Goal: Task Accomplishment & Management: Complete application form

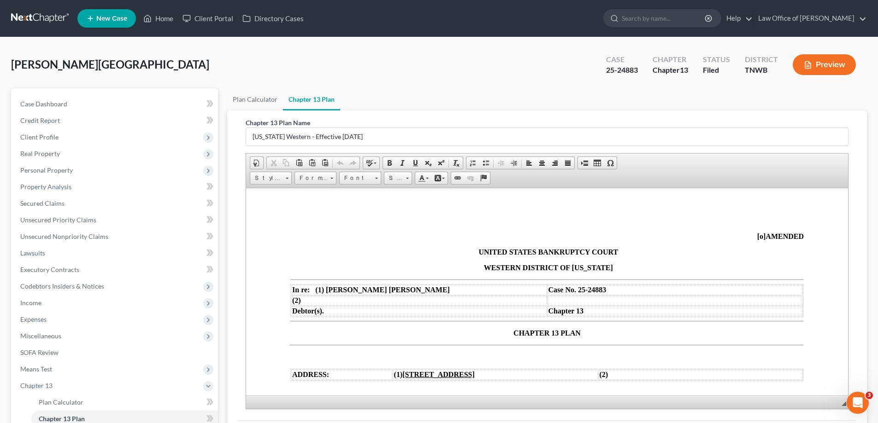
scroll to position [957, 0]
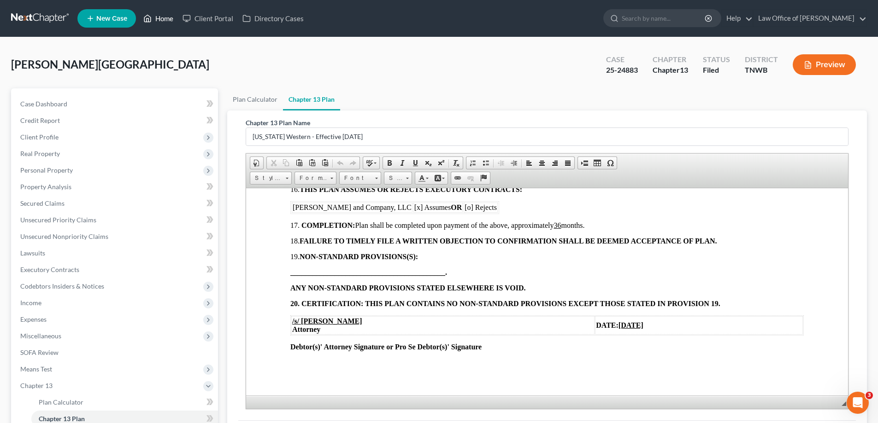
click at [166, 21] on link "Home" at bounding box center [158, 18] width 39 height 17
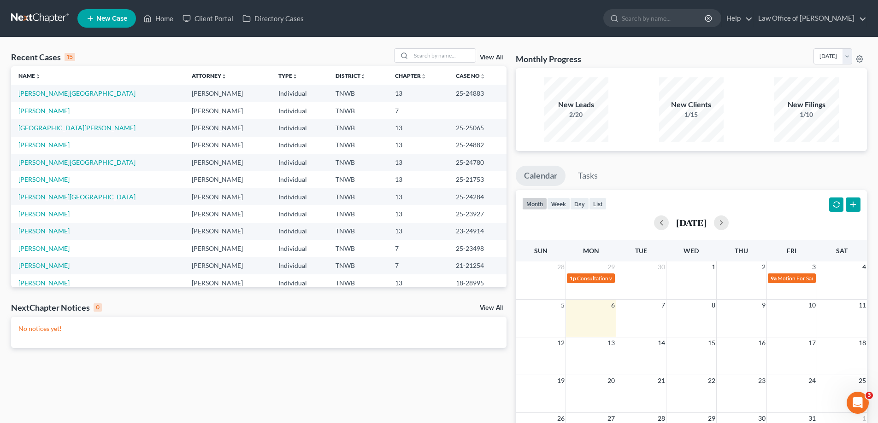
click at [55, 147] on link "[PERSON_NAME]" at bounding box center [43, 145] width 51 height 8
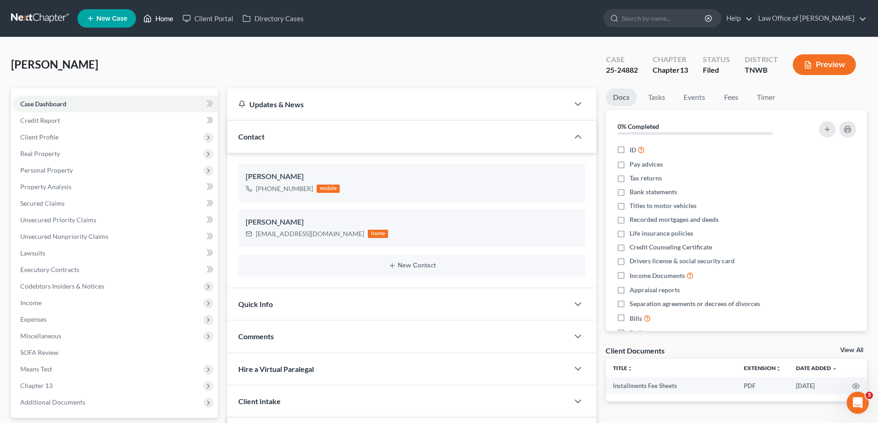
click at [164, 20] on link "Home" at bounding box center [158, 18] width 39 height 17
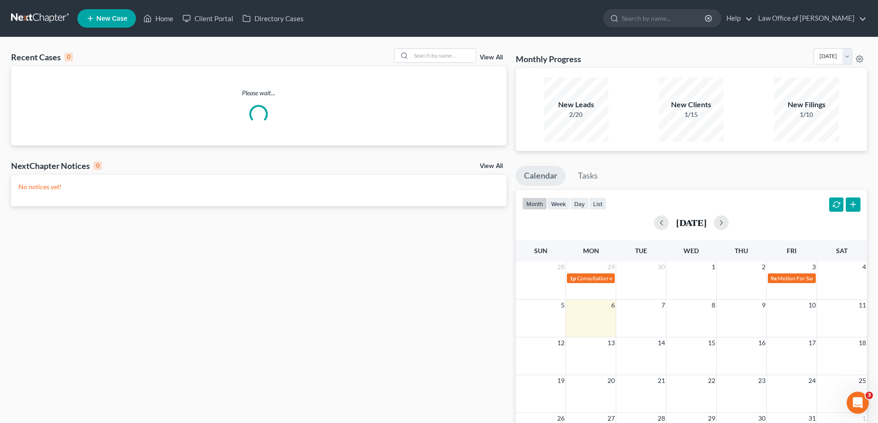
click at [427, 47] on div "Recent Cases 0 View All Please wait... NextChapter Notices 0 View All No notice…" at bounding box center [439, 276] width 878 height 478
click at [427, 55] on input "search" at bounding box center [443, 55] width 65 height 13
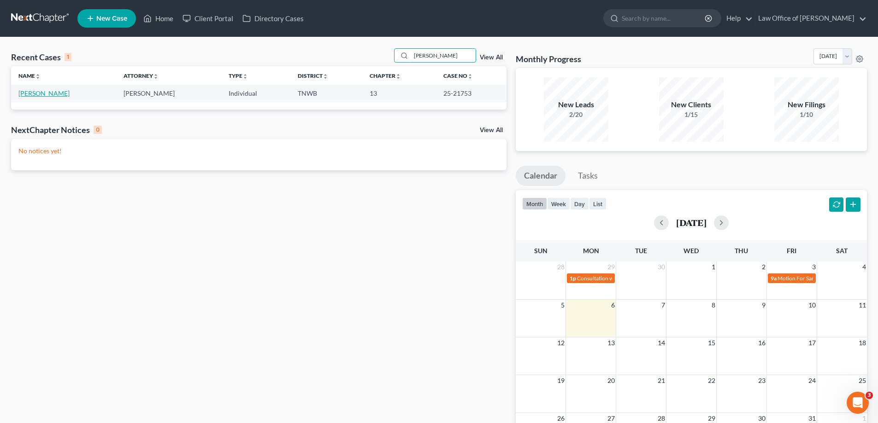
type input "[PERSON_NAME]"
click at [37, 94] on link "[PERSON_NAME]" at bounding box center [43, 93] width 51 height 8
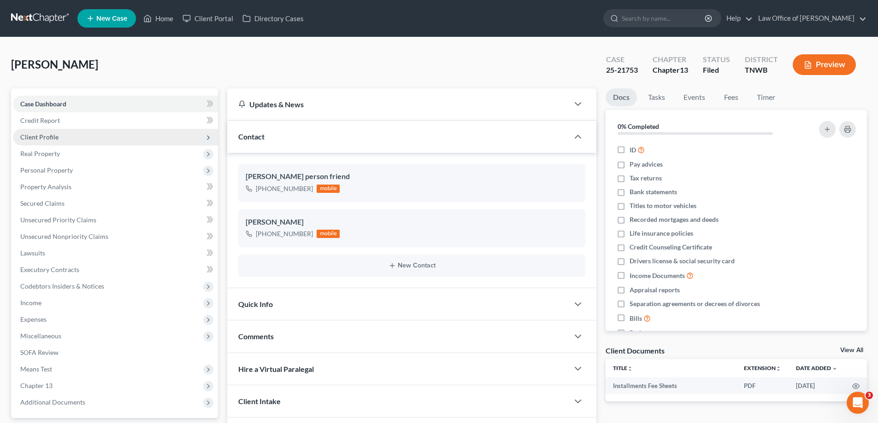
click at [70, 135] on span "Client Profile" at bounding box center [115, 137] width 205 height 17
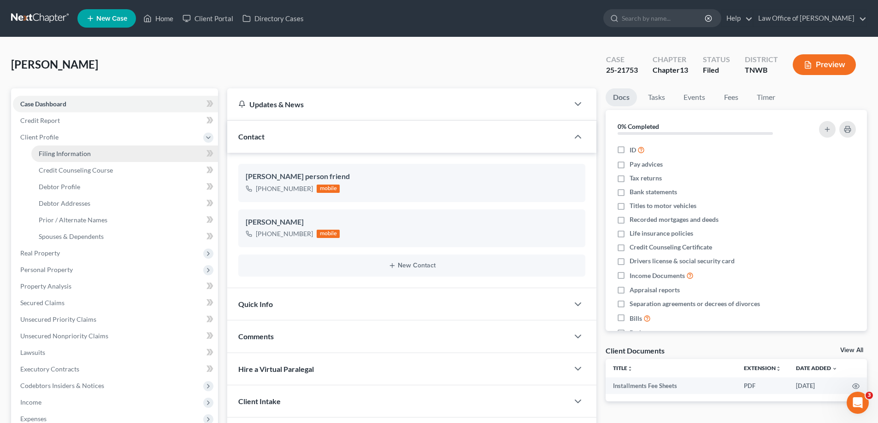
click at [78, 155] on span "Filing Information" at bounding box center [65, 154] width 52 height 8
select select "1"
select select "0"
select select "3"
select select "44"
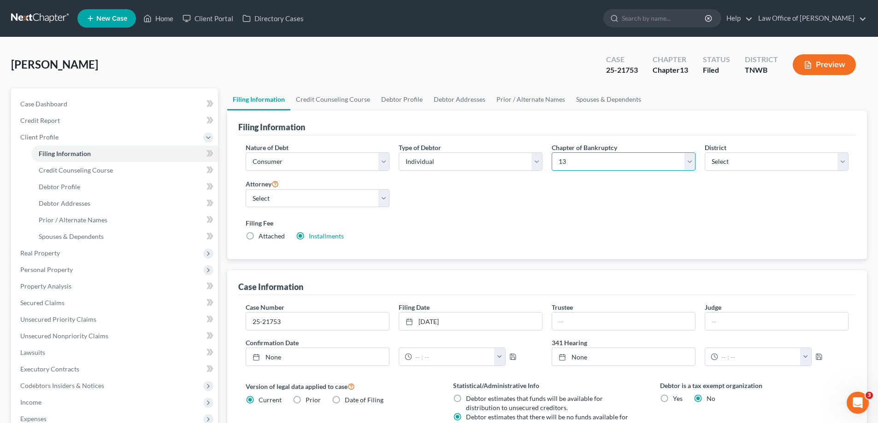
drag, startPoint x: 693, startPoint y: 165, endPoint x: 679, endPoint y: 168, distance: 13.6
click at [693, 165] on select "Select 7 11 12 13" at bounding box center [624, 162] width 144 height 18
select select "0"
click at [552, 153] on select "Select 7 11 12 13" at bounding box center [624, 162] width 144 height 18
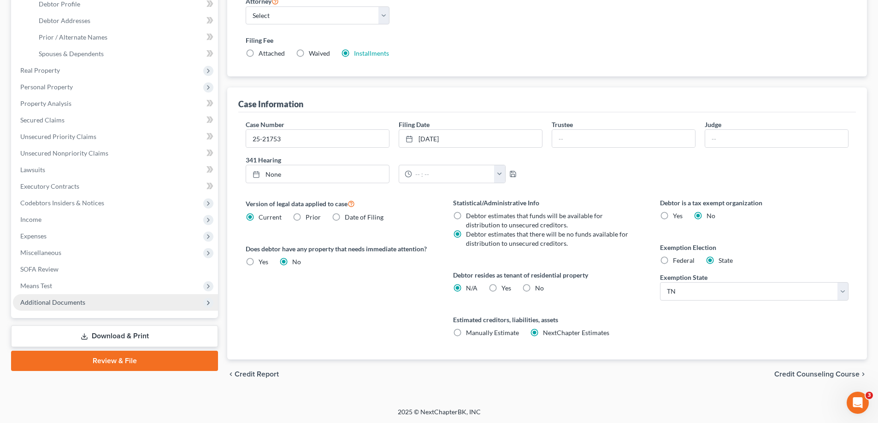
scroll to position [184, 0]
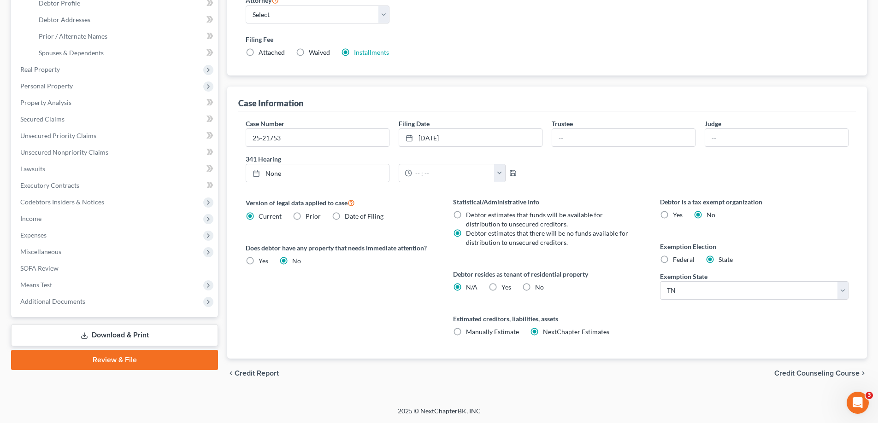
click at [126, 359] on link "Review & File" at bounding box center [114, 360] width 207 height 20
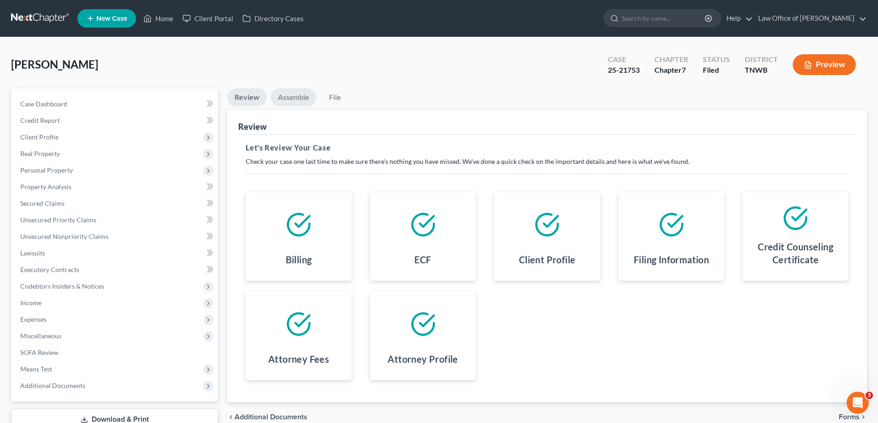
click at [296, 98] on link "Assemble" at bounding box center [293, 97] width 46 height 18
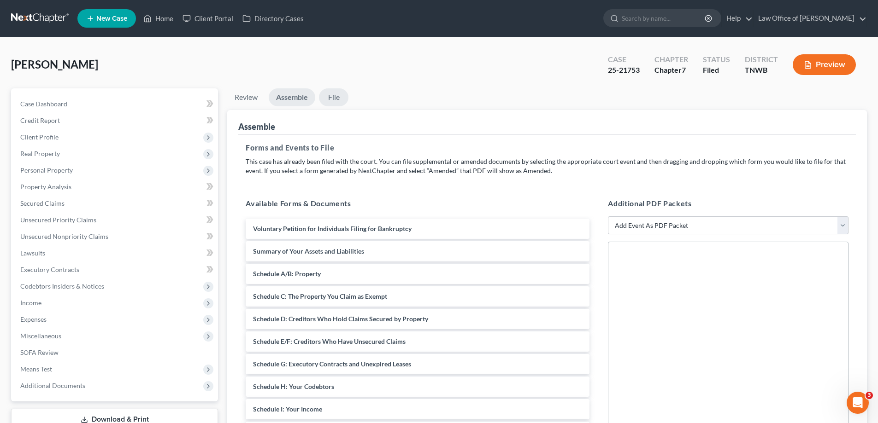
click at [335, 98] on link "File" at bounding box center [333, 97] width 29 height 18
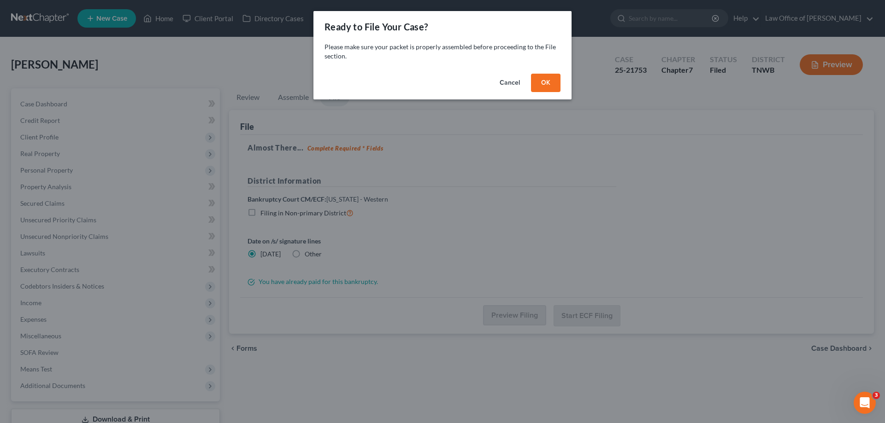
click at [547, 83] on button "OK" at bounding box center [545, 83] width 29 height 18
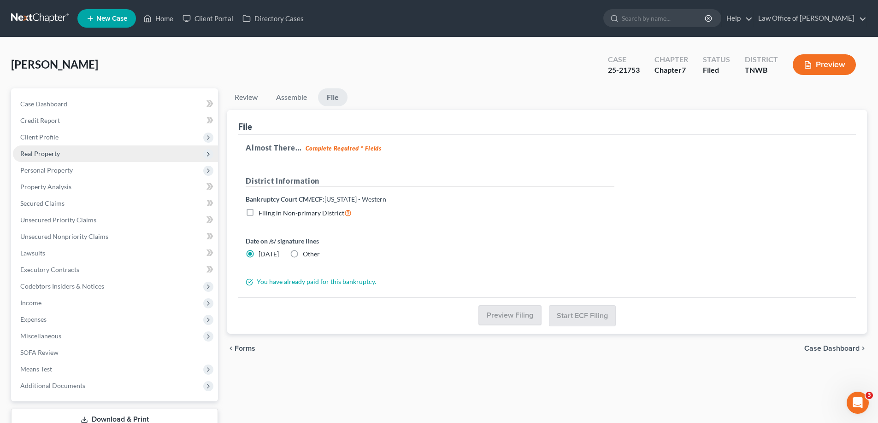
click at [56, 156] on span "Real Property" at bounding box center [40, 154] width 40 height 8
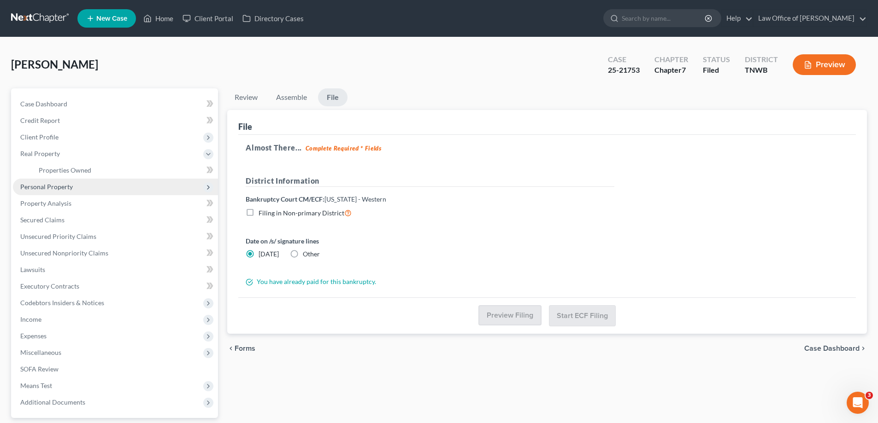
click at [61, 186] on span "Personal Property" at bounding box center [46, 187] width 53 height 8
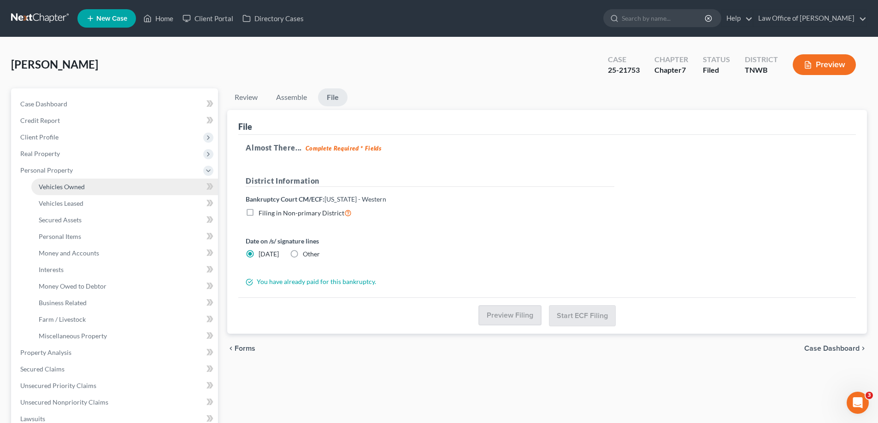
click at [77, 187] on span "Vehicles Owned" at bounding box center [62, 187] width 46 height 8
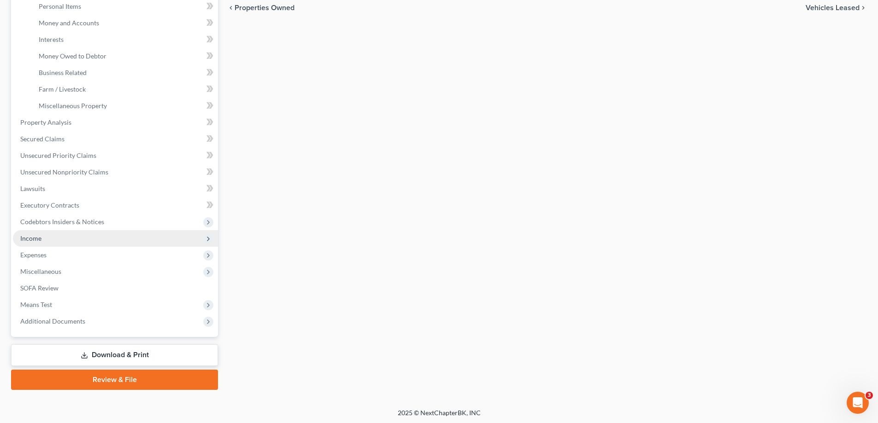
scroll to position [232, 0]
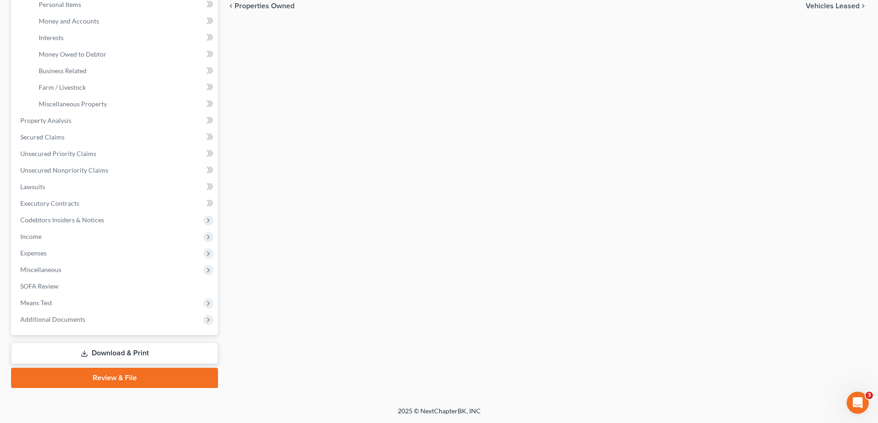
click at [115, 353] on link "Download & Print" at bounding box center [114, 354] width 207 height 22
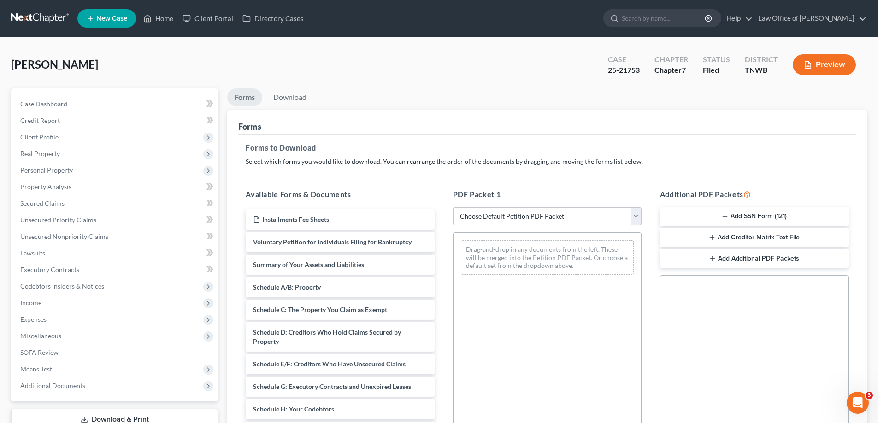
click at [637, 212] on select "Choose Default Petition PDF Packet Complete Bankruptcy Petition (all forms and …" at bounding box center [547, 216] width 188 height 18
select select "4"
click at [453, 207] on select "Choose Default Petition PDF Packet Complete Bankruptcy Petition (all forms and …" at bounding box center [547, 216] width 188 height 18
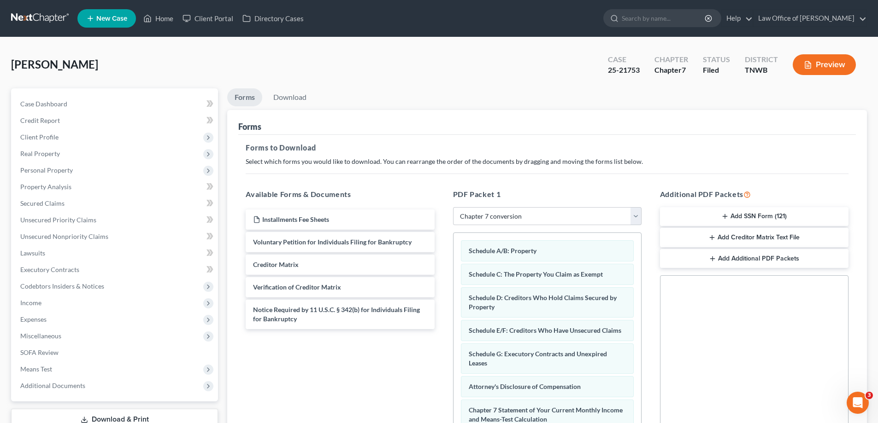
click at [726, 214] on icon "button" at bounding box center [724, 216] width 7 height 7
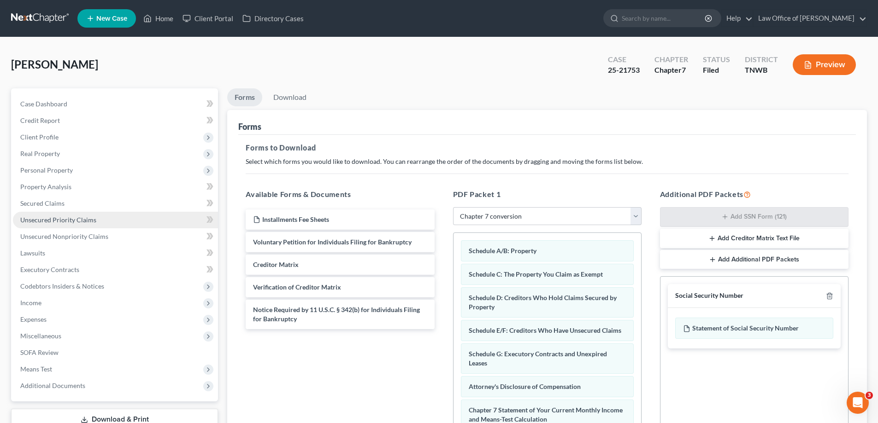
click at [47, 219] on span "Unsecured Priority Claims" at bounding box center [58, 220] width 76 height 8
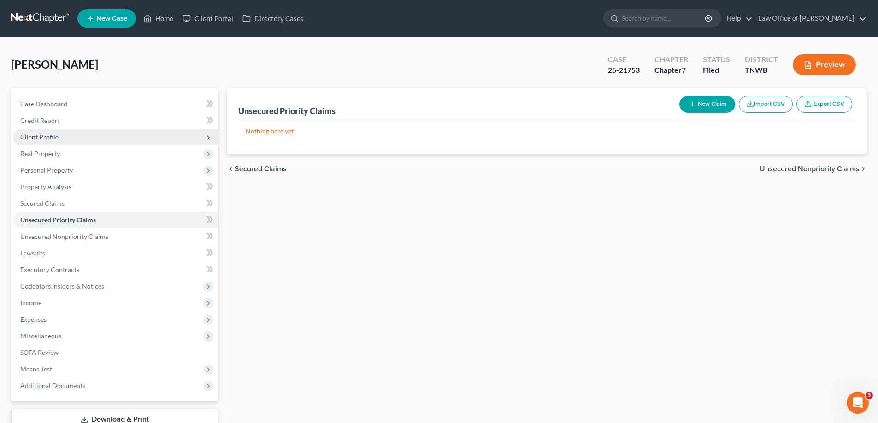
click at [46, 138] on span "Client Profile" at bounding box center [39, 137] width 38 height 8
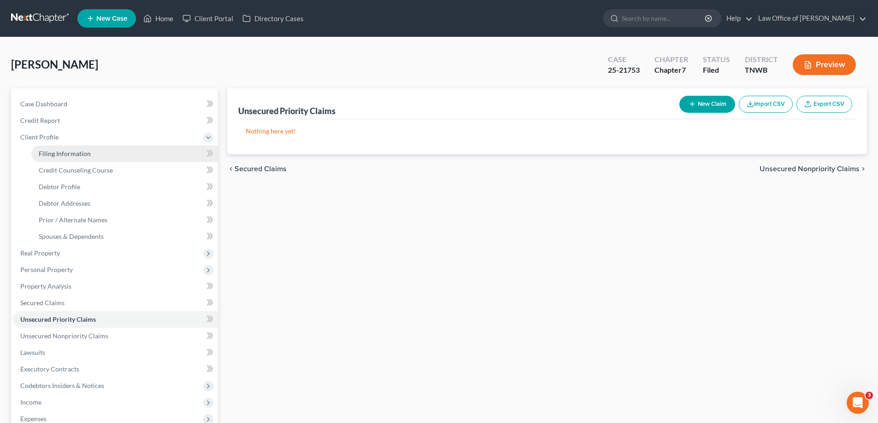
click at [65, 152] on span "Filing Information" at bounding box center [65, 154] width 52 height 8
select select "1"
select select "0"
select select "76"
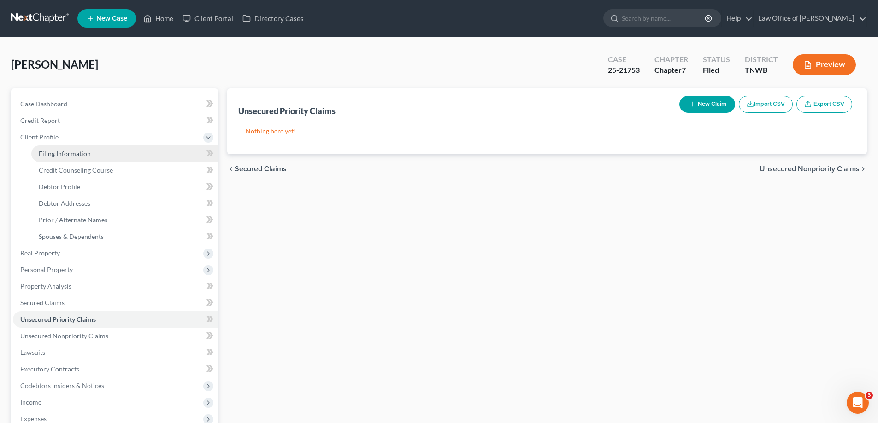
select select "0"
select select "44"
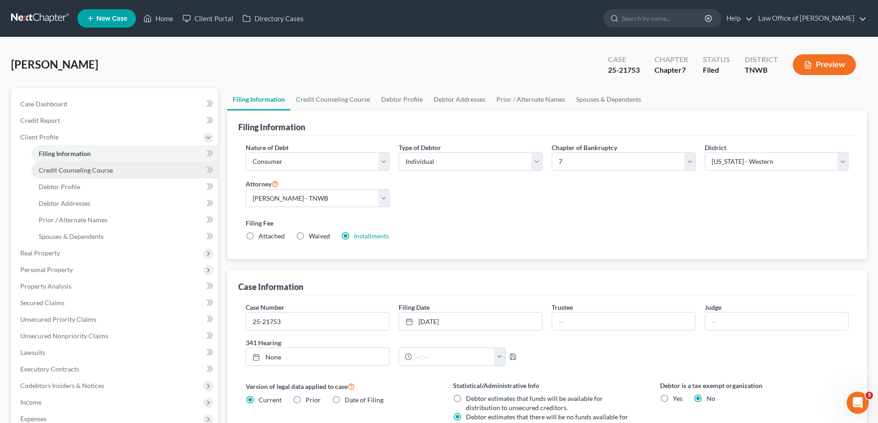
click at [83, 172] on span "Credit Counseling Course" at bounding box center [76, 170] width 74 height 8
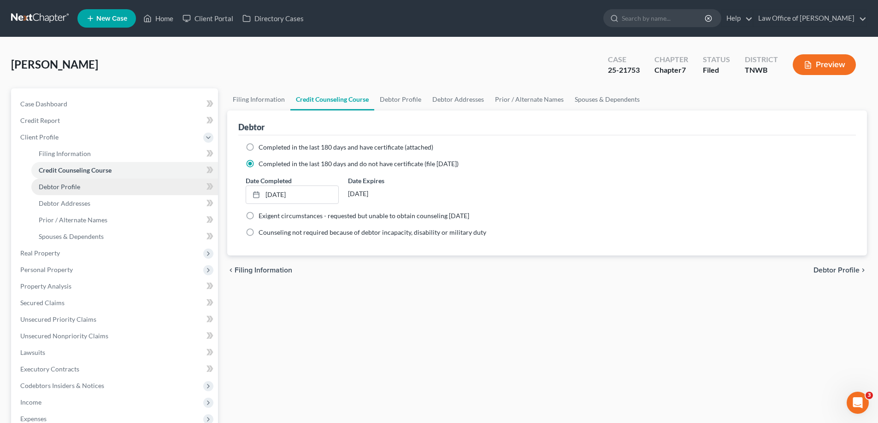
click at [78, 186] on span "Debtor Profile" at bounding box center [59, 187] width 41 height 8
select select "0"
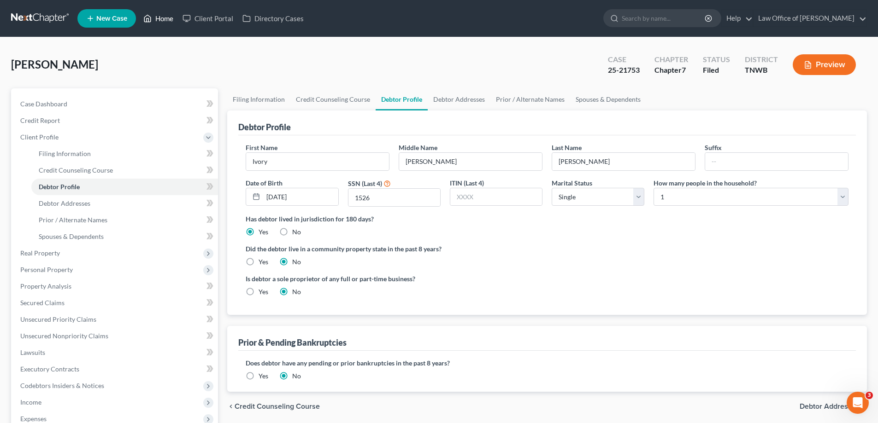
click at [166, 20] on link "Home" at bounding box center [158, 18] width 39 height 17
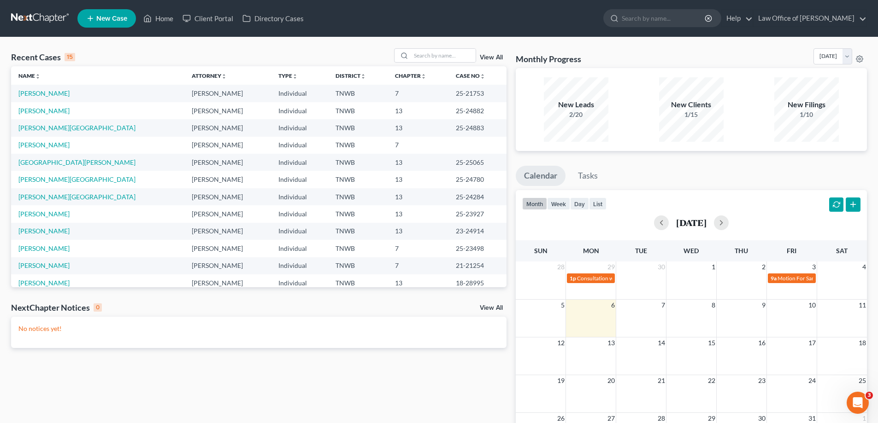
click at [107, 18] on span "New Case" at bounding box center [111, 18] width 31 height 7
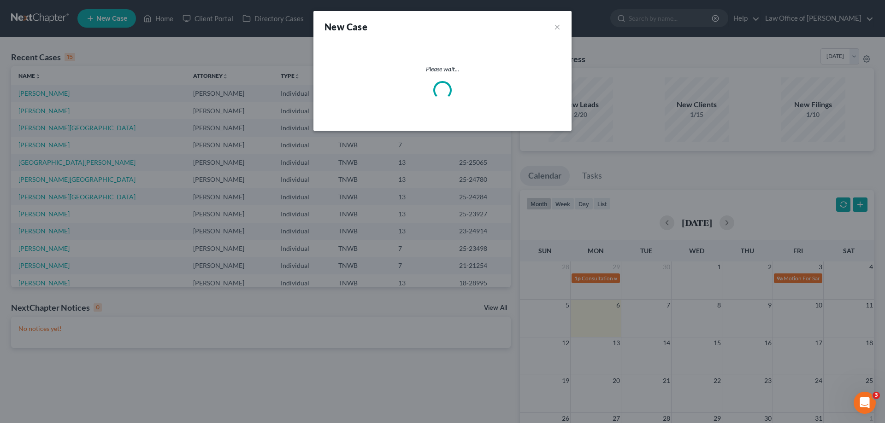
select select "76"
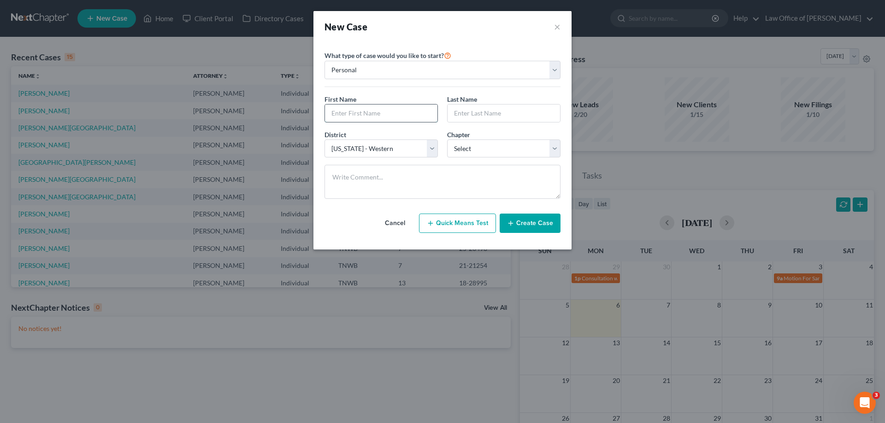
click at [370, 113] on input "text" at bounding box center [381, 114] width 112 height 18
type input "[PERSON_NAME]"
click at [556, 151] on select "Select 7 11 12 13" at bounding box center [503, 149] width 113 height 18
select select "0"
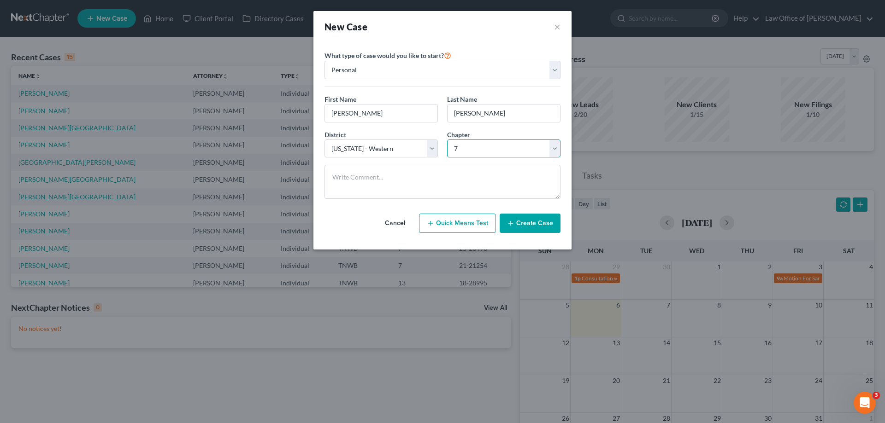
click at [447, 140] on select "Select 7 11 12 13" at bounding box center [503, 149] width 113 height 18
click at [530, 222] on button "Create Case" at bounding box center [529, 223] width 61 height 19
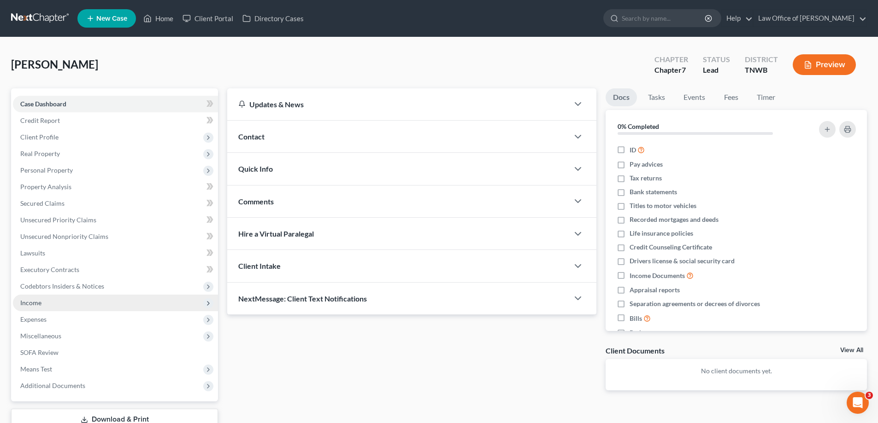
click at [41, 305] on span "Income" at bounding box center [115, 303] width 205 height 17
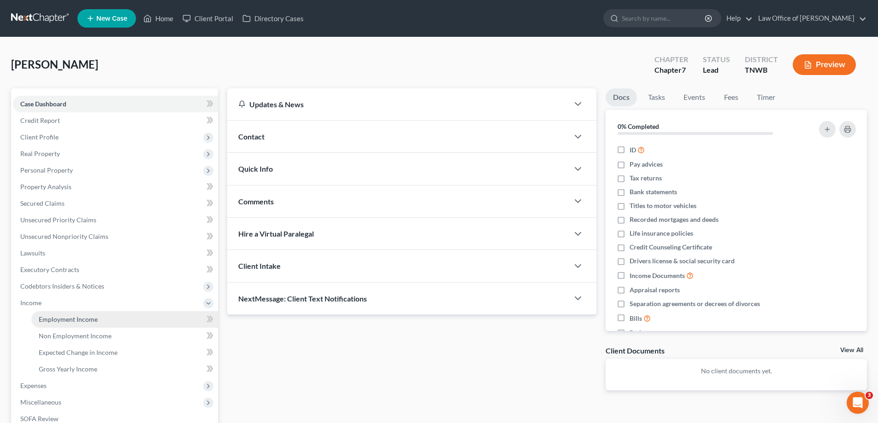
click at [63, 320] on span "Employment Income" at bounding box center [68, 320] width 59 height 8
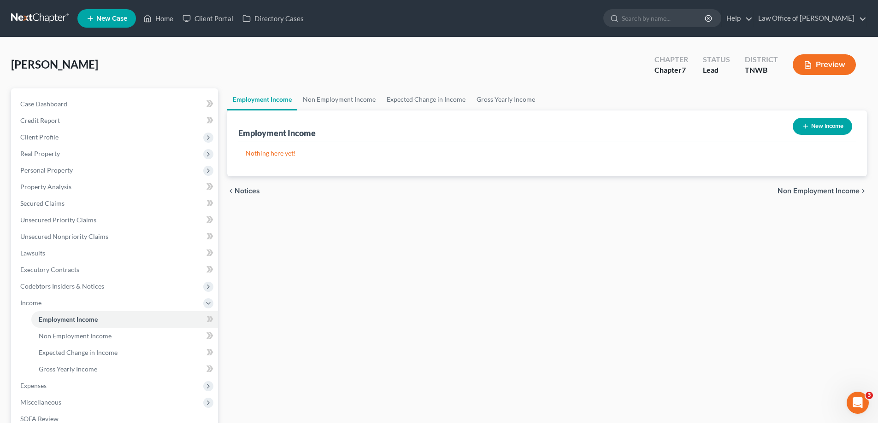
click at [834, 124] on button "New Income" at bounding box center [822, 126] width 59 height 17
select select "0"
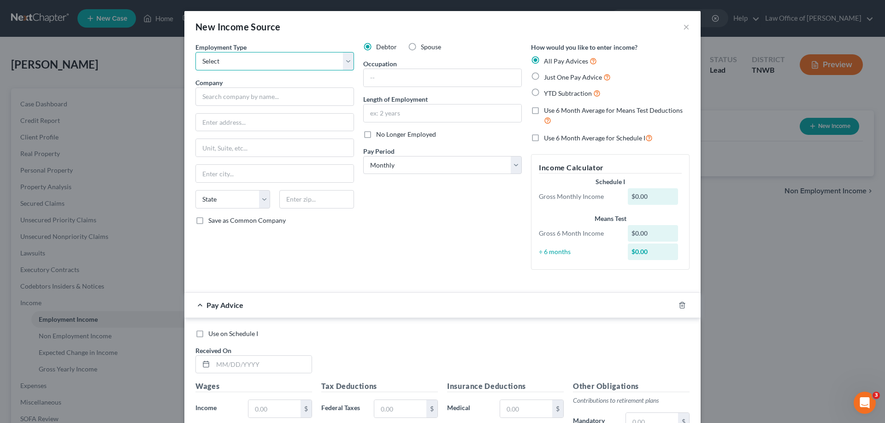
click at [346, 64] on select "Select Full or [DEMOGRAPHIC_DATA] Employment Self Employment" at bounding box center [274, 61] width 159 height 18
select select "0"
click at [195, 52] on select "Select Full or [DEMOGRAPHIC_DATA] Employment Self Employment" at bounding box center [274, 61] width 159 height 18
click at [257, 101] on input "text" at bounding box center [274, 97] width 159 height 18
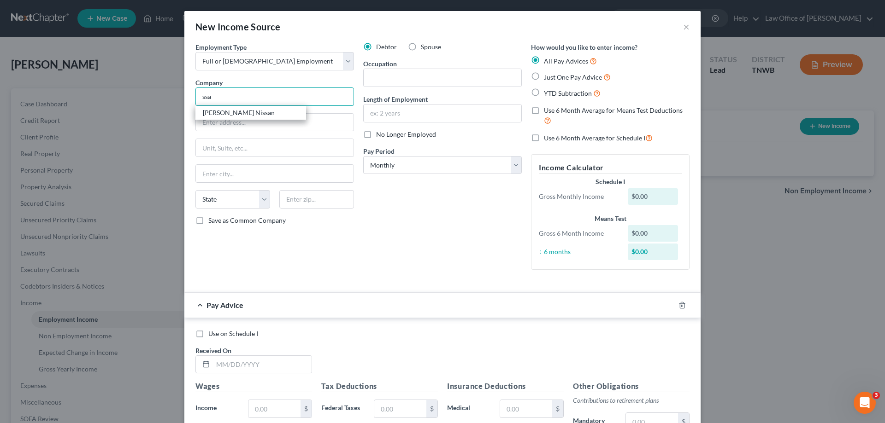
type input "ssa"
click at [544, 78] on label "Just One Pay Advice" at bounding box center [577, 77] width 67 height 11
click at [547, 78] on input "Just One Pay Advice" at bounding box center [550, 75] width 6 height 6
radio input "true"
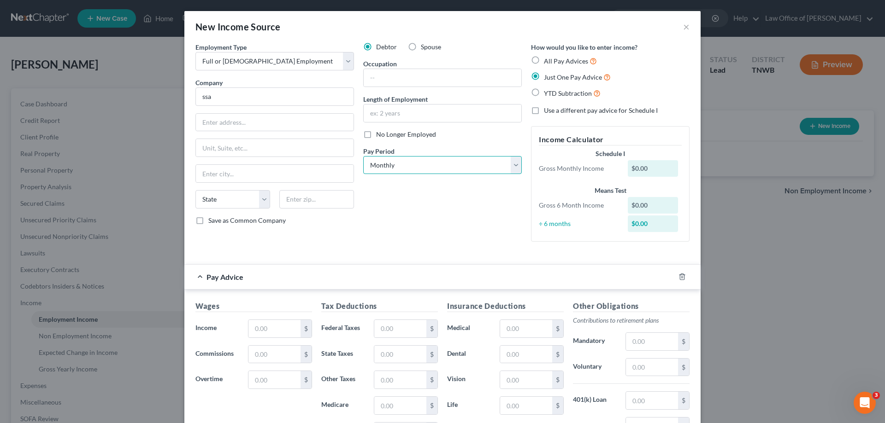
click at [515, 168] on select "Select Monthly Twice Monthly Every Other Week Weekly" at bounding box center [442, 165] width 159 height 18
select select "2"
click at [363, 156] on select "Select Monthly Twice Monthly Every Other Week Weekly" at bounding box center [442, 165] width 159 height 18
click at [268, 330] on input "text" at bounding box center [274, 329] width 52 height 18
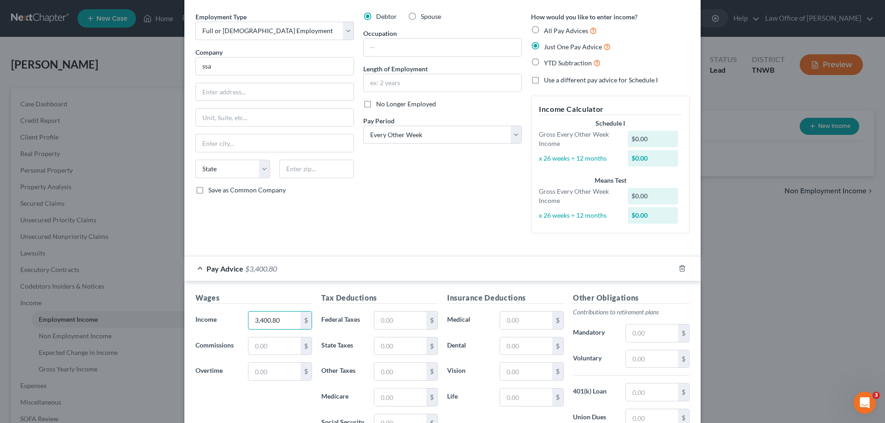
scroll to position [164, 0]
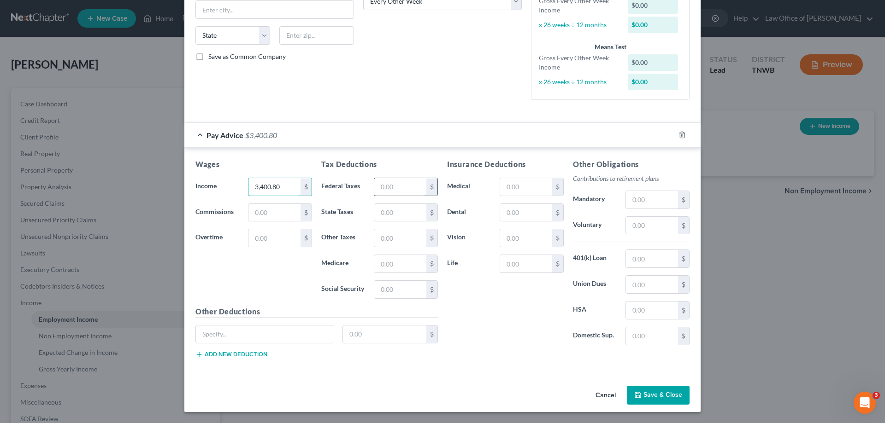
type input "3,400.80"
click at [395, 193] on input "text" at bounding box center [400, 187] width 52 height 18
type input "1,194.49"
click at [652, 393] on button "Save & Close" at bounding box center [658, 395] width 63 height 19
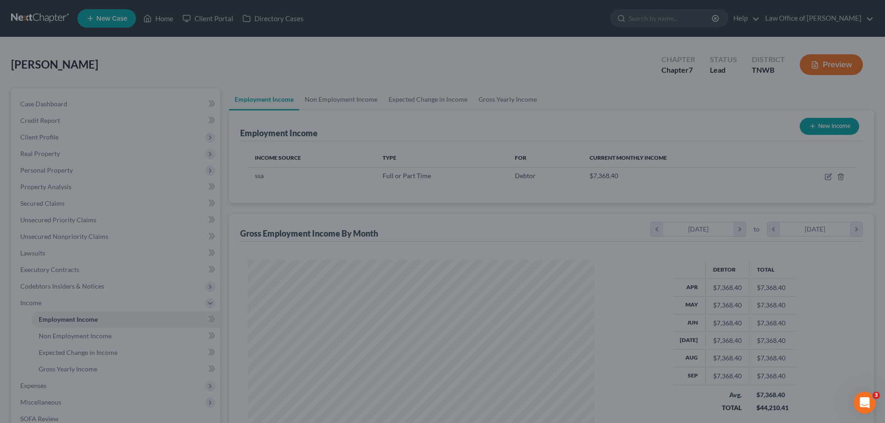
scroll to position [172, 362]
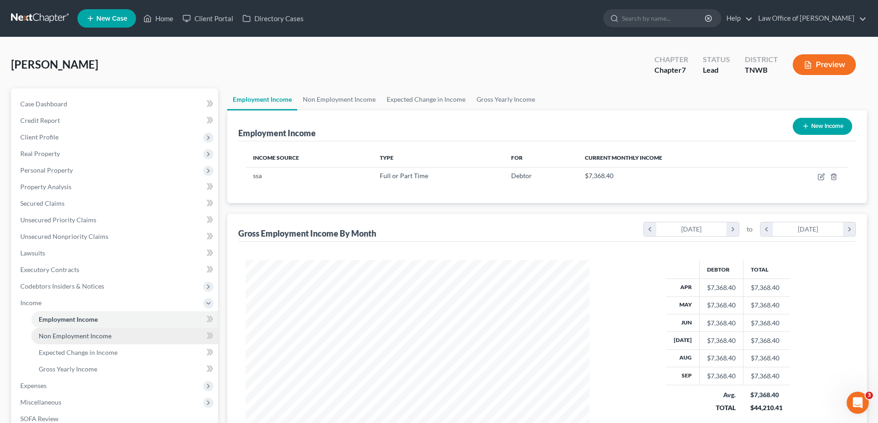
click at [83, 333] on span "Non Employment Income" at bounding box center [75, 336] width 73 height 8
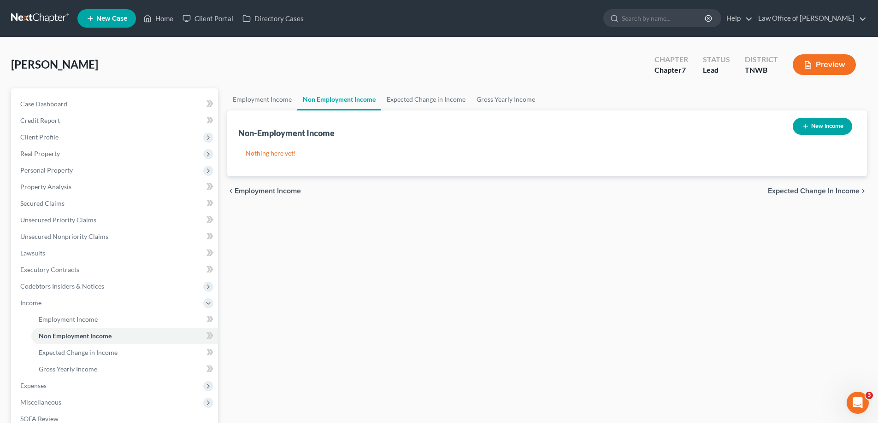
click at [825, 131] on button "New Income" at bounding box center [822, 126] width 59 height 17
select select "0"
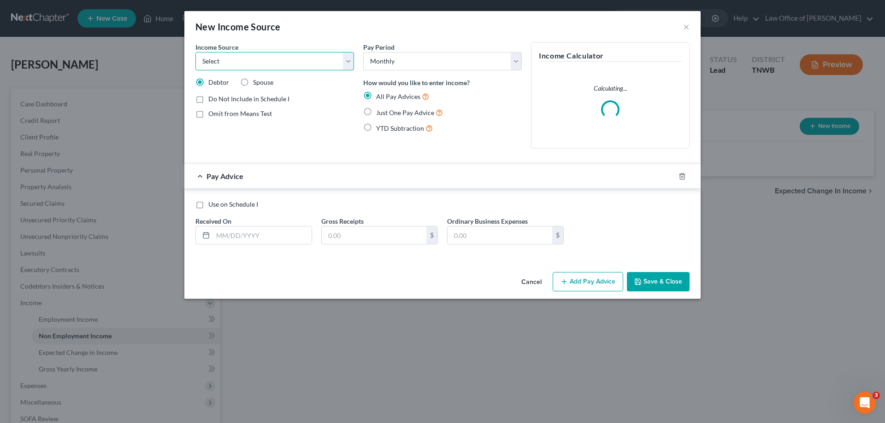
click at [350, 56] on select "Select Unemployment Disability (from employer) Pension Retirement Social Securi…" at bounding box center [274, 61] width 159 height 18
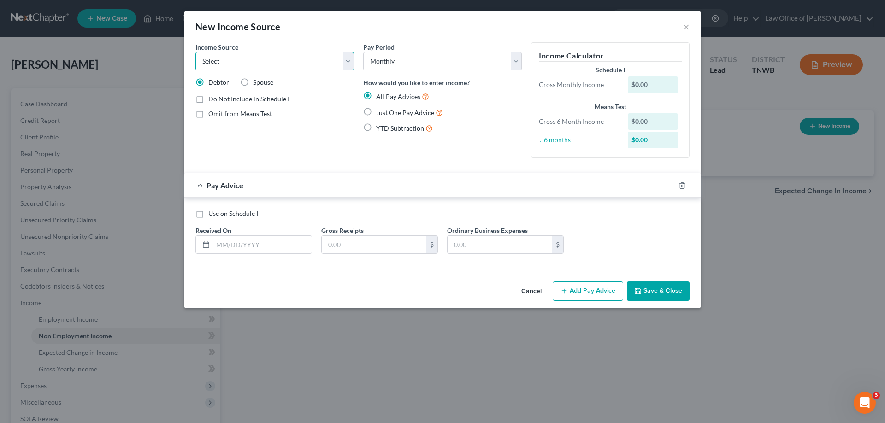
select select "2"
click at [195, 52] on select "Select Unemployment Disability (from employer) Pension Retirement Social Securi…" at bounding box center [274, 61] width 159 height 18
click at [376, 112] on label "Just One Pay Advice" at bounding box center [409, 112] width 67 height 11
click at [380, 112] on input "Just One Pay Advice" at bounding box center [383, 110] width 6 height 6
radio input "true"
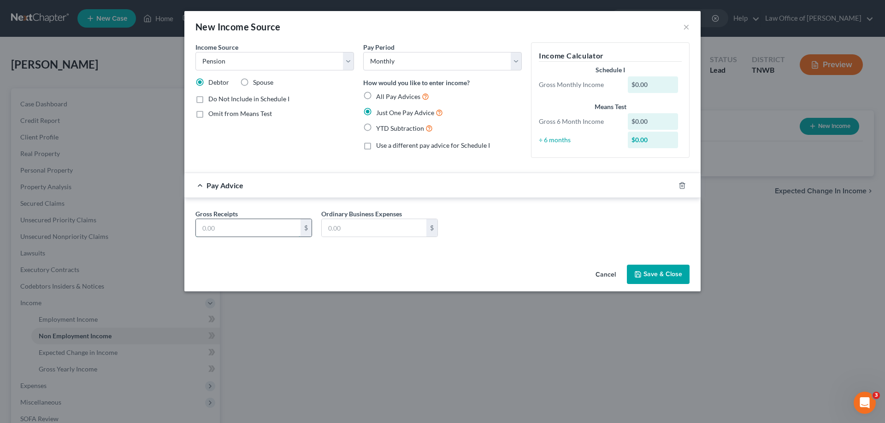
click at [262, 221] on input "text" at bounding box center [248, 228] width 105 height 18
type input "862.00"
click at [652, 274] on button "Save & Close" at bounding box center [658, 274] width 63 height 19
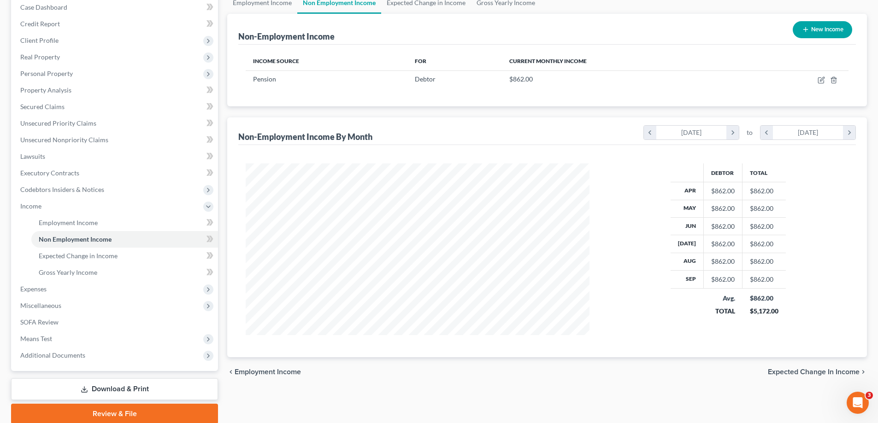
scroll to position [133, 0]
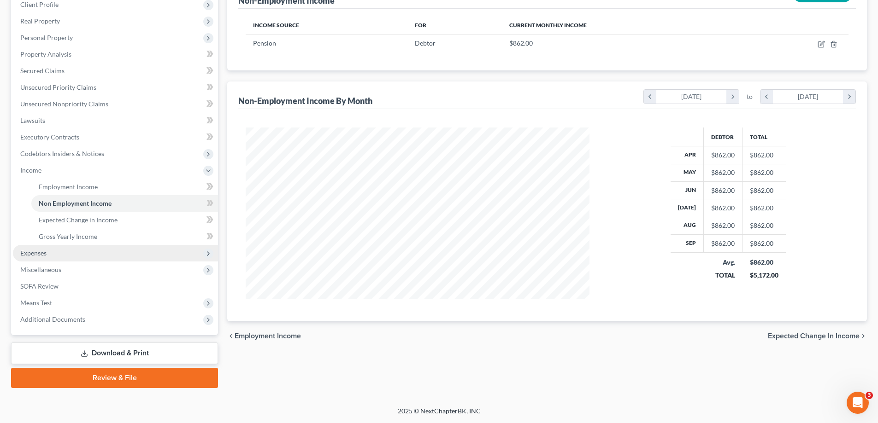
click at [31, 253] on span "Expenses" at bounding box center [33, 253] width 26 height 8
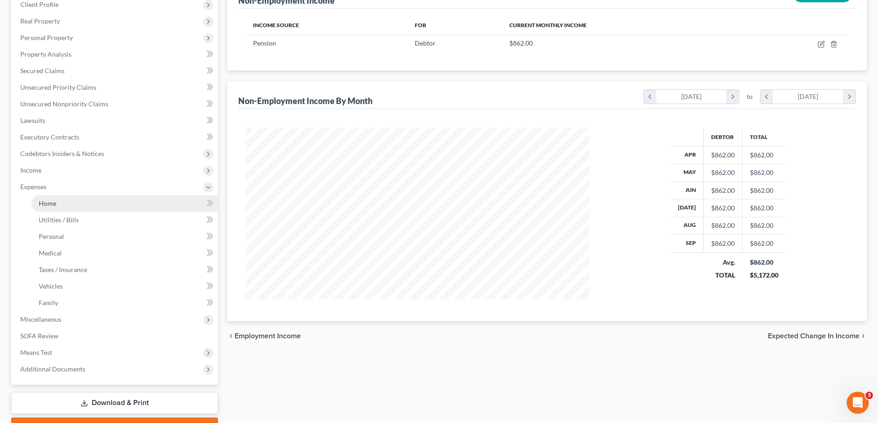
click at [41, 204] on span "Home" at bounding box center [48, 204] width 18 height 8
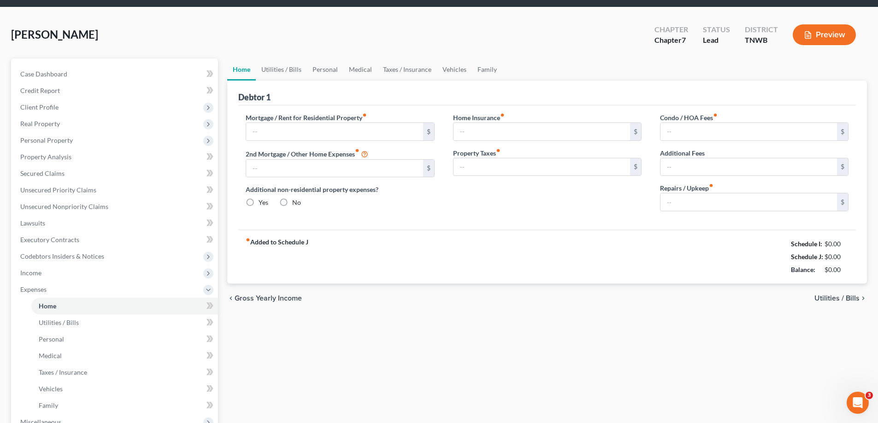
type input "0.00"
radio input "true"
type input "0.00"
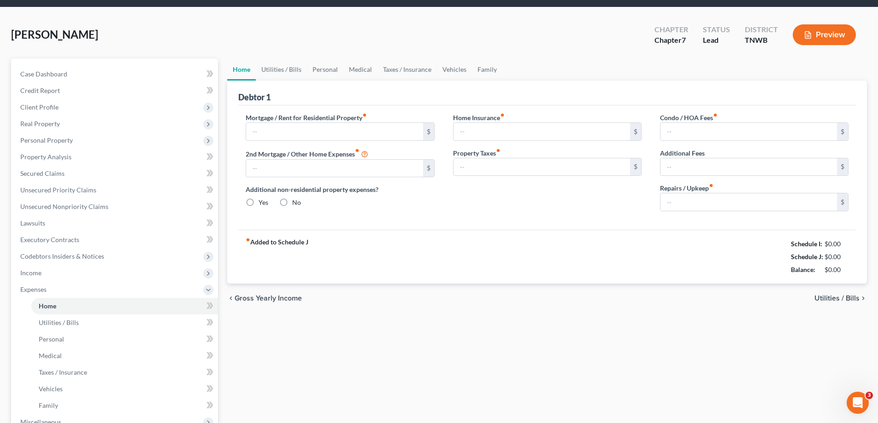
type input "0.00"
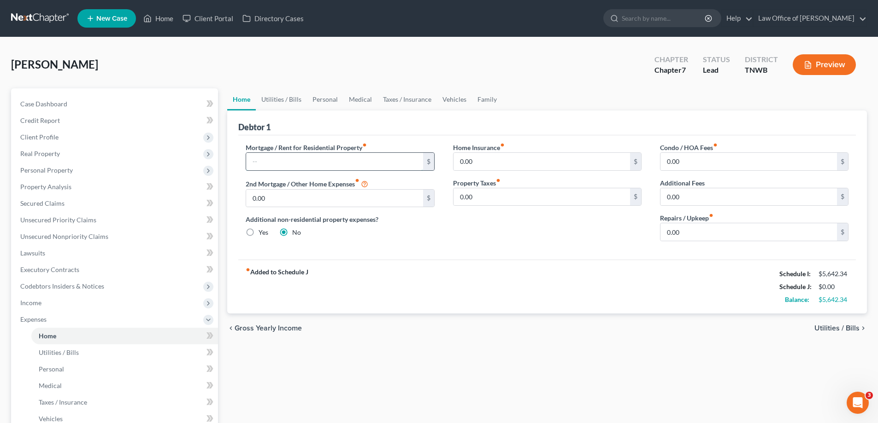
click at [321, 161] on input "text" at bounding box center [334, 162] width 176 height 18
type input "1,528.00"
click at [294, 99] on link "Utilities / Bills" at bounding box center [281, 99] width 51 height 22
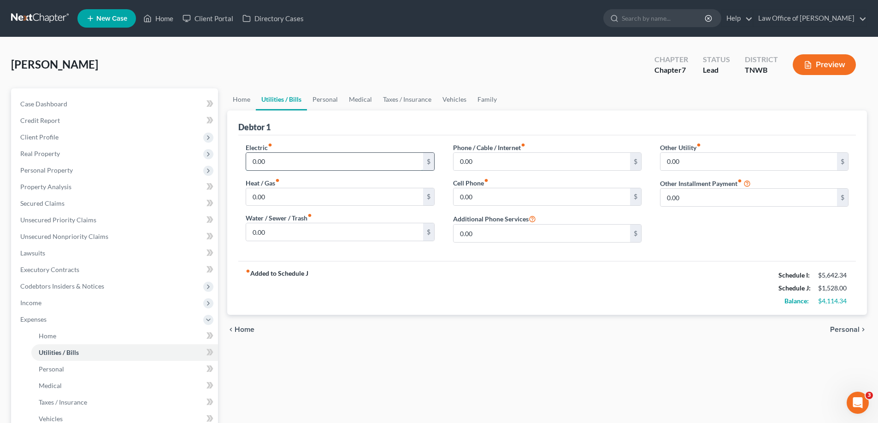
click at [282, 158] on input "0.00" at bounding box center [334, 162] width 176 height 18
type input "300.00"
click at [487, 161] on input "0.00" at bounding box center [541, 162] width 176 height 18
type input "170.00"
click at [470, 206] on div "0.00 $" at bounding box center [547, 197] width 188 height 18
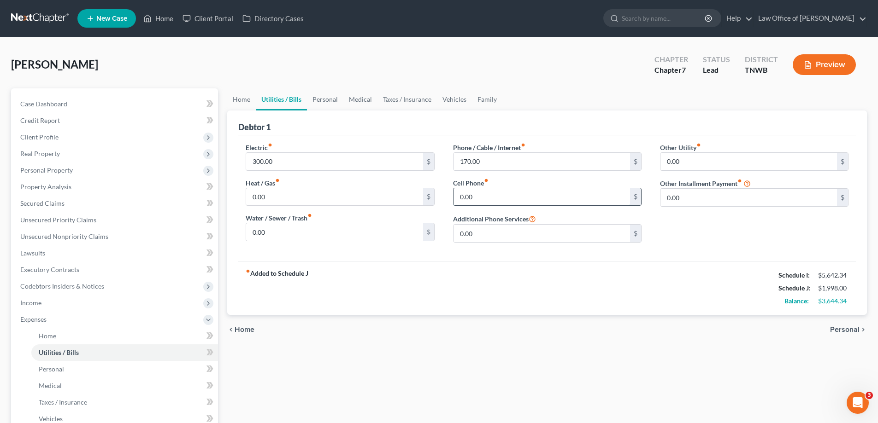
click at [484, 188] on input "0.00" at bounding box center [541, 197] width 176 height 18
type input "90.00"
click at [326, 103] on link "Personal" at bounding box center [325, 99] width 36 height 22
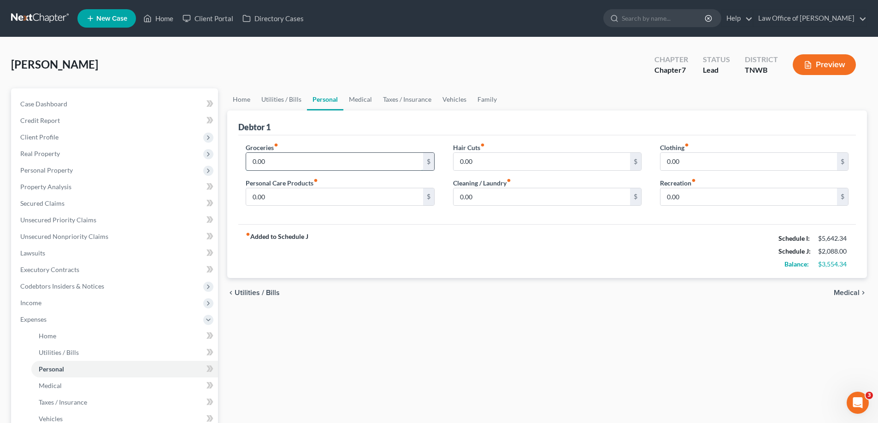
click at [295, 160] on input "0.00" at bounding box center [334, 162] width 176 height 18
type input "250.00"
click at [500, 160] on input "0.00" at bounding box center [541, 162] width 176 height 18
click at [278, 201] on input "0.00" at bounding box center [334, 197] width 176 height 18
type input "35.00"
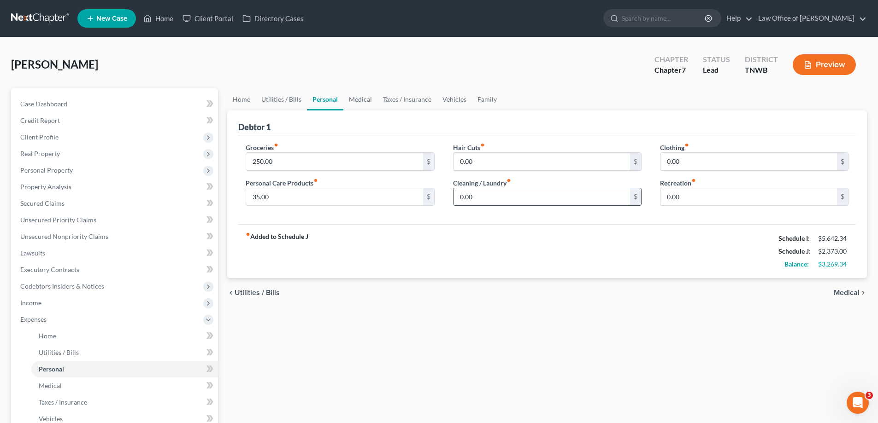
click at [470, 200] on input "0.00" at bounding box center [541, 197] width 176 height 18
type input "35.00"
click at [698, 163] on input "0.00" at bounding box center [748, 162] width 176 height 18
type input "50.00"
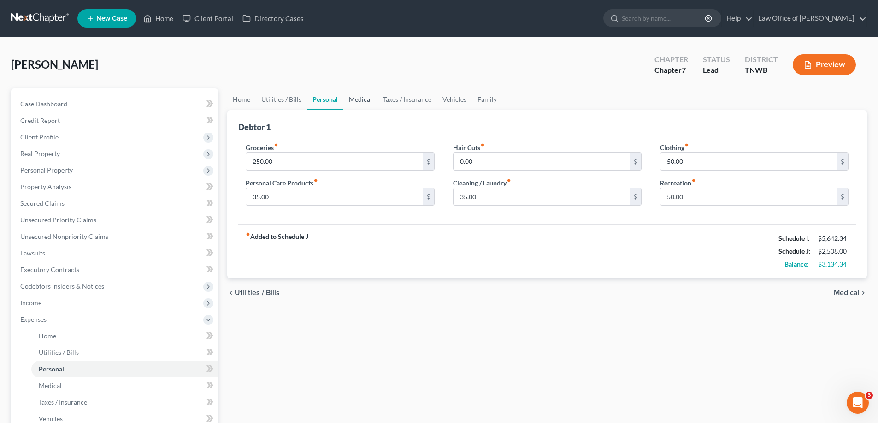
click at [360, 99] on link "Medical" at bounding box center [360, 99] width 34 height 22
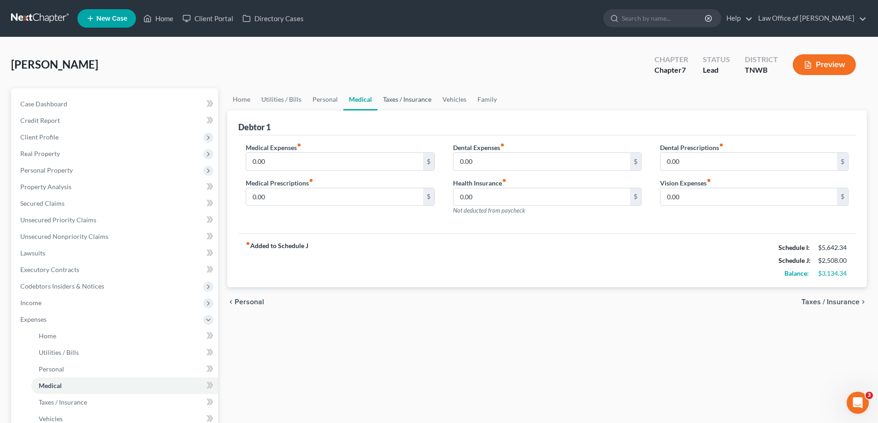
click at [415, 99] on link "Taxes / Insurance" at bounding box center [406, 99] width 59 height 22
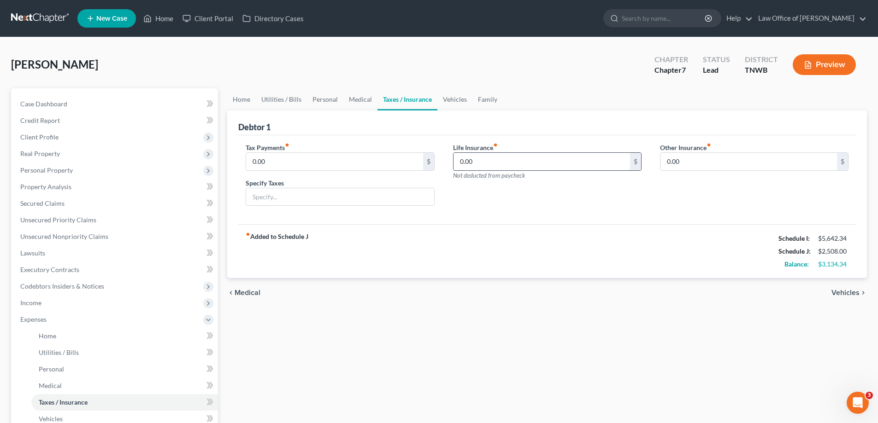
click at [481, 159] on input "0.00" at bounding box center [541, 162] width 176 height 18
click at [462, 96] on link "Vehicles" at bounding box center [454, 99] width 35 height 22
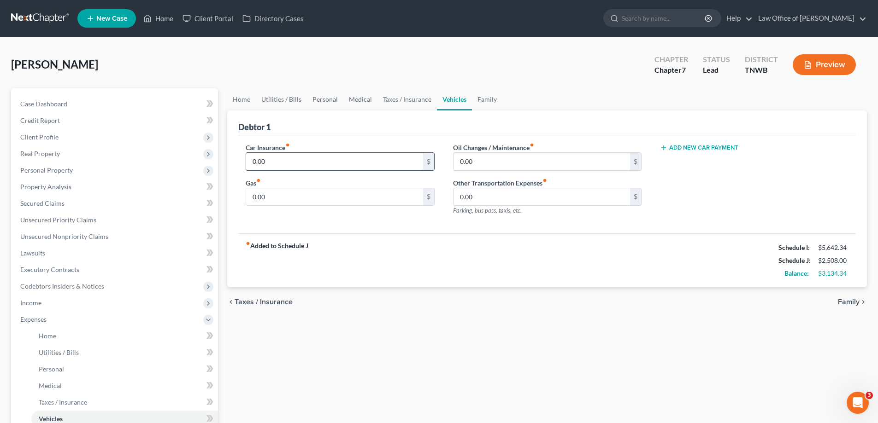
click at [341, 164] on input "0.00" at bounding box center [334, 162] width 176 height 18
type input "650.00"
click at [500, 157] on input "0.00" at bounding box center [541, 162] width 176 height 18
type input "150.00"
click at [304, 193] on input "0.00" at bounding box center [334, 197] width 176 height 18
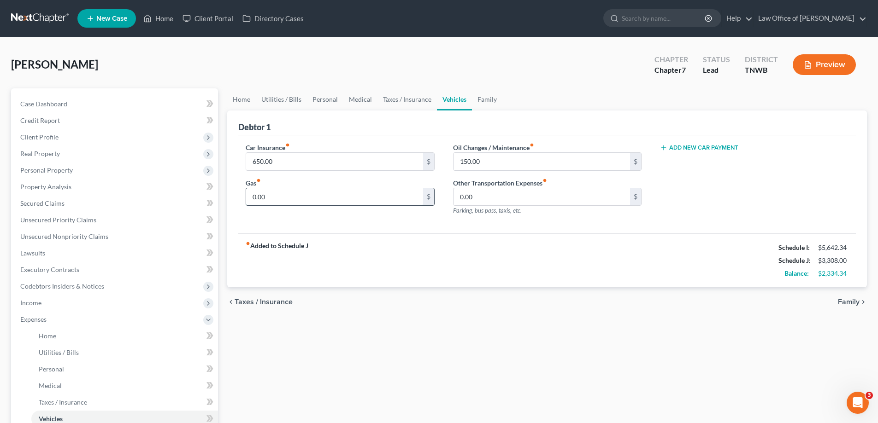
type input "5"
type input "350.00"
click at [478, 100] on link "Family" at bounding box center [487, 99] width 30 height 22
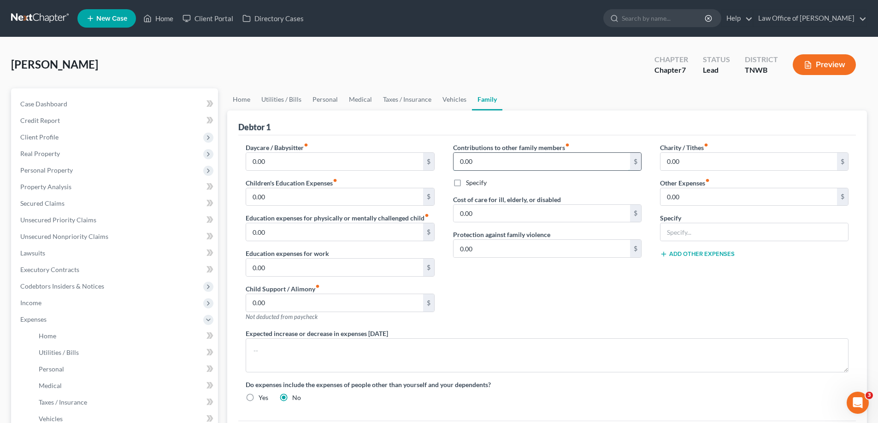
click at [483, 167] on input "0.00" at bounding box center [541, 162] width 176 height 18
click at [278, 229] on input "0.00" at bounding box center [334, 232] width 176 height 18
click at [278, 267] on input "0.00" at bounding box center [334, 268] width 176 height 18
click at [239, 99] on link "Home" at bounding box center [241, 99] width 29 height 22
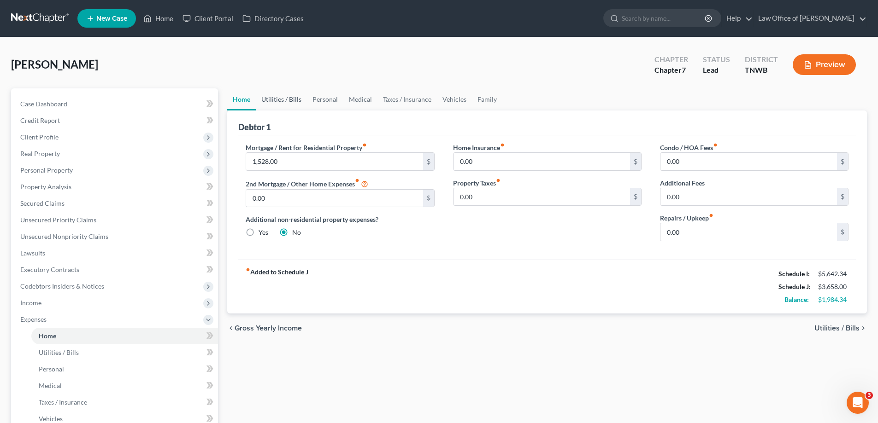
click at [282, 98] on link "Utilities / Bills" at bounding box center [281, 99] width 51 height 22
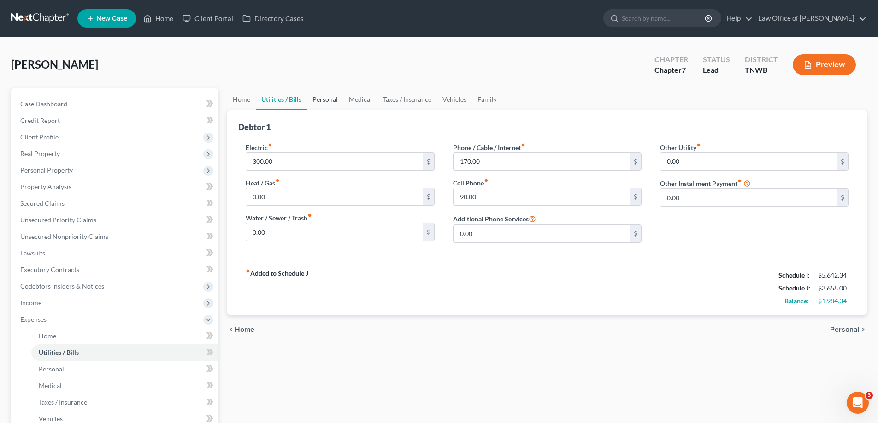
click at [327, 96] on link "Personal" at bounding box center [325, 99] width 36 height 22
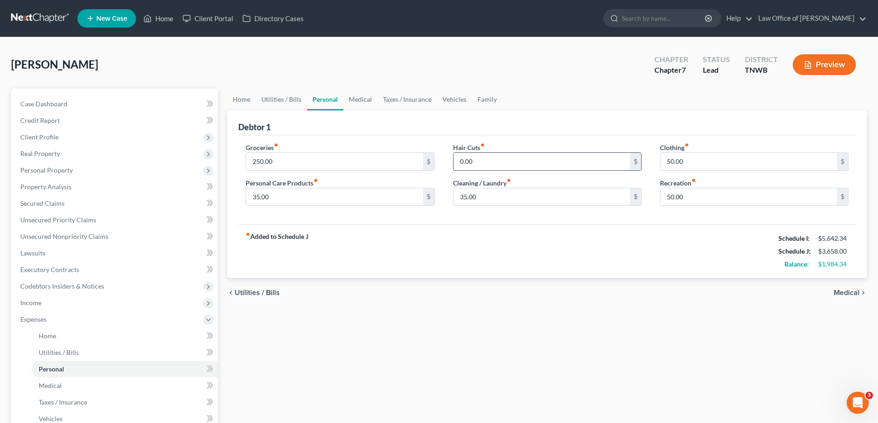
click at [493, 161] on input "0.00" at bounding box center [541, 162] width 176 height 18
type input "50.00"
click at [350, 96] on link "Medical" at bounding box center [360, 99] width 34 height 22
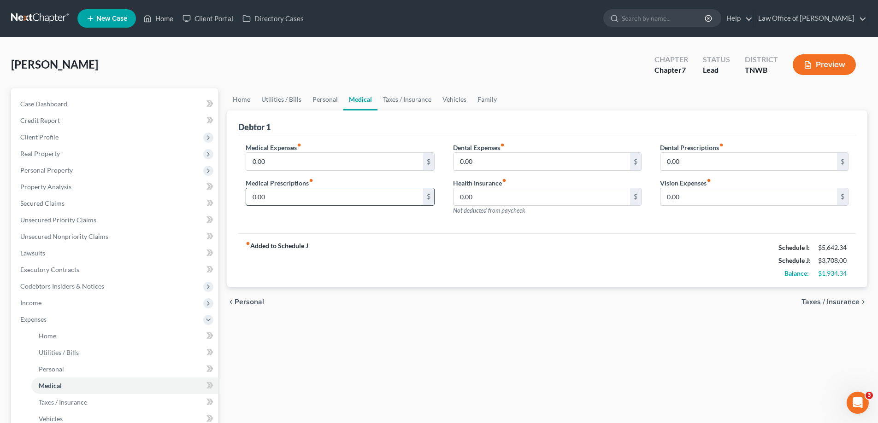
click at [289, 198] on input "0.00" at bounding box center [334, 197] width 176 height 18
click at [329, 158] on input "0.00" at bounding box center [334, 162] width 176 height 18
click at [399, 95] on link "Taxes / Insurance" at bounding box center [406, 99] width 59 height 22
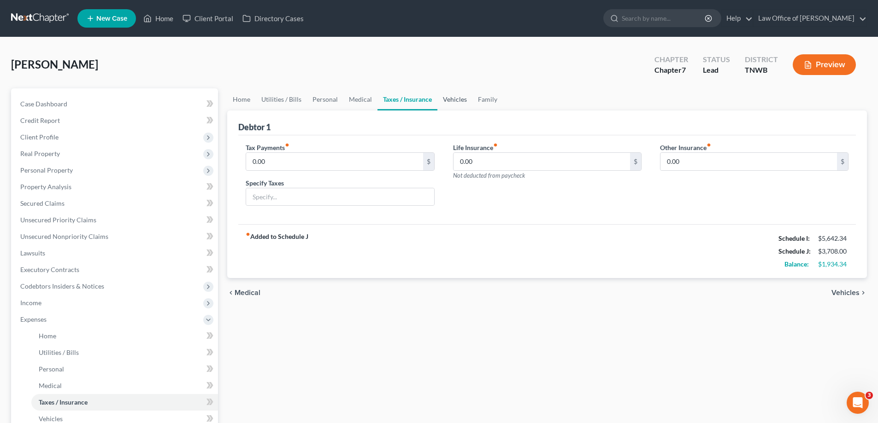
click at [450, 99] on link "Vehicles" at bounding box center [454, 99] width 35 height 22
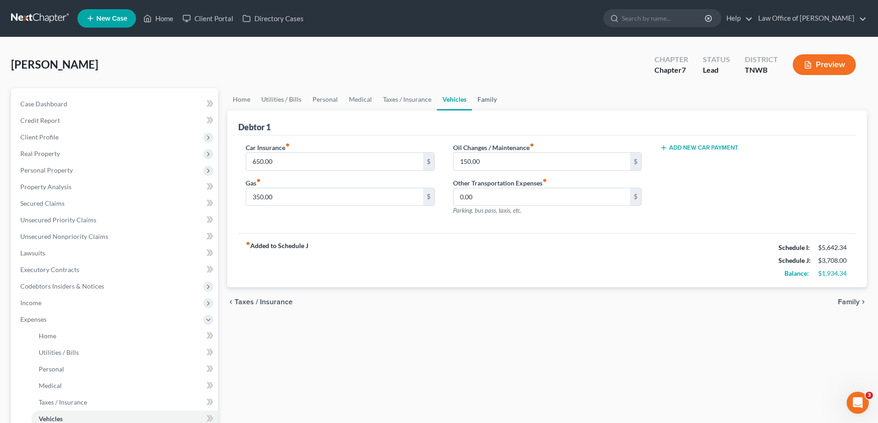
click at [486, 100] on link "Family" at bounding box center [487, 99] width 30 height 22
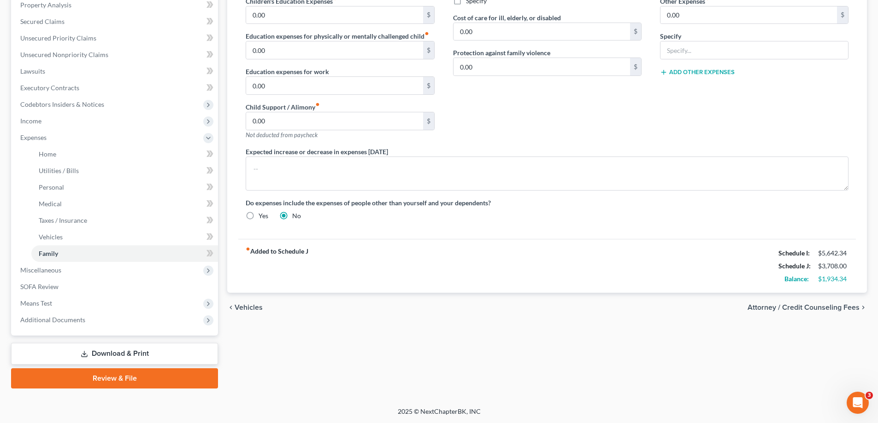
scroll to position [182, 0]
click at [68, 249] on link "Family" at bounding box center [124, 253] width 187 height 17
click at [65, 271] on span "Miscellaneous" at bounding box center [115, 270] width 205 height 17
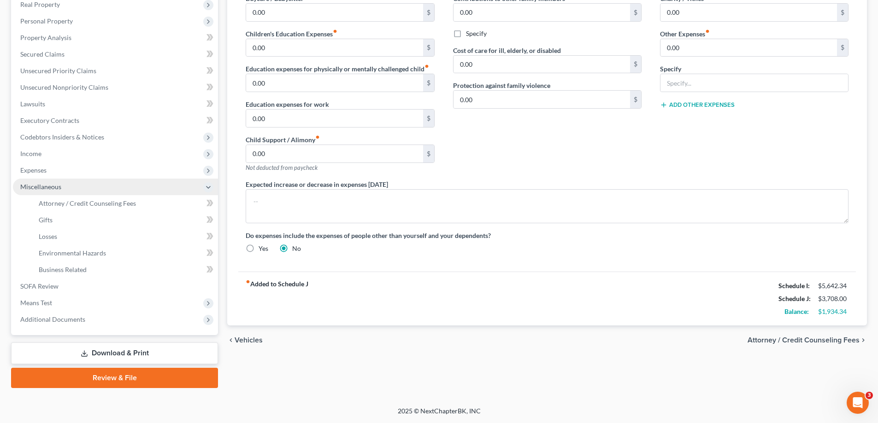
scroll to position [149, 0]
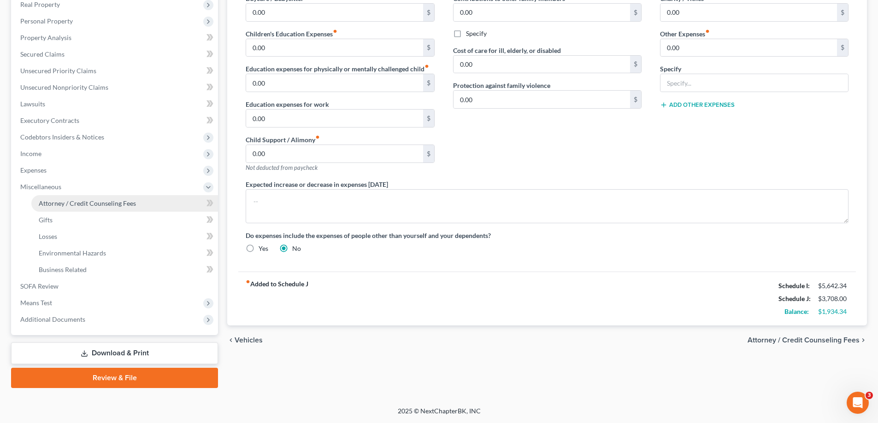
click at [97, 200] on span "Attorney / Credit Counseling Fees" at bounding box center [87, 204] width 97 height 8
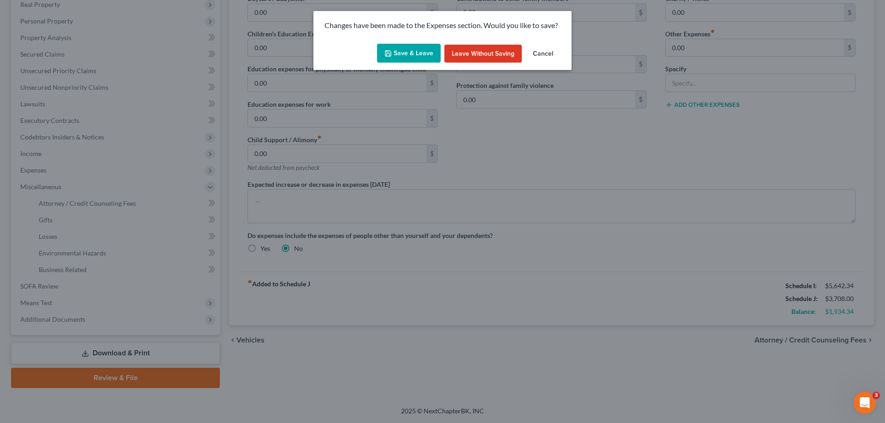
click at [421, 49] on button "Save & Leave" at bounding box center [409, 53] width 64 height 19
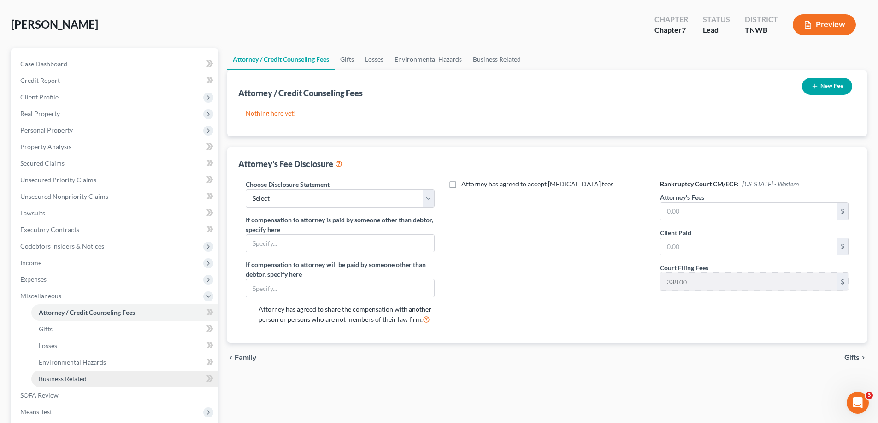
scroll to position [92, 0]
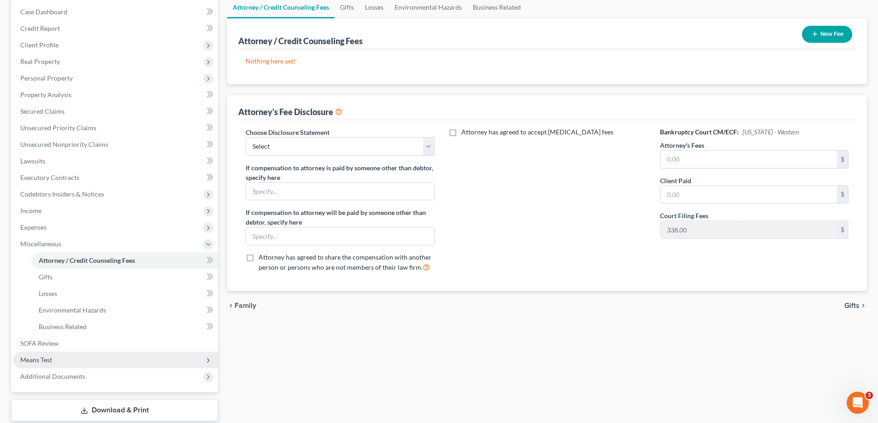
click at [46, 363] on span "Means Test" at bounding box center [36, 360] width 32 height 8
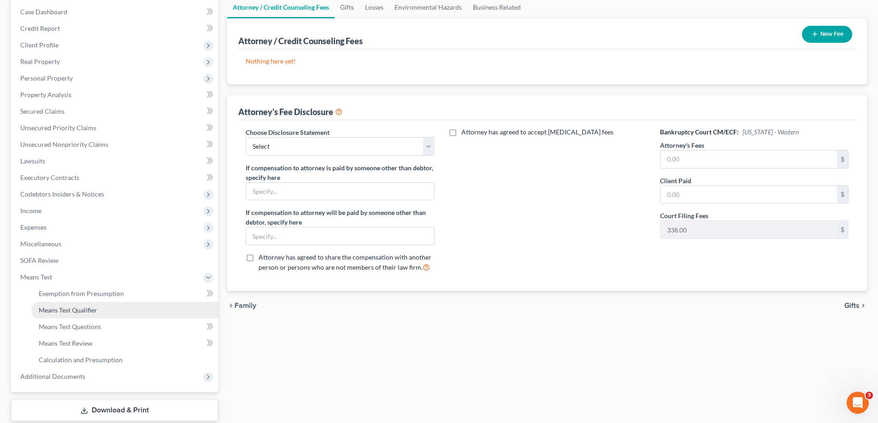
click at [71, 311] on span "Means Test Qualifier" at bounding box center [68, 310] width 59 height 8
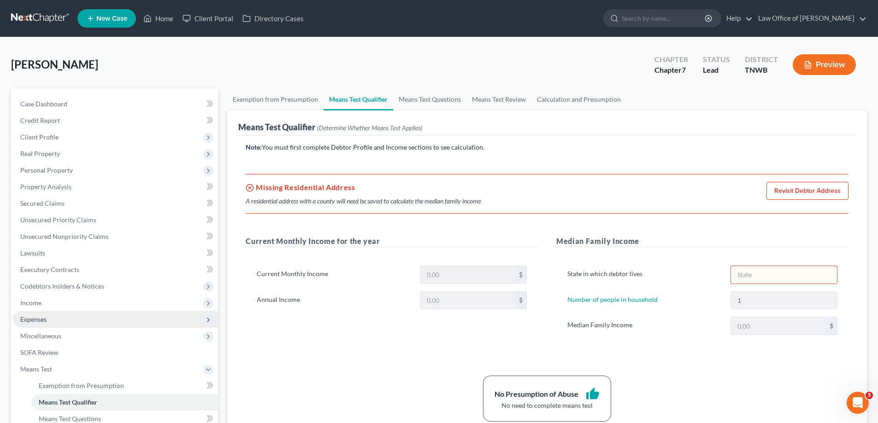
click at [35, 317] on span "Expenses" at bounding box center [33, 320] width 26 height 8
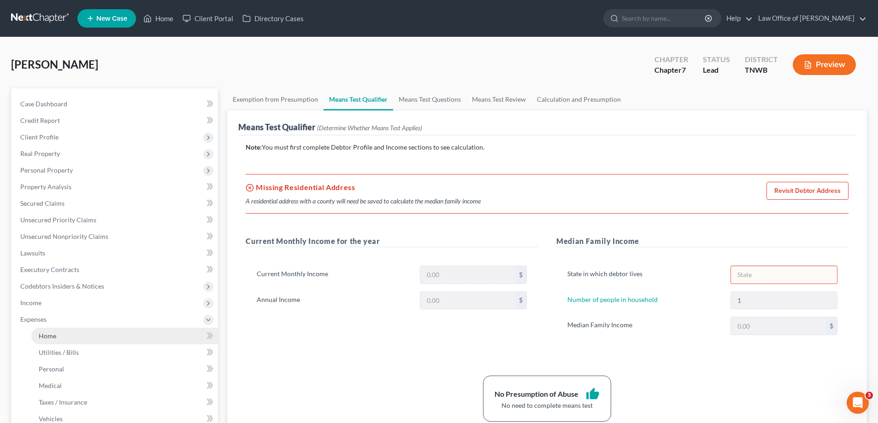
click at [57, 334] on link "Home" at bounding box center [124, 336] width 187 height 17
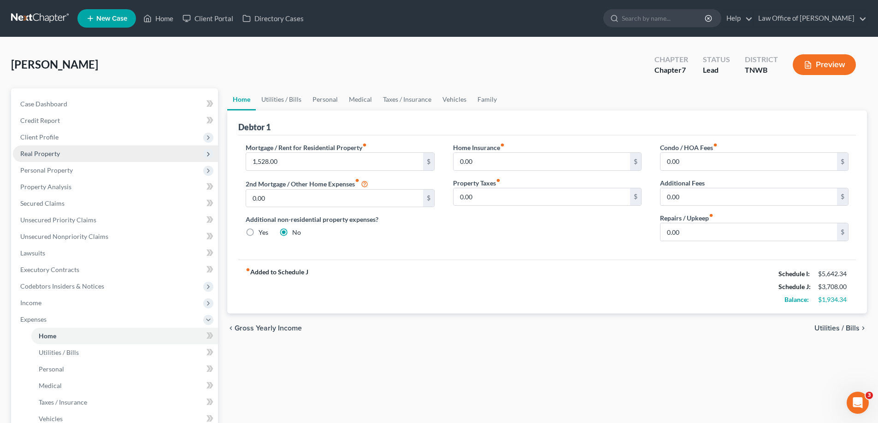
click at [47, 156] on span "Real Property" at bounding box center [40, 154] width 40 height 8
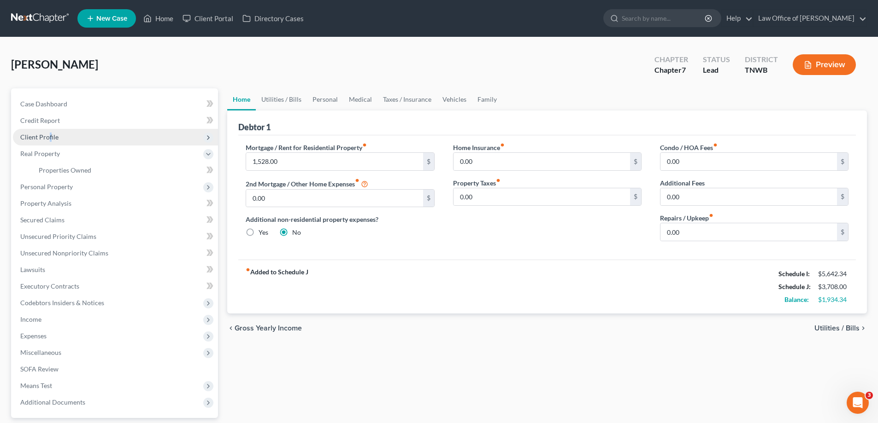
click at [50, 136] on span "Client Profile" at bounding box center [39, 137] width 38 height 8
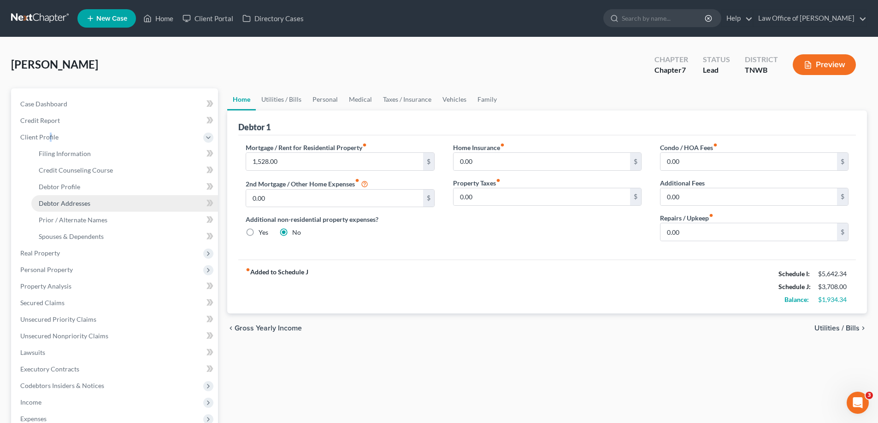
click at [89, 200] on span "Debtor Addresses" at bounding box center [65, 204] width 52 height 8
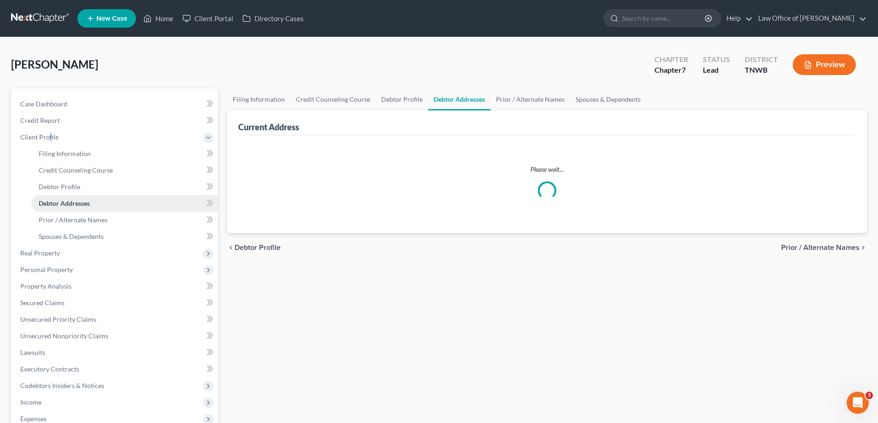
select select "0"
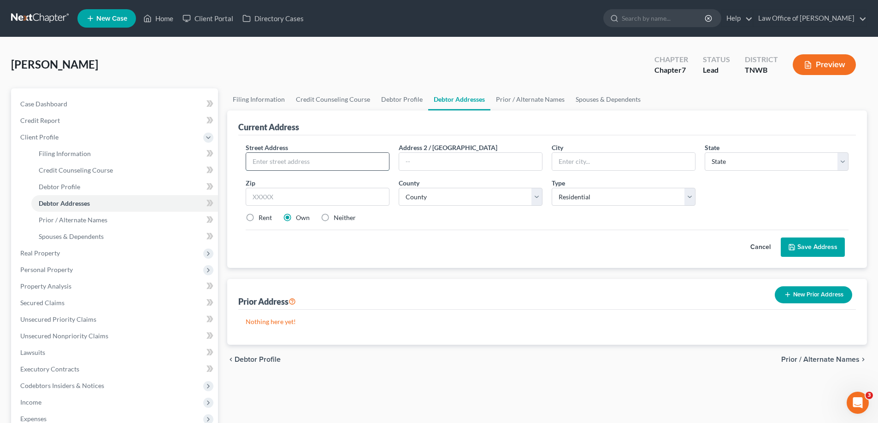
click at [330, 163] on input "text" at bounding box center [317, 162] width 143 height 18
type input "[STREET_ADDRESS]"
type input "38016"
type input "[GEOGRAPHIC_DATA]"
select select "44"
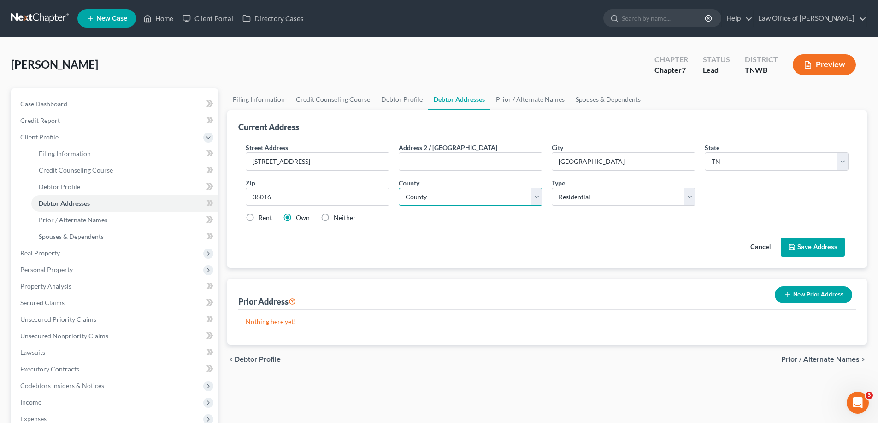
click at [539, 195] on select "County [GEOGRAPHIC_DATA] [GEOGRAPHIC_DATA] [GEOGRAPHIC_DATA] [GEOGRAPHIC_DATA] …" at bounding box center [471, 197] width 144 height 18
select select "78"
click at [399, 188] on select "County [GEOGRAPHIC_DATA] [GEOGRAPHIC_DATA] [GEOGRAPHIC_DATA] [GEOGRAPHIC_DATA] …" at bounding box center [471, 197] width 144 height 18
click at [815, 244] on button "Save Address" at bounding box center [813, 247] width 64 height 19
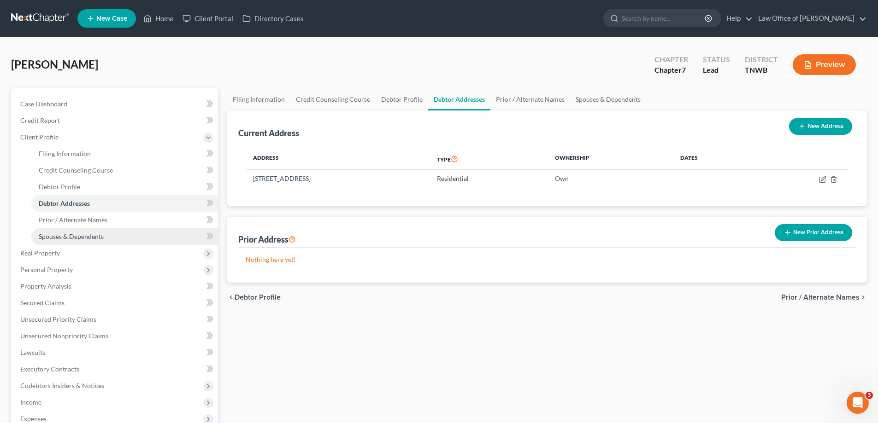
click at [81, 238] on span "Spouses & Dependents" at bounding box center [71, 237] width 65 height 8
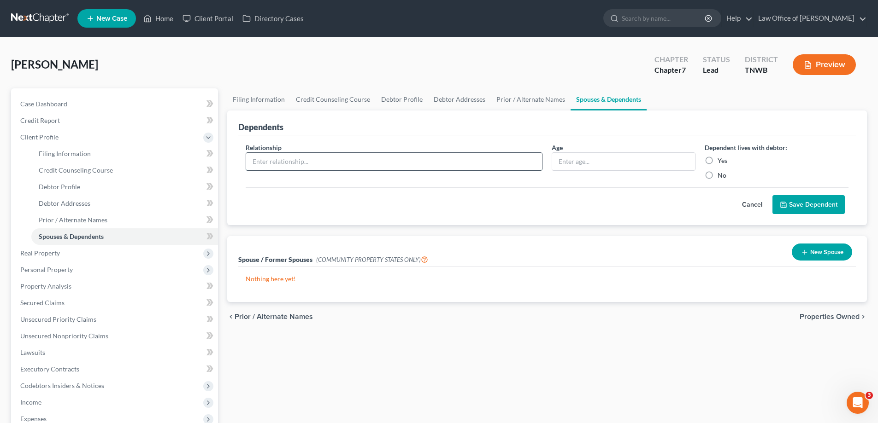
click at [312, 164] on input "text" at bounding box center [394, 162] width 296 height 18
type input "daughter"
click at [602, 161] on input "text" at bounding box center [623, 162] width 143 height 18
type input "17"
click at [717, 176] on label "No" at bounding box center [721, 175] width 9 height 9
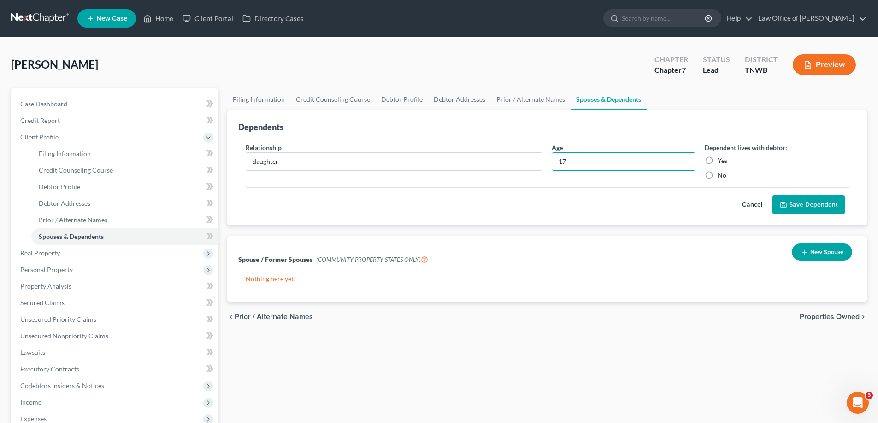
click at [721, 176] on input "No" at bounding box center [724, 174] width 6 height 6
radio input "true"
click at [807, 204] on button "Save Dependent" at bounding box center [808, 204] width 72 height 19
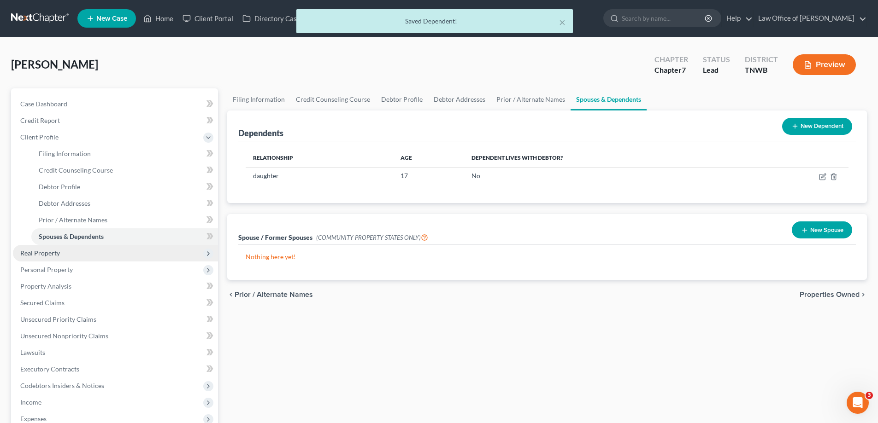
click at [49, 253] on span "Real Property" at bounding box center [40, 253] width 40 height 8
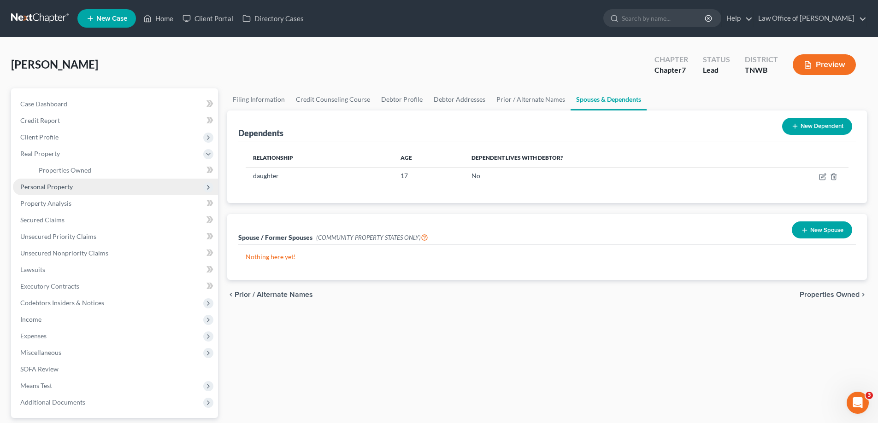
click at [52, 186] on span "Personal Property" at bounding box center [46, 187] width 53 height 8
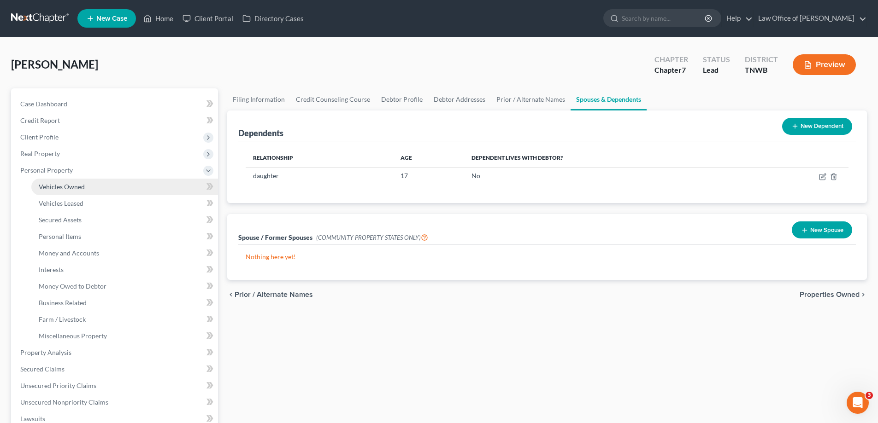
click at [56, 186] on span "Vehicles Owned" at bounding box center [62, 187] width 46 height 8
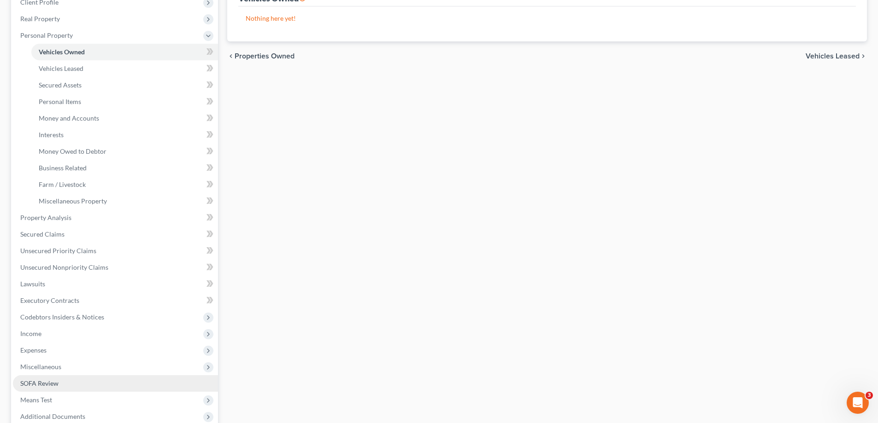
scroll to position [138, 0]
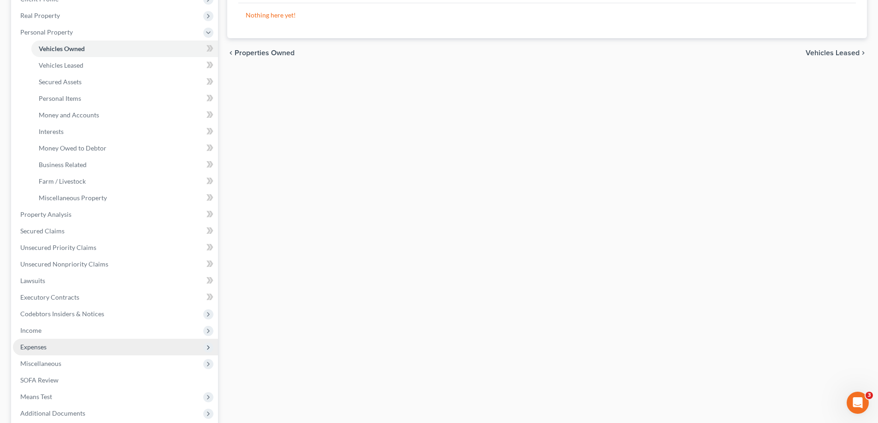
click at [36, 348] on span "Expenses" at bounding box center [33, 347] width 26 height 8
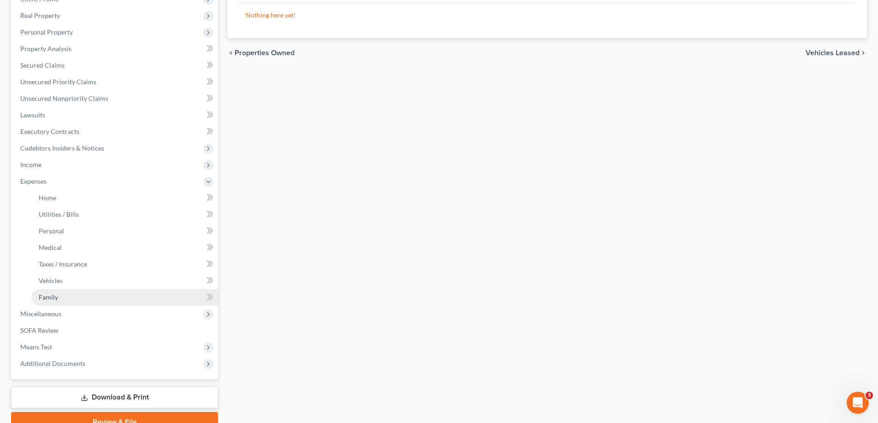
click at [52, 300] on span "Family" at bounding box center [48, 298] width 19 height 8
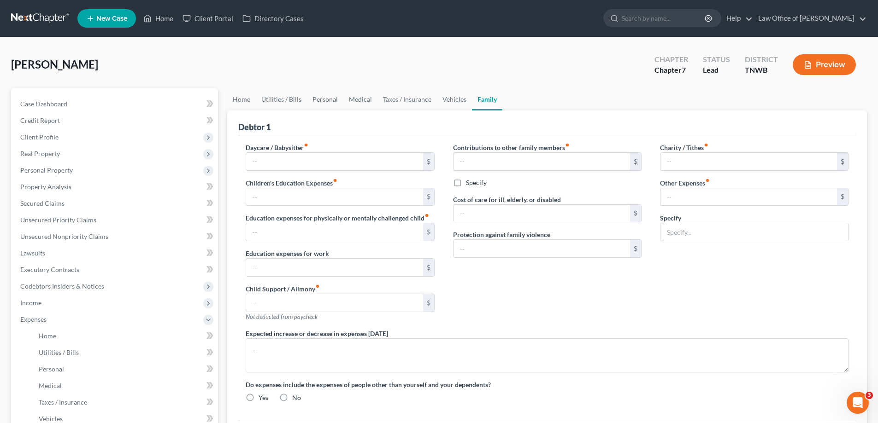
type input "0.00"
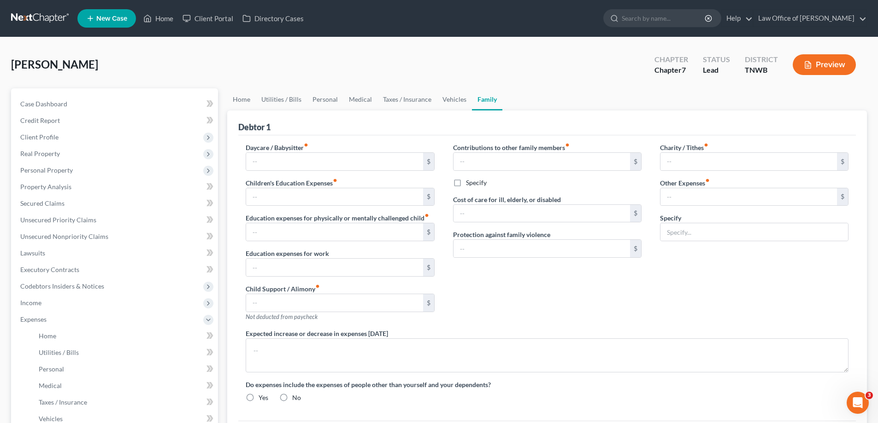
type input "0.00"
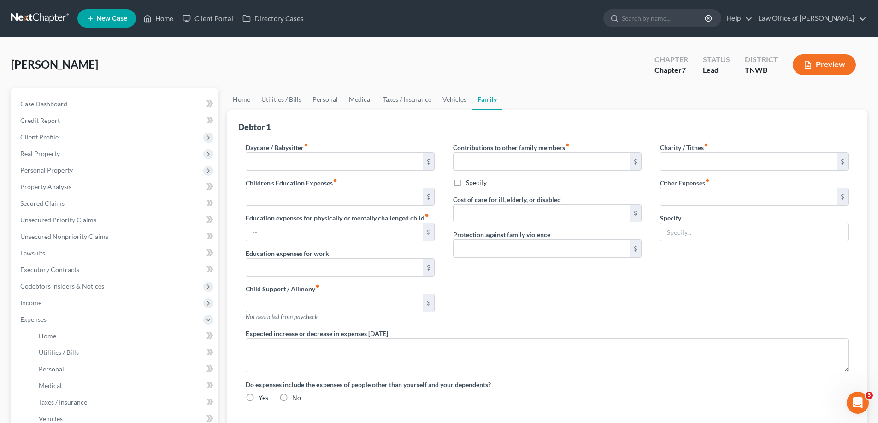
radio input "true"
click at [697, 234] on input "text" at bounding box center [754, 232] width 188 height 18
drag, startPoint x: 683, startPoint y: 200, endPoint x: 688, endPoint y: 198, distance: 6.0
click at [683, 200] on input "0.00" at bounding box center [748, 197] width 176 height 18
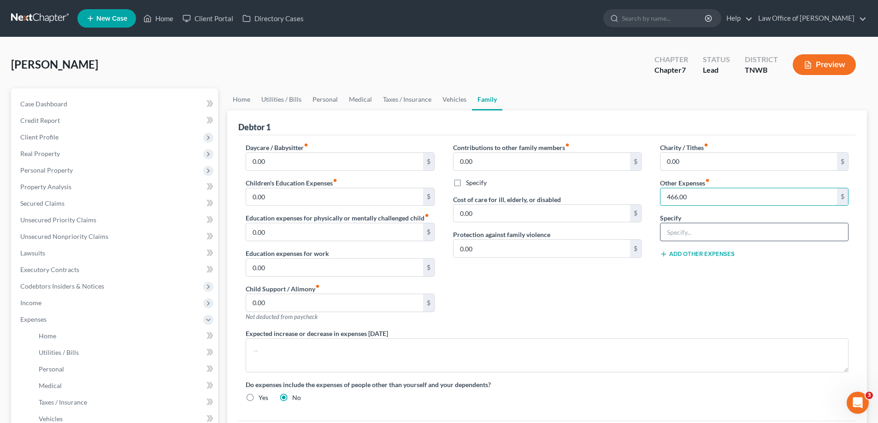
type input "466.00"
click at [674, 232] on input "text" at bounding box center [754, 232] width 188 height 18
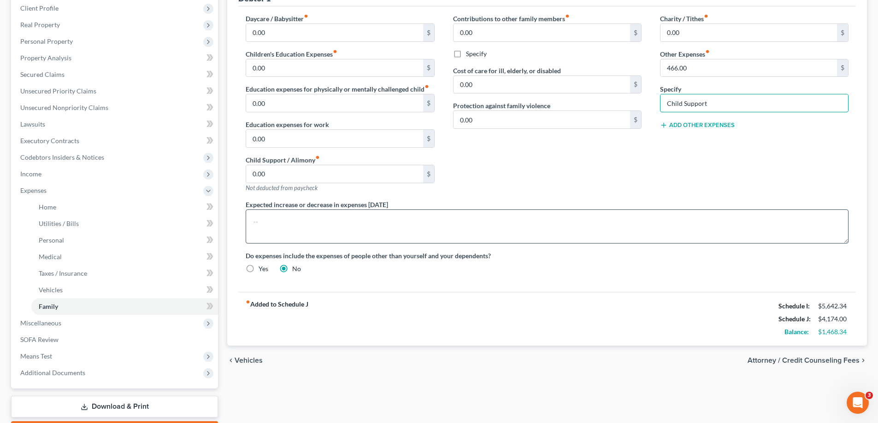
scroll to position [138, 0]
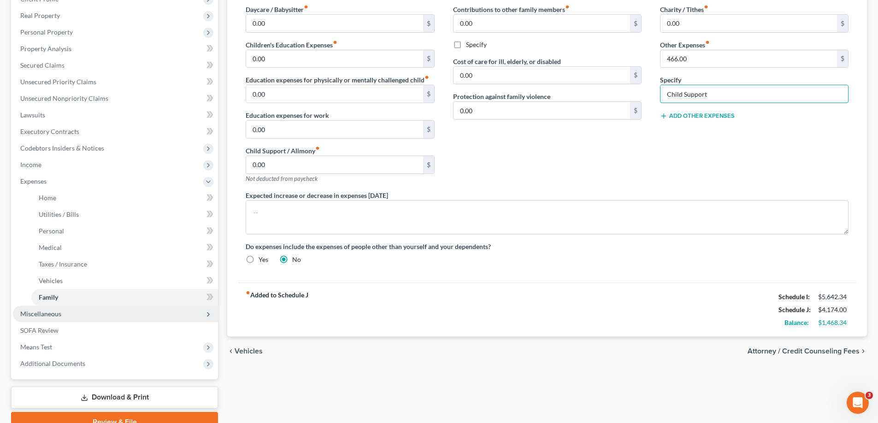
type input "Child Support"
click at [45, 314] on span "Miscellaneous" at bounding box center [40, 314] width 41 height 8
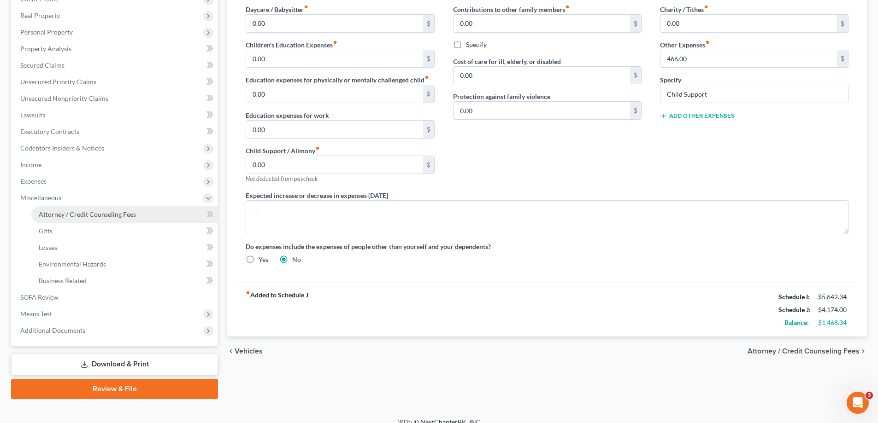
click at [103, 213] on span "Attorney / Credit Counseling Fees" at bounding box center [87, 215] width 97 height 8
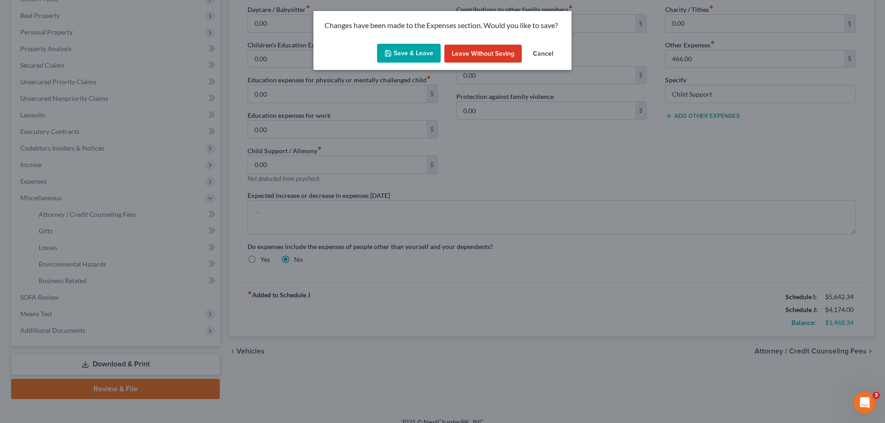
click at [425, 56] on button "Save & Leave" at bounding box center [409, 53] width 64 height 19
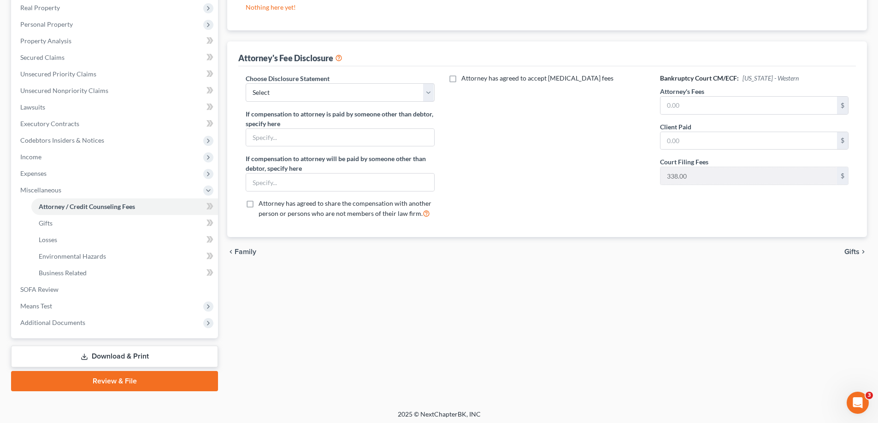
scroll to position [149, 0]
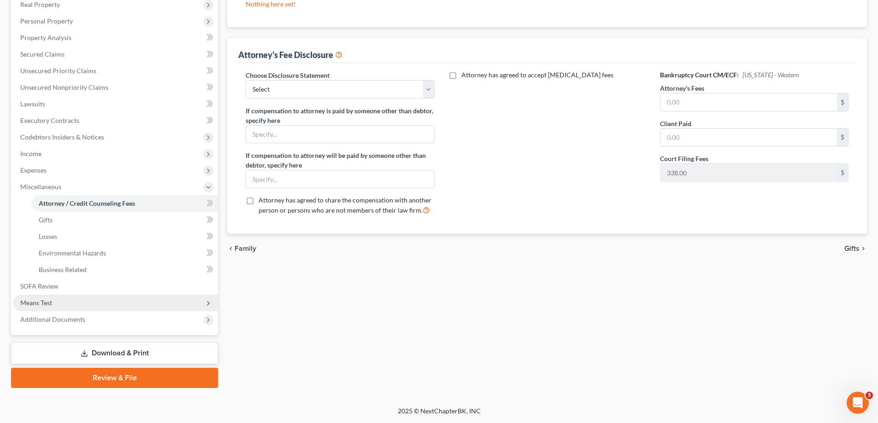
click at [82, 298] on span "Means Test" at bounding box center [115, 303] width 205 height 17
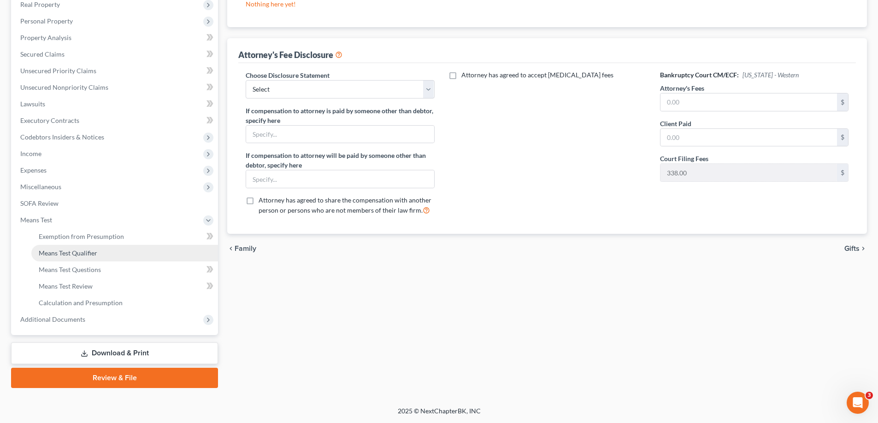
click at [94, 252] on span "Means Test Qualifier" at bounding box center [68, 253] width 59 height 8
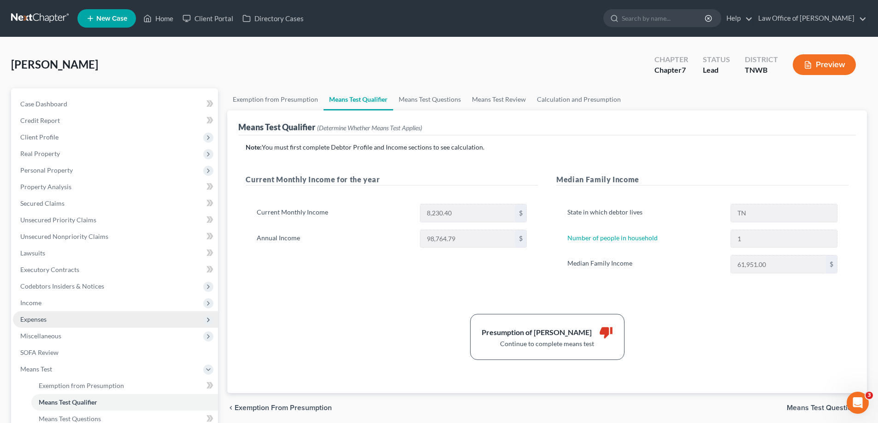
click at [42, 320] on span "Expenses" at bounding box center [33, 320] width 26 height 8
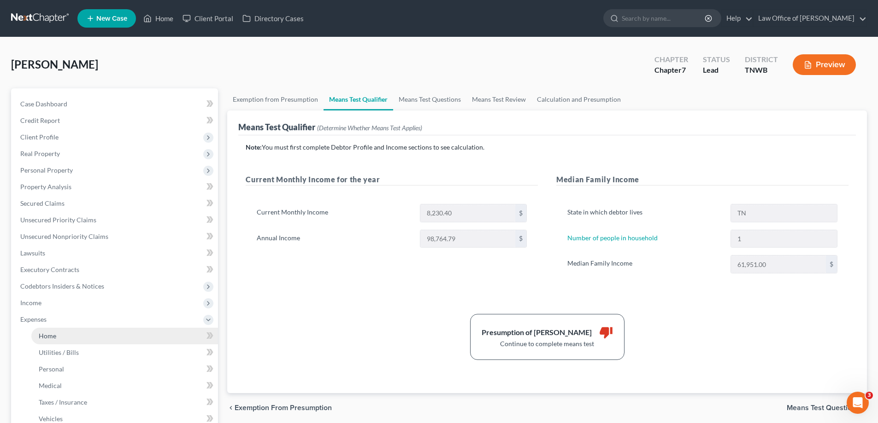
click at [50, 336] on span "Home" at bounding box center [48, 336] width 18 height 8
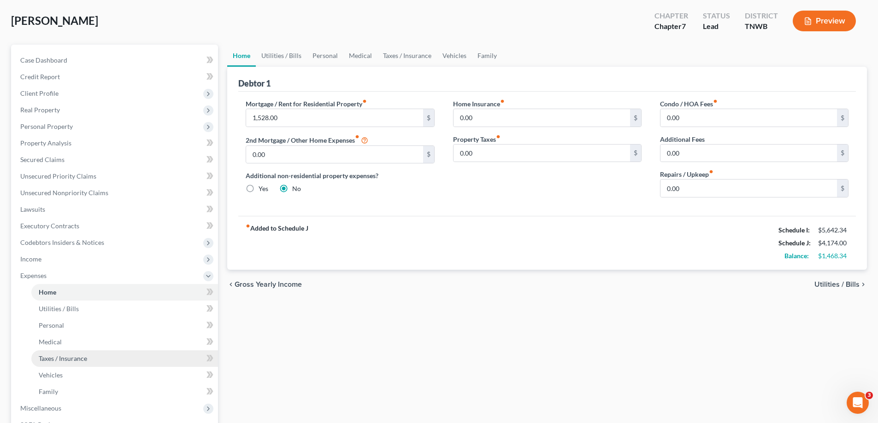
scroll to position [92, 0]
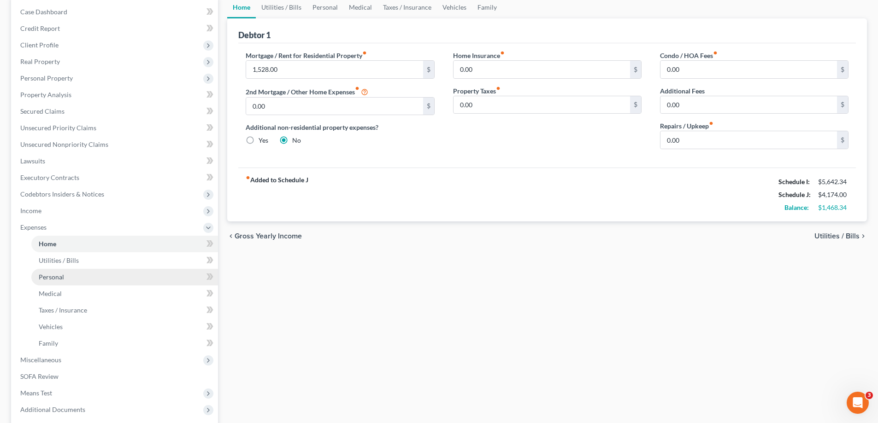
click at [56, 277] on span "Personal" at bounding box center [51, 277] width 25 height 8
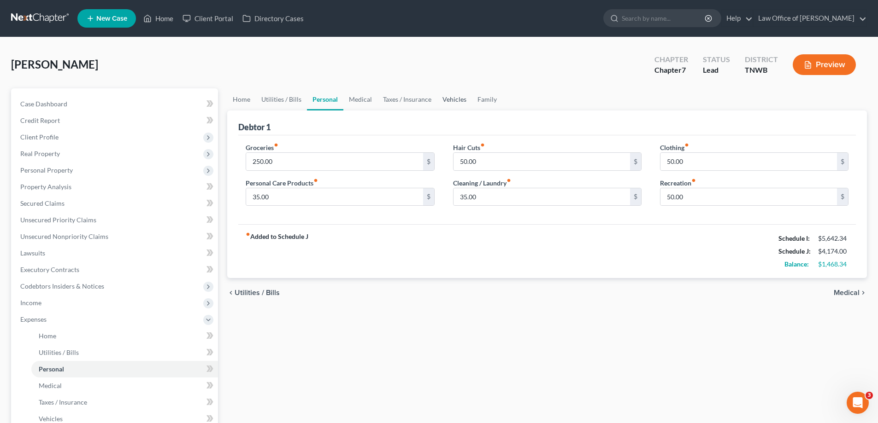
click at [456, 100] on link "Vehicles" at bounding box center [454, 99] width 35 height 22
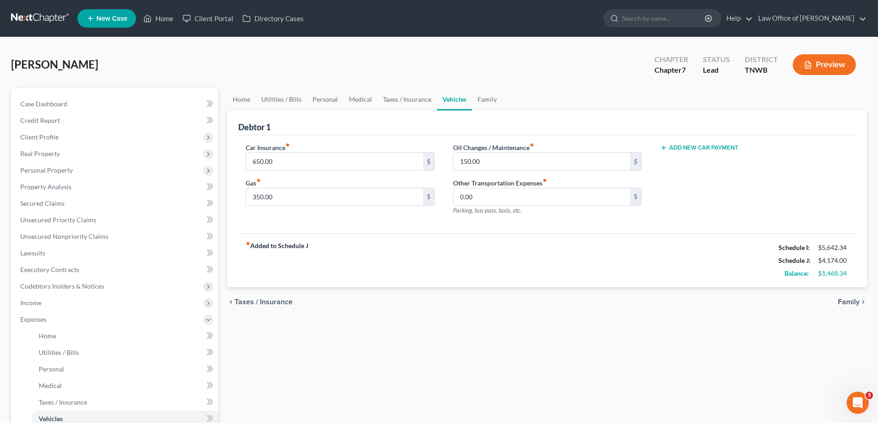
click at [698, 147] on button "Add New Car Payment" at bounding box center [699, 147] width 78 height 7
click at [682, 161] on input "text" at bounding box center [740, 162] width 160 height 18
type input "537.00"
click at [715, 183] on button "Add New Car Payment" at bounding box center [699, 183] width 78 height 7
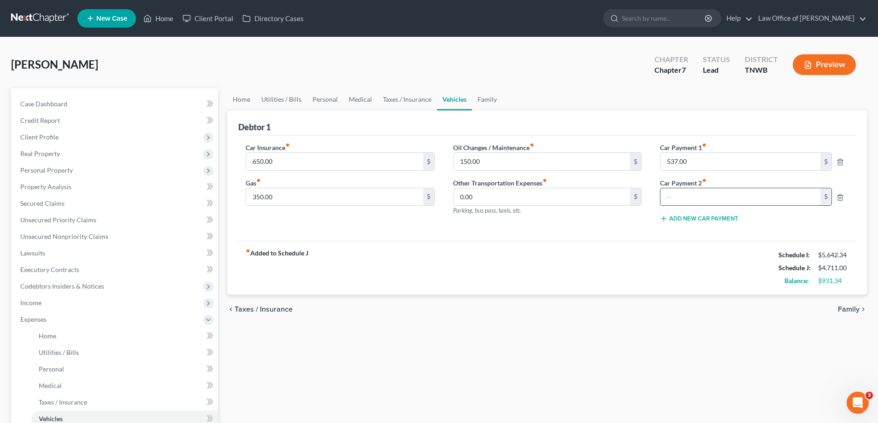
click at [694, 194] on input "text" at bounding box center [740, 197] width 160 height 18
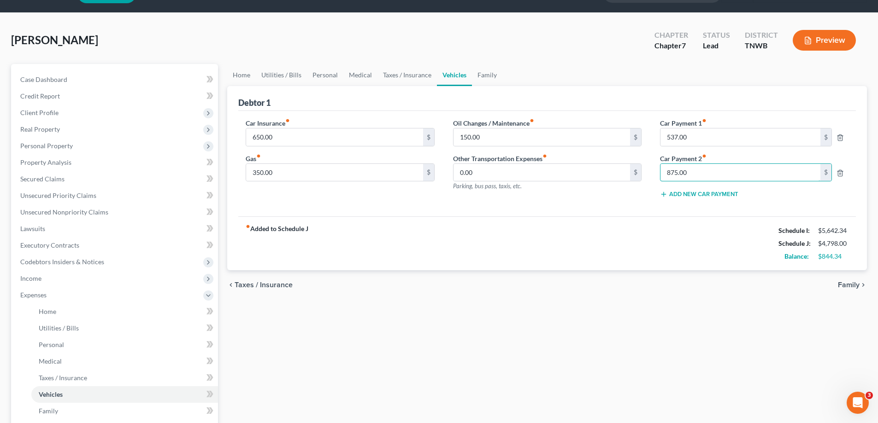
scroll to position [46, 0]
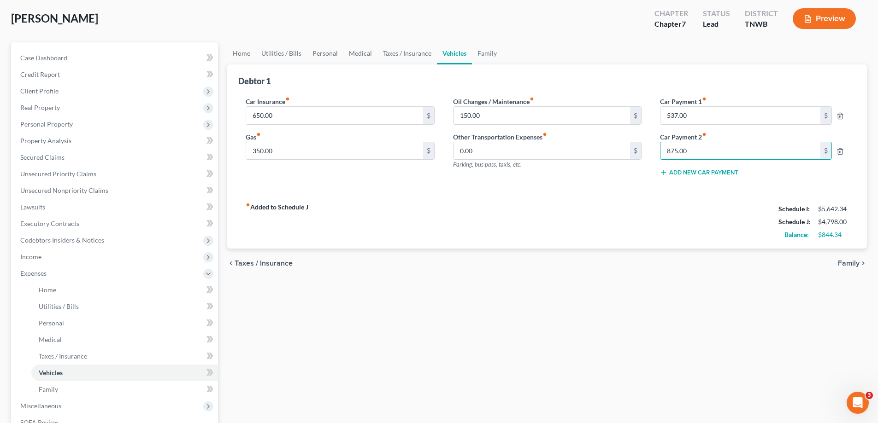
type input "875.00"
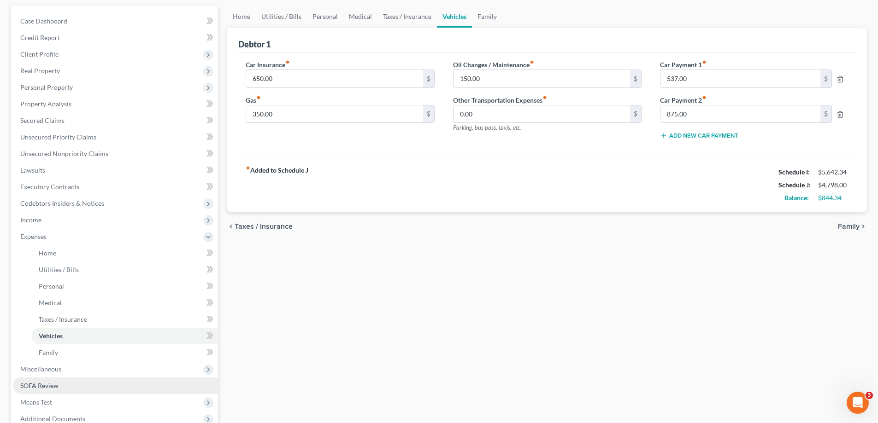
scroll to position [182, 0]
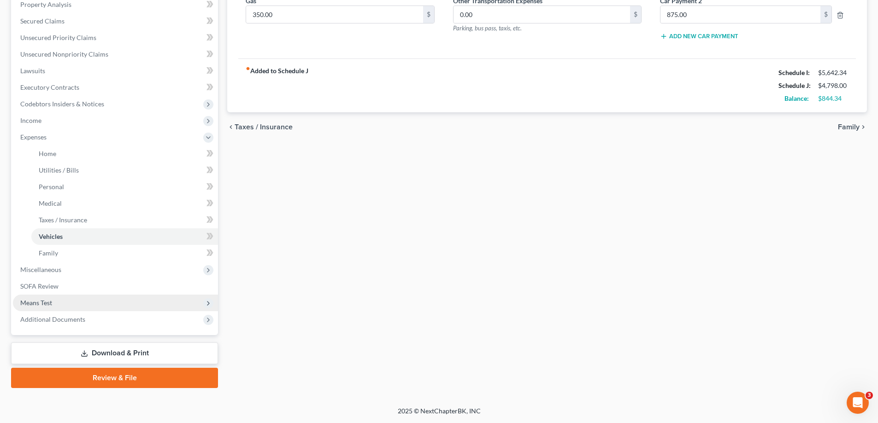
click at [44, 299] on span "Means Test" at bounding box center [36, 303] width 32 height 8
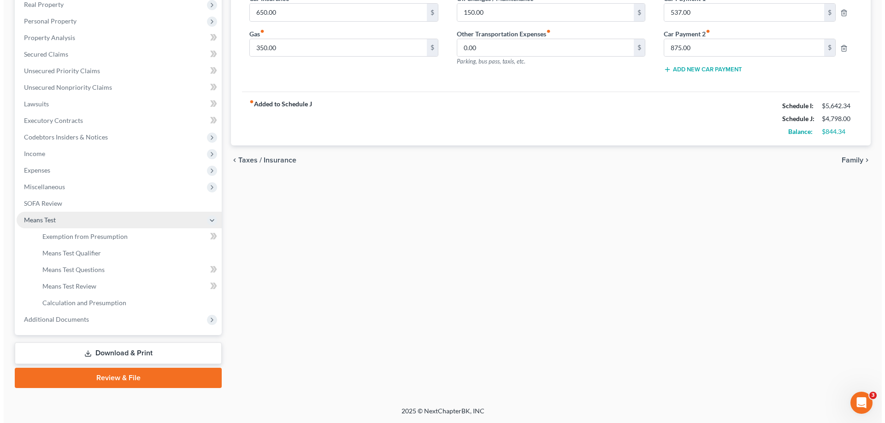
scroll to position [149, 0]
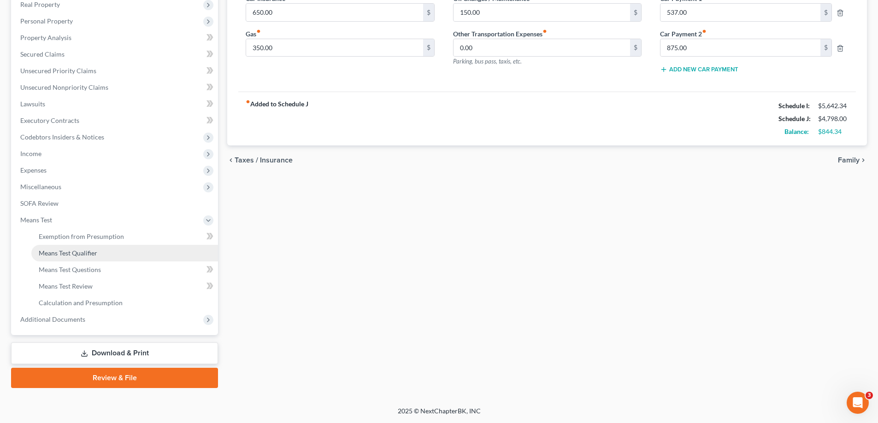
click at [74, 255] on span "Means Test Qualifier" at bounding box center [68, 253] width 59 height 8
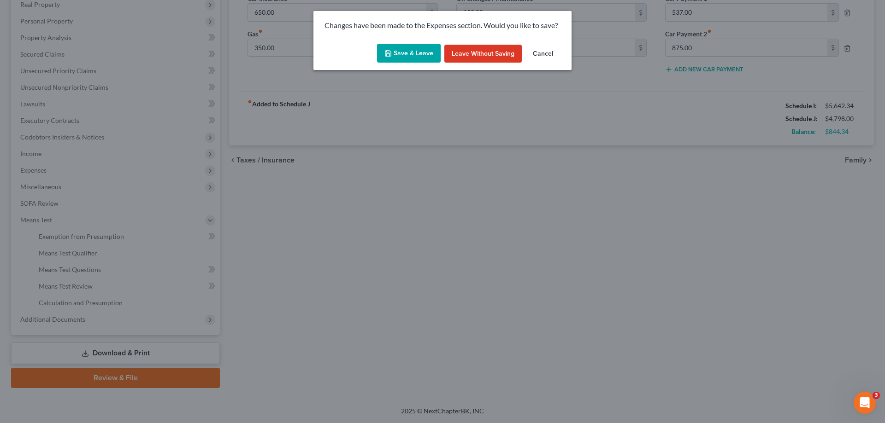
click at [418, 46] on button "Save & Leave" at bounding box center [409, 53] width 64 height 19
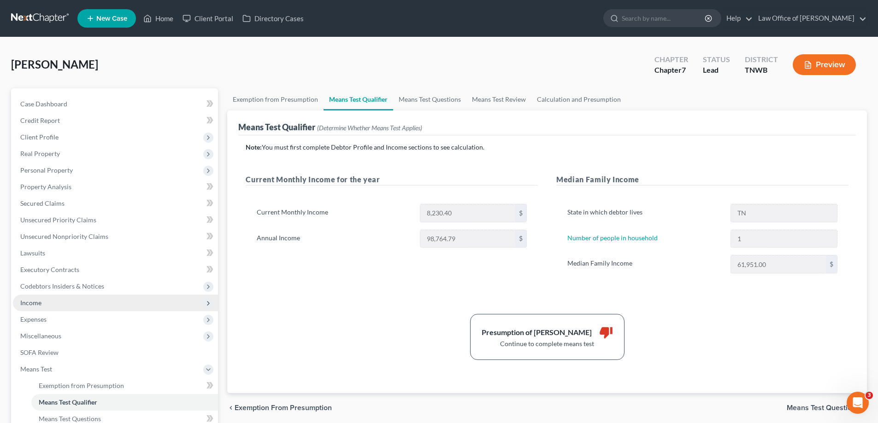
click at [44, 300] on span "Income" at bounding box center [115, 303] width 205 height 17
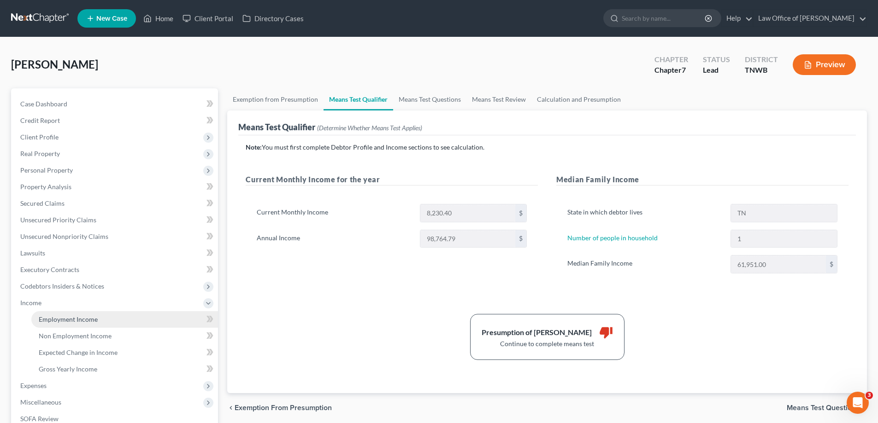
click at [71, 320] on span "Employment Income" at bounding box center [68, 320] width 59 height 8
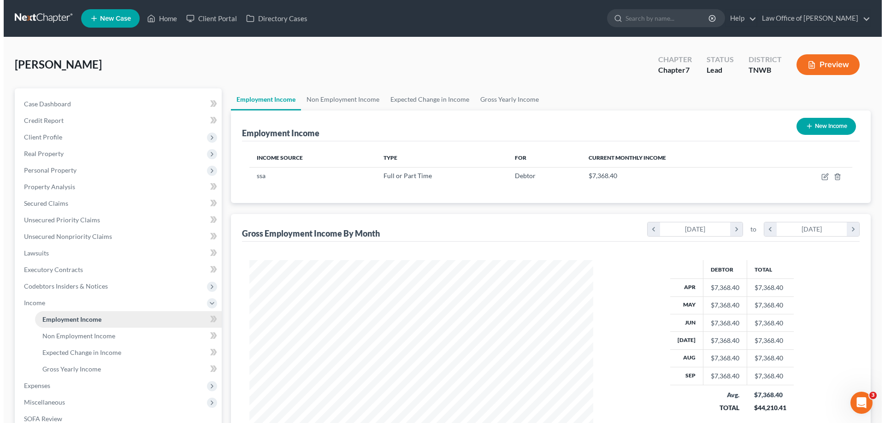
scroll to position [172, 362]
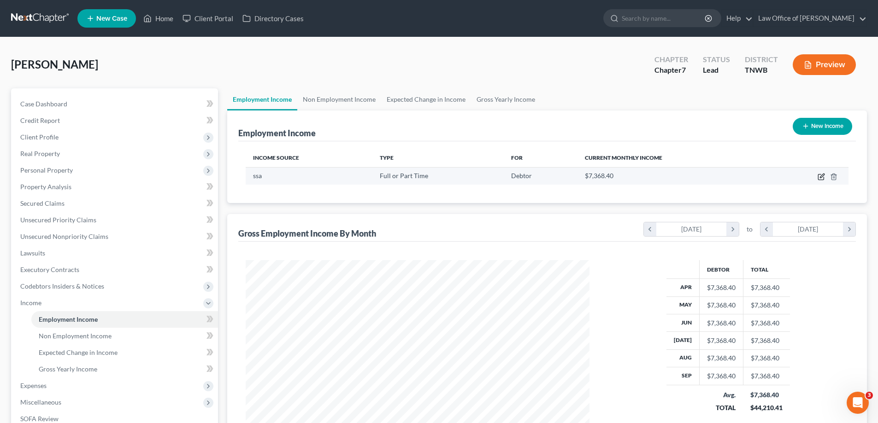
click at [821, 175] on icon "button" at bounding box center [820, 176] width 7 height 7
select select "0"
select select "2"
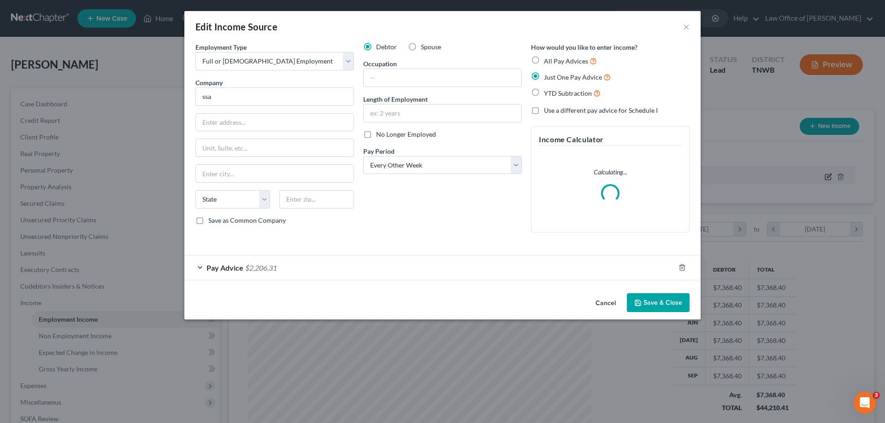
scroll to position [173, 365]
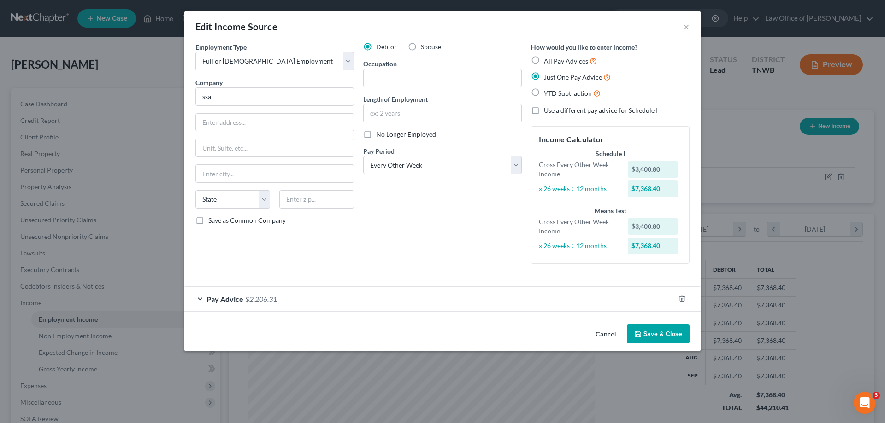
click at [234, 298] on span "Pay Advice" at bounding box center [224, 299] width 37 height 9
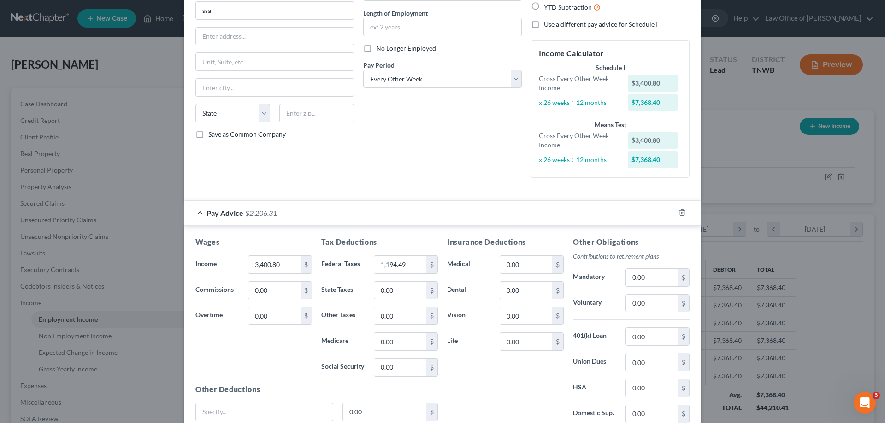
scroll to position [92, 0]
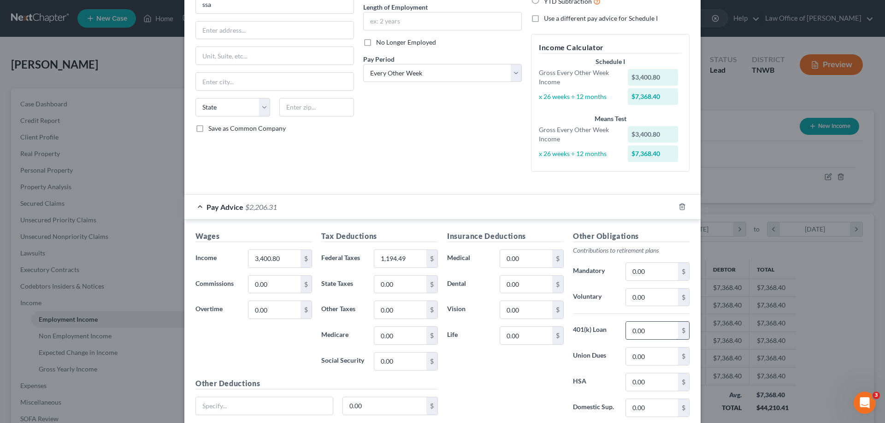
click at [652, 329] on input "0.00" at bounding box center [652, 331] width 52 height 18
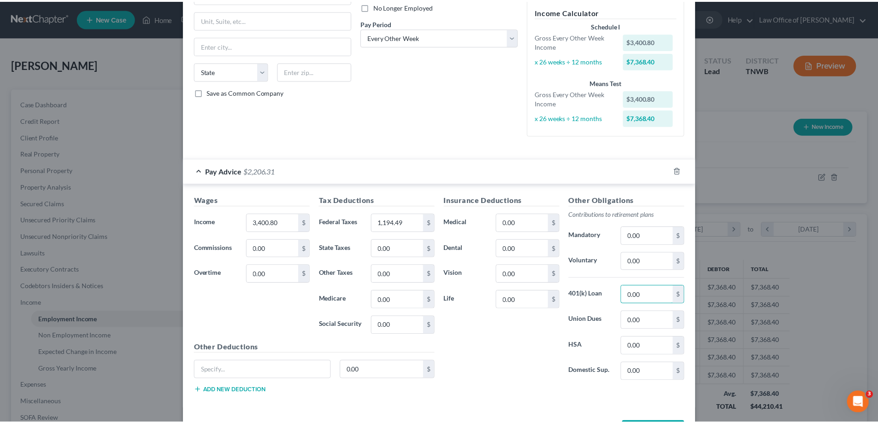
scroll to position [164, 0]
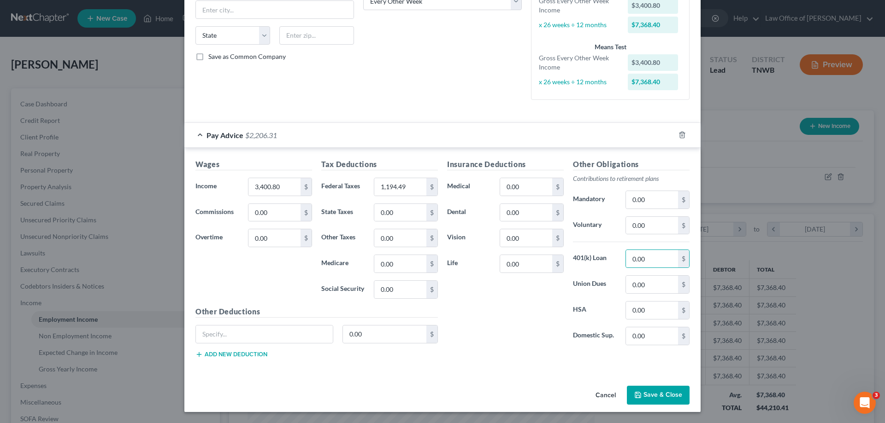
click at [665, 396] on button "Save & Close" at bounding box center [658, 395] width 63 height 19
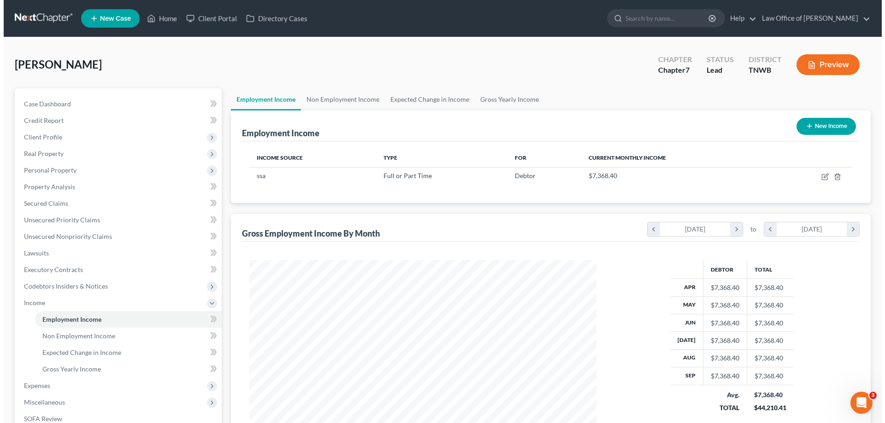
scroll to position [460602, 460412]
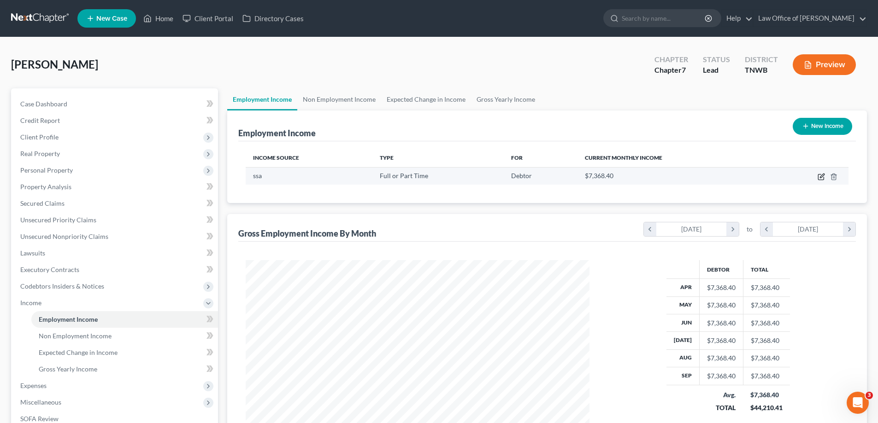
click at [823, 176] on icon "button" at bounding box center [822, 176] width 4 height 4
select select "0"
select select "2"
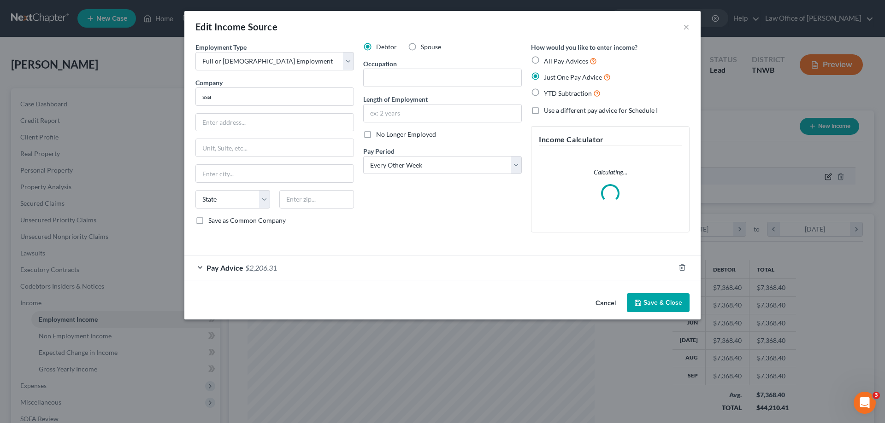
scroll to position [173, 365]
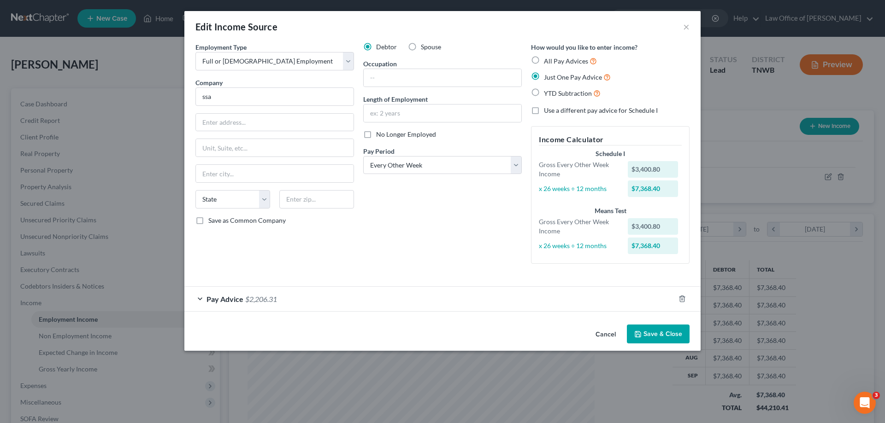
click at [201, 298] on div "Pay Advice $2,206.31" at bounding box center [429, 299] width 490 height 24
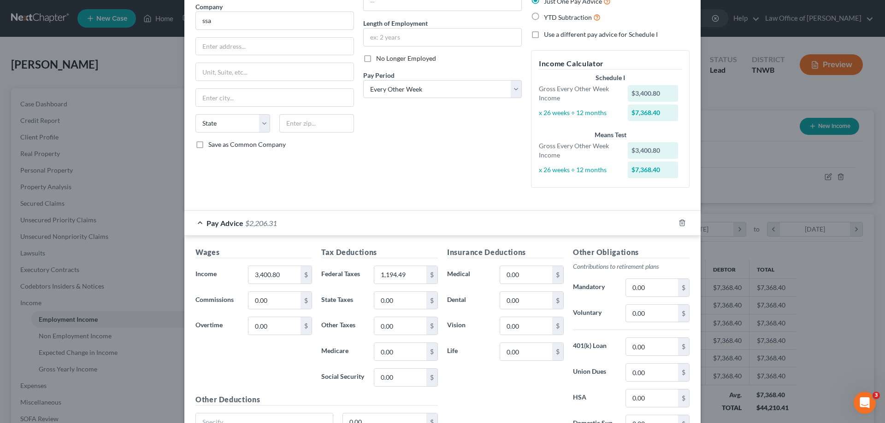
scroll to position [92, 0]
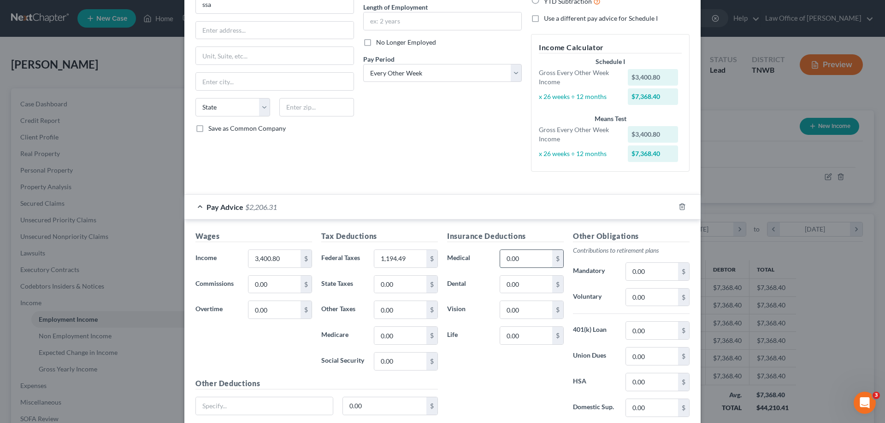
click at [519, 255] on input "0.00" at bounding box center [526, 259] width 52 height 18
type input "303.61"
click at [646, 295] on input "0.00" at bounding box center [652, 298] width 52 height 18
type input "149.64"
click at [399, 335] on input "0.00" at bounding box center [400, 336] width 52 height 18
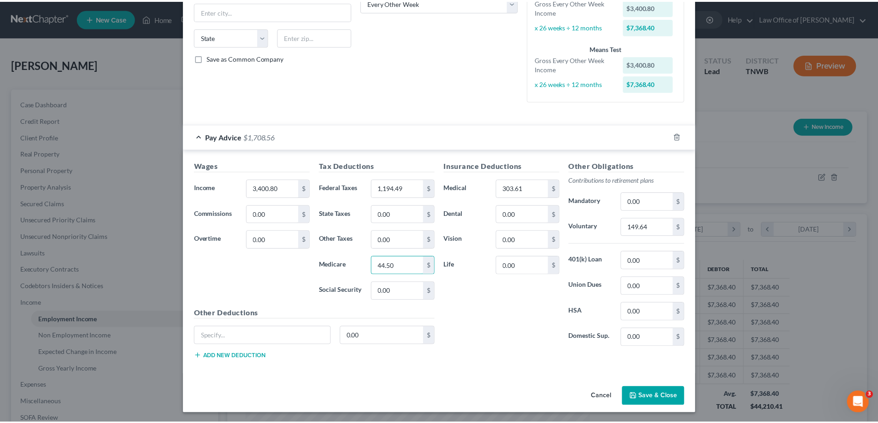
scroll to position [164, 0]
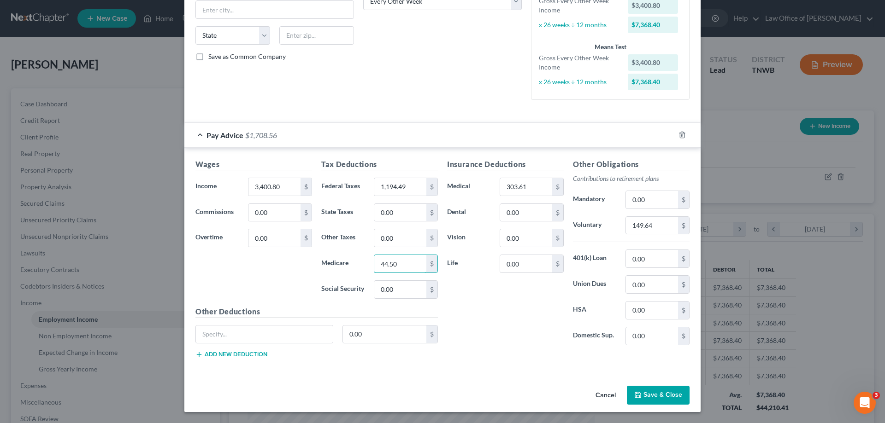
type input "44.50"
click at [660, 394] on button "Save & Close" at bounding box center [658, 395] width 63 height 19
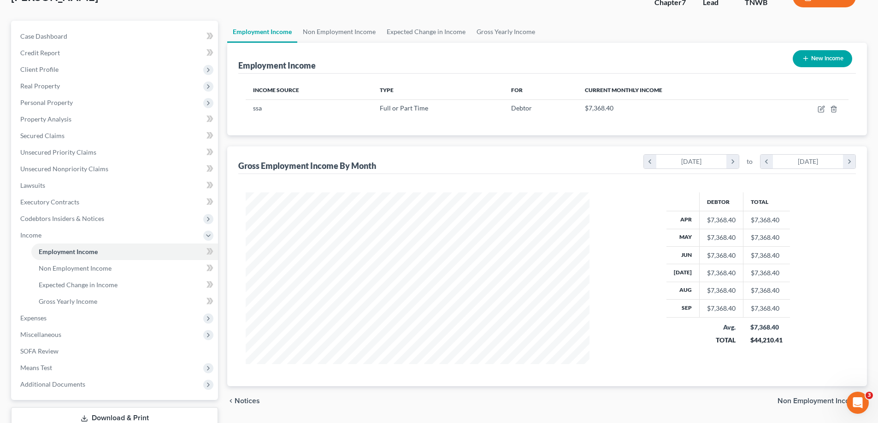
scroll to position [87, 0]
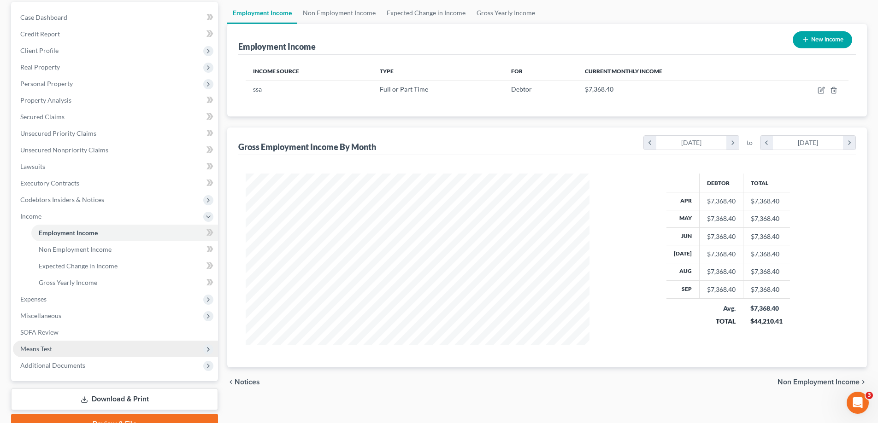
click at [53, 344] on span "Means Test" at bounding box center [115, 349] width 205 height 17
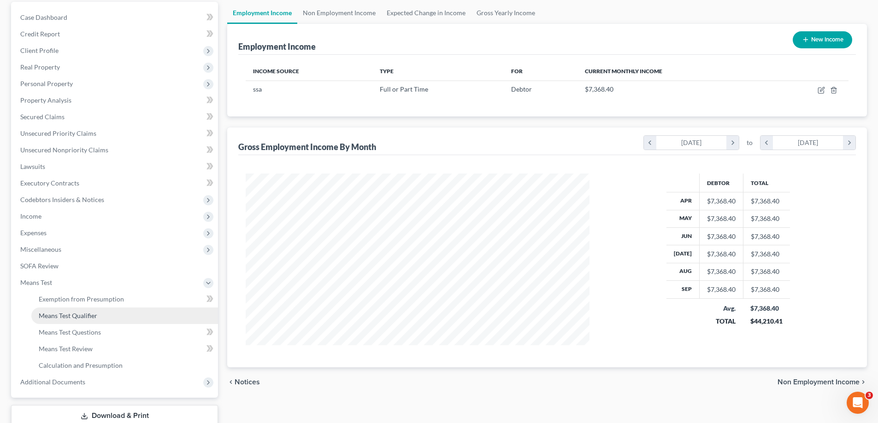
click at [86, 317] on span "Means Test Qualifier" at bounding box center [68, 316] width 59 height 8
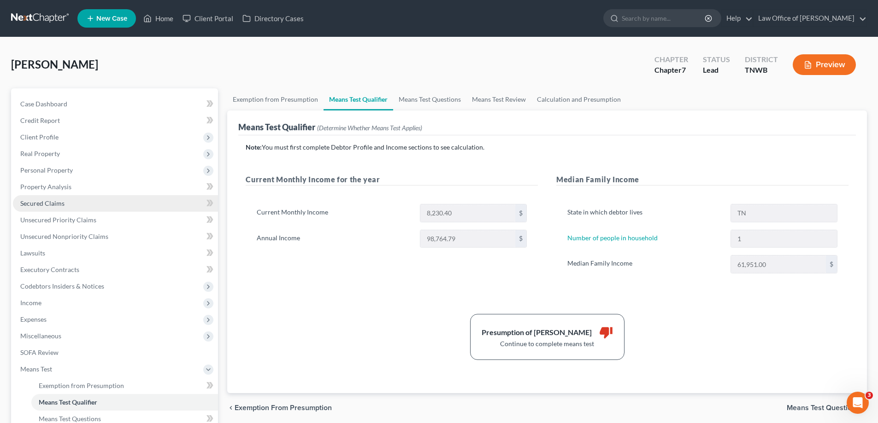
click at [50, 201] on span "Secured Claims" at bounding box center [42, 204] width 44 height 8
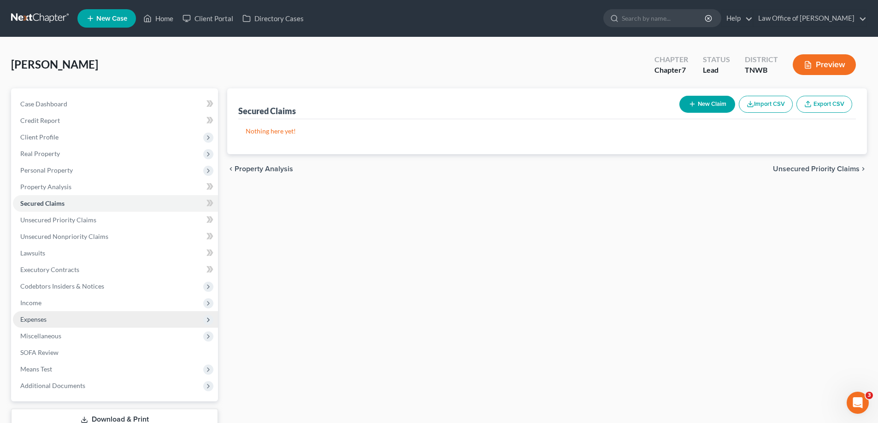
click at [39, 314] on span "Expenses" at bounding box center [115, 319] width 205 height 17
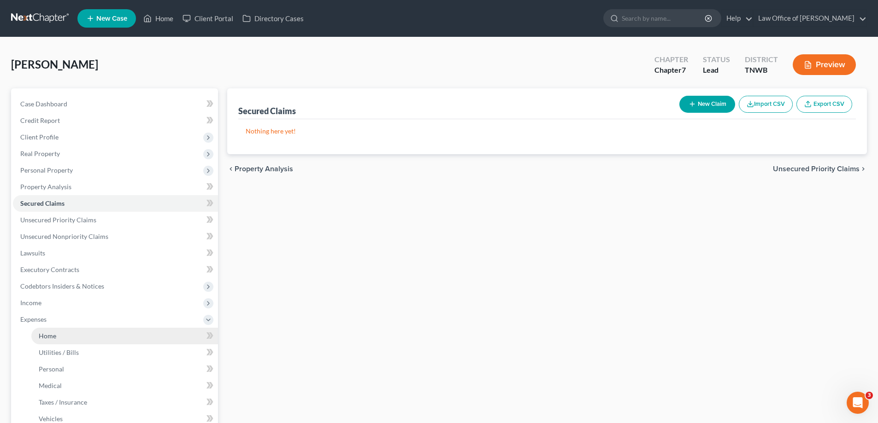
click at [55, 340] on link "Home" at bounding box center [124, 336] width 187 height 17
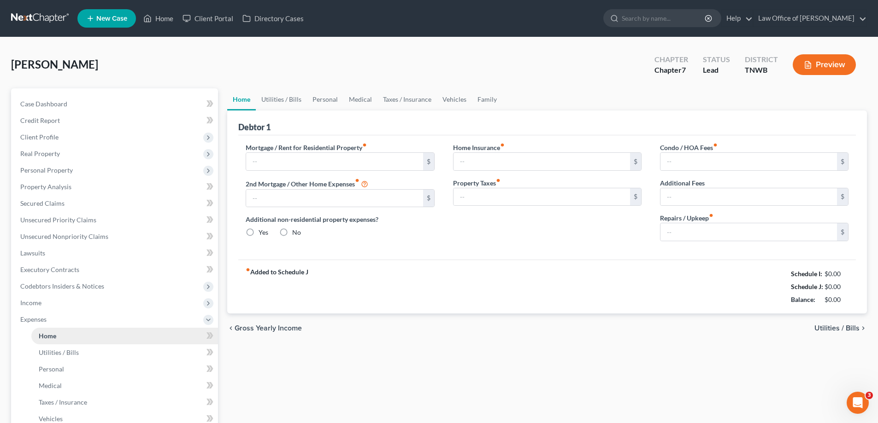
type input "1,528.00"
type input "0.00"
radio input "true"
type input "0.00"
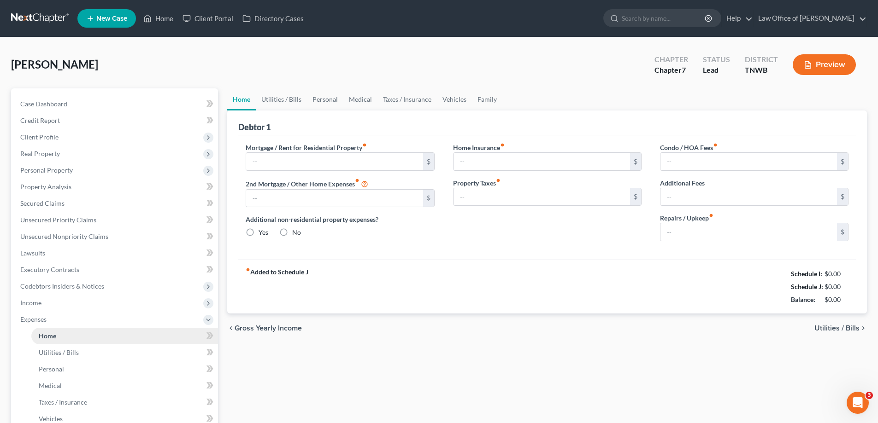
type input "0.00"
click at [280, 100] on link "Utilities / Bills" at bounding box center [281, 99] width 51 height 22
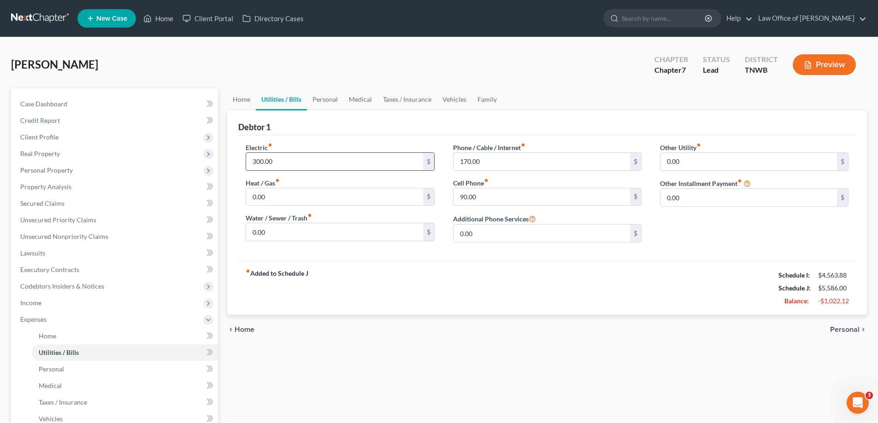
click at [282, 162] on input "300.00" at bounding box center [334, 162] width 176 height 18
type input "350.00"
click at [487, 198] on input "90.00" at bounding box center [541, 197] width 176 height 18
click at [496, 160] on input "170.00" at bounding box center [541, 162] width 176 height 18
type input "250.00"
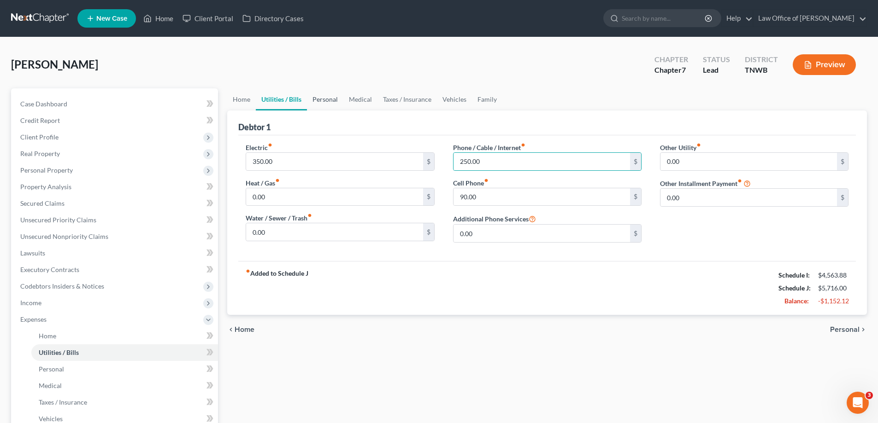
click at [326, 96] on link "Personal" at bounding box center [325, 99] width 36 height 22
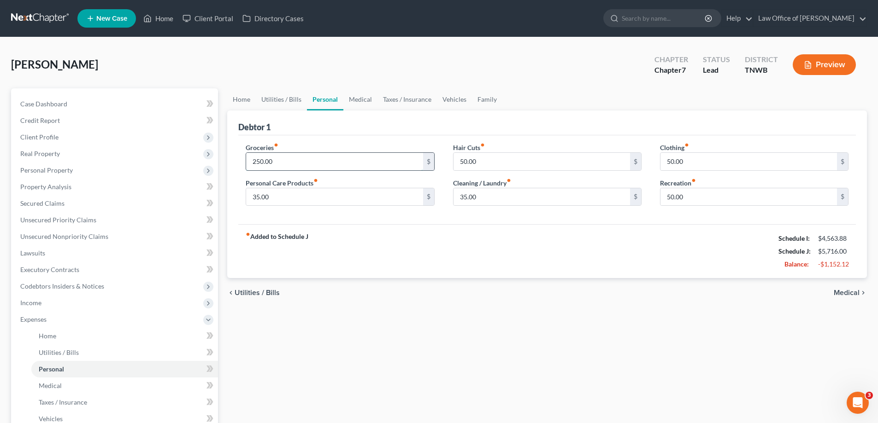
click at [280, 166] on input "250.00" at bounding box center [334, 162] width 176 height 18
type input "300.00"
click at [359, 97] on link "Medical" at bounding box center [360, 99] width 34 height 22
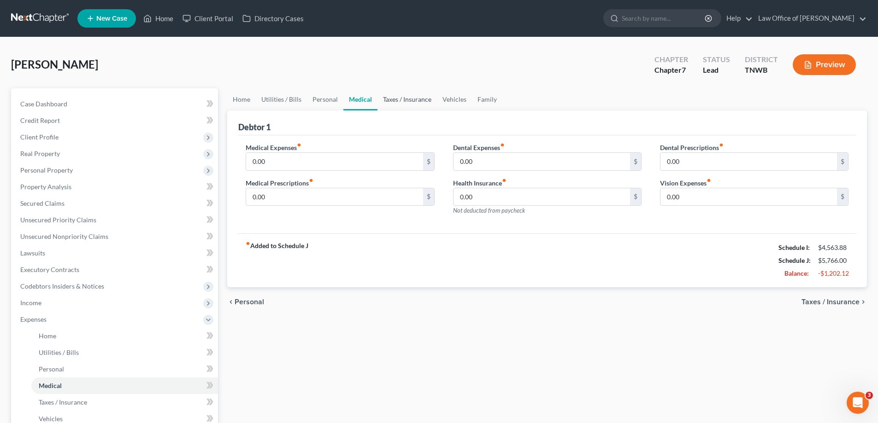
click at [403, 98] on link "Taxes / Insurance" at bounding box center [406, 99] width 59 height 22
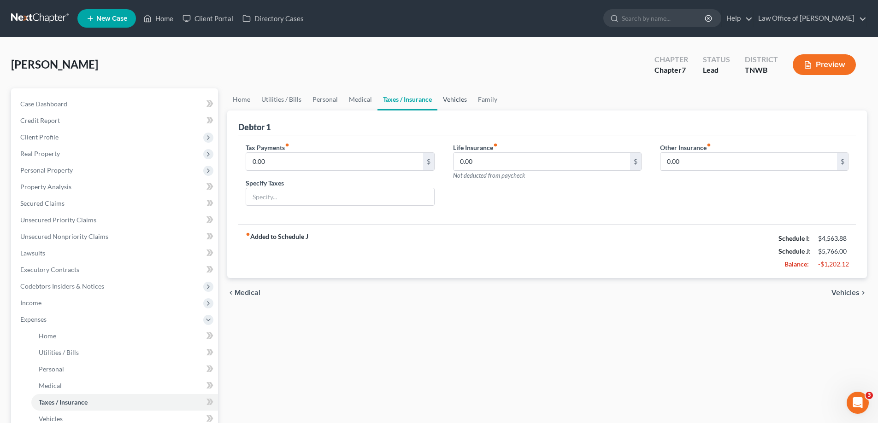
click at [451, 99] on link "Vehicles" at bounding box center [454, 99] width 35 height 22
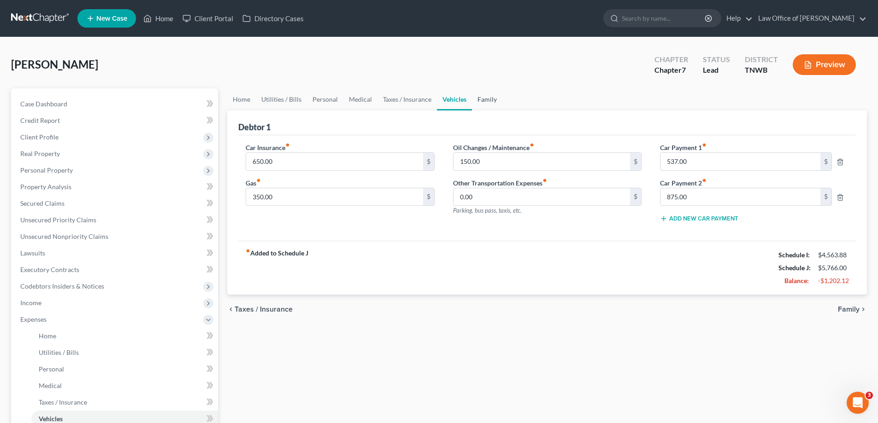
click at [485, 98] on link "Family" at bounding box center [487, 99] width 30 height 22
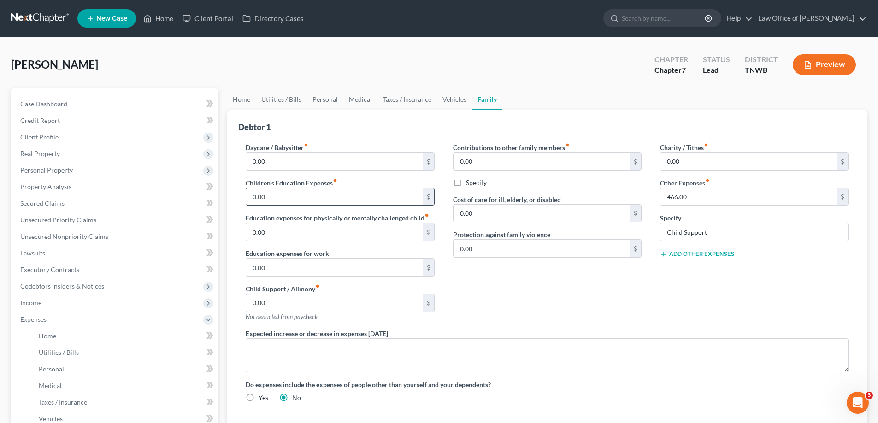
click at [285, 199] on input "0.00" at bounding box center [334, 197] width 176 height 18
click at [588, 304] on div "Contributions to other family members fiber_manual_record 0.00 $ Specify Cost o…" at bounding box center [547, 236] width 207 height 186
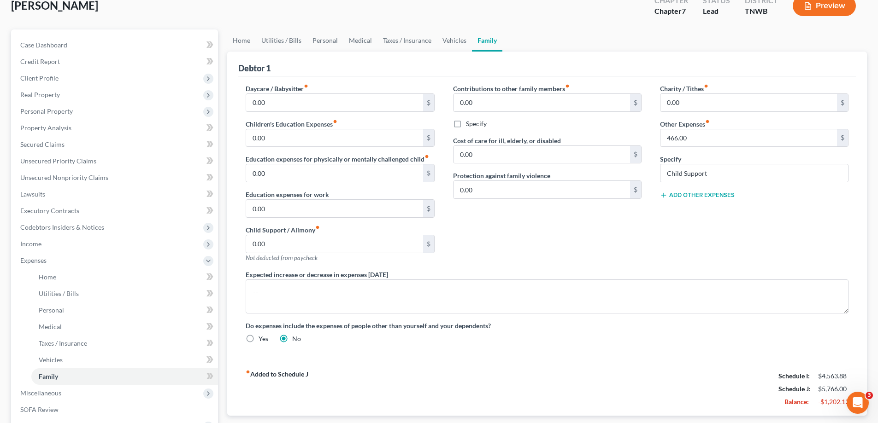
scroll to position [182, 0]
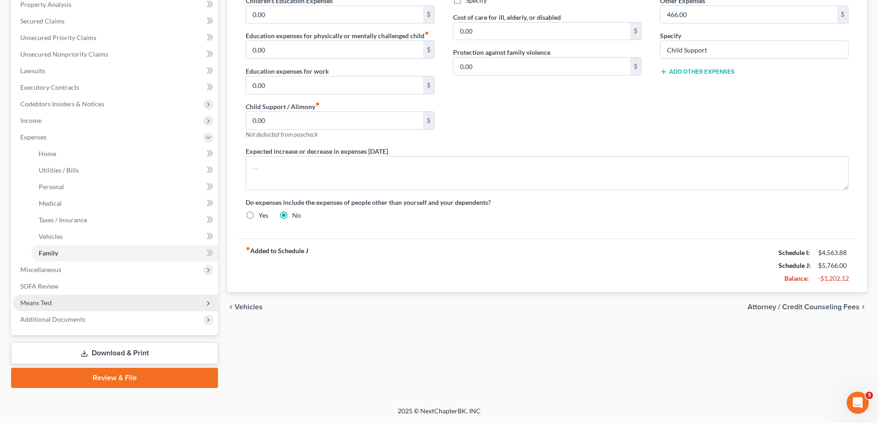
click at [50, 302] on span "Means Test" at bounding box center [36, 303] width 32 height 8
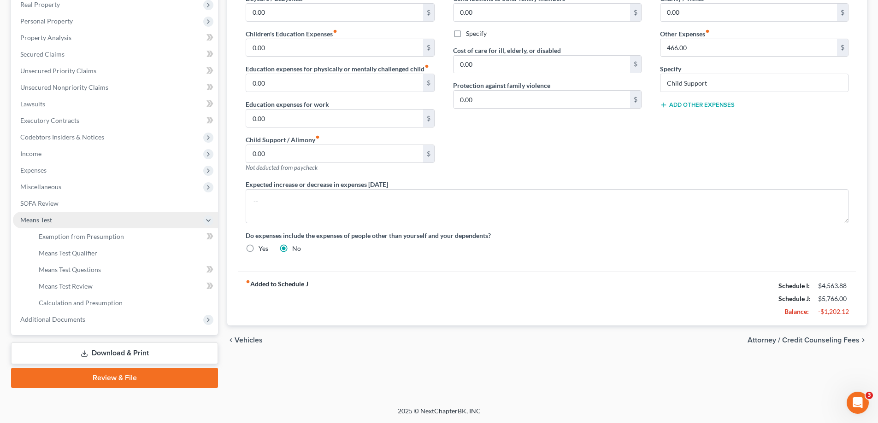
scroll to position [149, 0]
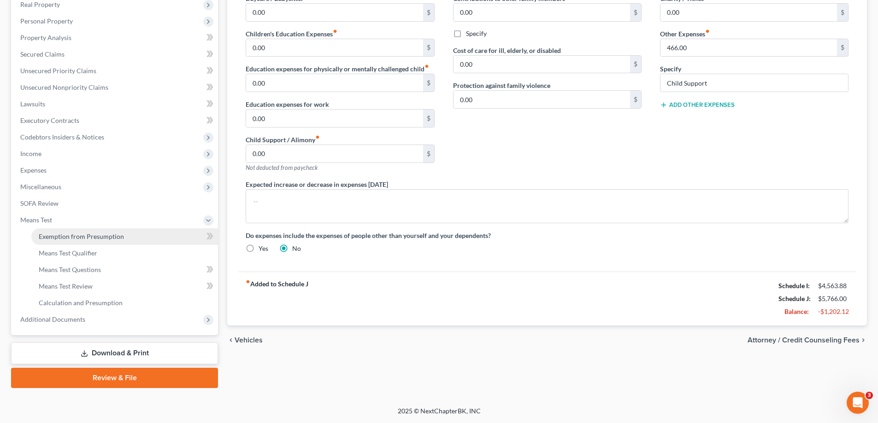
click at [76, 237] on span "Exemption from Presumption" at bounding box center [81, 237] width 85 height 8
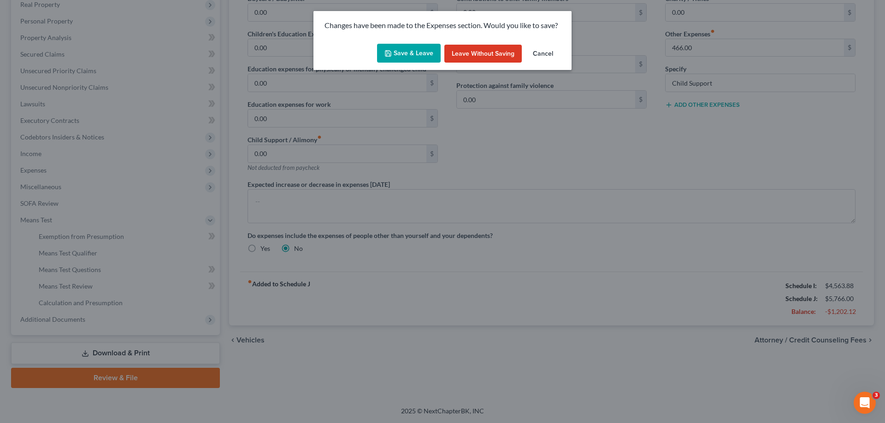
click at [405, 49] on button "Save & Leave" at bounding box center [409, 53] width 64 height 19
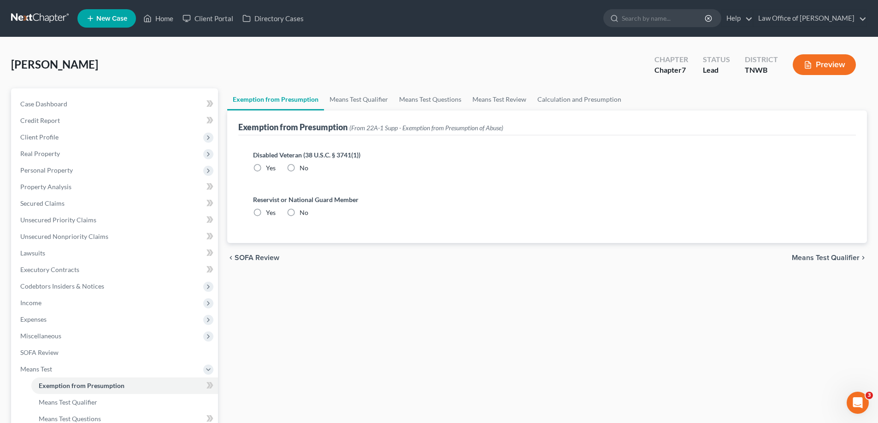
click at [266, 170] on label "Yes" at bounding box center [271, 168] width 10 height 9
click at [270, 170] on input "Yes" at bounding box center [273, 167] width 6 height 6
radio input "true"
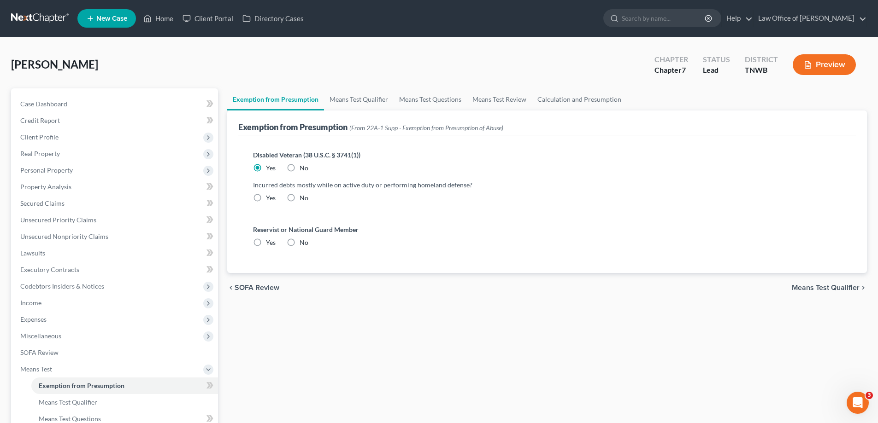
drag, startPoint x: 288, startPoint y: 198, endPoint x: 413, endPoint y: 214, distance: 126.4
click at [300, 197] on label "No" at bounding box center [304, 198] width 9 height 9
click at [303, 197] on input "No" at bounding box center [306, 197] width 6 height 6
radio input "true"
click at [300, 241] on label "No" at bounding box center [304, 242] width 9 height 9
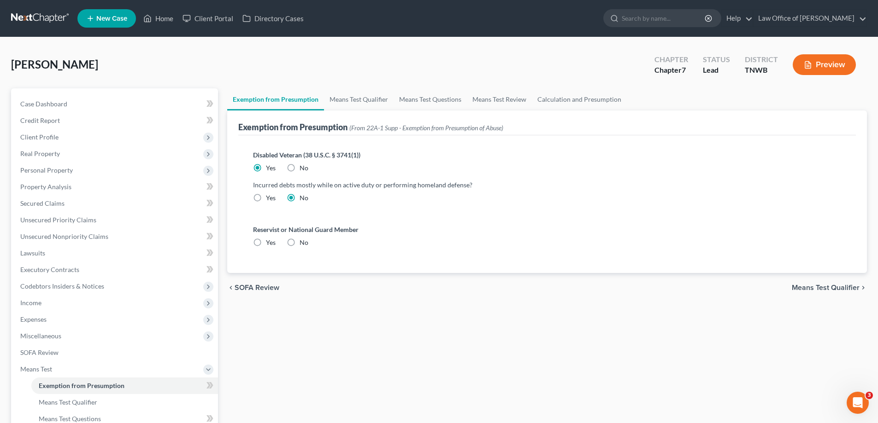
click at [303, 241] on input "No" at bounding box center [306, 241] width 6 height 6
radio input "true"
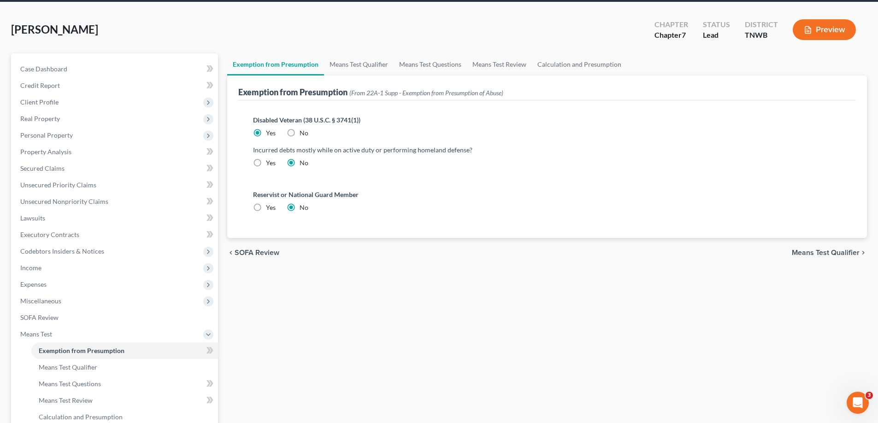
scroll to position [138, 0]
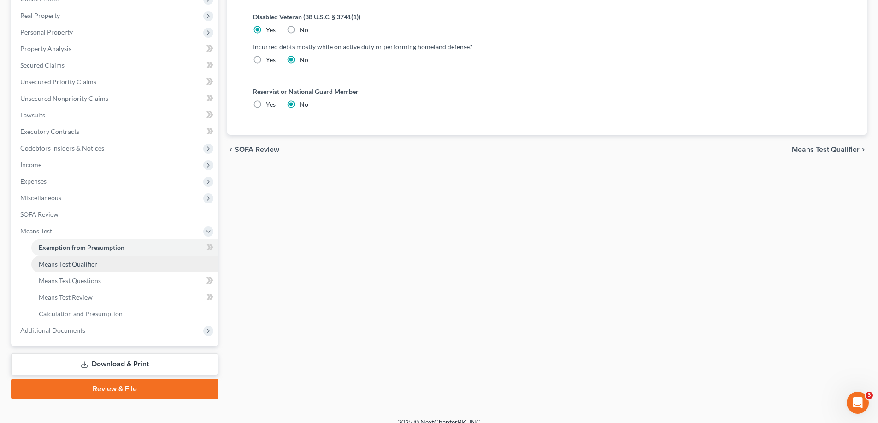
click at [103, 263] on link "Means Test Qualifier" at bounding box center [124, 264] width 187 height 17
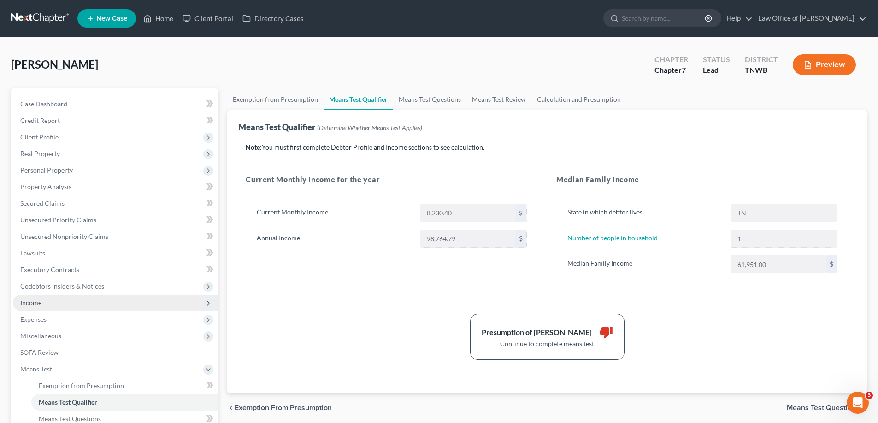
click at [51, 300] on span "Income" at bounding box center [115, 303] width 205 height 17
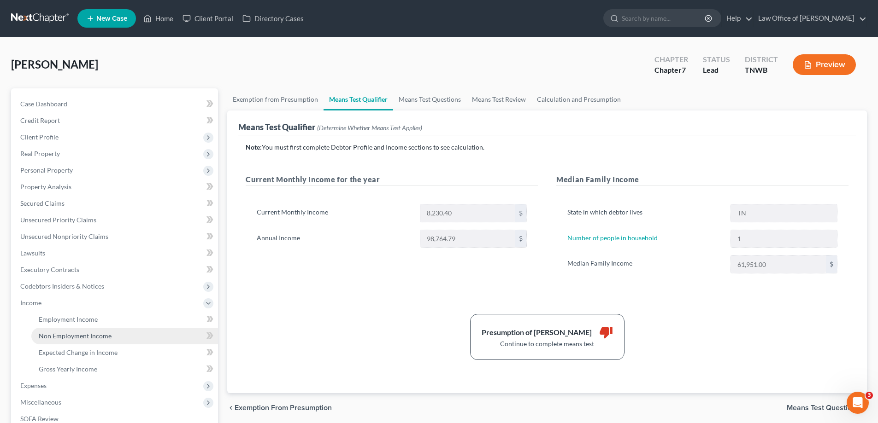
click at [81, 335] on span "Non Employment Income" at bounding box center [75, 336] width 73 height 8
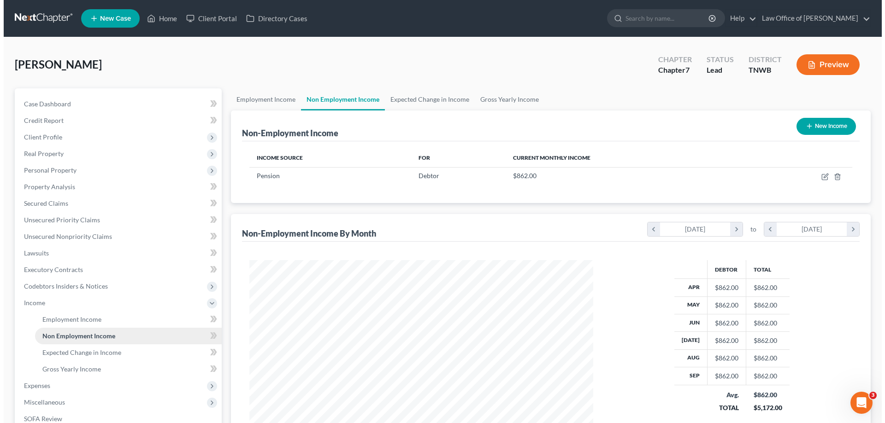
scroll to position [172, 362]
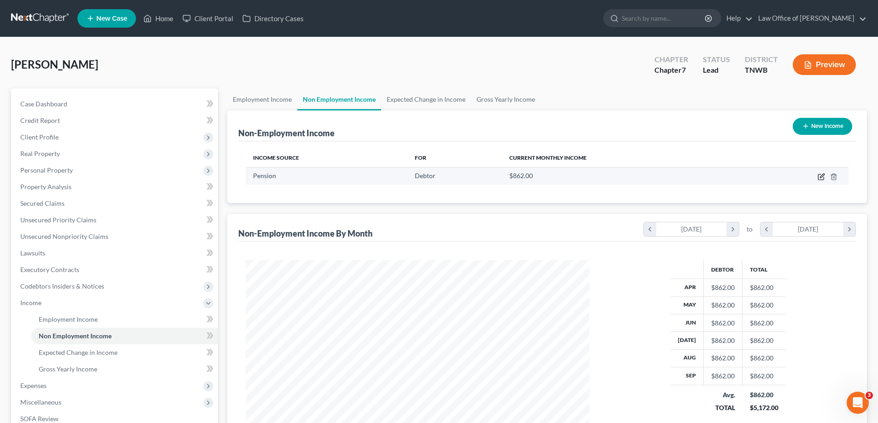
click at [821, 176] on icon "button" at bounding box center [820, 176] width 7 height 7
select select "2"
select select "0"
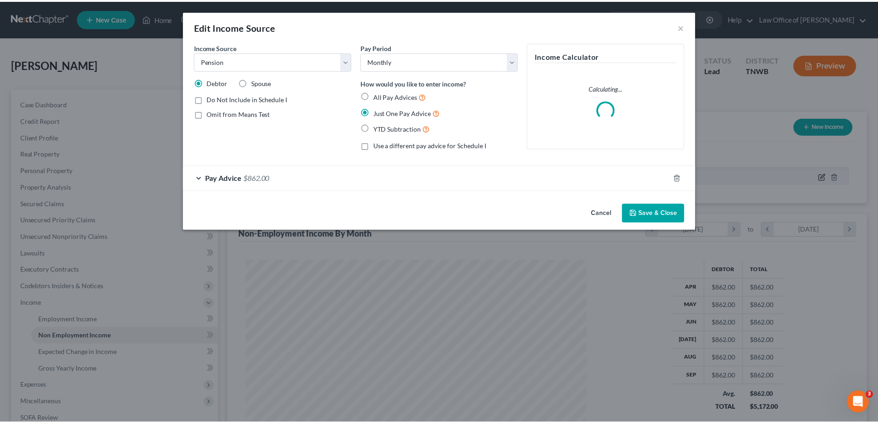
scroll to position [173, 365]
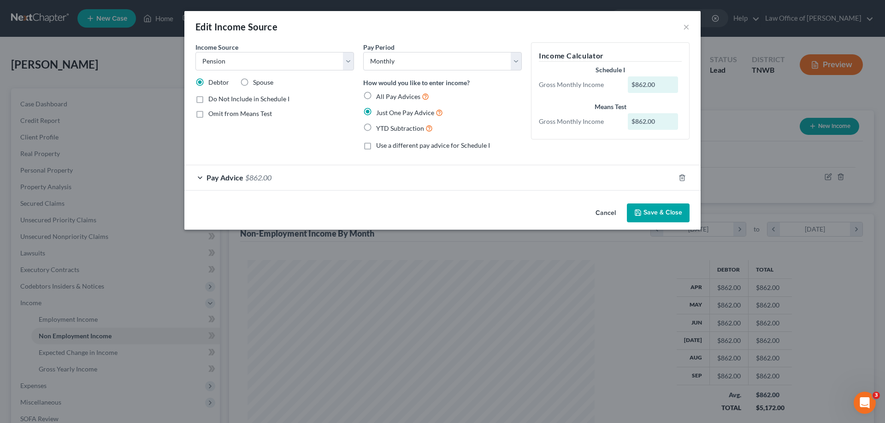
click at [652, 210] on button "Save & Close" at bounding box center [658, 213] width 63 height 19
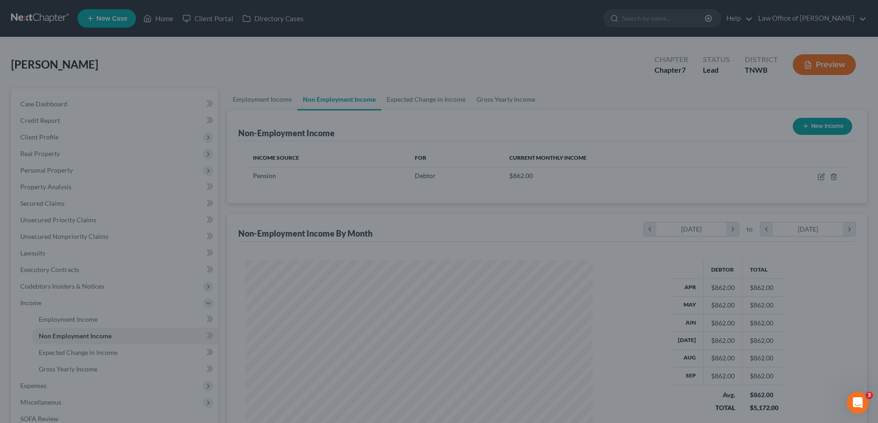
scroll to position [460602, 460412]
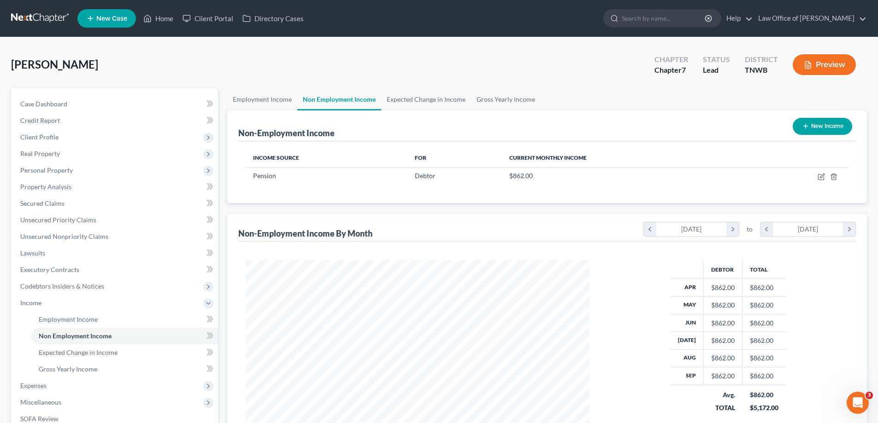
click at [653, 120] on div "Non-Employment Income New Income" at bounding box center [546, 126] width 617 height 31
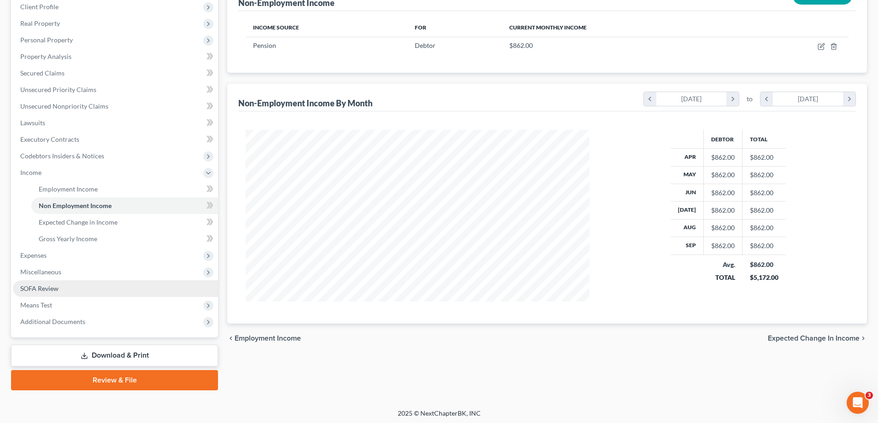
scroll to position [133, 0]
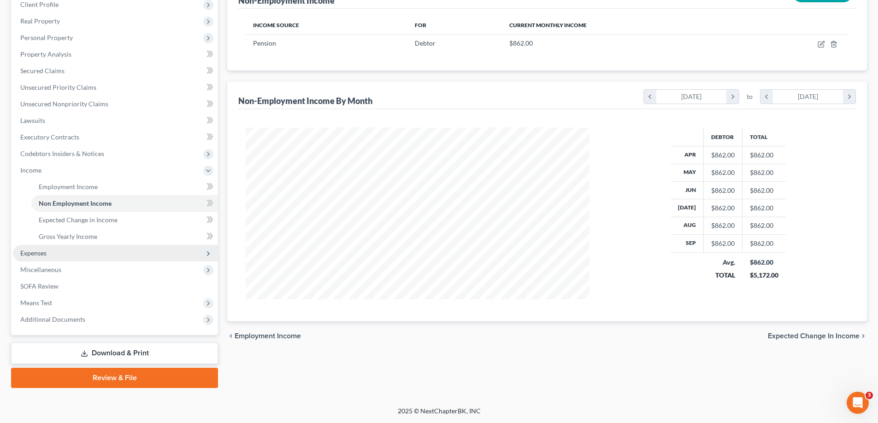
click at [35, 253] on span "Expenses" at bounding box center [33, 253] width 26 height 8
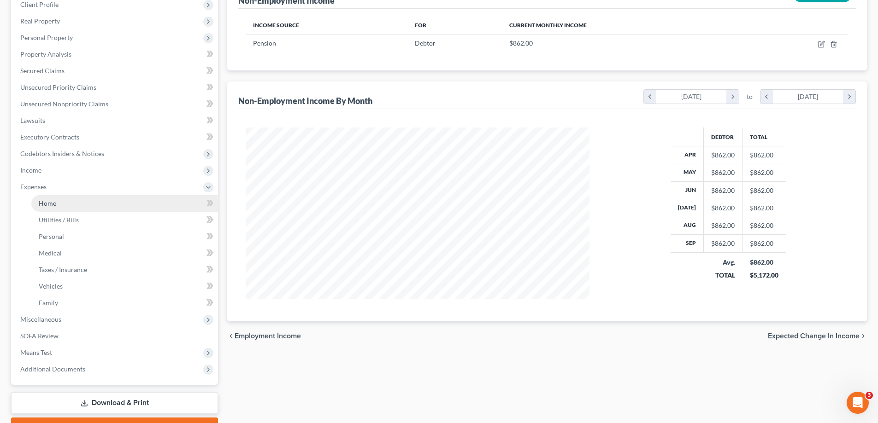
click at [56, 199] on link "Home" at bounding box center [124, 203] width 187 height 17
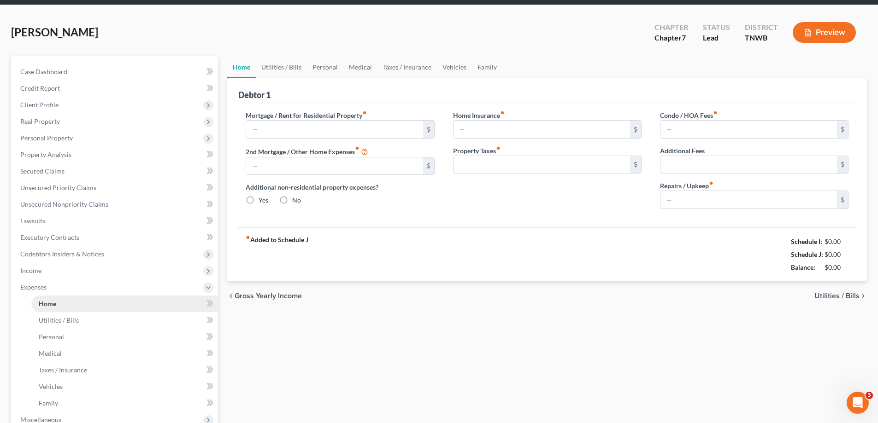
type input "1,528.00"
type input "0.00"
radio input "true"
type input "0.00"
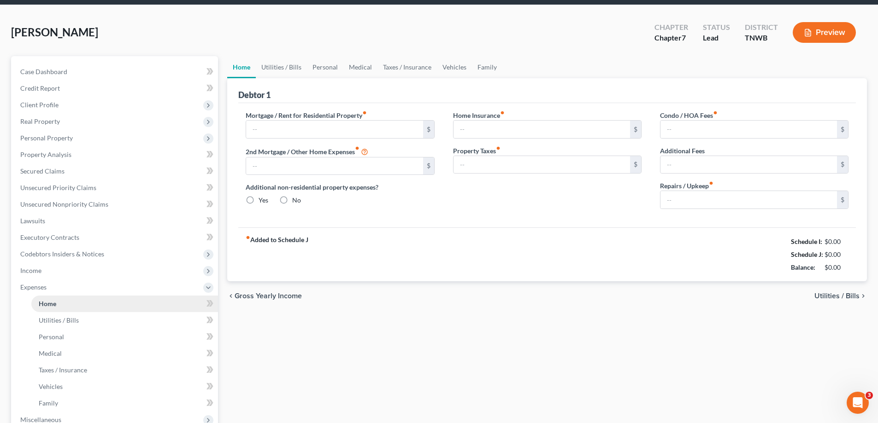
type input "0.00"
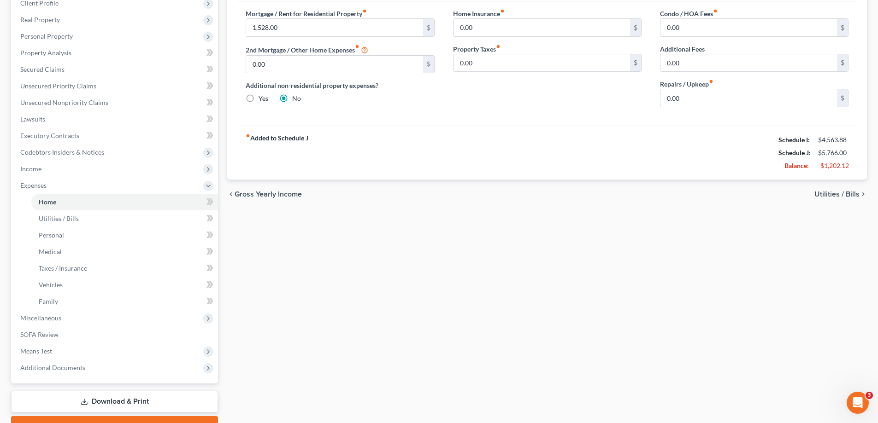
scroll to position [138, 0]
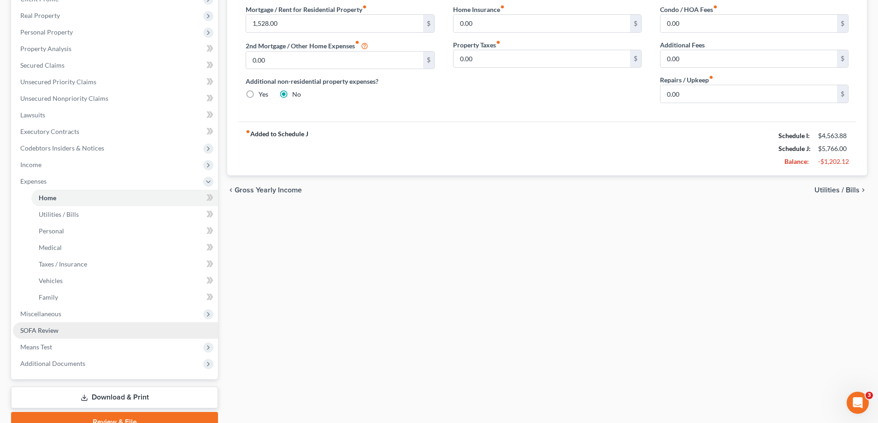
click at [41, 334] on span "SOFA Review" at bounding box center [39, 331] width 38 height 8
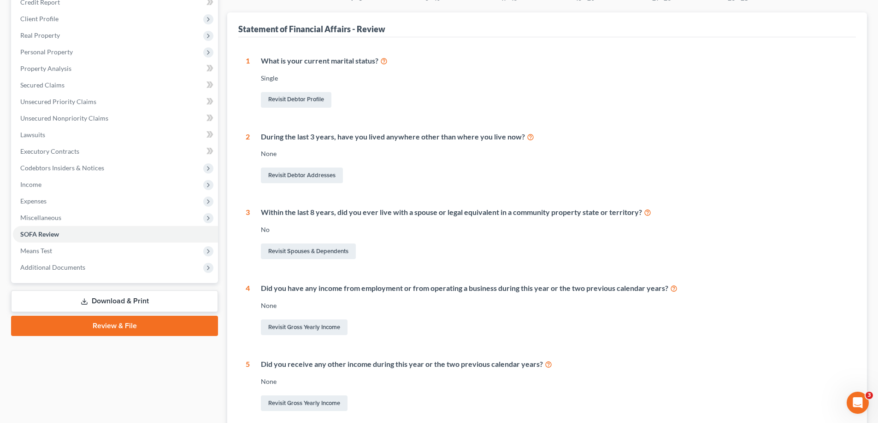
scroll to position [184, 0]
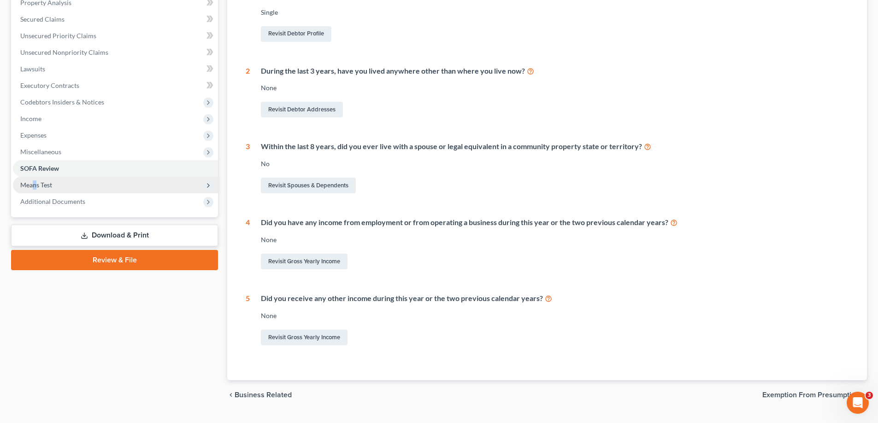
click at [35, 184] on span "Means Test" at bounding box center [36, 185] width 32 height 8
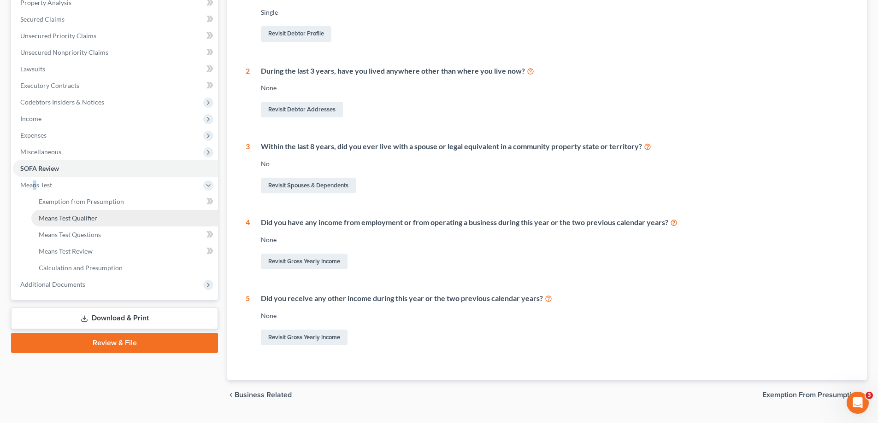
click at [88, 218] on span "Means Test Qualifier" at bounding box center [68, 218] width 59 height 8
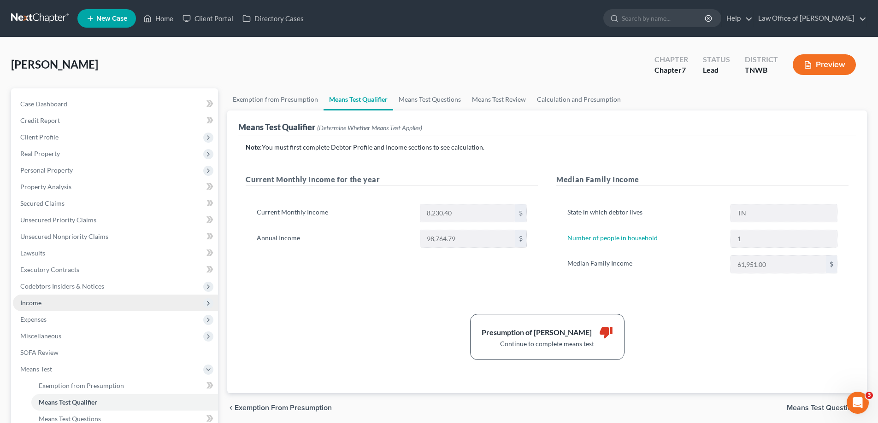
click at [34, 306] on span "Income" at bounding box center [30, 303] width 21 height 8
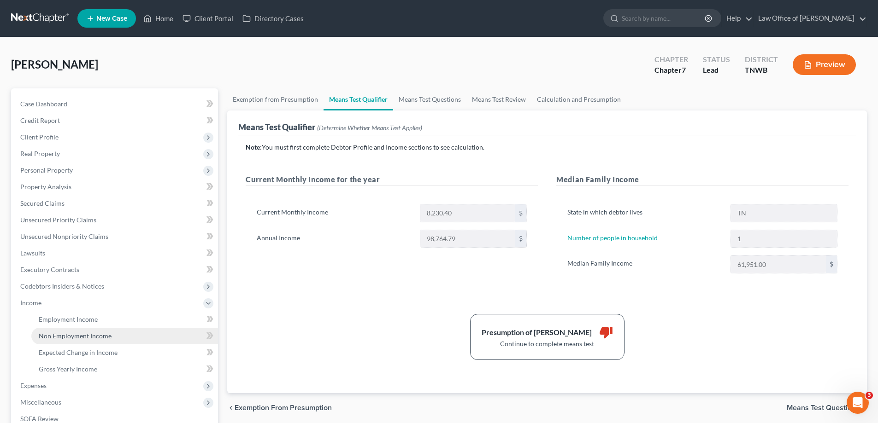
click at [71, 337] on span "Non Employment Income" at bounding box center [75, 336] width 73 height 8
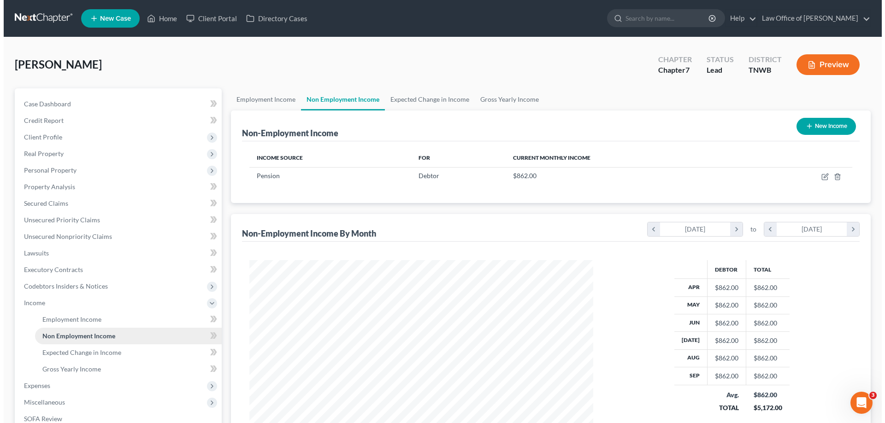
scroll to position [172, 362]
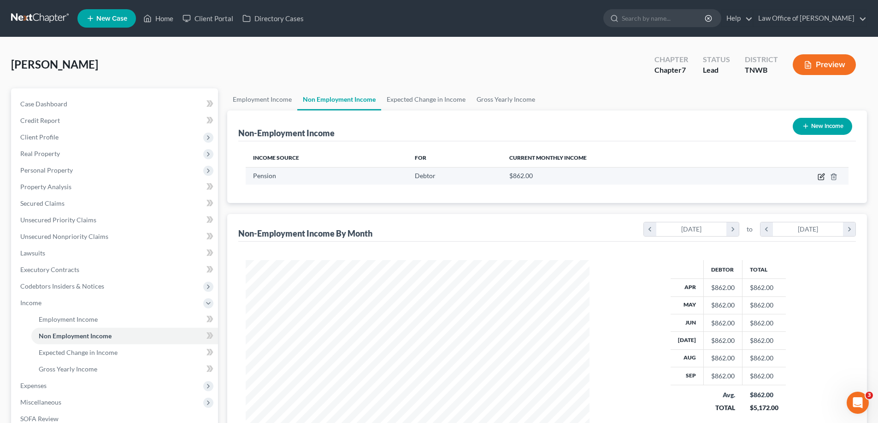
click at [822, 177] on icon "button" at bounding box center [822, 176] width 4 height 4
select select "2"
select select "0"
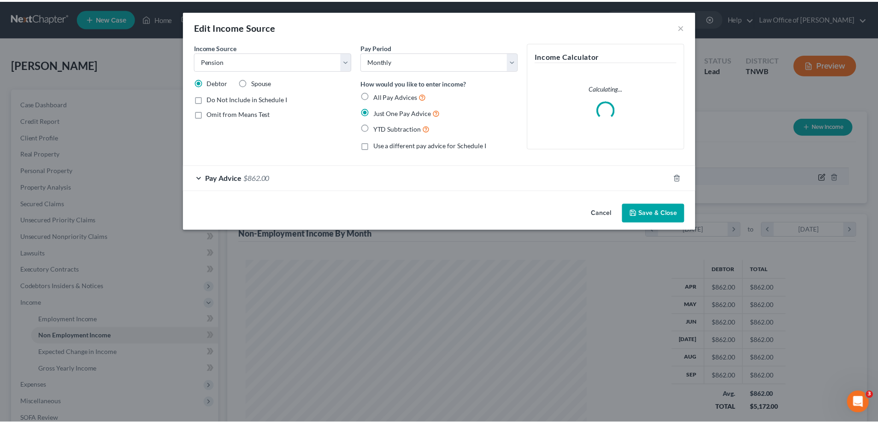
scroll to position [173, 365]
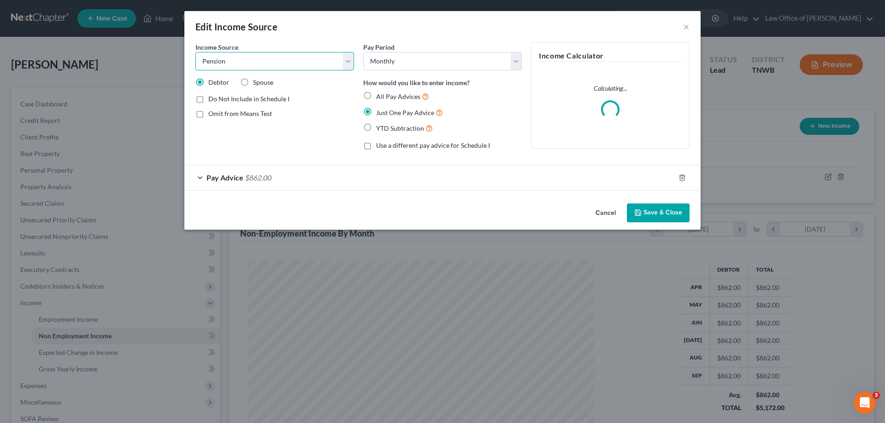
click at [346, 65] on select "Select Unemployment Disability (from employer) Pension Retirement Social Securi…" at bounding box center [274, 61] width 159 height 18
select select "12"
click at [195, 52] on select "Select Unemployment Disability (from employer) Pension Retirement Social Securi…" at bounding box center [274, 61] width 159 height 18
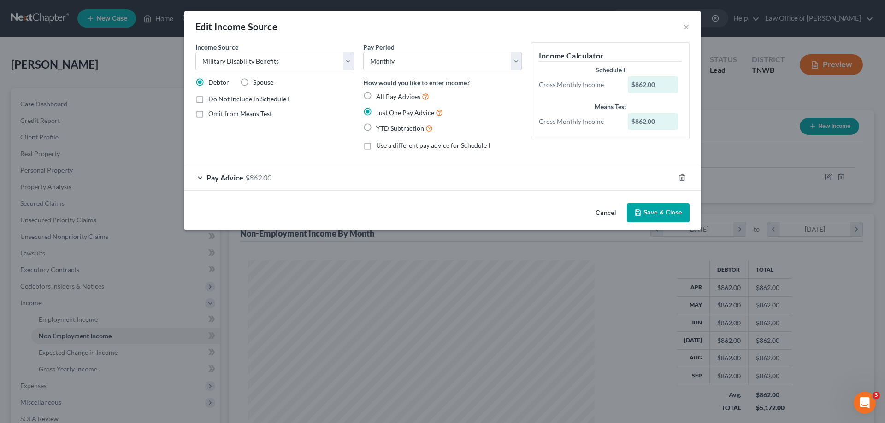
click at [660, 206] on button "Save & Close" at bounding box center [658, 213] width 63 height 19
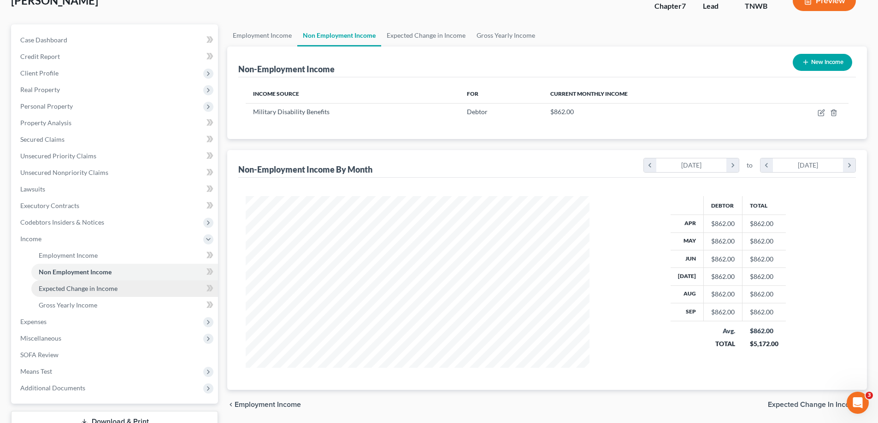
scroll to position [133, 0]
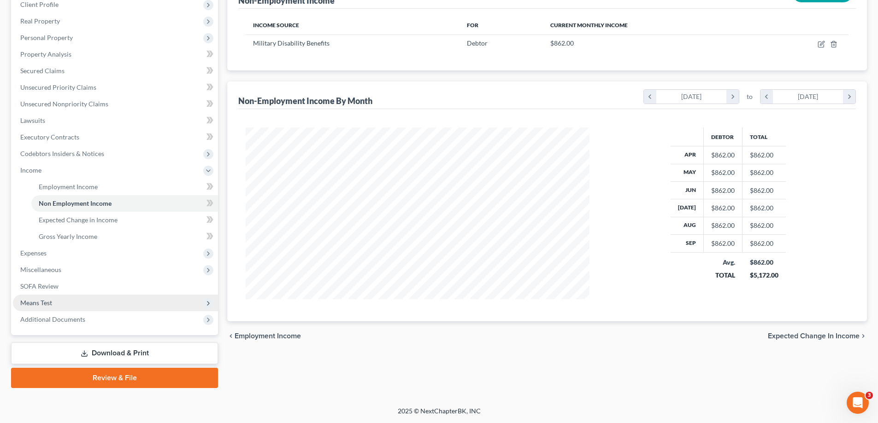
click at [29, 302] on span "Means Test" at bounding box center [36, 303] width 32 height 8
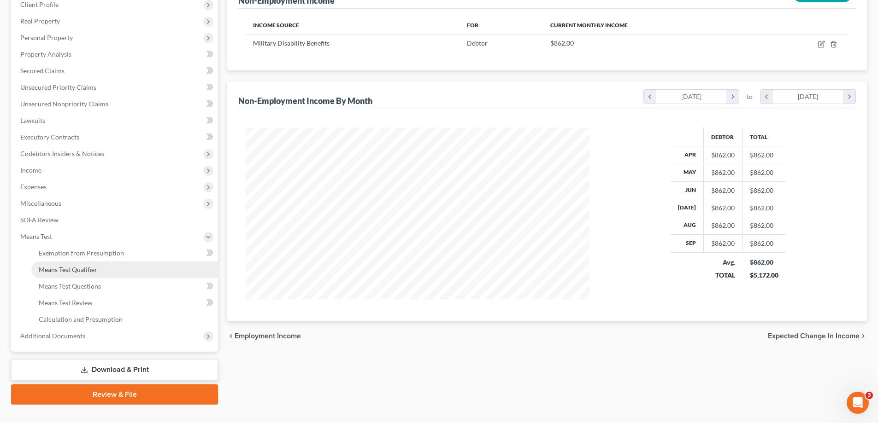
click at [84, 270] on span "Means Test Qualifier" at bounding box center [68, 270] width 59 height 8
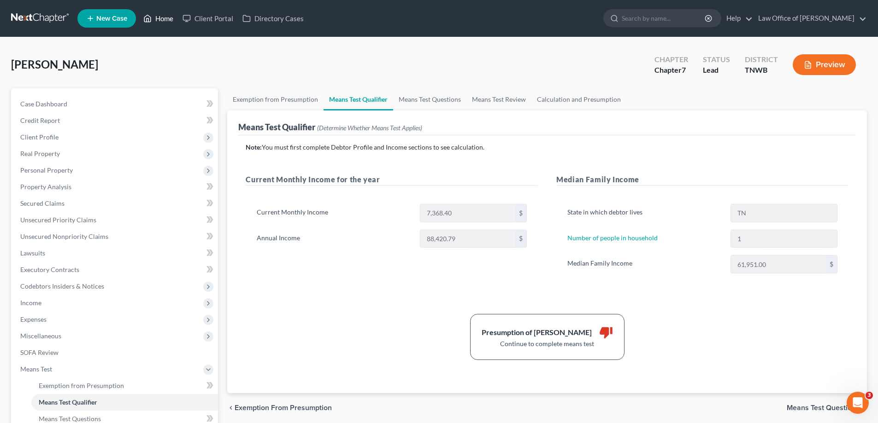
click at [164, 19] on link "Home" at bounding box center [158, 18] width 39 height 17
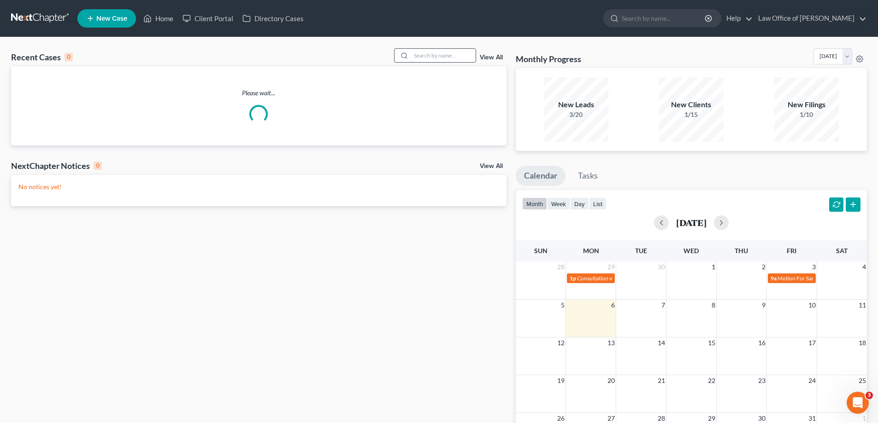
click at [443, 58] on input "search" at bounding box center [443, 55] width 65 height 13
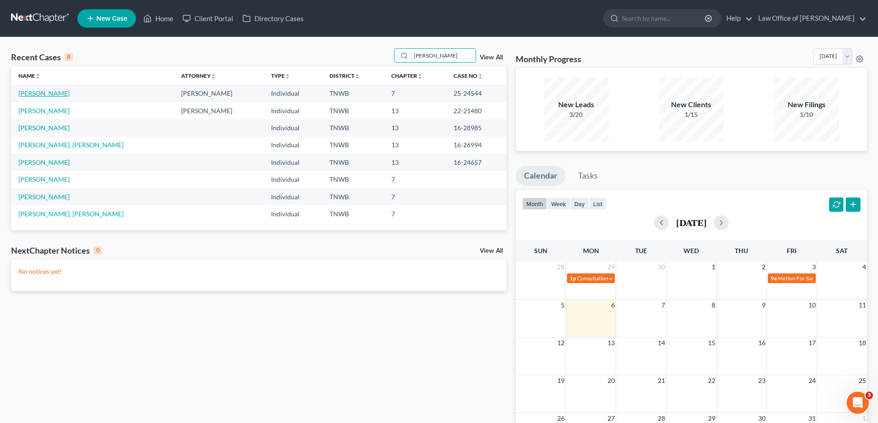
type input "[PERSON_NAME]"
click at [47, 93] on link "[PERSON_NAME]" at bounding box center [43, 93] width 51 height 8
select select "2"
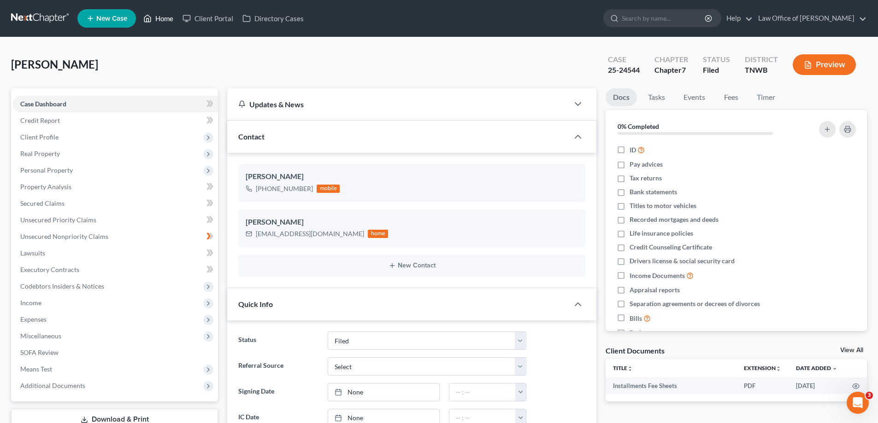
click at [165, 18] on link "Home" at bounding box center [158, 18] width 39 height 17
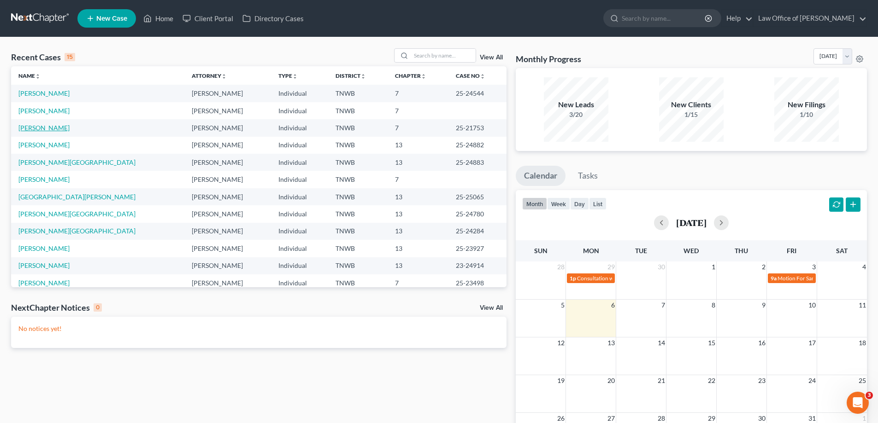
click at [33, 130] on link "[PERSON_NAME]" at bounding box center [43, 128] width 51 height 8
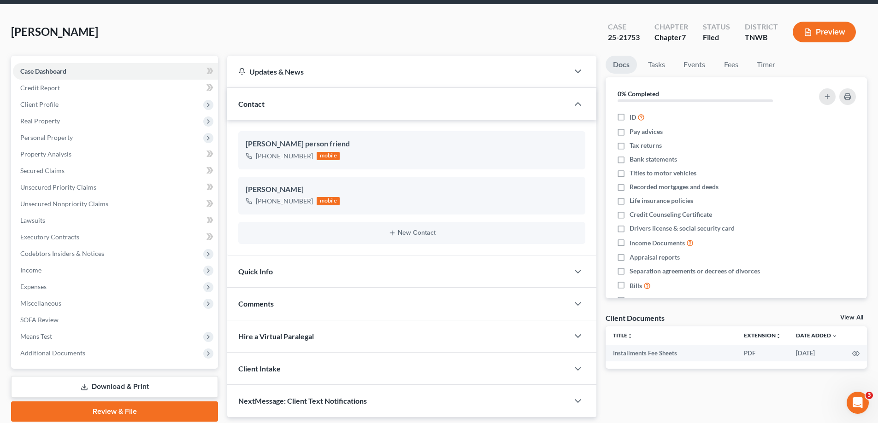
scroll to position [66, 0]
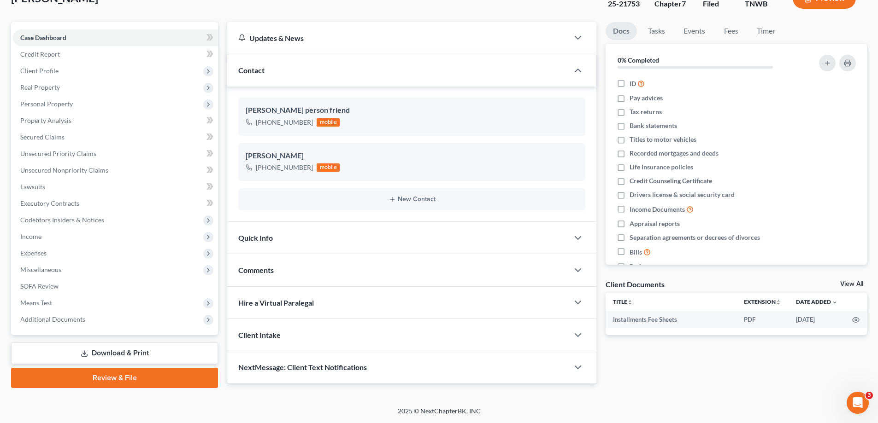
click at [124, 376] on link "Review & File" at bounding box center [114, 378] width 207 height 20
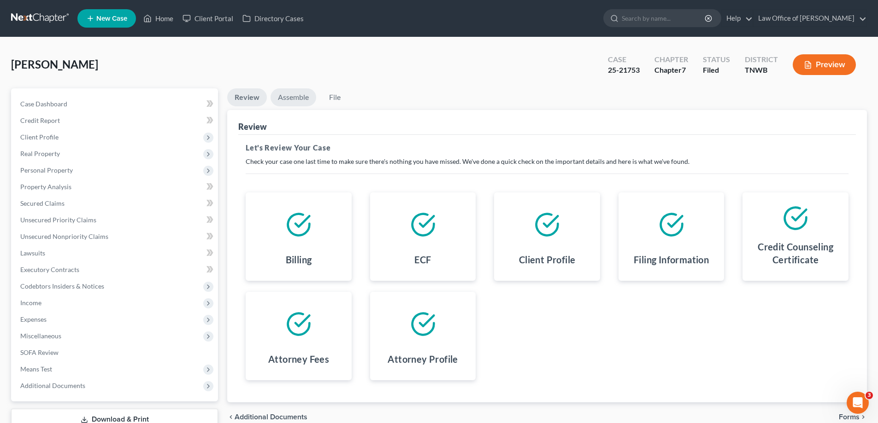
click at [289, 97] on link "Assemble" at bounding box center [293, 97] width 46 height 18
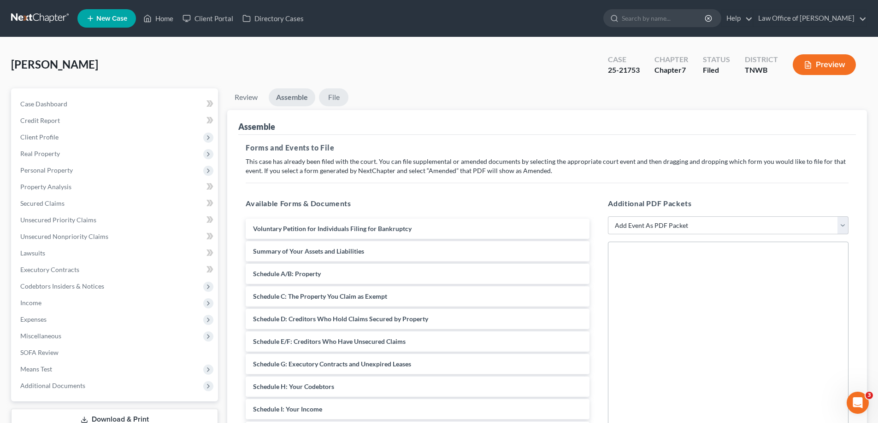
click at [335, 97] on link "File" at bounding box center [333, 97] width 29 height 18
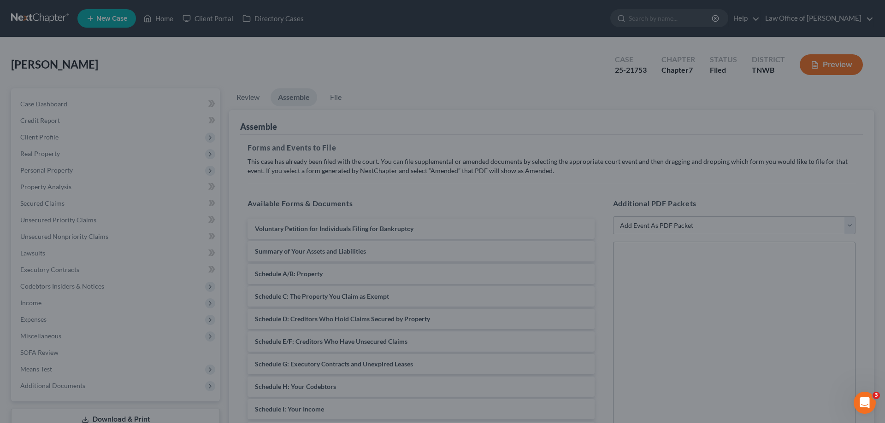
click at [164, 121] on div "Ready to File Your Case? Please make sure your packet is properly assembled bef…" at bounding box center [442, 211] width 885 height 423
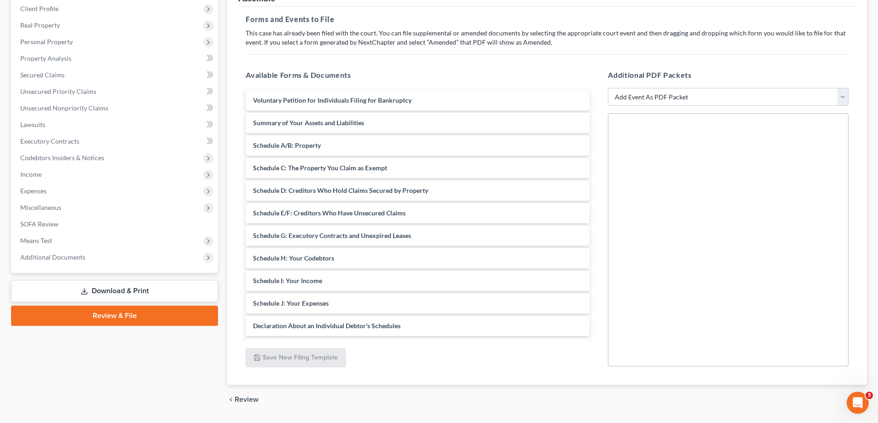
scroll to position [138, 0]
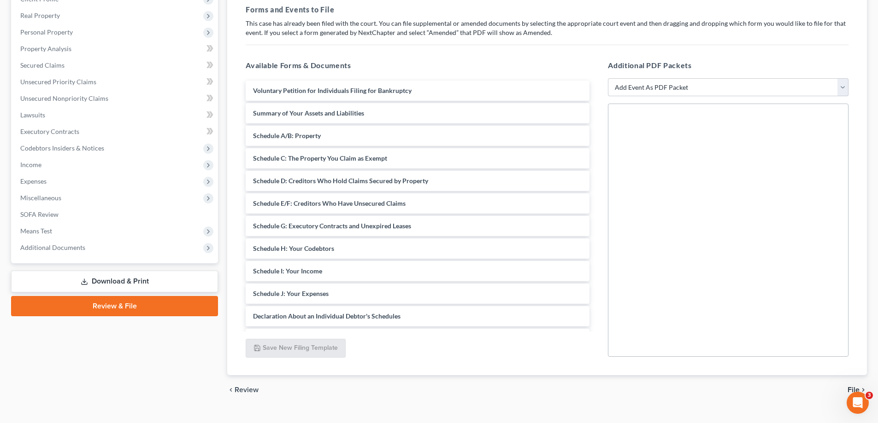
click at [122, 302] on link "Review & File" at bounding box center [114, 306] width 207 height 20
click at [119, 276] on link "Download & Print" at bounding box center [114, 282] width 207 height 22
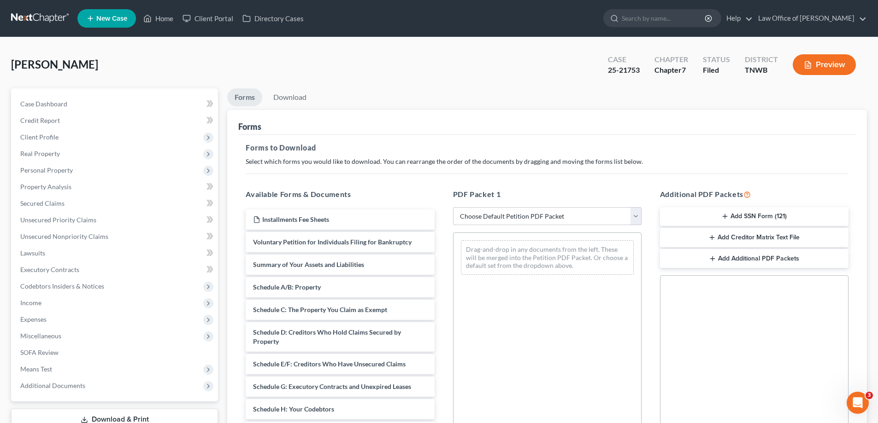
click at [636, 217] on select "Choose Default Petition PDF Packet Complete Bankruptcy Petition (all forms and …" at bounding box center [547, 216] width 188 height 18
select select "5"
click at [453, 207] on select "Choose Default Petition PDF Packet Complete Bankruptcy Petition (all forms and …" at bounding box center [547, 216] width 188 height 18
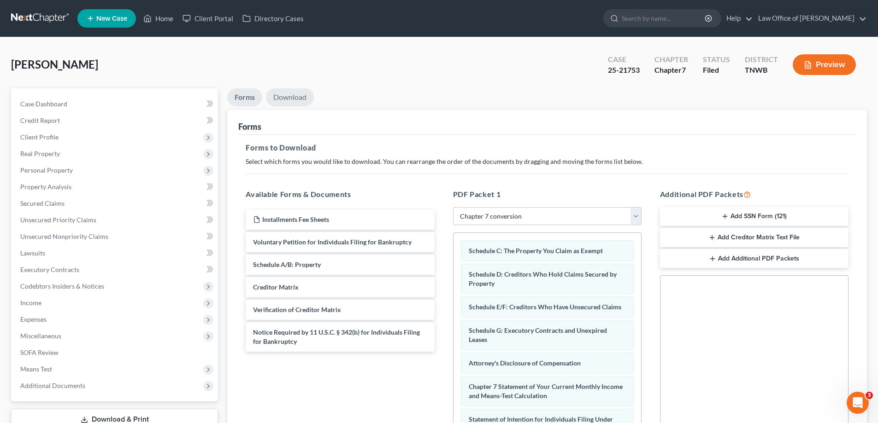
click at [288, 97] on link "Download" at bounding box center [290, 97] width 48 height 18
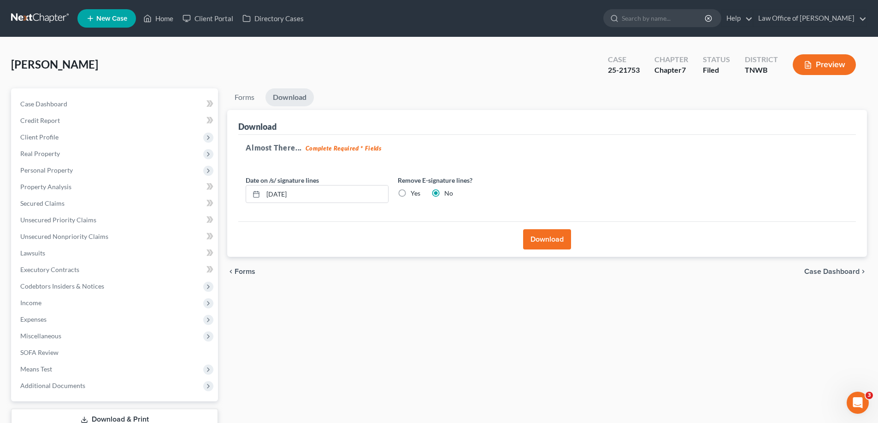
click at [561, 235] on button "Download" at bounding box center [547, 239] width 48 height 20
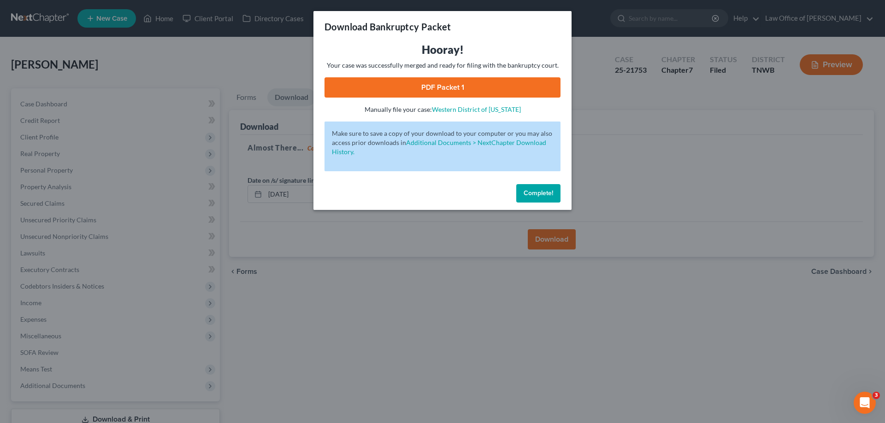
click at [454, 82] on link "PDF Packet 1" at bounding box center [442, 87] width 236 height 20
click at [538, 192] on span "Complete!" at bounding box center [537, 193] width 29 height 8
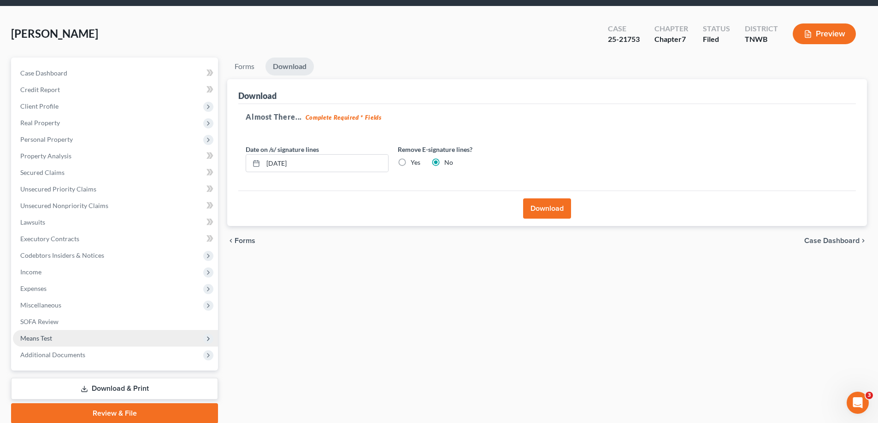
scroll to position [66, 0]
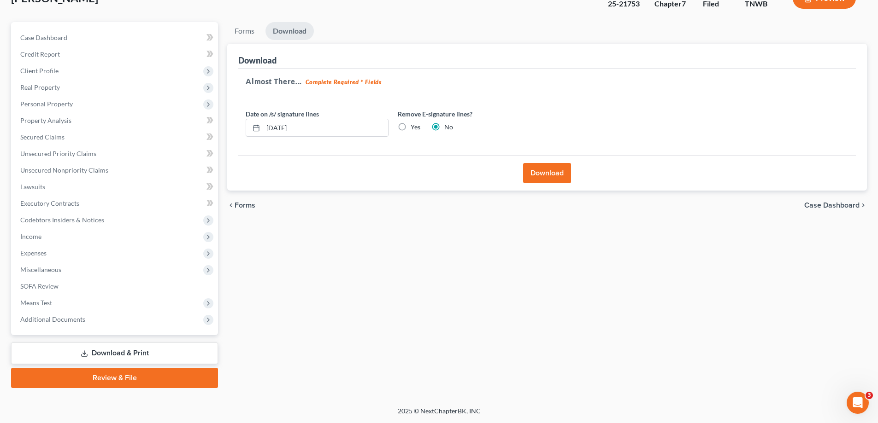
click at [120, 380] on link "Review & File" at bounding box center [114, 378] width 207 height 20
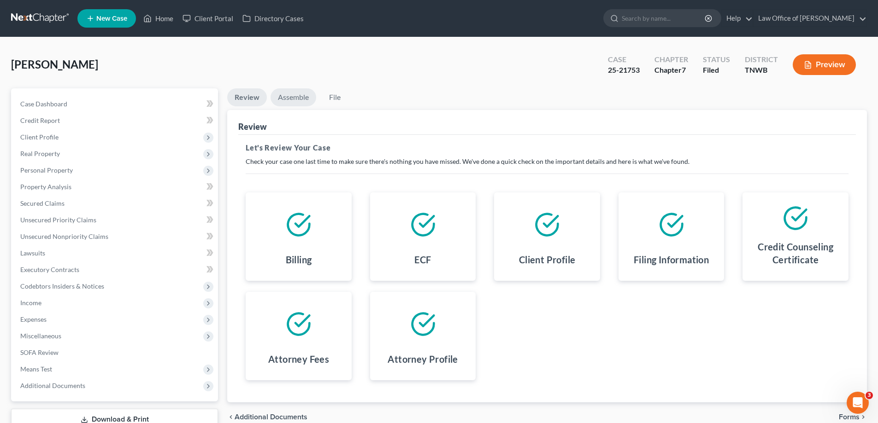
click at [291, 97] on link "Assemble" at bounding box center [293, 97] width 46 height 18
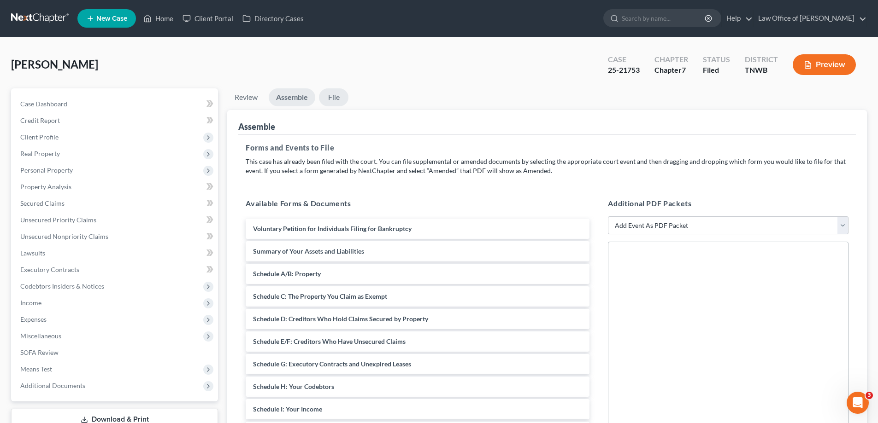
click at [335, 100] on link "File" at bounding box center [333, 97] width 29 height 18
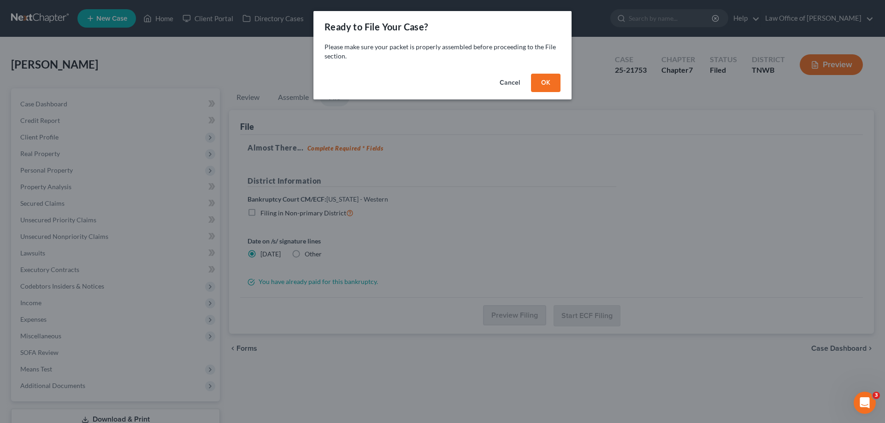
click at [549, 83] on button "OK" at bounding box center [545, 83] width 29 height 18
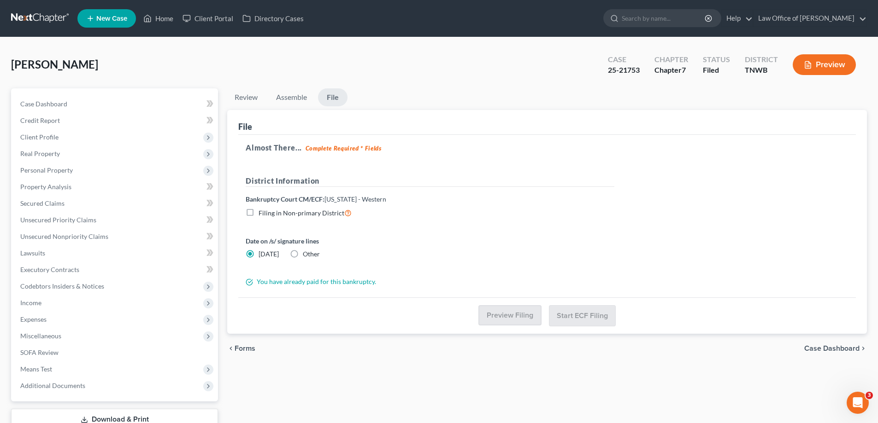
click at [338, 149] on strong "Complete Required * Fields" at bounding box center [343, 148] width 76 height 7
click at [830, 59] on button "Preview" at bounding box center [824, 64] width 63 height 21
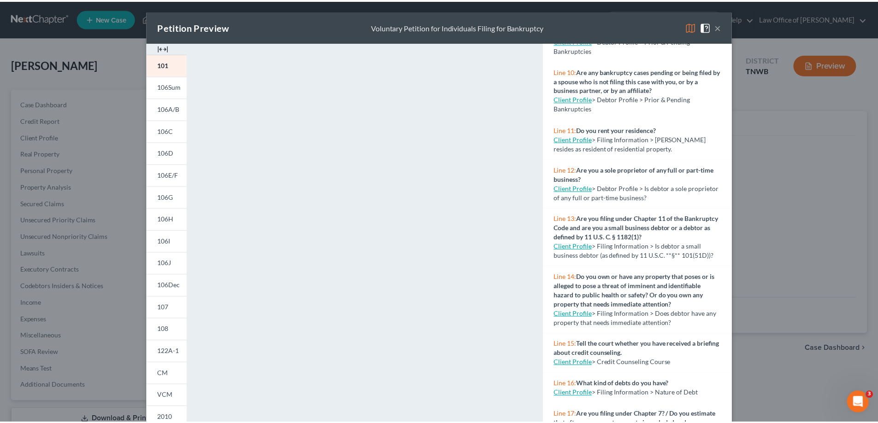
scroll to position [394, 0]
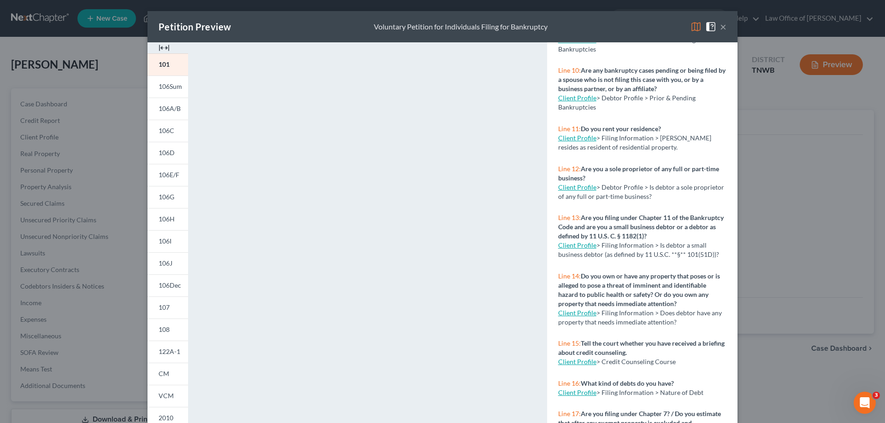
click at [720, 26] on button "×" at bounding box center [723, 26] width 6 height 11
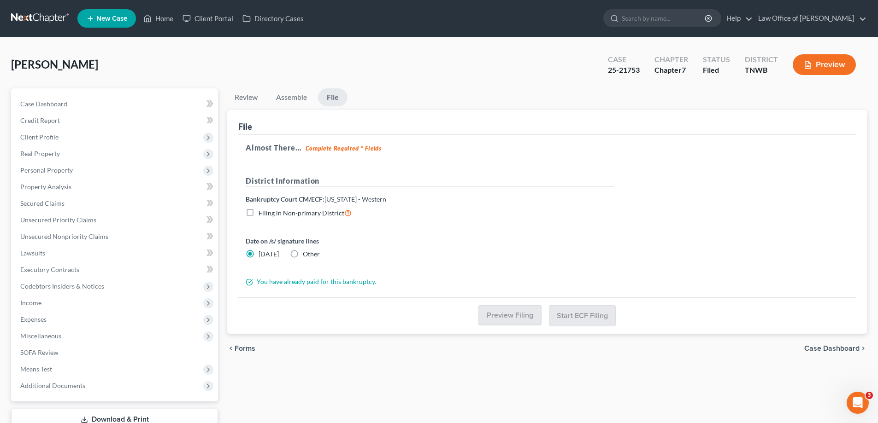
click at [341, 97] on link "File" at bounding box center [332, 97] width 29 height 18
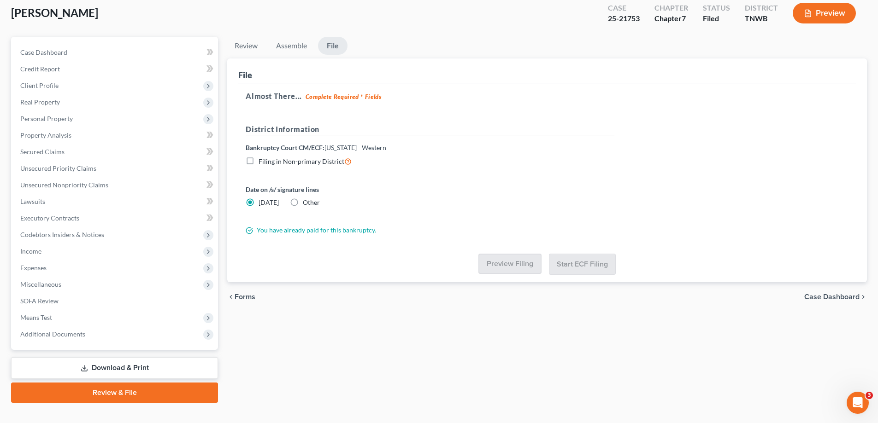
scroll to position [66, 0]
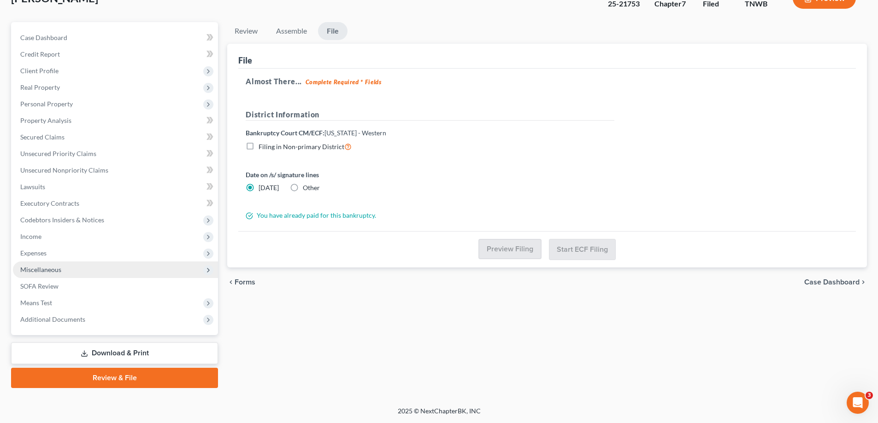
click at [43, 269] on span "Miscellaneous" at bounding box center [40, 270] width 41 height 8
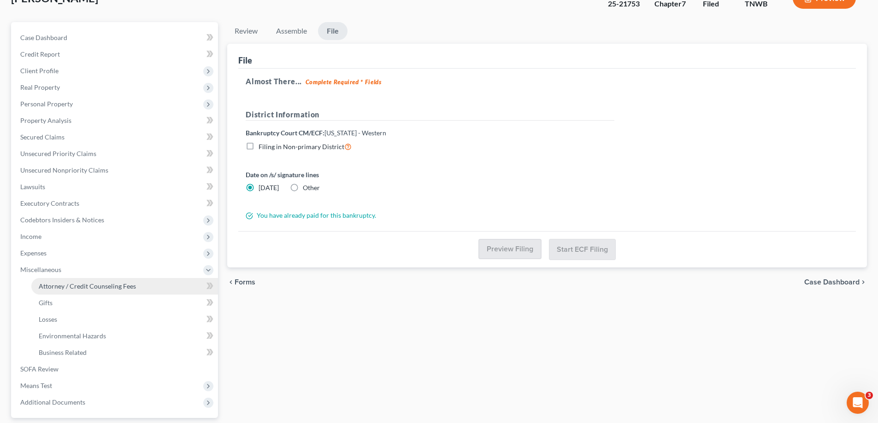
click at [50, 281] on link "Attorney / Credit Counseling Fees" at bounding box center [124, 286] width 187 height 17
select select "0"
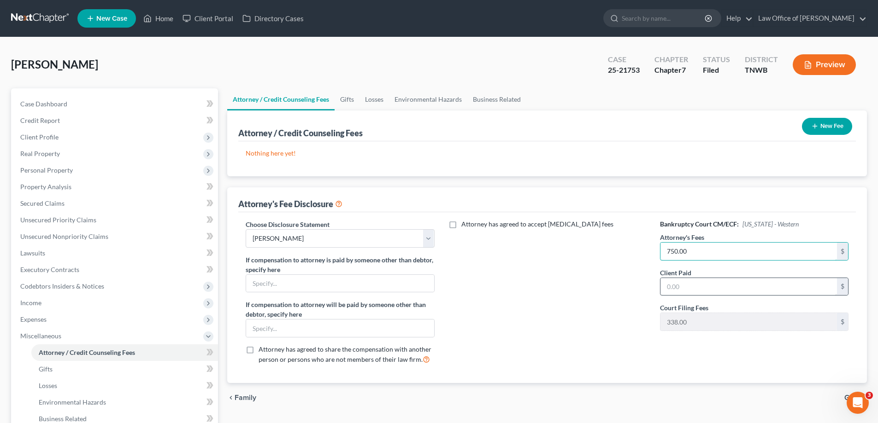
type input "750.00"
click at [685, 286] on input "text" at bounding box center [748, 287] width 176 height 18
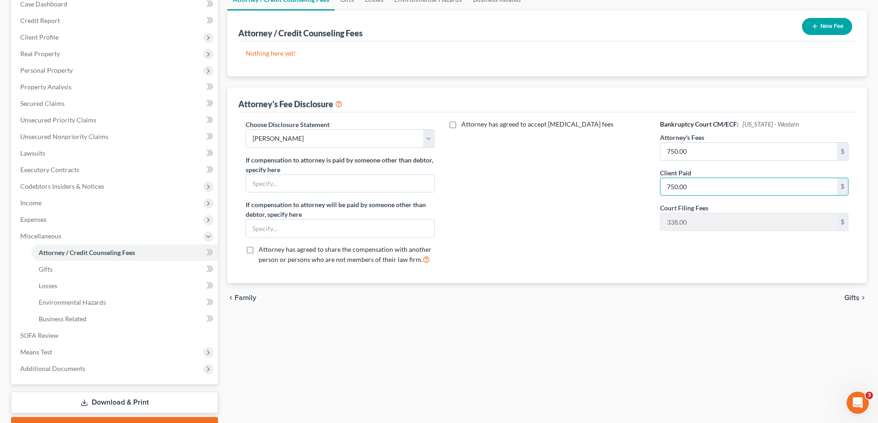
scroll to position [138, 0]
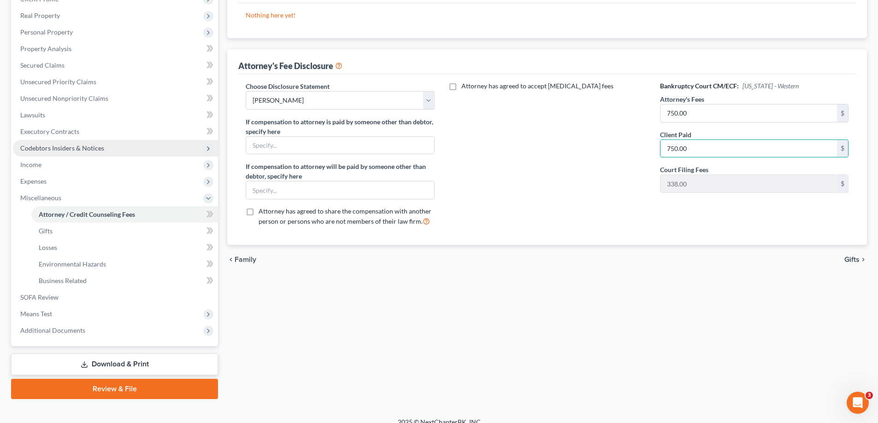
type input "750.00"
click at [83, 150] on span "Codebtors Insiders & Notices" at bounding box center [62, 148] width 84 height 8
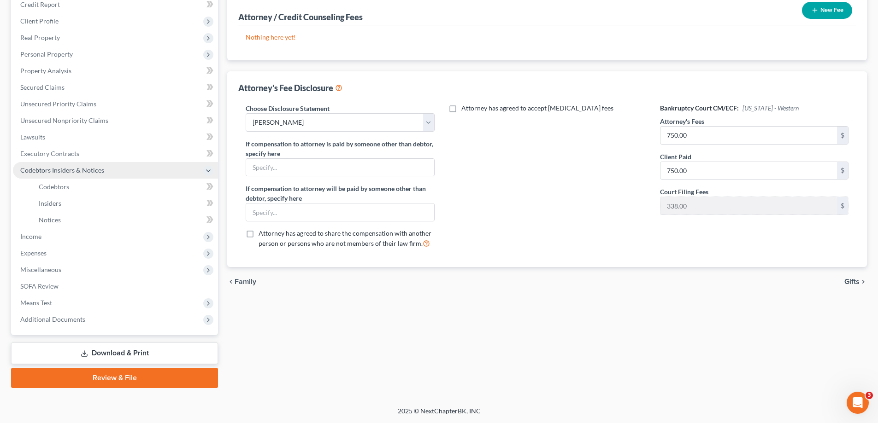
scroll to position [116, 0]
click at [65, 151] on span "Executory Contracts" at bounding box center [49, 154] width 59 height 8
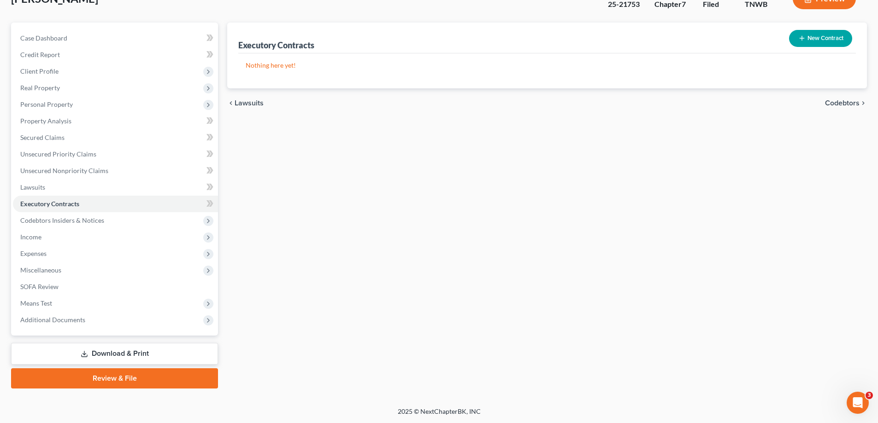
scroll to position [66, 0]
click at [42, 272] on span "Miscellaneous" at bounding box center [40, 270] width 41 height 8
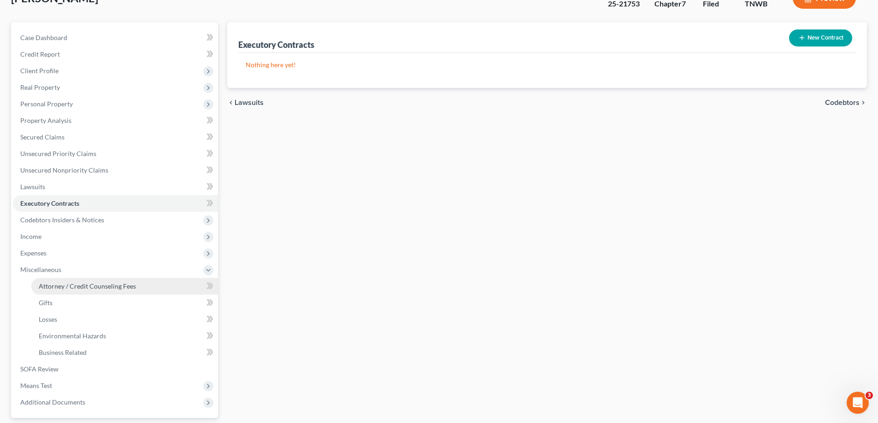
click at [68, 287] on span "Attorney / Credit Counseling Fees" at bounding box center [87, 286] width 97 height 8
select select "0"
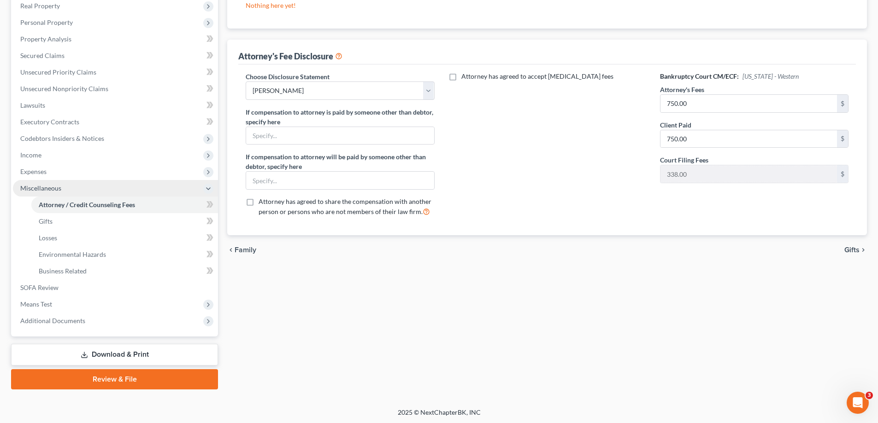
scroll to position [149, 0]
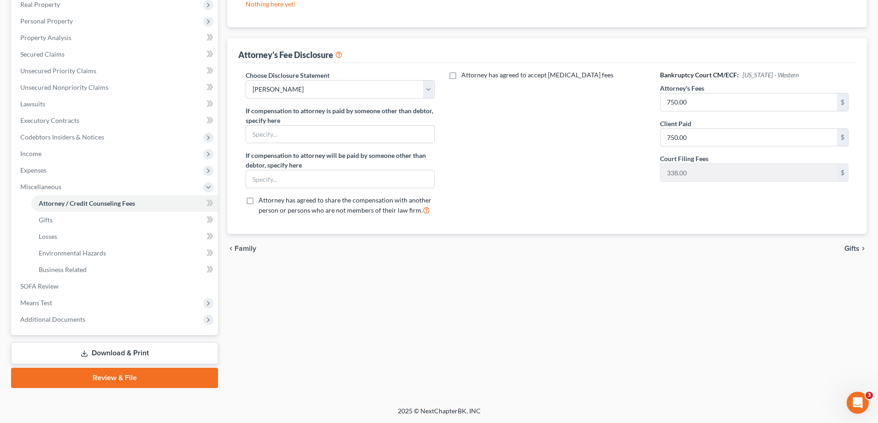
click at [121, 354] on link "Download & Print" at bounding box center [114, 354] width 207 height 22
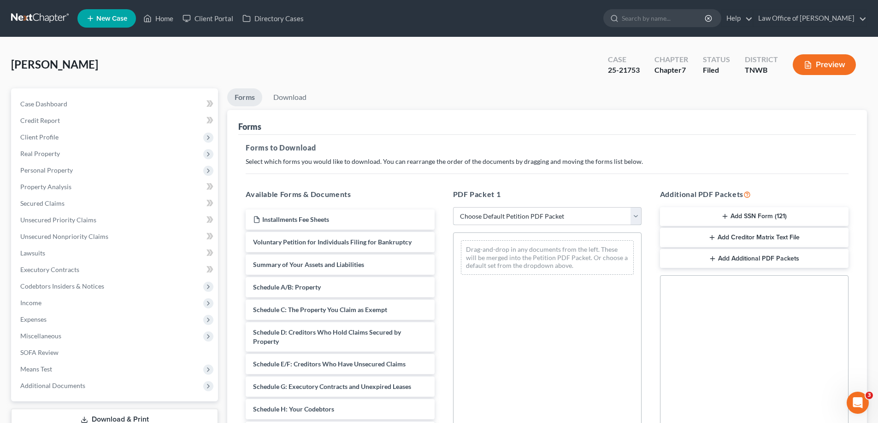
click at [635, 219] on select "Choose Default Petition PDF Packet Complete Bankruptcy Petition (all forms and …" at bounding box center [547, 216] width 188 height 18
select select "0"
click at [453, 207] on select "Choose Default Petition PDF Packet Complete Bankruptcy Petition (all forms and …" at bounding box center [547, 216] width 188 height 18
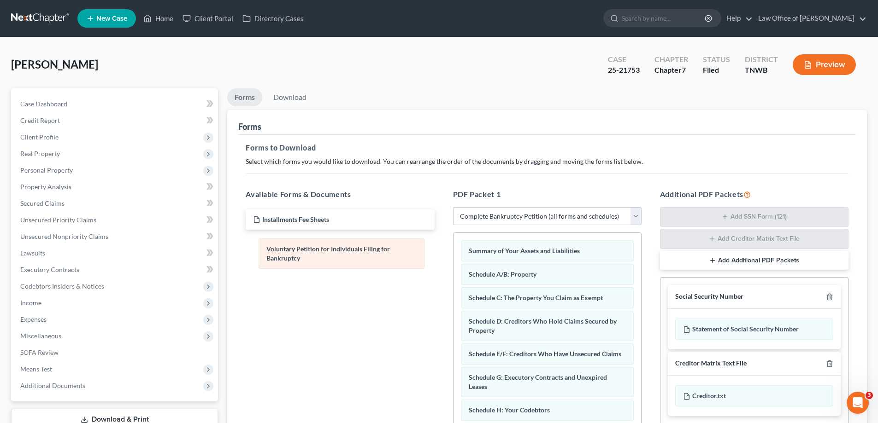
drag, startPoint x: 535, startPoint y: 252, endPoint x: 333, endPoint y: 250, distance: 201.8
click at [284, 96] on link "Download" at bounding box center [290, 97] width 48 height 18
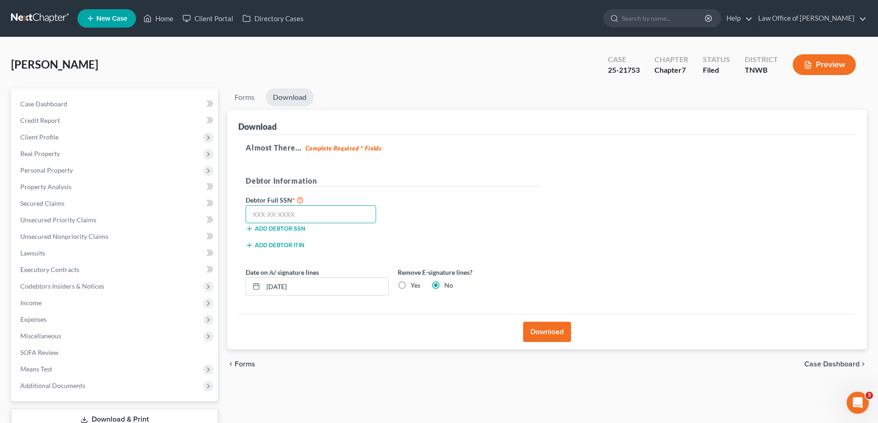
click at [331, 219] on input "text" at bounding box center [311, 215] width 130 height 18
click at [316, 212] on input "text" at bounding box center [311, 215] width 130 height 18
click at [290, 217] on input "263-55" at bounding box center [311, 215] width 130 height 18
type input "263-55-1526"
click at [549, 329] on button "Download" at bounding box center [547, 332] width 48 height 20
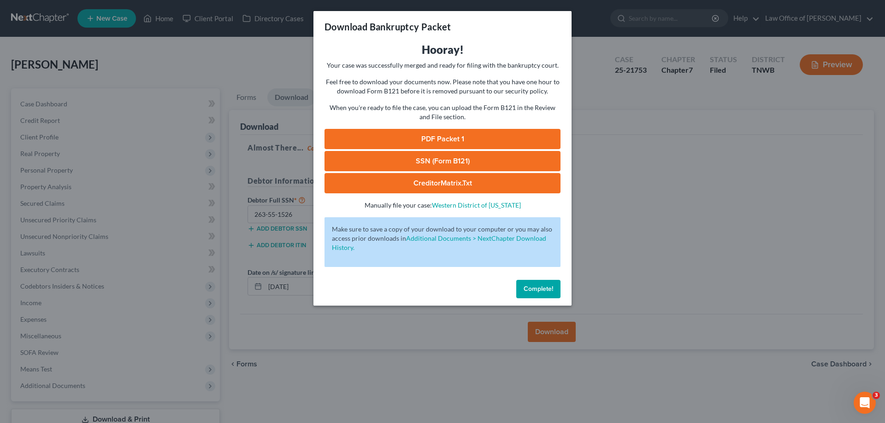
click at [493, 135] on link "PDF Packet 1" at bounding box center [442, 139] width 236 height 20
click at [413, 162] on link "SSN (Form B121)" at bounding box center [442, 161] width 236 height 20
click at [476, 181] on link "CreditorMatrix.txt" at bounding box center [442, 183] width 236 height 20
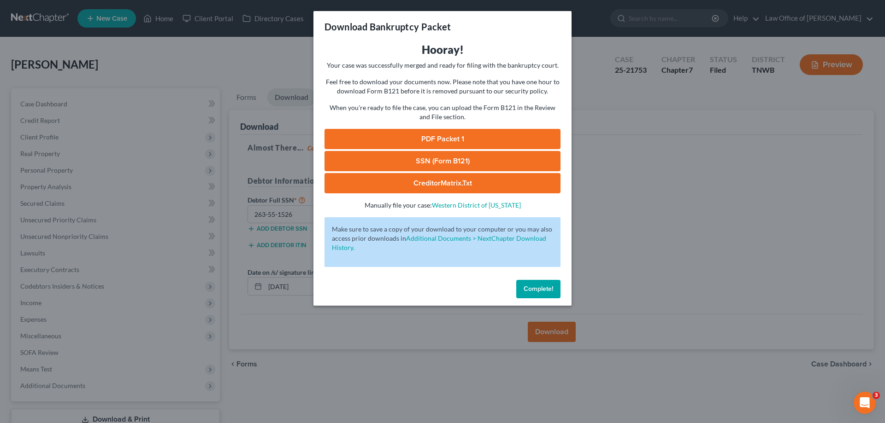
click at [468, 180] on link "CreditorMatrix.txt" at bounding box center [442, 183] width 236 height 20
click at [542, 288] on span "Complete!" at bounding box center [537, 289] width 29 height 8
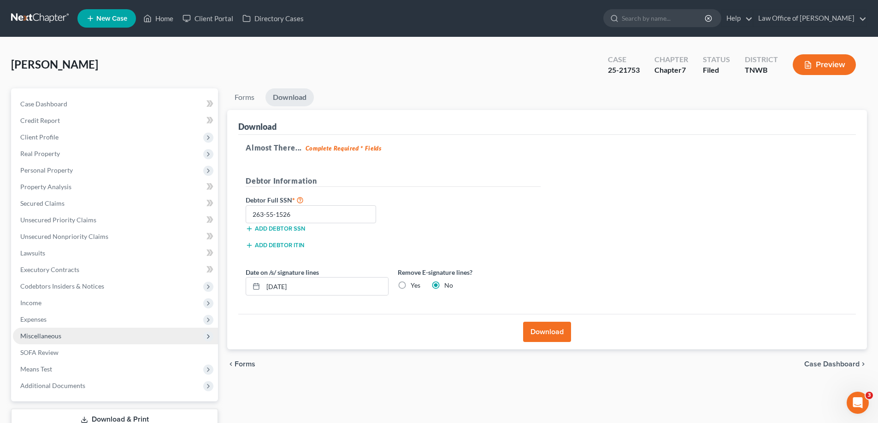
click at [53, 332] on span "Miscellaneous" at bounding box center [40, 336] width 41 height 8
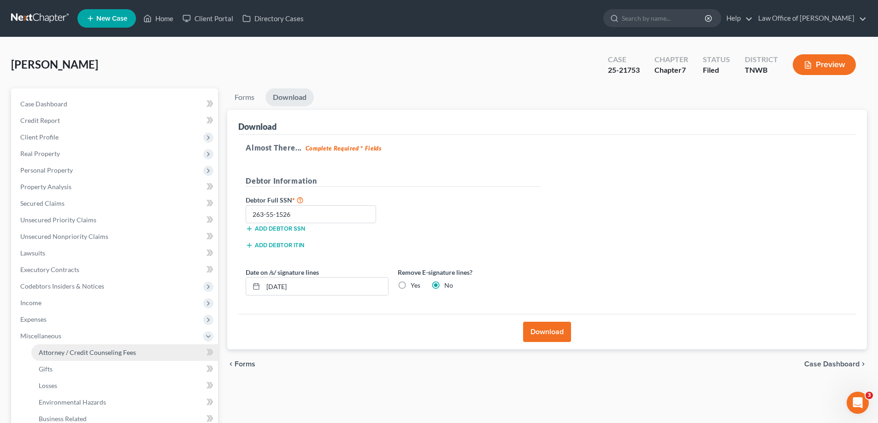
click at [73, 352] on span "Attorney / Credit Counseling Fees" at bounding box center [87, 353] width 97 height 8
select select "0"
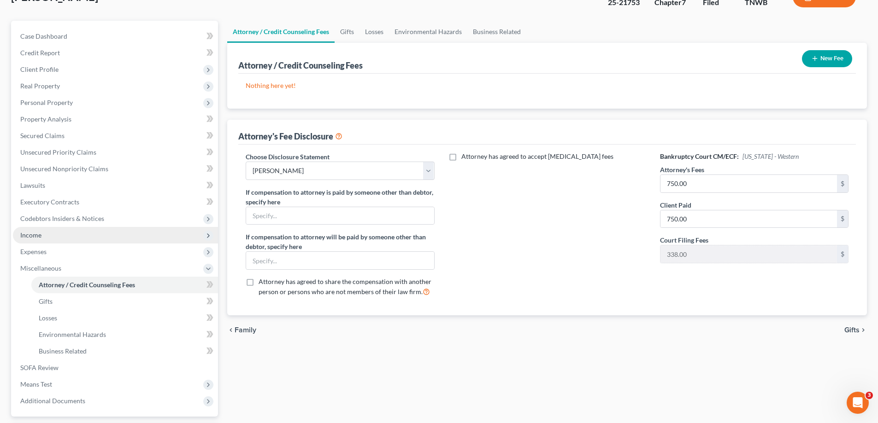
scroll to position [92, 0]
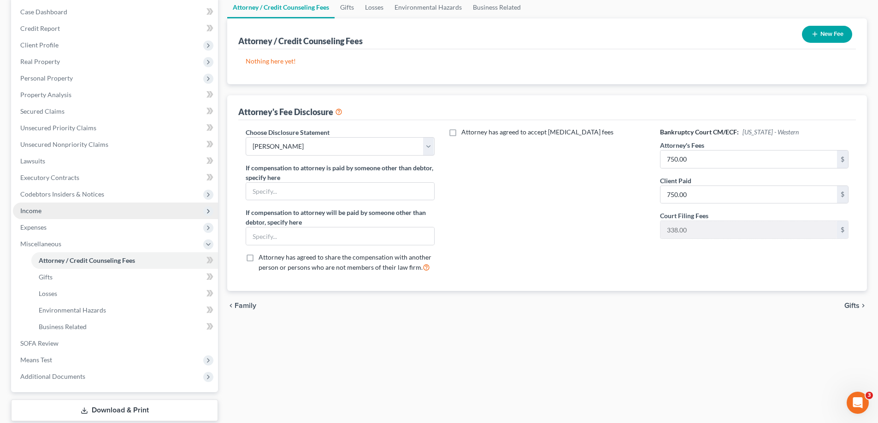
click at [40, 207] on span "Income" at bounding box center [30, 211] width 21 height 8
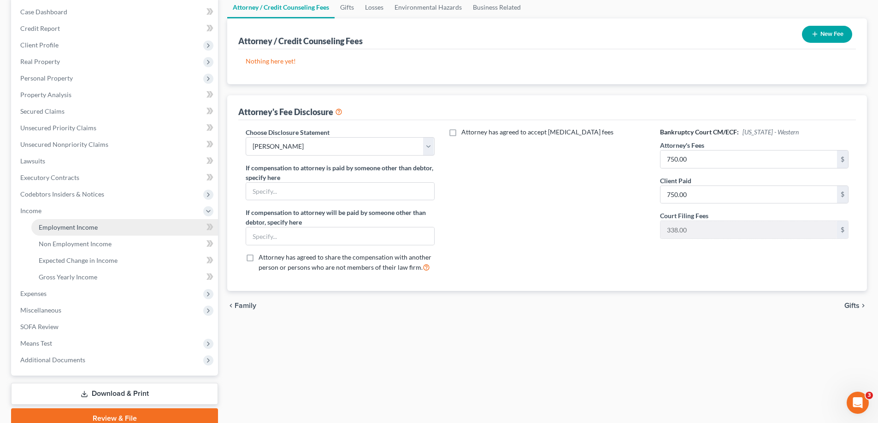
click at [58, 227] on span "Employment Income" at bounding box center [68, 227] width 59 height 8
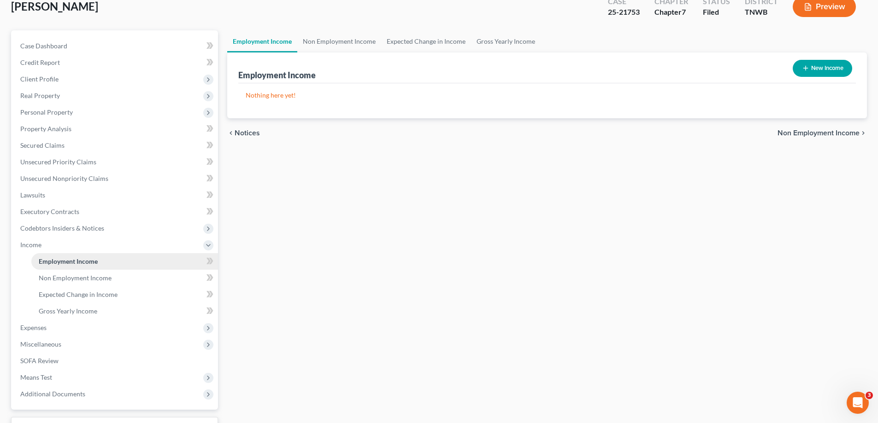
scroll to position [133, 0]
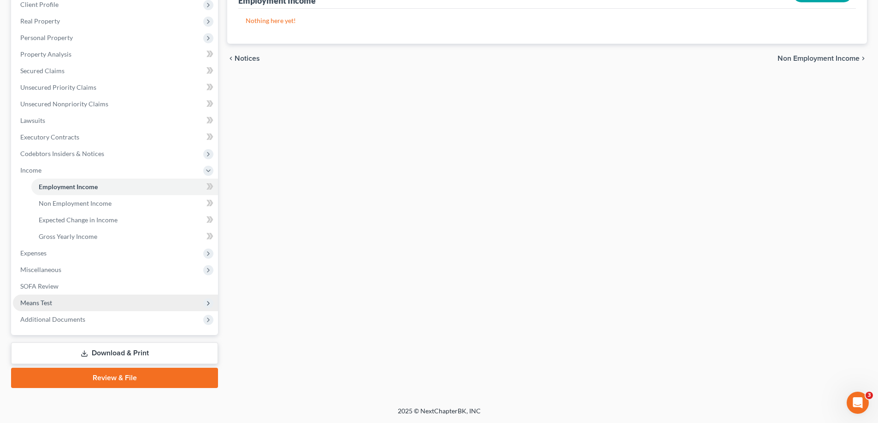
click at [48, 304] on span "Means Test" at bounding box center [36, 303] width 32 height 8
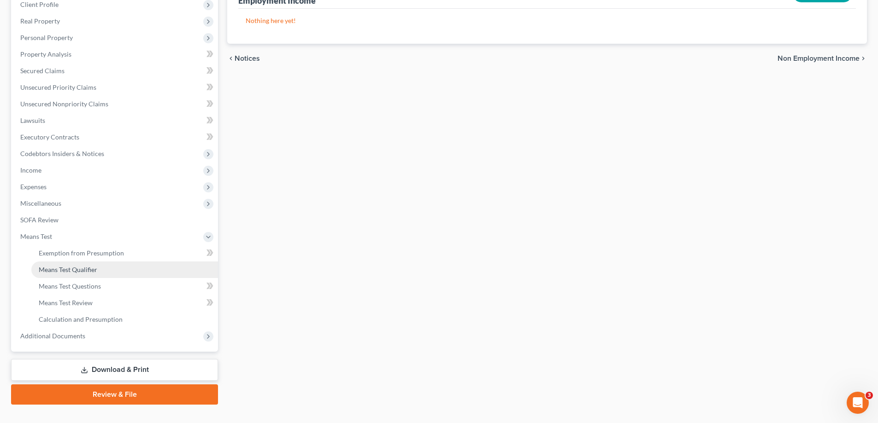
click at [60, 270] on span "Means Test Qualifier" at bounding box center [68, 270] width 59 height 8
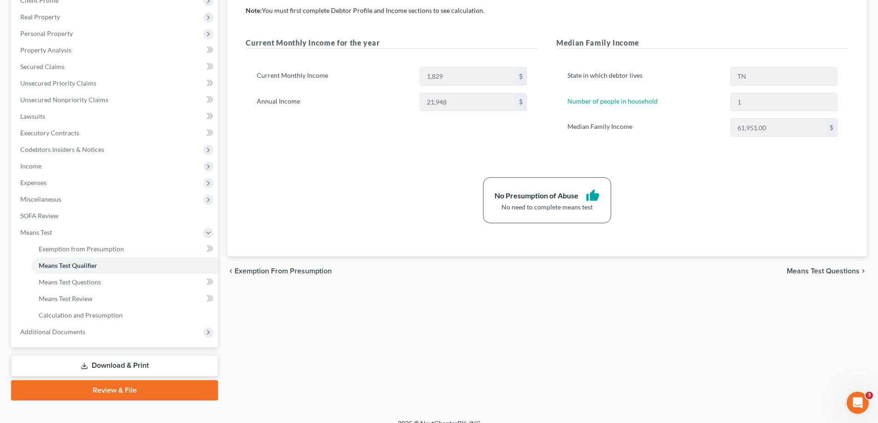
scroll to position [138, 0]
click at [130, 363] on link "Download & Print" at bounding box center [114, 365] width 207 height 22
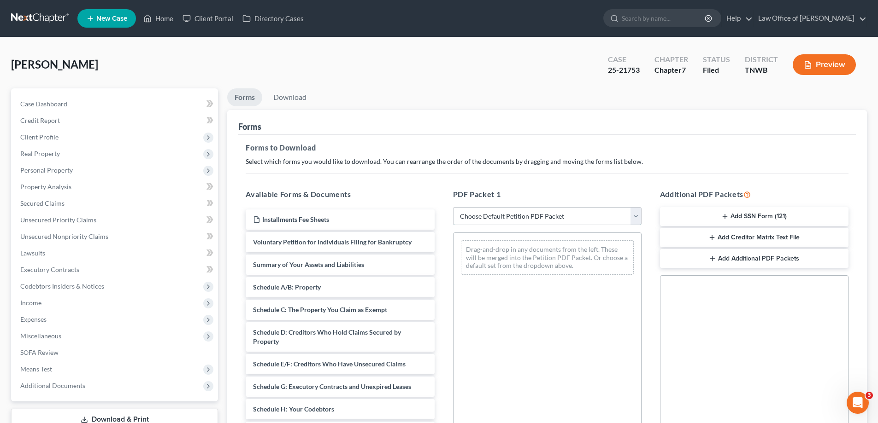
click at [637, 219] on select "Choose Default Petition PDF Packet Complete Bankruptcy Petition (all forms and …" at bounding box center [547, 216] width 188 height 18
select select "5"
click at [453, 207] on select "Choose Default Petition PDF Packet Complete Bankruptcy Petition (all forms and …" at bounding box center [547, 216] width 188 height 18
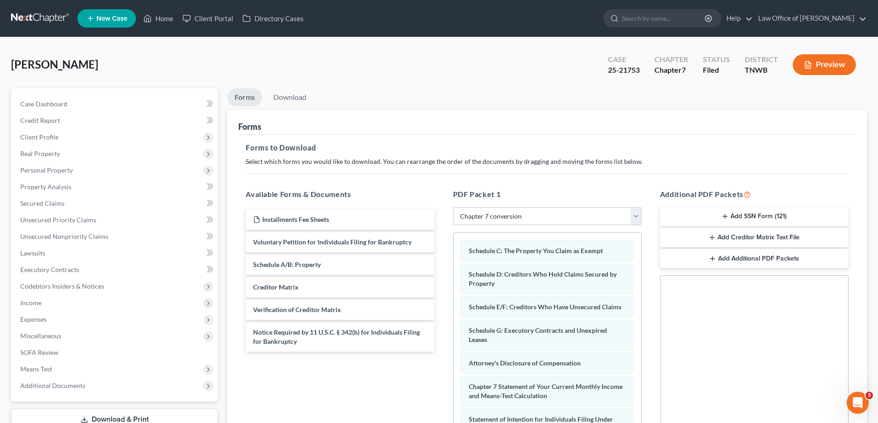
click at [828, 62] on button "Preview" at bounding box center [824, 64] width 63 height 21
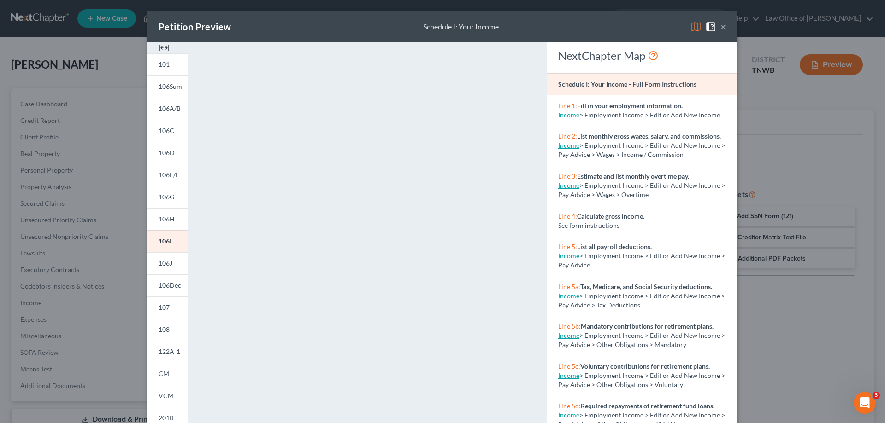
click at [722, 26] on button "×" at bounding box center [723, 26] width 6 height 11
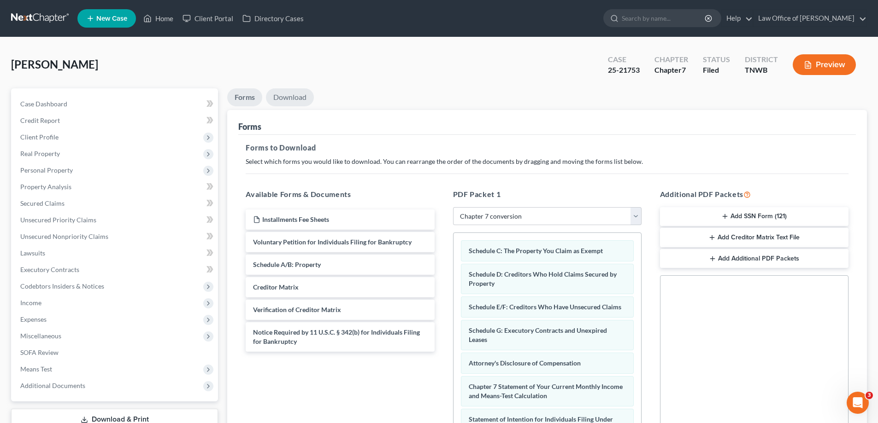
click at [291, 99] on link "Download" at bounding box center [290, 97] width 48 height 18
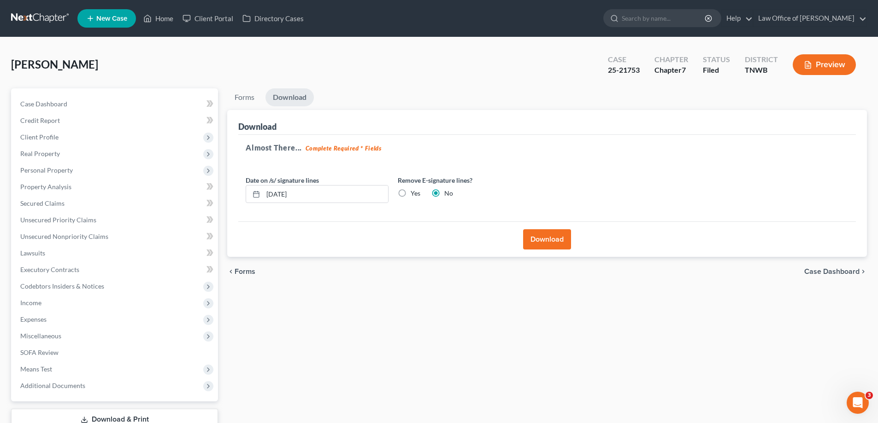
click at [561, 240] on button "Download" at bounding box center [547, 239] width 48 height 20
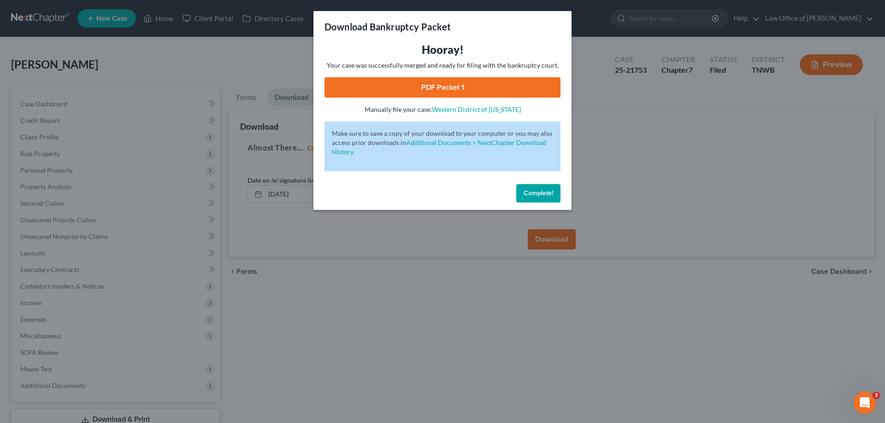
click at [494, 87] on link "PDF Packet 1" at bounding box center [442, 87] width 236 height 20
click at [437, 88] on link "PDF Packet 1" at bounding box center [442, 87] width 236 height 20
click at [547, 191] on span "Complete!" at bounding box center [537, 193] width 29 height 8
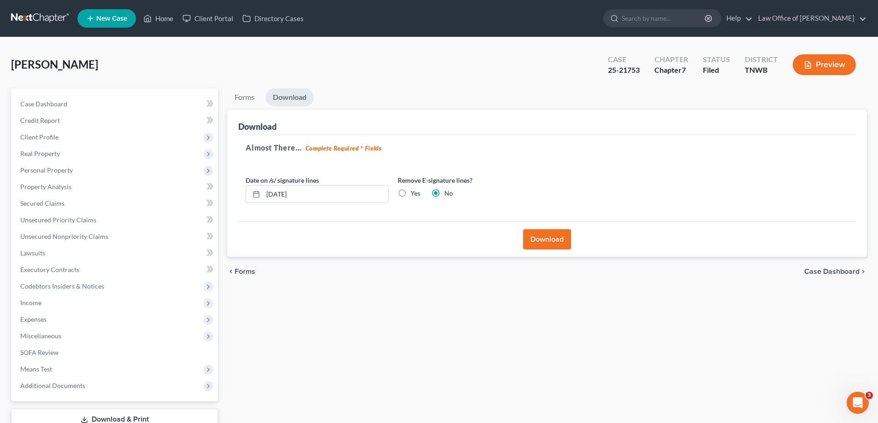
click at [552, 237] on button "Download" at bounding box center [547, 239] width 48 height 20
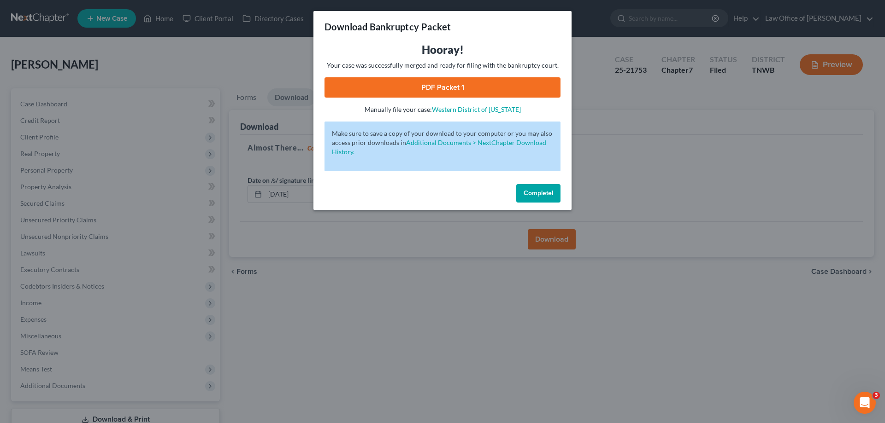
click at [446, 83] on link "PDF Packet 1" at bounding box center [442, 87] width 236 height 20
click at [537, 194] on span "Complete!" at bounding box center [537, 193] width 29 height 8
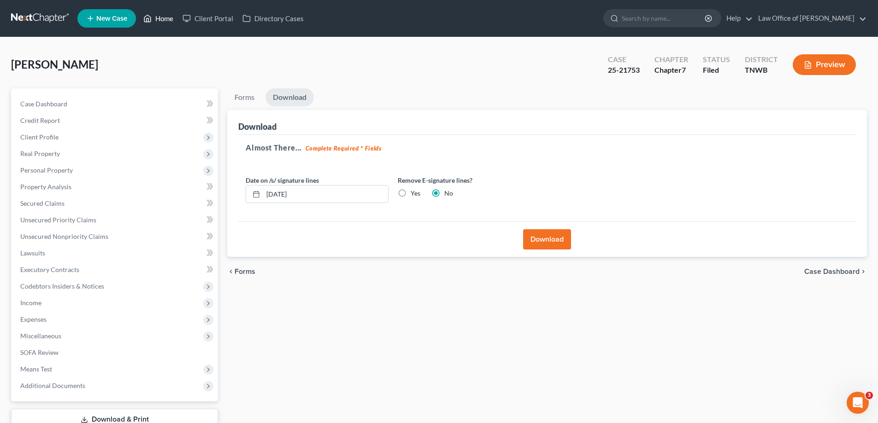
click at [170, 18] on link "Home" at bounding box center [158, 18] width 39 height 17
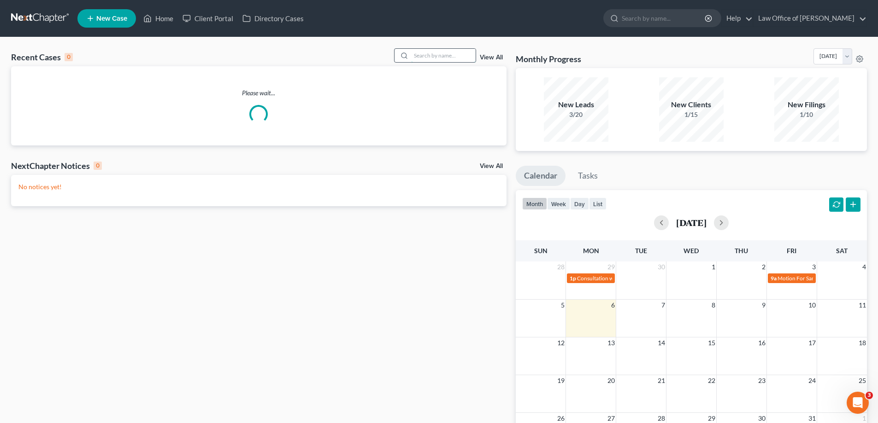
click at [438, 52] on input "search" at bounding box center [443, 55] width 65 height 13
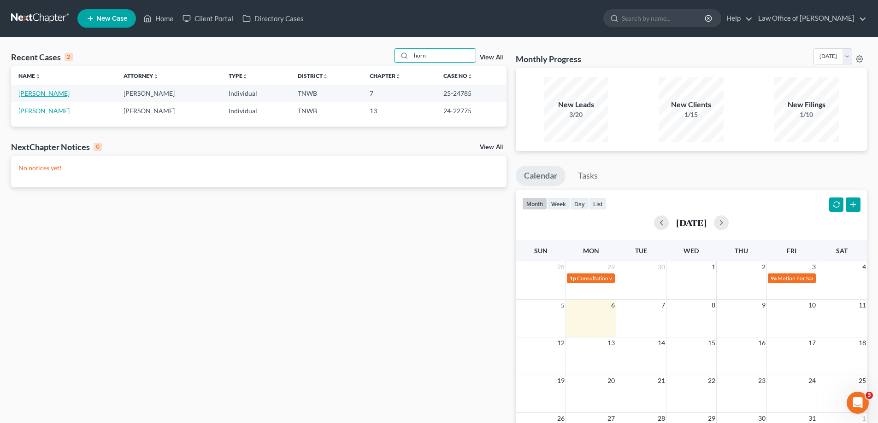
type input "horn"
click at [41, 95] on link "[PERSON_NAME]" at bounding box center [43, 93] width 51 height 8
select select "2"
select select "1"
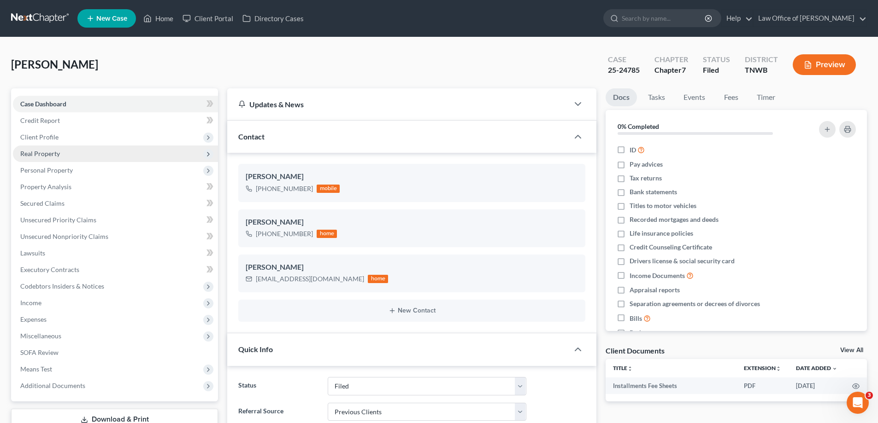
click at [38, 155] on span "Real Property" at bounding box center [40, 154] width 40 height 8
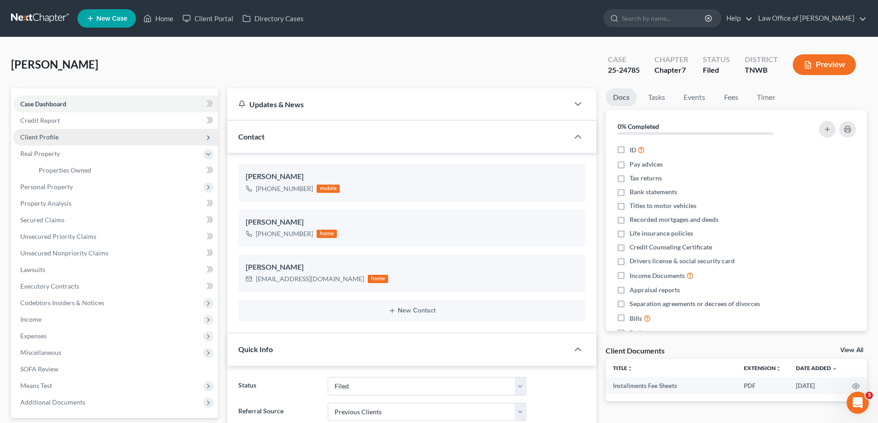
click at [41, 136] on span "Client Profile" at bounding box center [39, 137] width 38 height 8
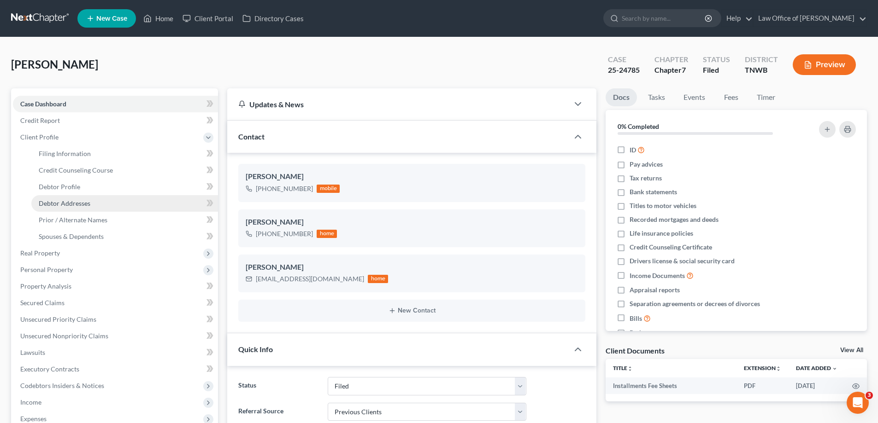
click at [64, 204] on span "Debtor Addresses" at bounding box center [65, 204] width 52 height 8
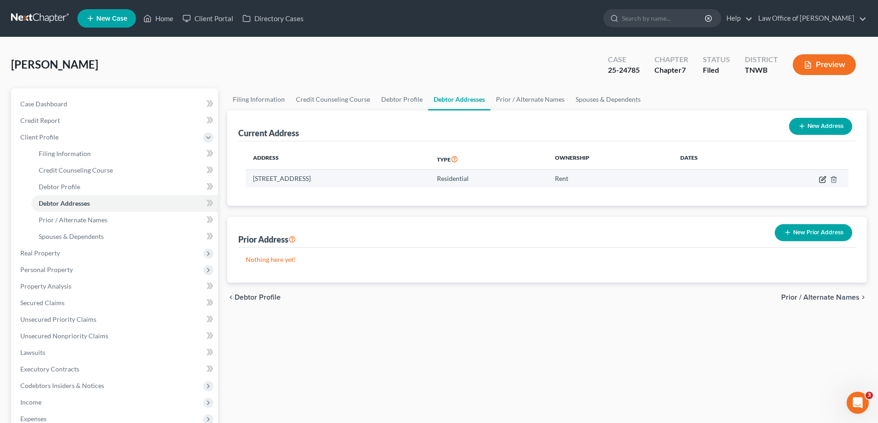
click at [822, 180] on icon "button" at bounding box center [822, 179] width 7 height 7
select select "44"
select select "83"
select select "0"
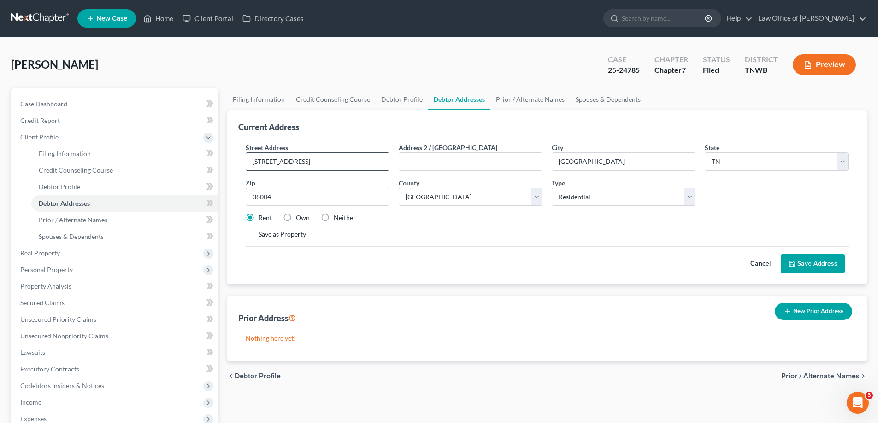
click at [364, 165] on input "[STREET_ADDRESS]" at bounding box center [317, 162] width 143 height 18
type input "5"
type input "[STREET_ADDRESS]"
click at [288, 199] on input "38004" at bounding box center [318, 197] width 144 height 18
type input "38011"
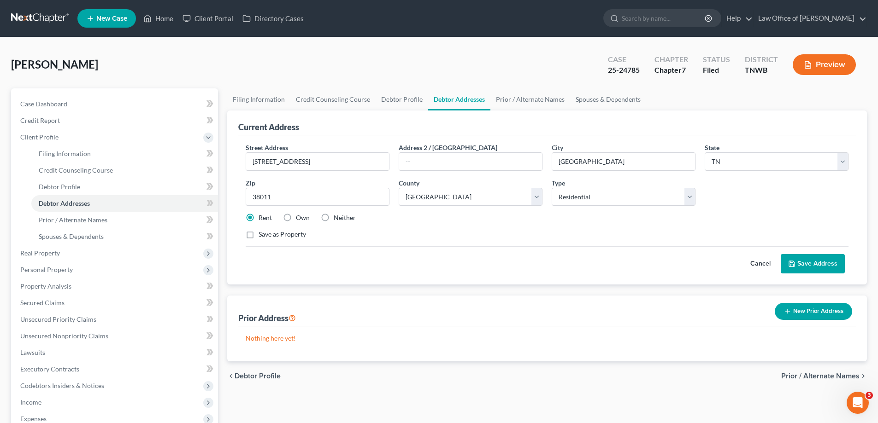
click at [817, 264] on button "Save Address" at bounding box center [813, 263] width 64 height 19
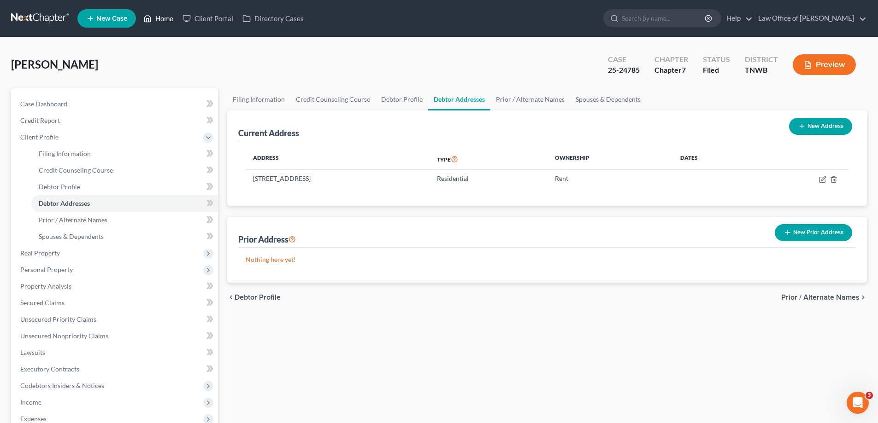
click at [163, 18] on link "Home" at bounding box center [158, 18] width 39 height 17
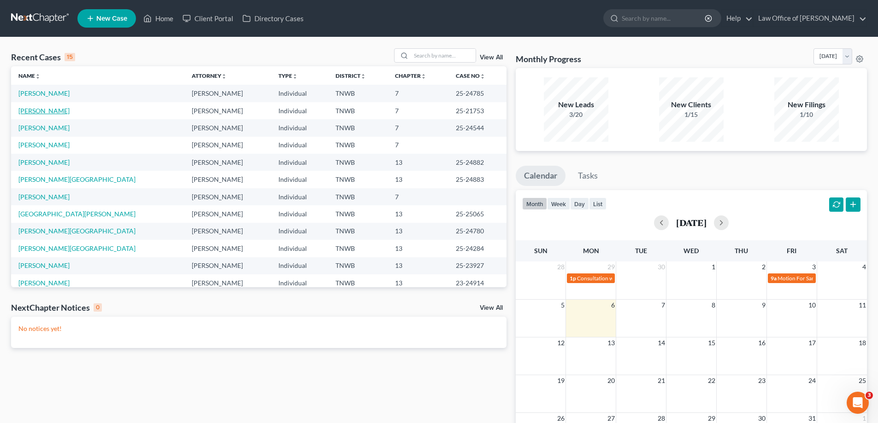
click at [47, 110] on link "[PERSON_NAME]" at bounding box center [43, 111] width 51 height 8
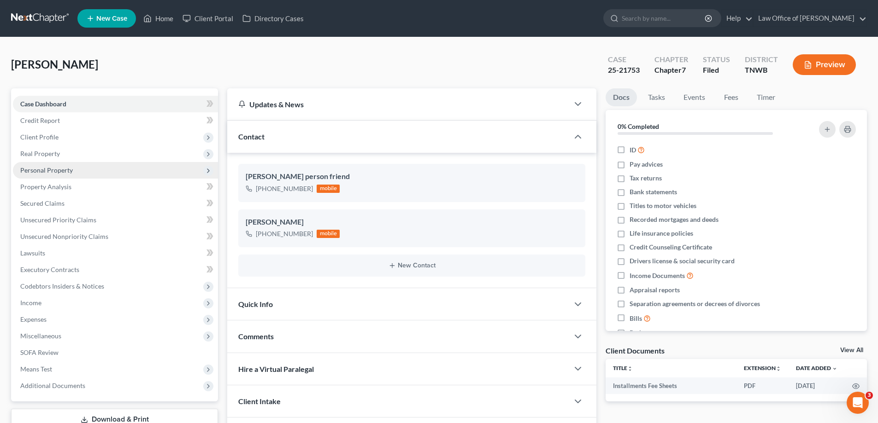
click at [51, 170] on span "Personal Property" at bounding box center [46, 170] width 53 height 8
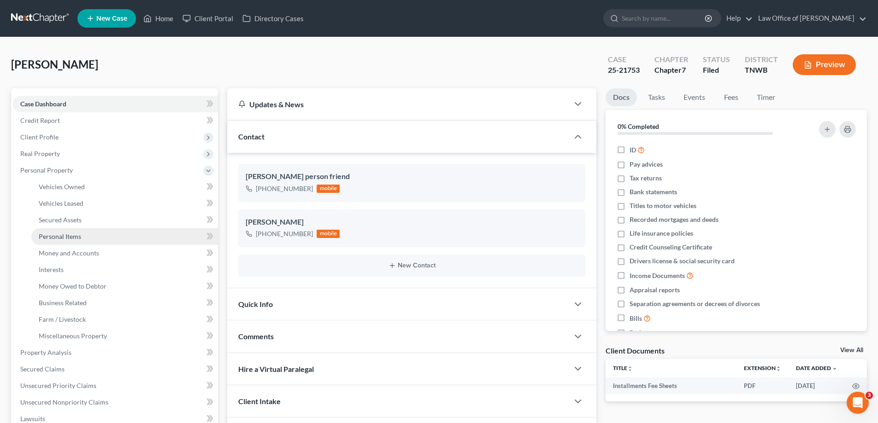
click at [74, 238] on span "Personal Items" at bounding box center [60, 237] width 42 height 8
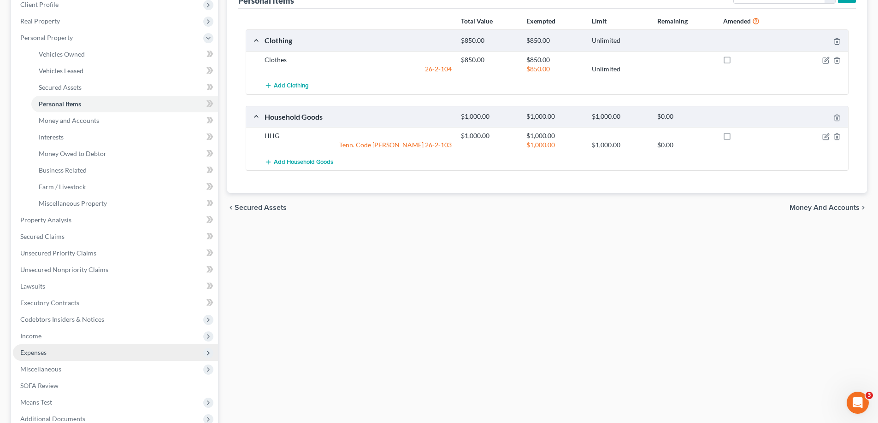
scroll to position [138, 0]
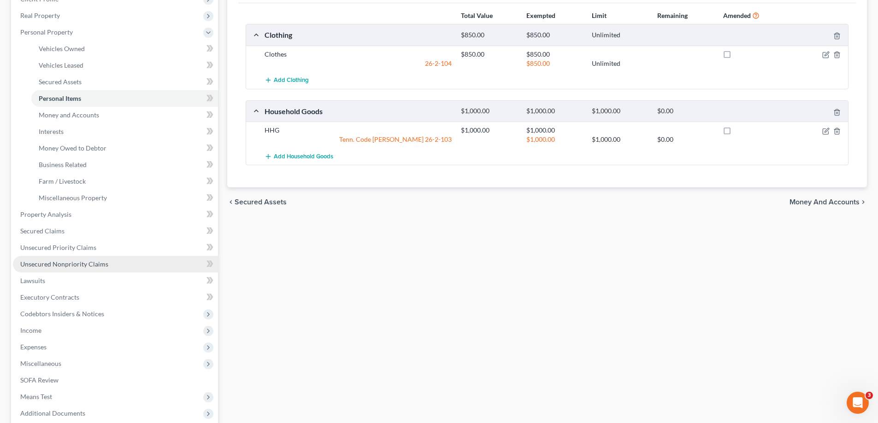
click at [97, 264] on span "Unsecured Nonpriority Claims" at bounding box center [64, 264] width 88 height 8
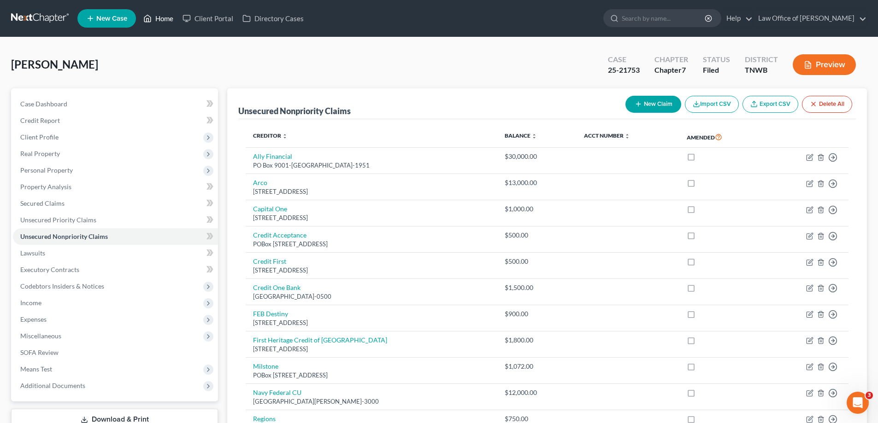
click at [173, 17] on link "Home" at bounding box center [158, 18] width 39 height 17
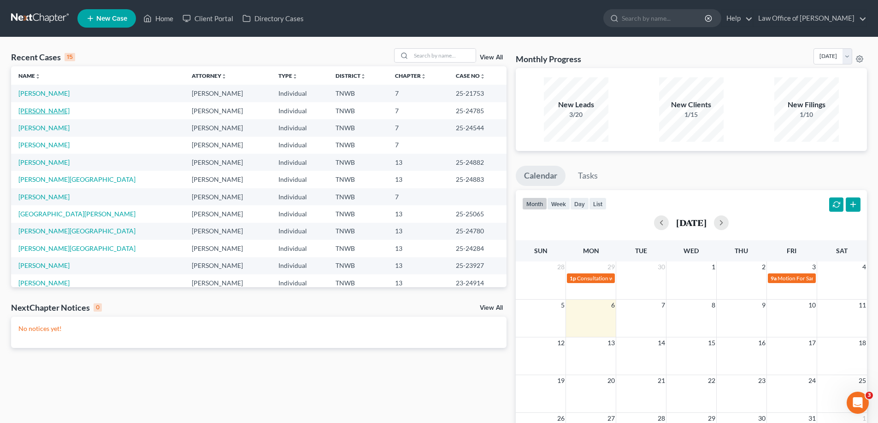
click at [35, 112] on link "[PERSON_NAME]" at bounding box center [43, 111] width 51 height 8
select select "1"
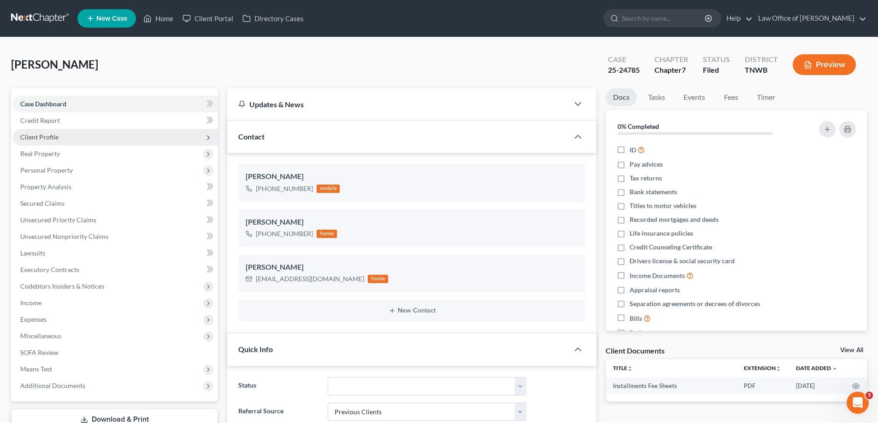
click at [59, 140] on span "Client Profile" at bounding box center [115, 137] width 205 height 17
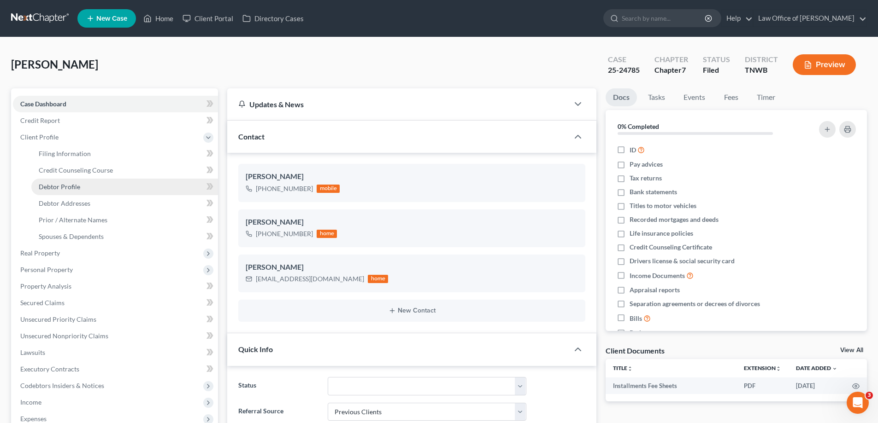
click at [68, 187] on span "Debtor Profile" at bounding box center [59, 187] width 41 height 8
select select "2"
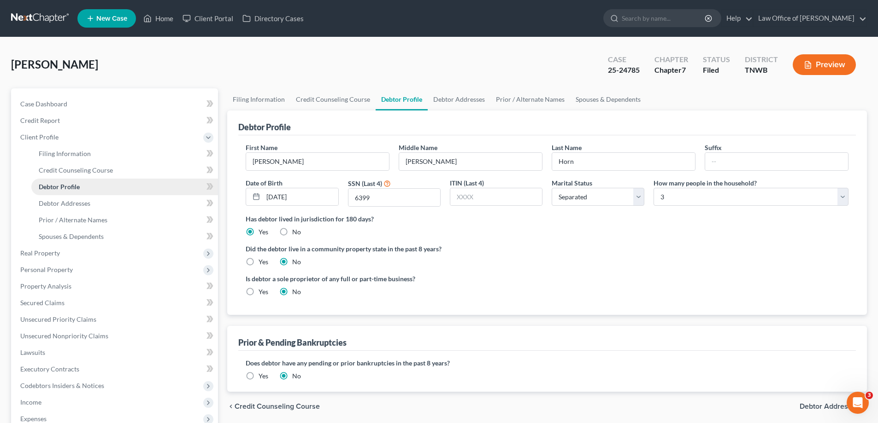
radio input "true"
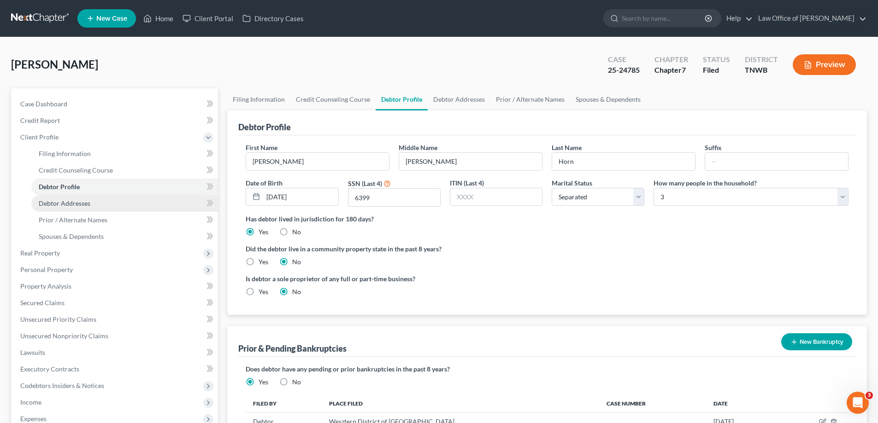
click at [78, 204] on span "Debtor Addresses" at bounding box center [65, 204] width 52 height 8
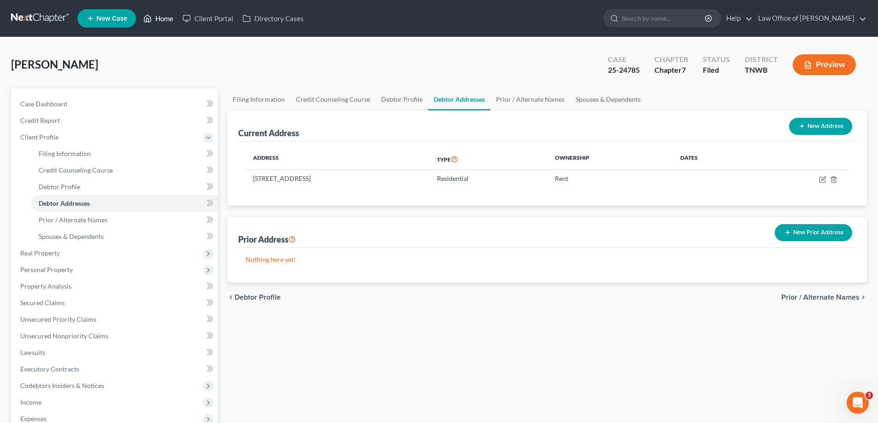
click at [164, 17] on link "Home" at bounding box center [158, 18] width 39 height 17
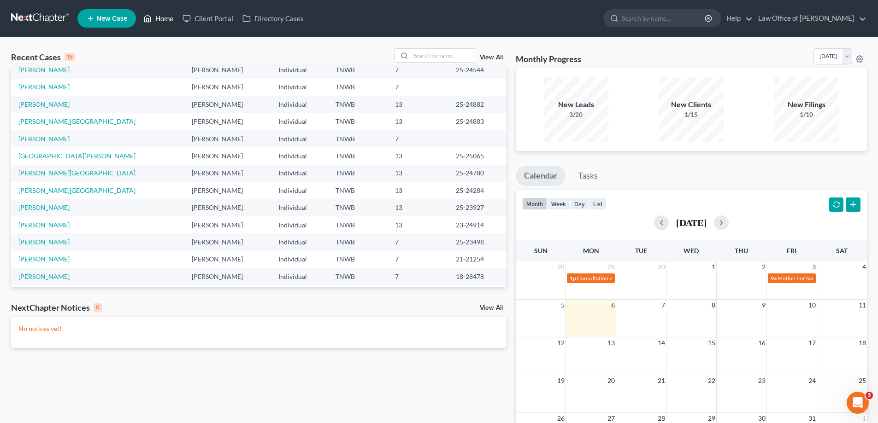
scroll to position [63, 0]
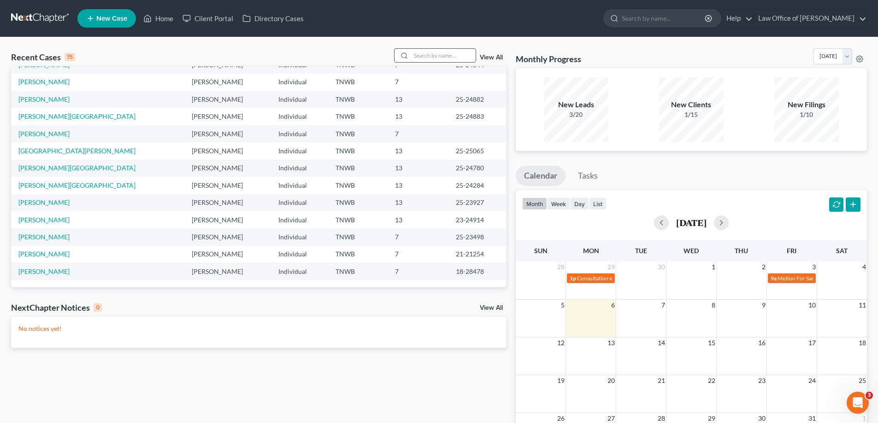
click at [438, 54] on input "search" at bounding box center [443, 55] width 65 height 13
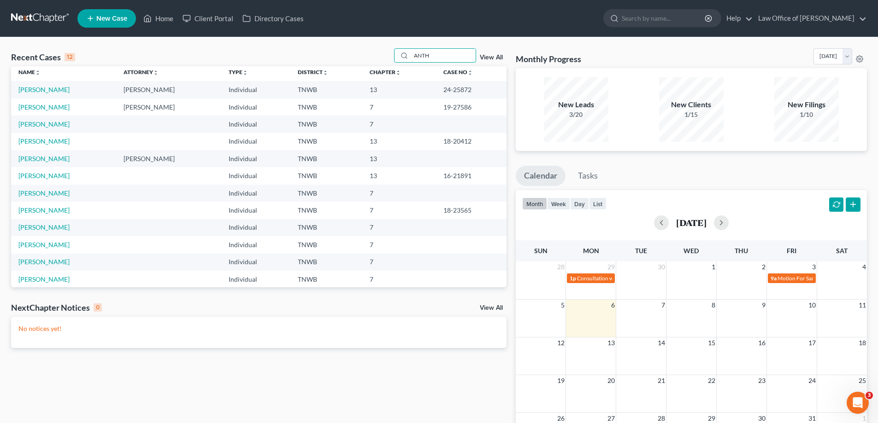
scroll to position [0, 0]
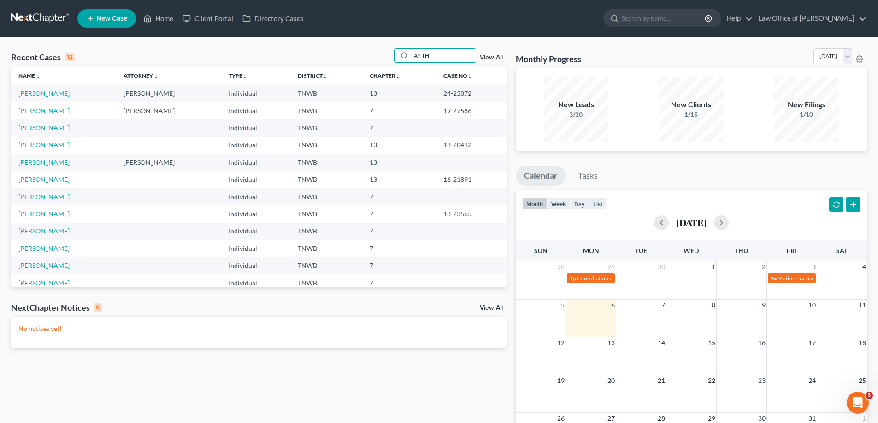
type input "ANTH"
click at [42, 94] on link "[PERSON_NAME]" at bounding box center [43, 93] width 51 height 8
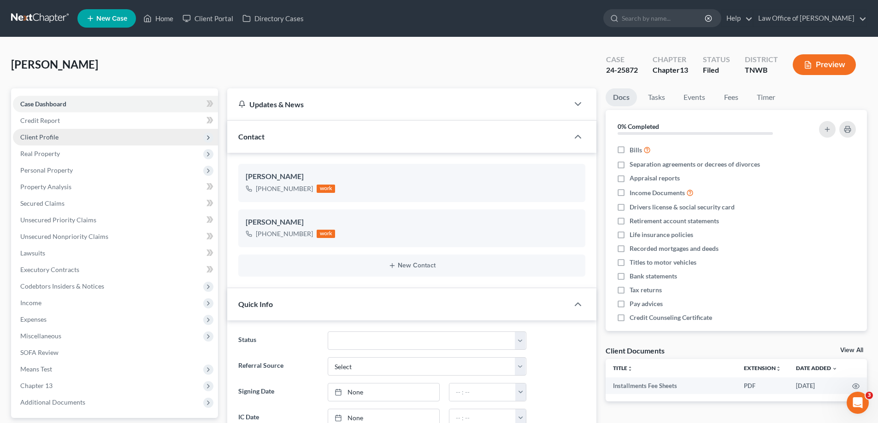
click at [47, 137] on span "Client Profile" at bounding box center [39, 137] width 38 height 8
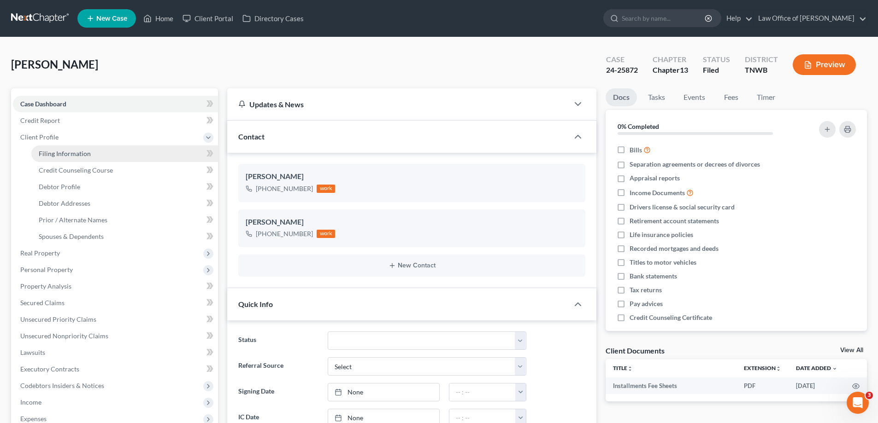
click at [77, 153] on span "Filing Information" at bounding box center [65, 154] width 52 height 8
select select "1"
select select "0"
select select "3"
select select "76"
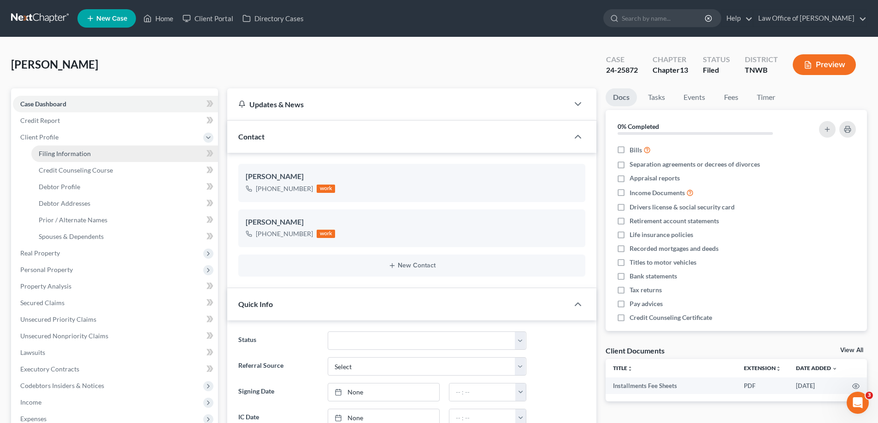
select select "0"
select select "44"
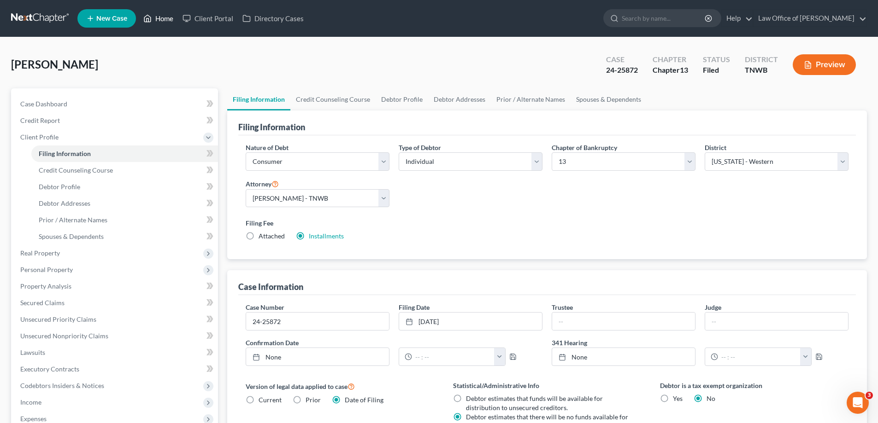
click at [164, 16] on link "Home" at bounding box center [158, 18] width 39 height 17
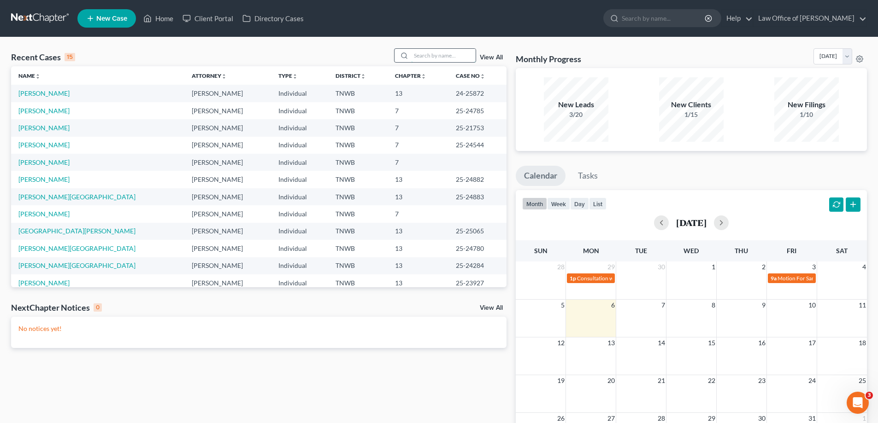
click at [421, 53] on input "search" at bounding box center [443, 55] width 65 height 13
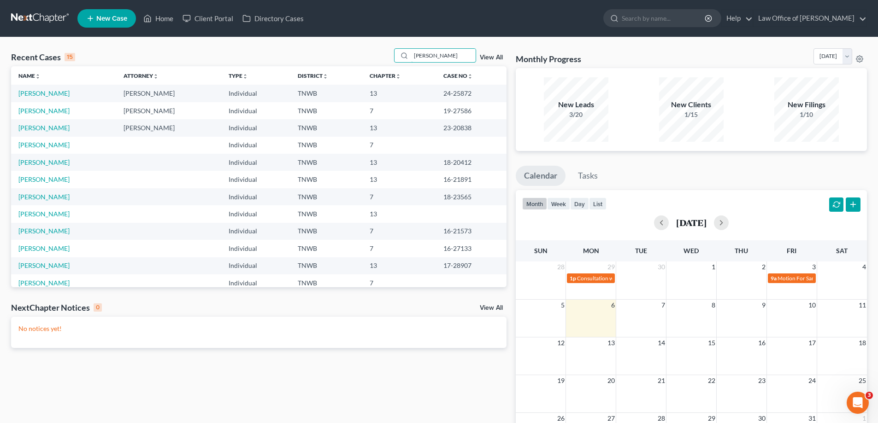
type input "[PERSON_NAME]"
click at [493, 54] on link "View All" at bounding box center [491, 57] width 23 height 6
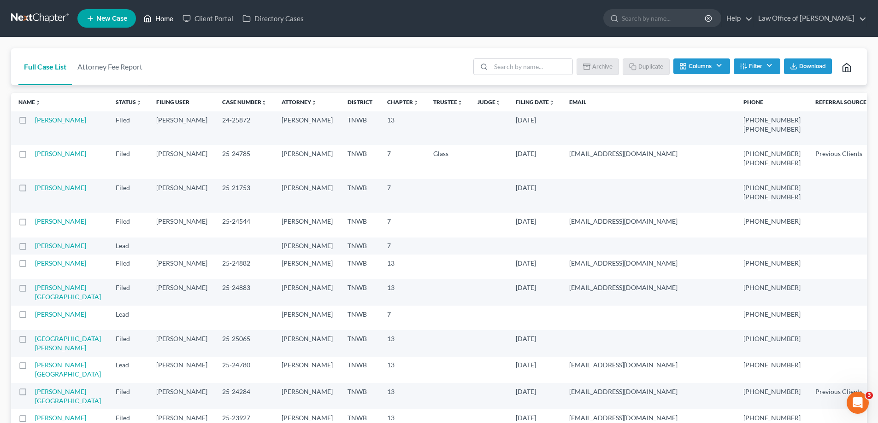
click at [164, 19] on link "Home" at bounding box center [158, 18] width 39 height 17
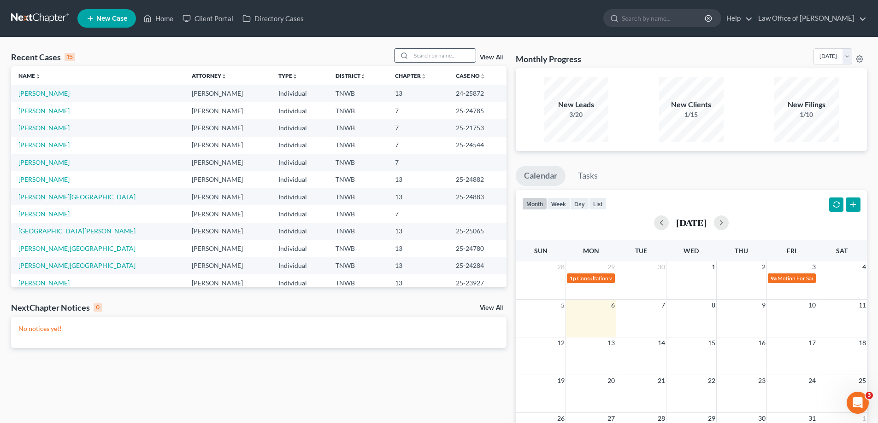
click at [425, 59] on input "search" at bounding box center [443, 55] width 65 height 13
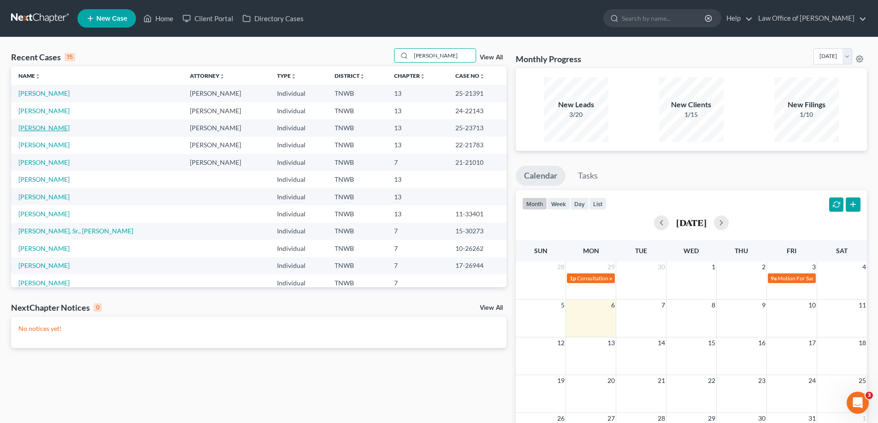
type input "[PERSON_NAME]"
click at [46, 128] on link "[PERSON_NAME]" at bounding box center [43, 128] width 51 height 8
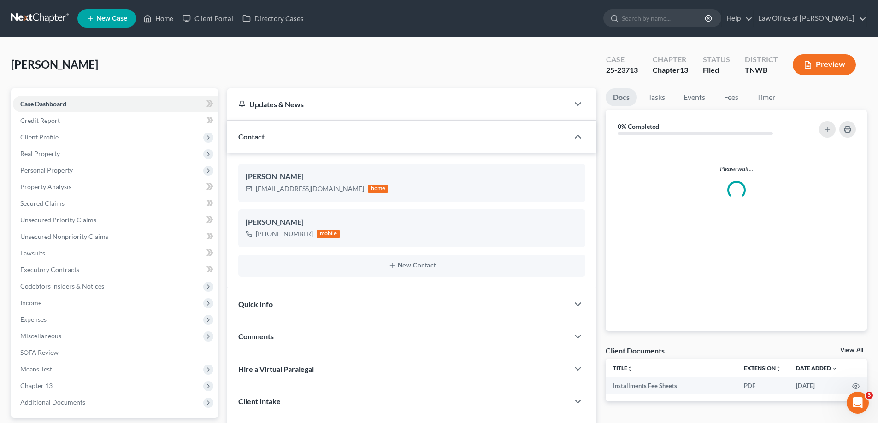
scroll to position [46, 0]
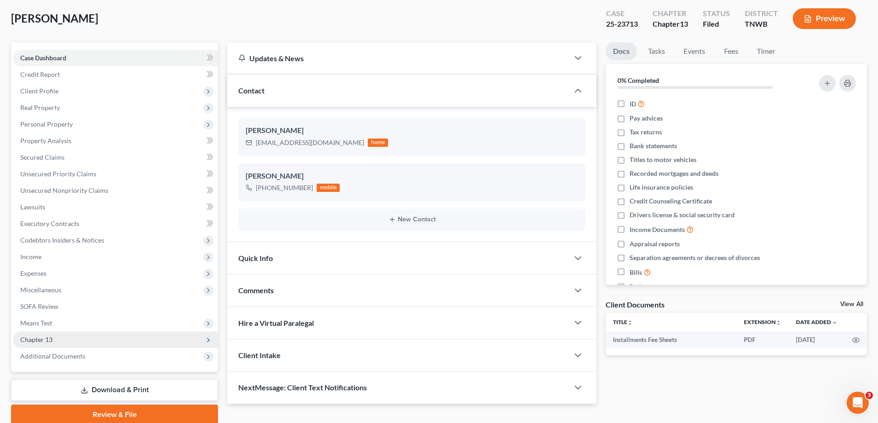
click at [51, 341] on span "Chapter 13" at bounding box center [36, 340] width 32 height 8
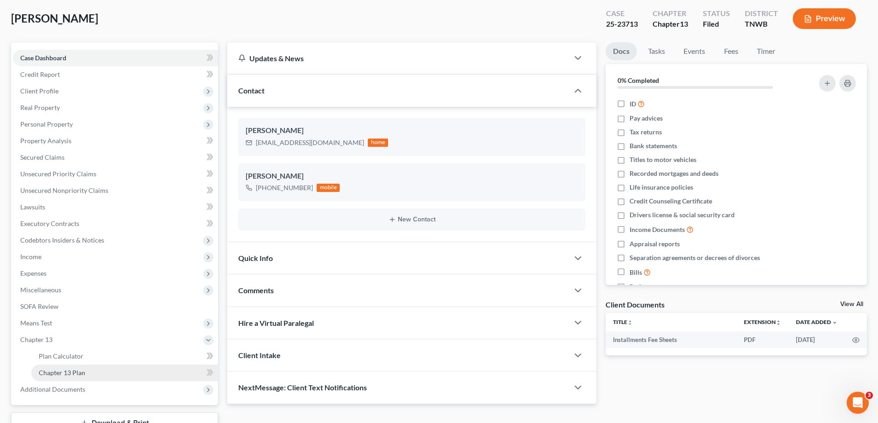
click at [81, 375] on span "Chapter 13 Plan" at bounding box center [62, 373] width 47 height 8
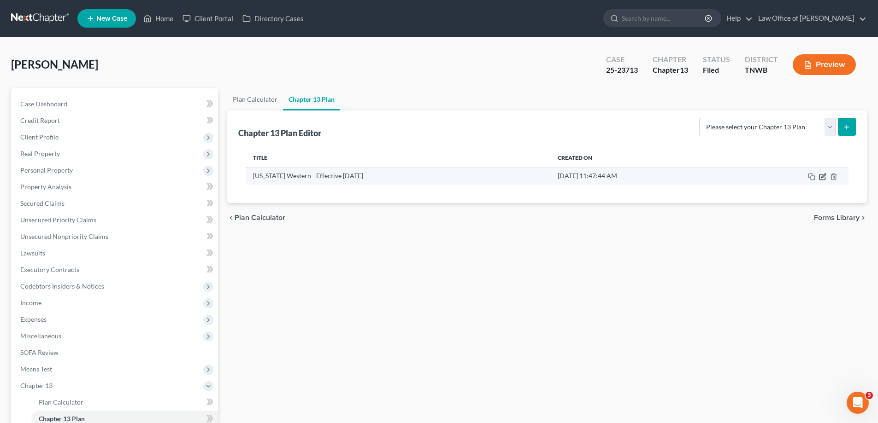
click at [822, 176] on icon "button" at bounding box center [823, 176] width 4 height 4
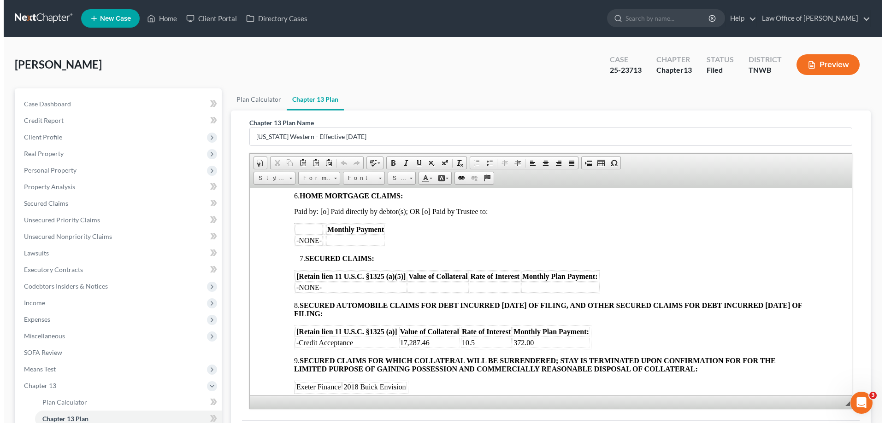
scroll to position [599, 0]
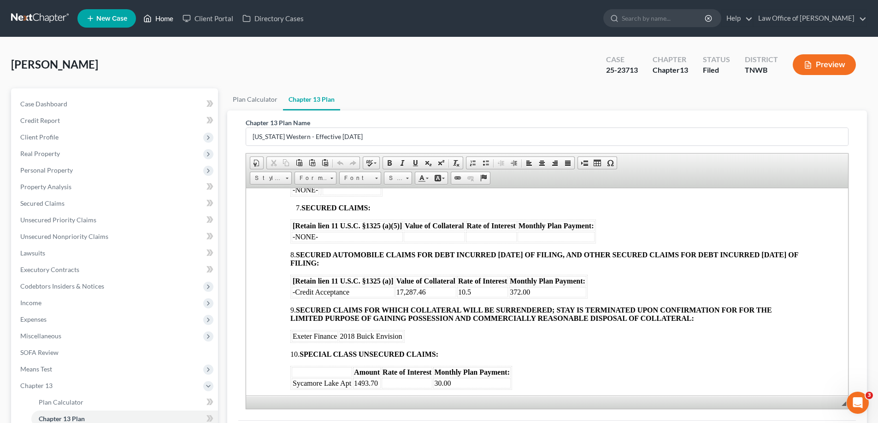
click at [165, 17] on link "Home" at bounding box center [158, 18] width 39 height 17
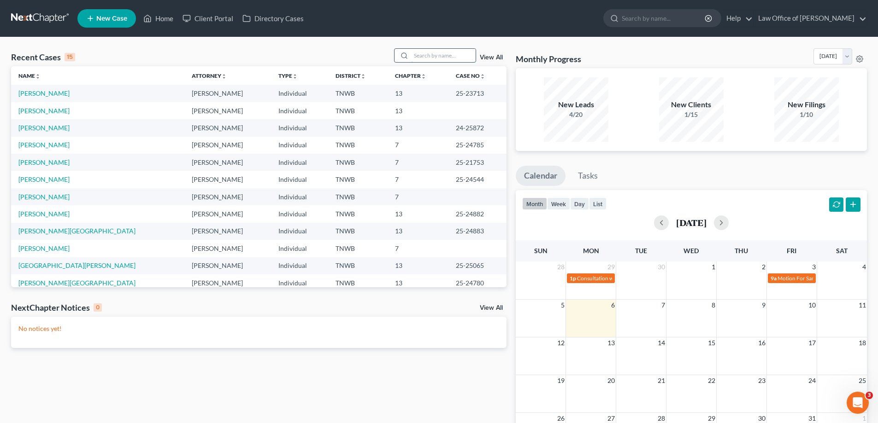
click at [430, 54] on input "search" at bounding box center [443, 55] width 65 height 13
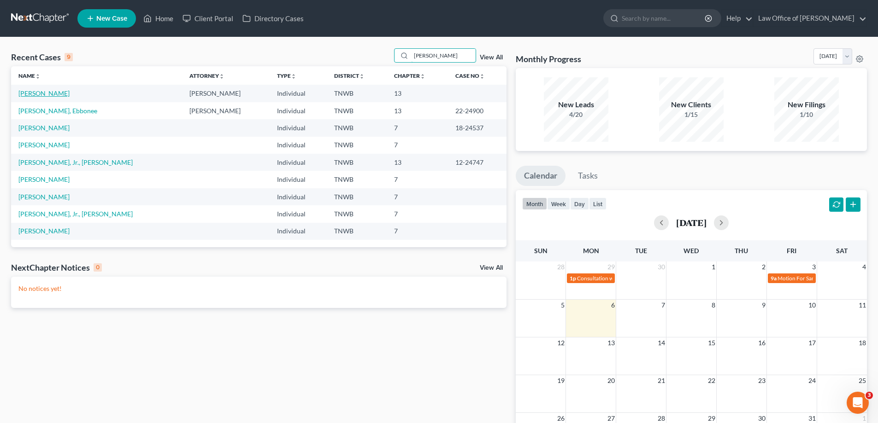
type input "[PERSON_NAME]"
click at [61, 94] on link "[PERSON_NAME]" at bounding box center [43, 93] width 51 height 8
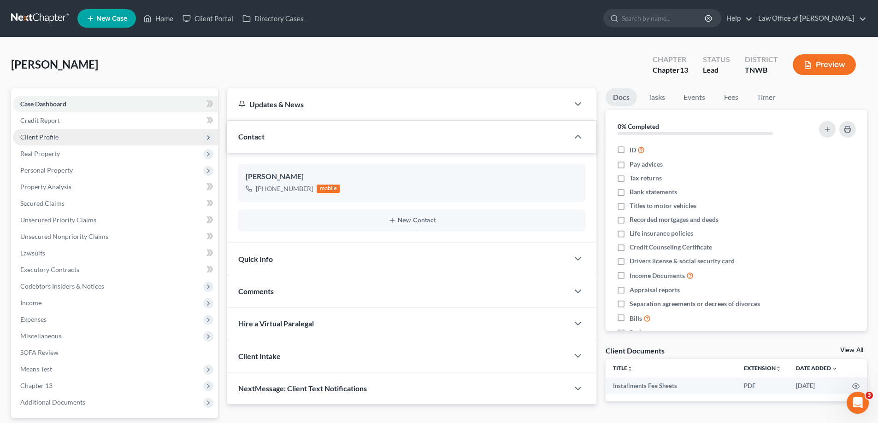
click at [53, 143] on span "Client Profile" at bounding box center [115, 137] width 205 height 17
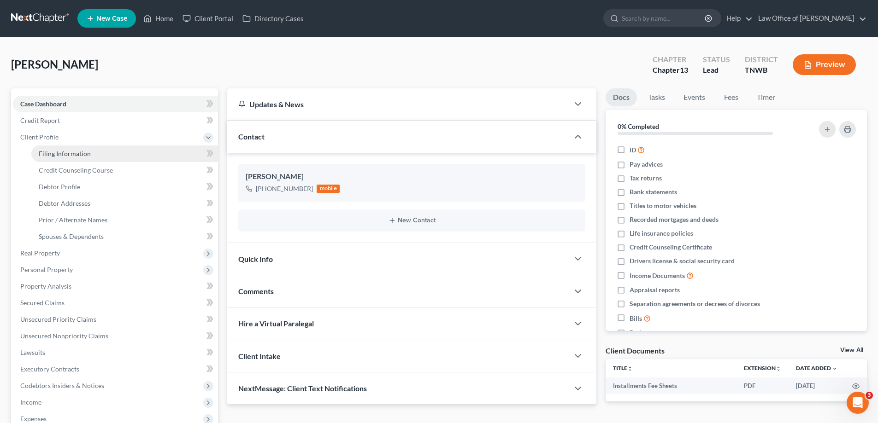
click at [69, 153] on span "Filing Information" at bounding box center [65, 154] width 52 height 8
select select "1"
select select "0"
select select "3"
select select "76"
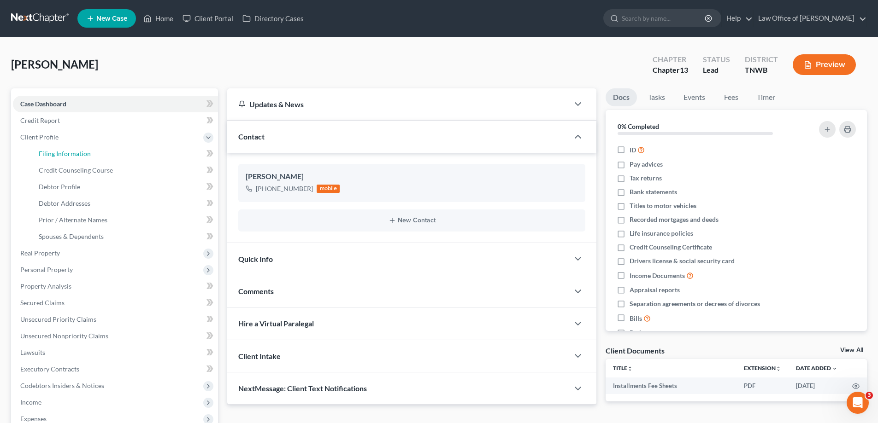
select select "0"
select select "44"
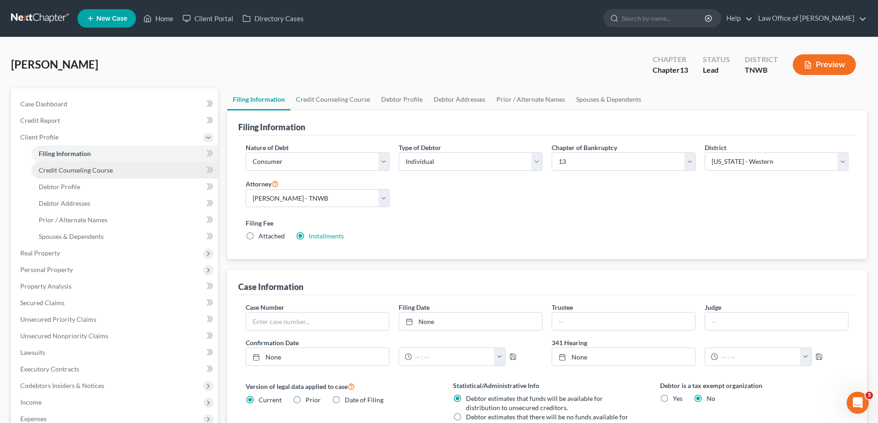
click at [107, 167] on span "Credit Counseling Course" at bounding box center [76, 170] width 74 height 8
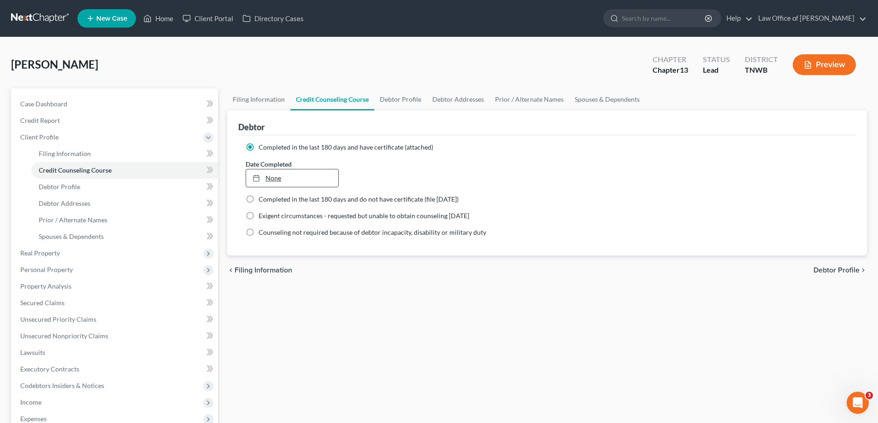
type input "[DATE]"
click at [278, 178] on link "None" at bounding box center [292, 179] width 92 height 18
click at [62, 187] on span "Debtor Profile" at bounding box center [59, 187] width 41 height 8
select select "0"
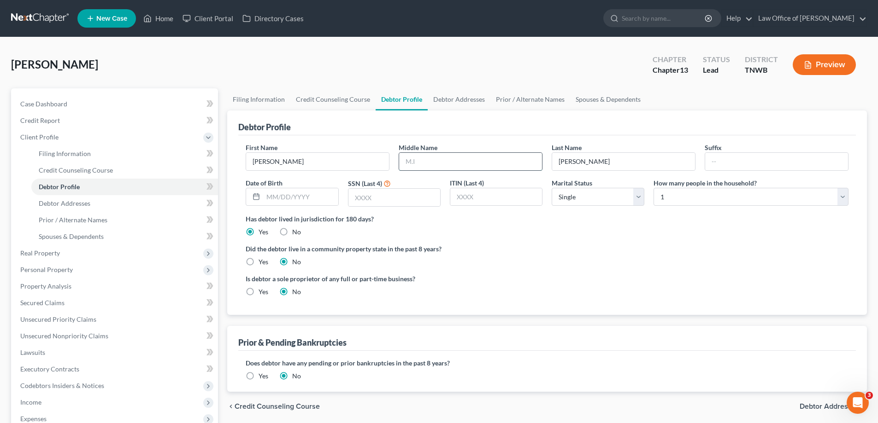
click at [429, 162] on input "text" at bounding box center [470, 162] width 143 height 18
click at [457, 160] on input "text" at bounding box center [470, 162] width 143 height 18
type input "[PERSON_NAME]"
type input "[DATE]"
click at [400, 194] on input "text" at bounding box center [394, 198] width 92 height 18
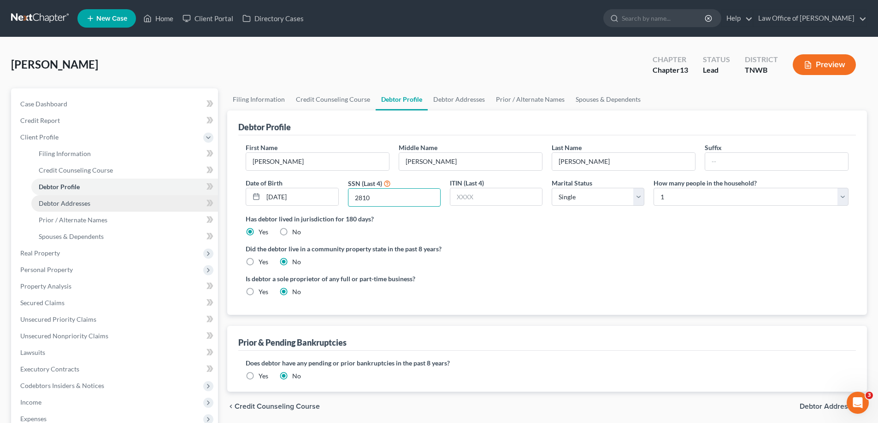
type input "2810"
click at [81, 204] on span "Debtor Addresses" at bounding box center [65, 204] width 52 height 8
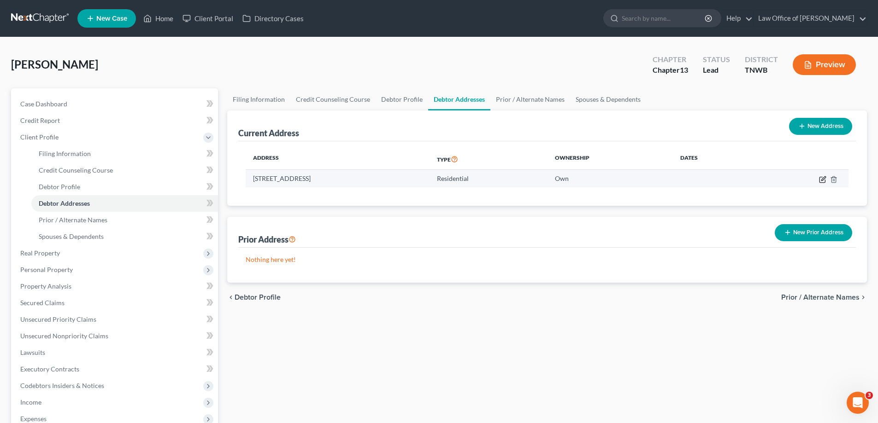
click at [824, 180] on icon "button" at bounding box center [822, 179] width 7 height 7
select select "44"
select select "78"
select select "0"
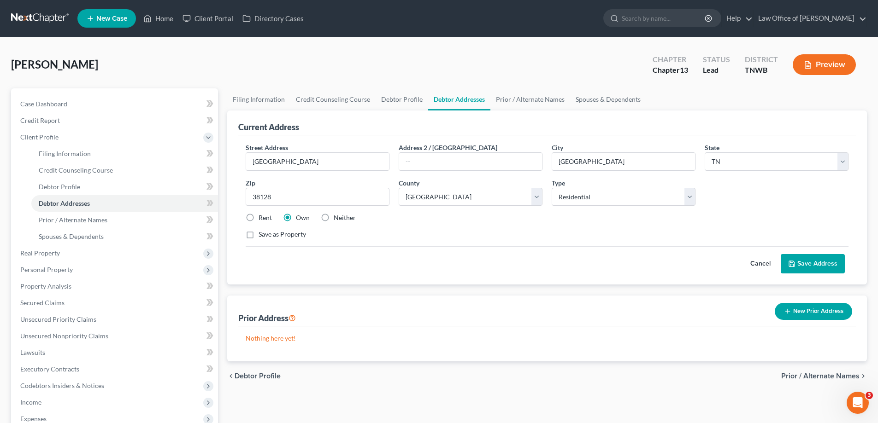
drag, startPoint x: 249, startPoint y: 218, endPoint x: 256, endPoint y: 218, distance: 6.9
click at [258, 218] on label "Rent" at bounding box center [264, 217] width 13 height 9
click at [262, 218] on input "Rent" at bounding box center [265, 216] width 6 height 6
radio input "true"
click at [811, 261] on button "Save Address" at bounding box center [813, 263] width 64 height 19
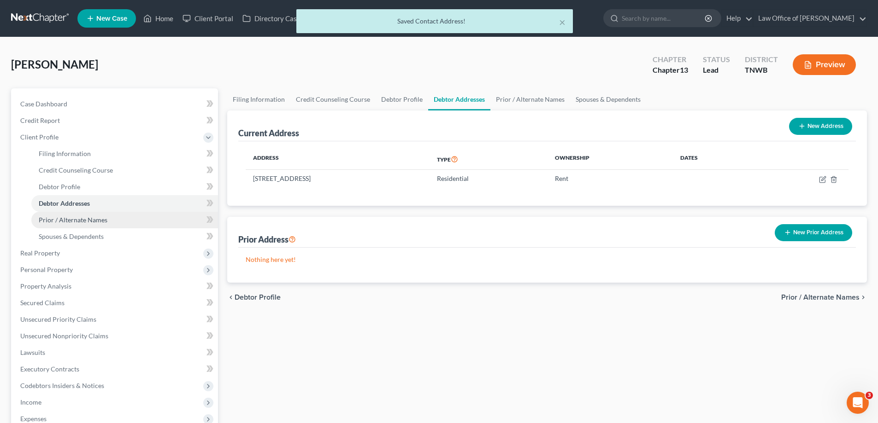
click at [68, 218] on span "Prior / Alternate Names" at bounding box center [73, 220] width 69 height 8
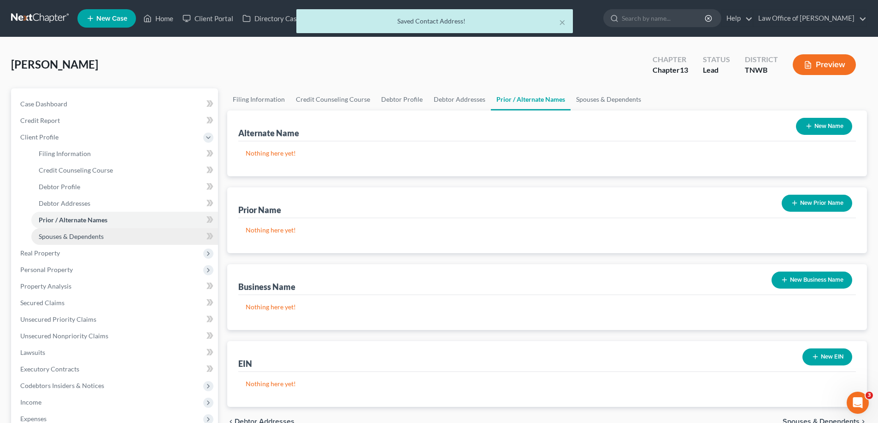
click at [74, 236] on span "Spouses & Dependents" at bounding box center [71, 237] width 65 height 8
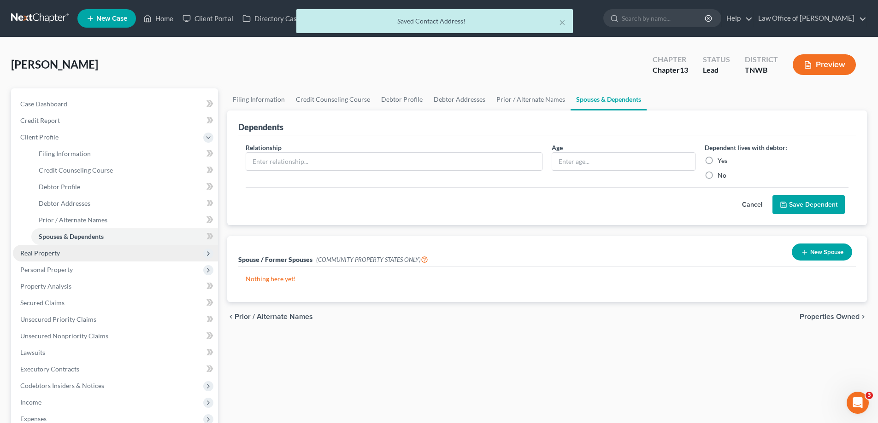
click at [52, 250] on span "Real Property" at bounding box center [40, 253] width 40 height 8
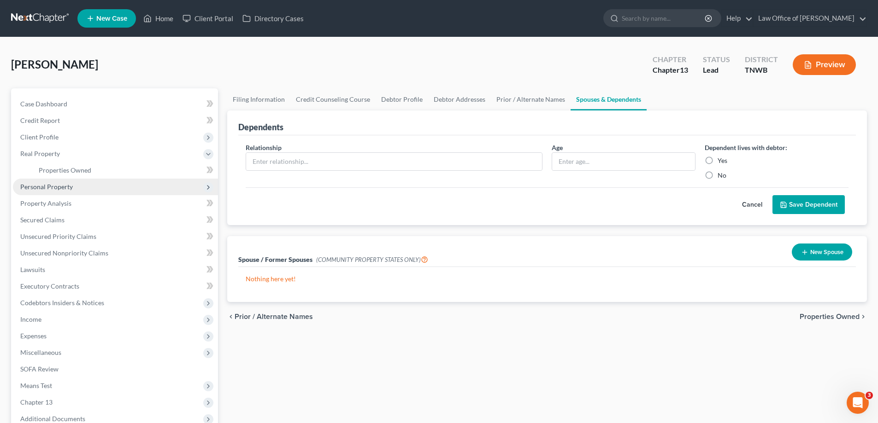
click at [57, 186] on span "Personal Property" at bounding box center [46, 187] width 53 height 8
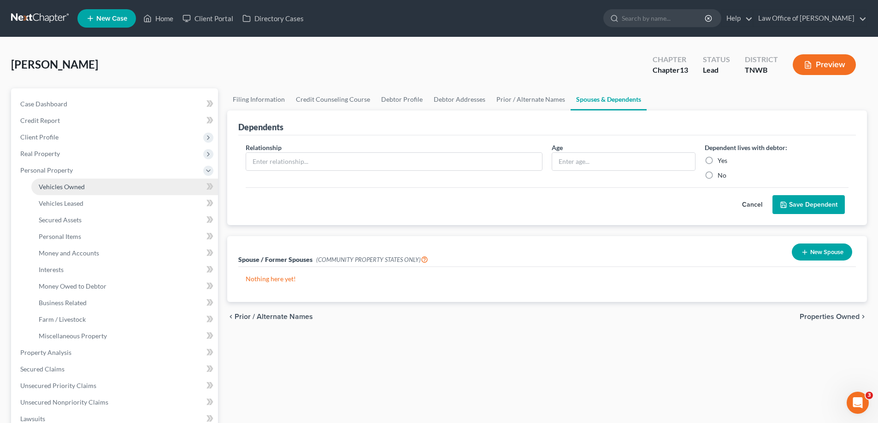
click at [70, 186] on span "Vehicles Owned" at bounding box center [62, 187] width 46 height 8
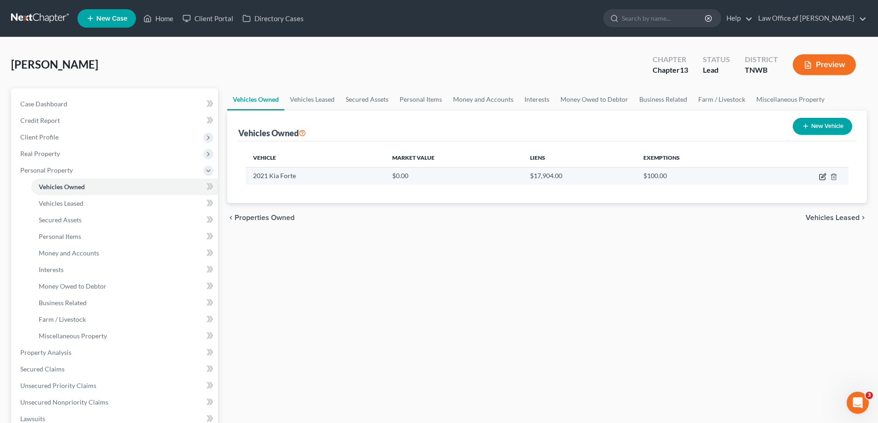
click at [823, 178] on icon "button" at bounding box center [822, 176] width 7 height 7
select select "0"
select select "5"
select select "1"
select select "0"
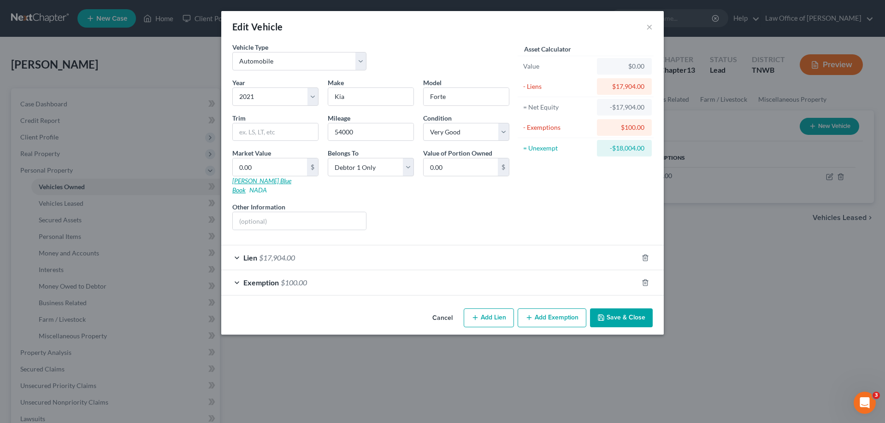
click at [245, 182] on link "[PERSON_NAME] Blue Book" at bounding box center [261, 185] width 59 height 17
click at [278, 169] on input "0.00" at bounding box center [270, 168] width 74 height 18
type input "9"
type input "9.00"
type input "95"
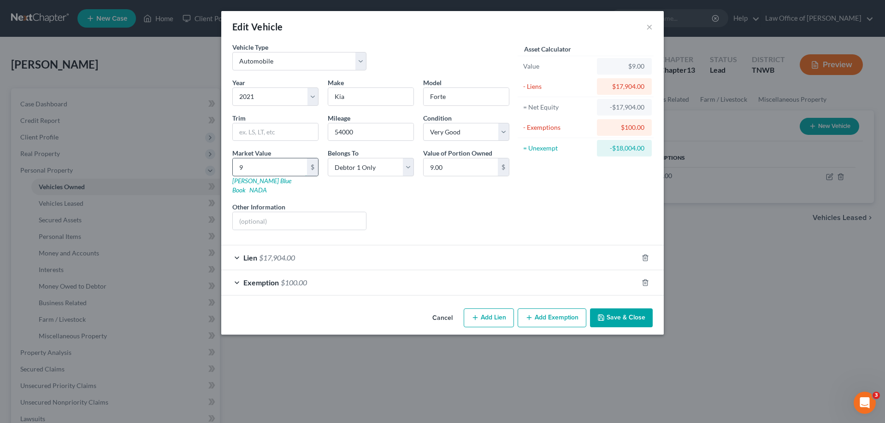
type input "95.00"
type input "950"
type input "950.00"
type input "9500"
type input "9,500.00"
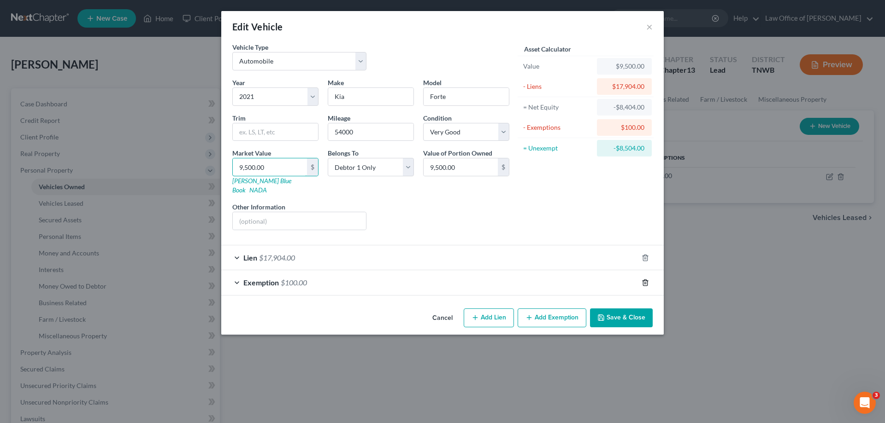
type input "9,500.00"
click at [644, 279] on icon "button" at bounding box center [644, 282] width 7 height 7
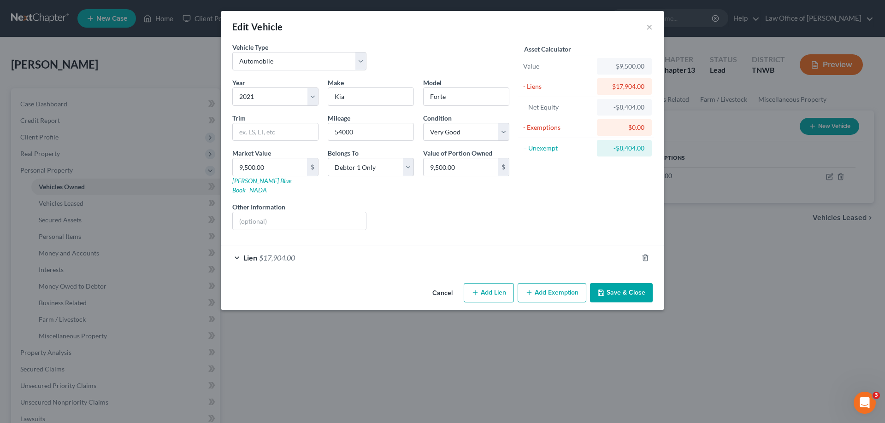
click at [536, 283] on button "Add Exemption" at bounding box center [551, 292] width 69 height 19
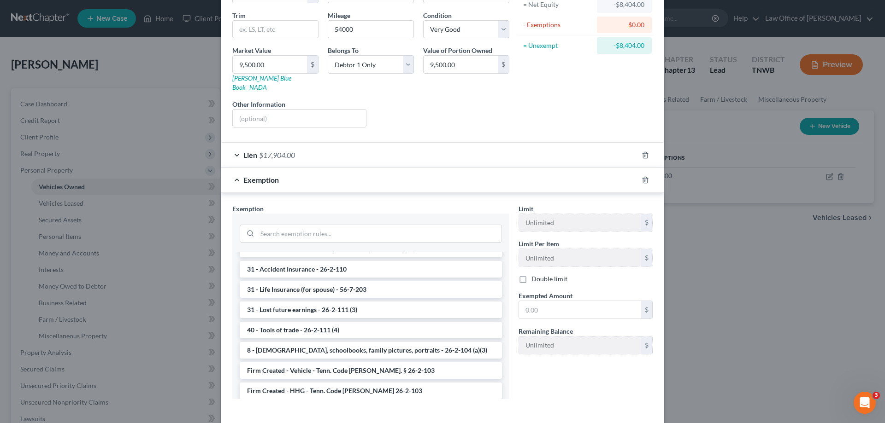
scroll to position [135, 0]
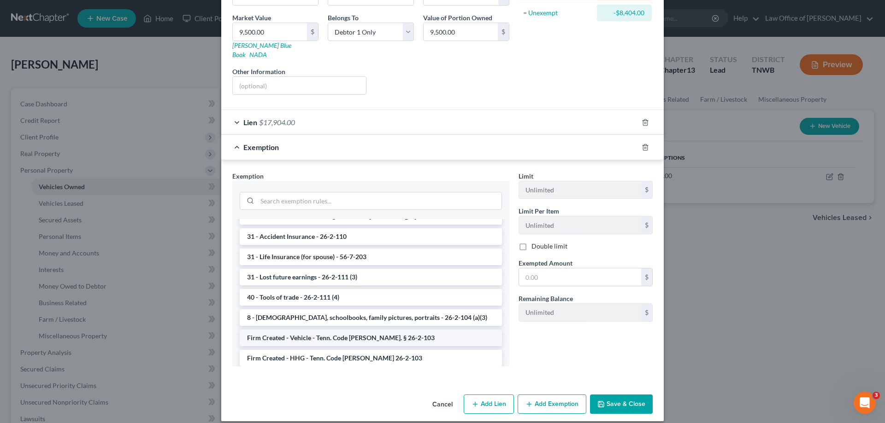
click at [290, 330] on li "Firm Created - Vehicle - Tenn. Code [PERSON_NAME]. § 26-2-103" at bounding box center [371, 338] width 262 height 17
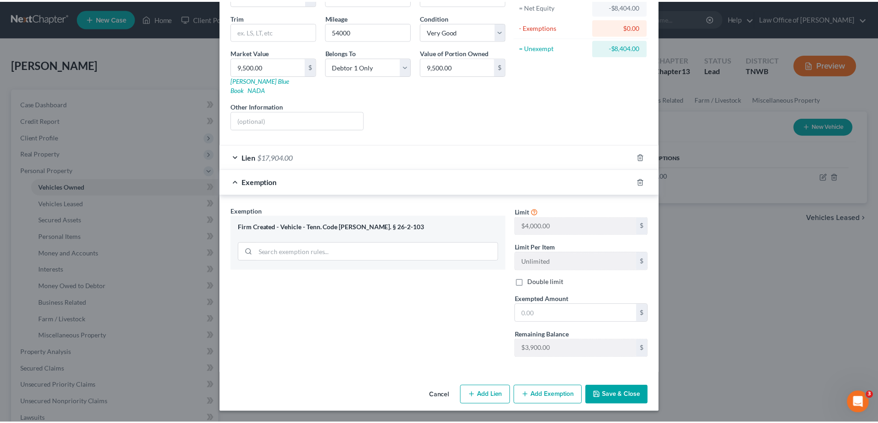
scroll to position [92, 0]
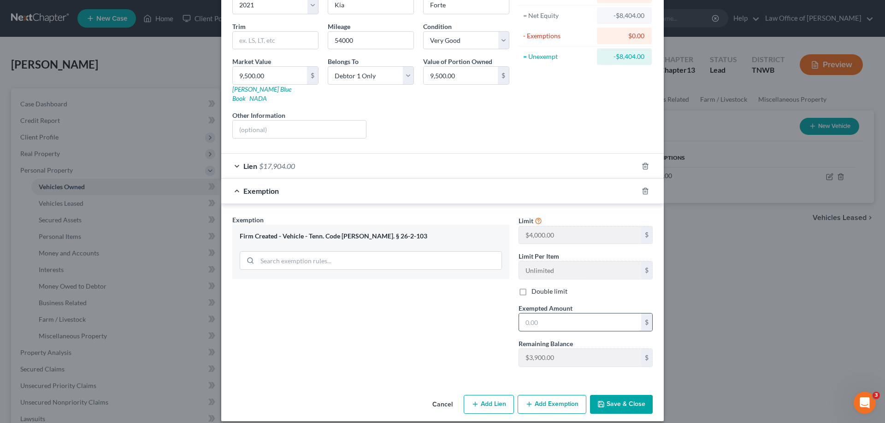
click at [535, 315] on input "text" at bounding box center [580, 323] width 122 height 18
type input "4,000.00"
click at [604, 395] on button "Save & Close" at bounding box center [621, 404] width 63 height 19
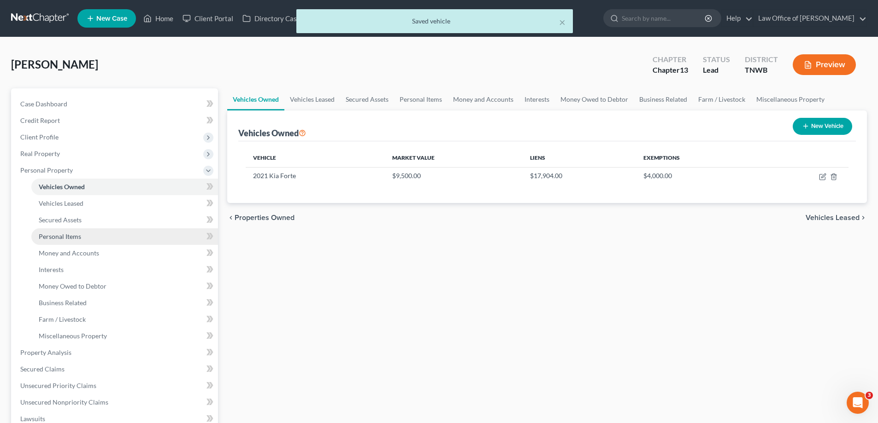
click at [70, 237] on span "Personal Items" at bounding box center [60, 237] width 42 height 8
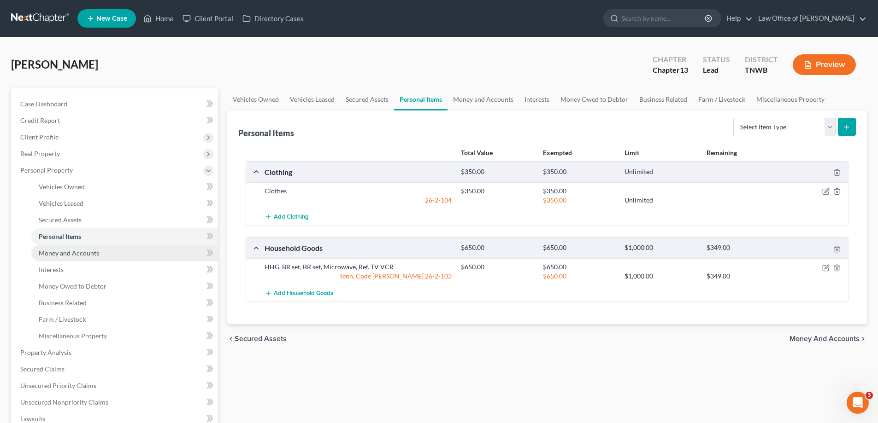
click at [73, 252] on span "Money and Accounts" at bounding box center [69, 253] width 60 height 8
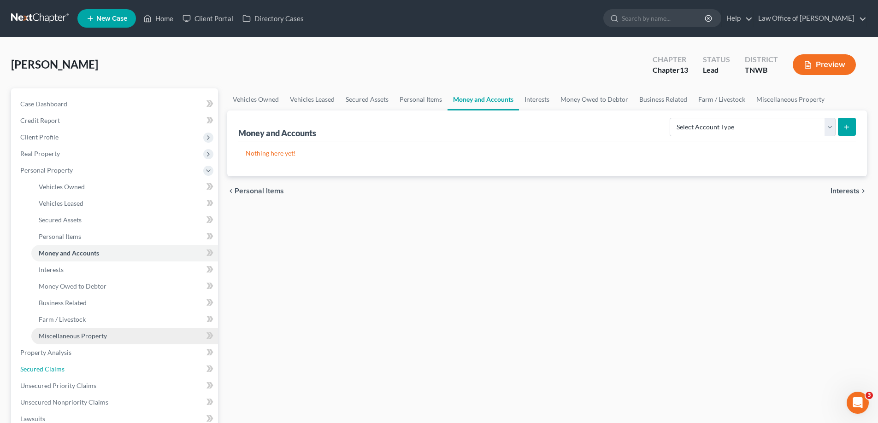
drag, startPoint x: 59, startPoint y: 367, endPoint x: 108, endPoint y: 337, distance: 57.4
click at [59, 367] on span "Secured Claims" at bounding box center [42, 369] width 44 height 8
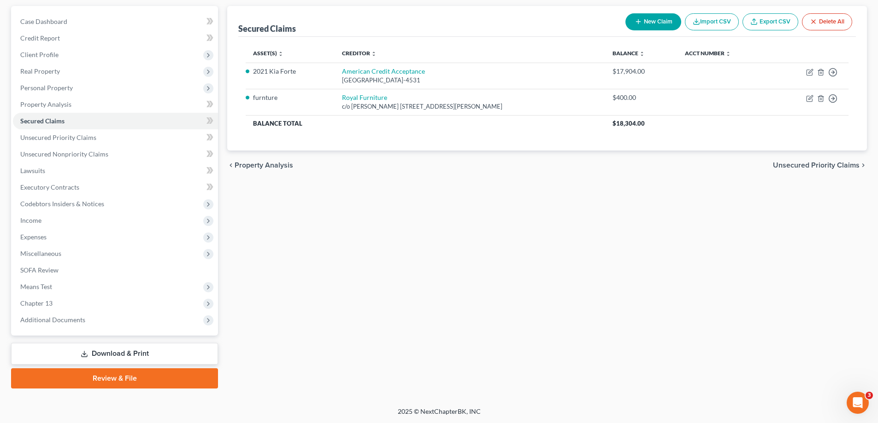
scroll to position [83, 0]
click at [53, 135] on span "Unsecured Priority Claims" at bounding box center [58, 137] width 76 height 8
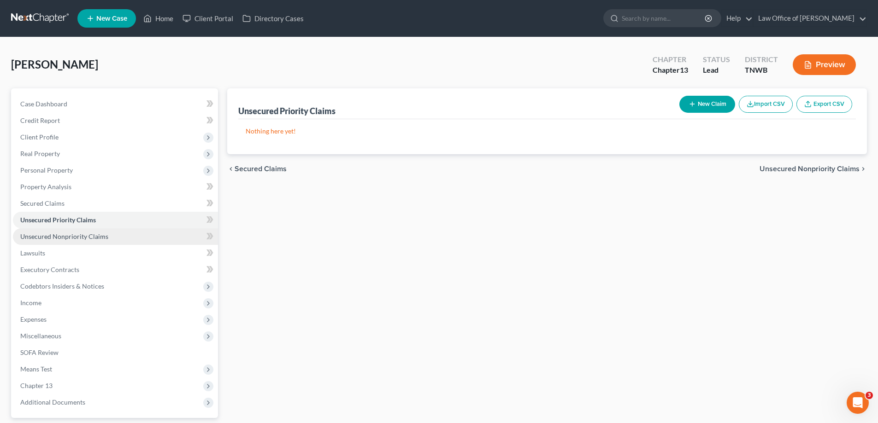
click at [96, 236] on span "Unsecured Nonpriority Claims" at bounding box center [64, 237] width 88 height 8
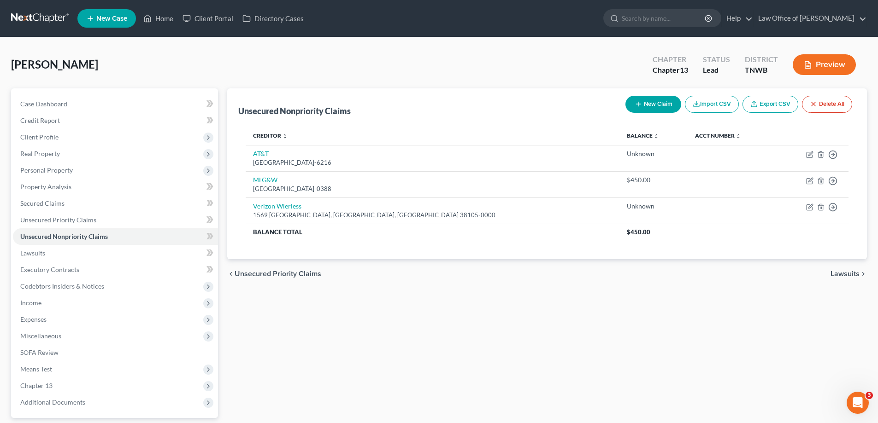
click at [659, 103] on button "New Claim" at bounding box center [653, 104] width 56 height 17
select select "0"
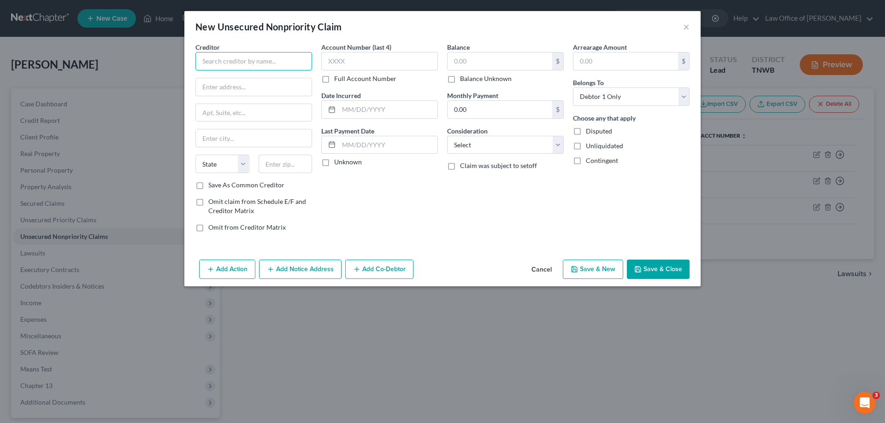
click at [292, 60] on input "text" at bounding box center [253, 61] width 117 height 18
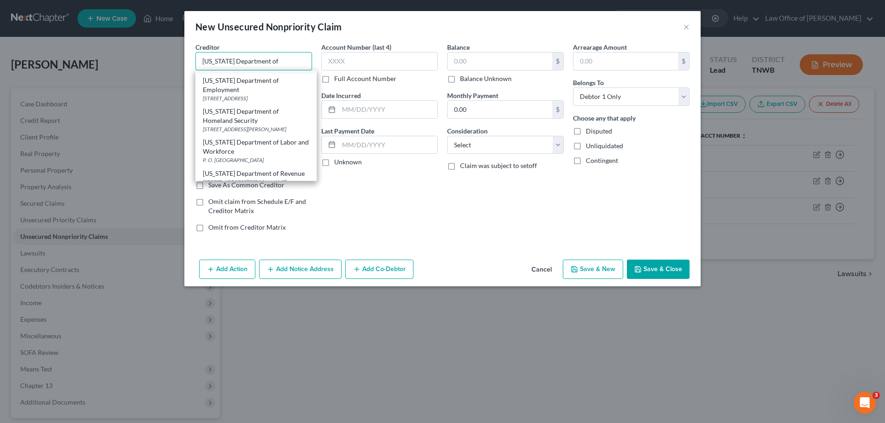
scroll to position [92, 0]
click at [260, 123] on div "[US_STATE] Department of Homeland Security" at bounding box center [256, 113] width 106 height 18
type input "[US_STATE] Department of Homeland Security"
type input "[STREET_ADDRESS][PERSON_NAME]"
type input "[GEOGRAPHIC_DATA]"
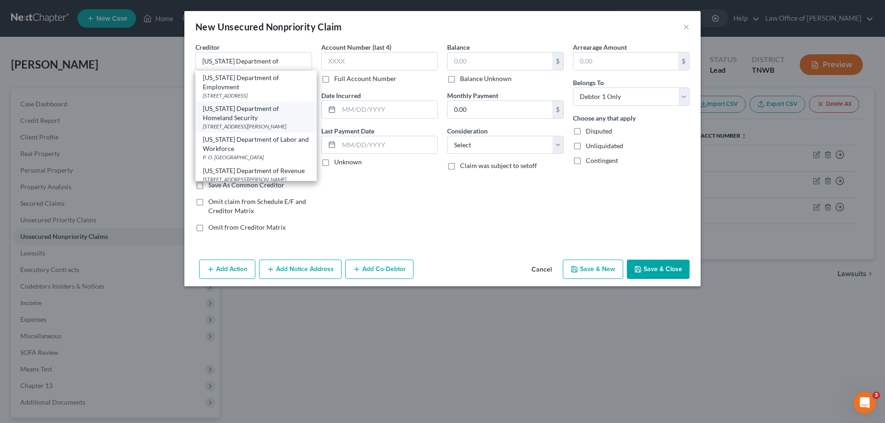
select select "44"
type input "37243"
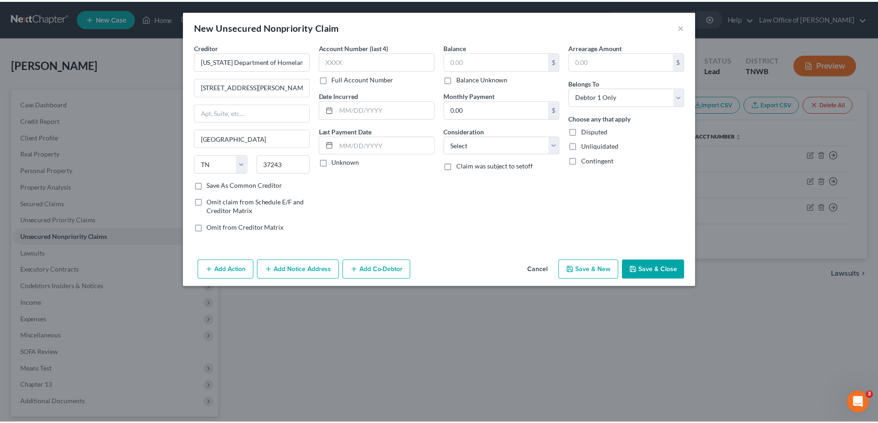
scroll to position [0, 0]
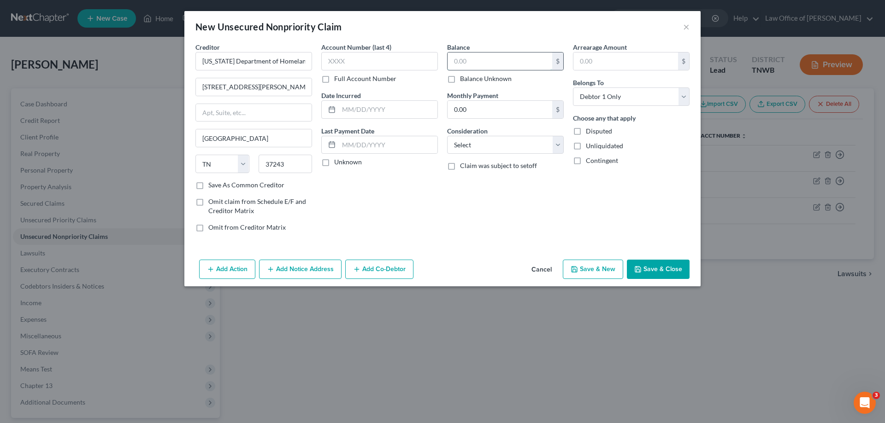
click at [495, 62] on input "text" at bounding box center [499, 62] width 105 height 18
type input "400.00"
click at [592, 271] on button "Save & New" at bounding box center [593, 269] width 60 height 19
select select "0"
click at [539, 271] on button "Cancel" at bounding box center [541, 270] width 35 height 18
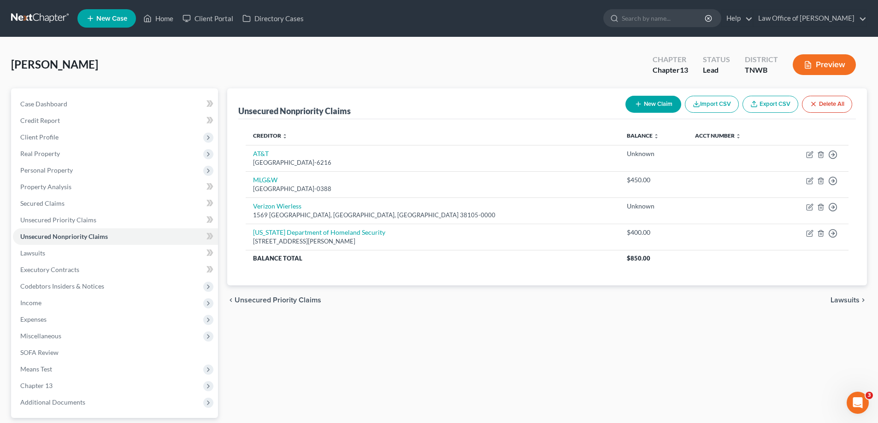
click at [648, 103] on button "New Claim" at bounding box center [653, 104] width 56 height 17
select select "0"
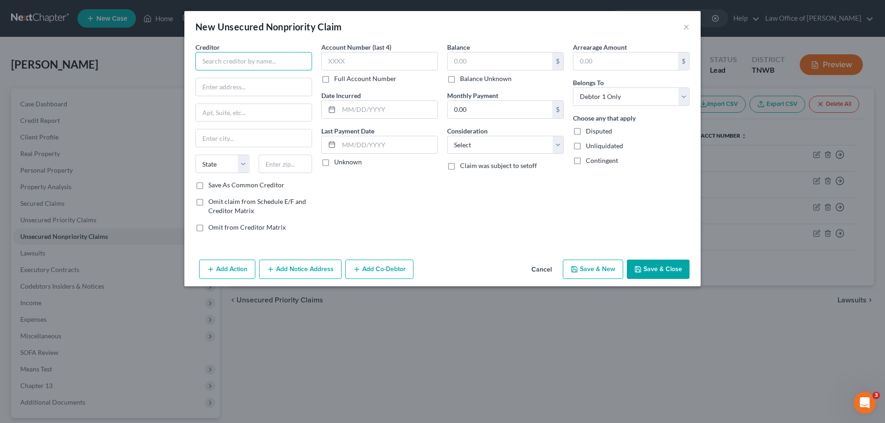
click at [267, 59] on input "text" at bounding box center [253, 61] width 117 height 18
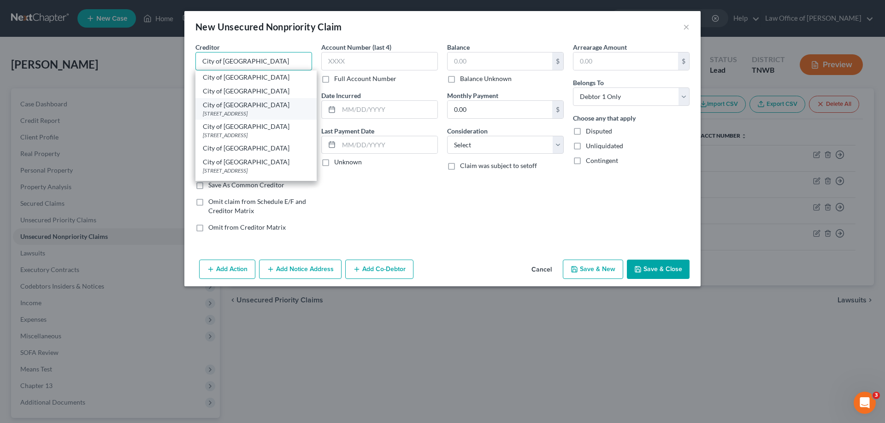
type input "City of [GEOGRAPHIC_DATA]"
click at [255, 115] on div "[STREET_ADDRESS]" at bounding box center [256, 114] width 106 height 8
type input "[STREET_ADDRESS]"
type input "[GEOGRAPHIC_DATA]"
select select "44"
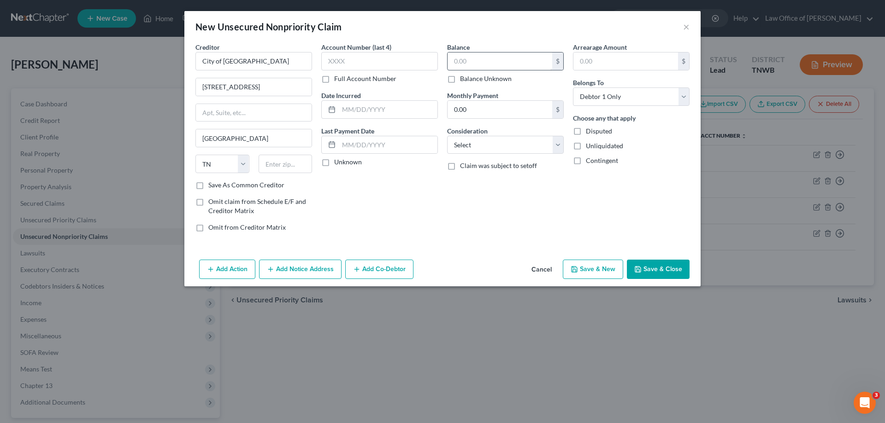
type input "38103-2082"
click at [473, 62] on input "text" at bounding box center [499, 62] width 105 height 18
type input "500.00"
click at [649, 270] on button "Save & Close" at bounding box center [658, 269] width 63 height 19
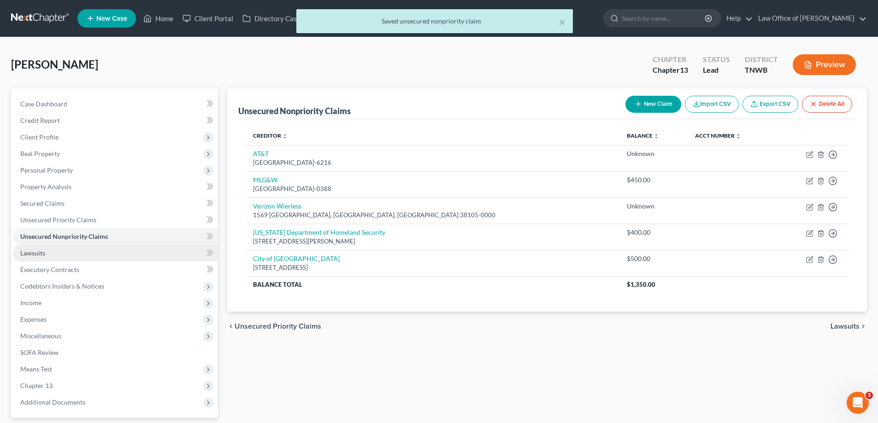
click at [39, 256] on span "Lawsuits" at bounding box center [32, 253] width 25 height 8
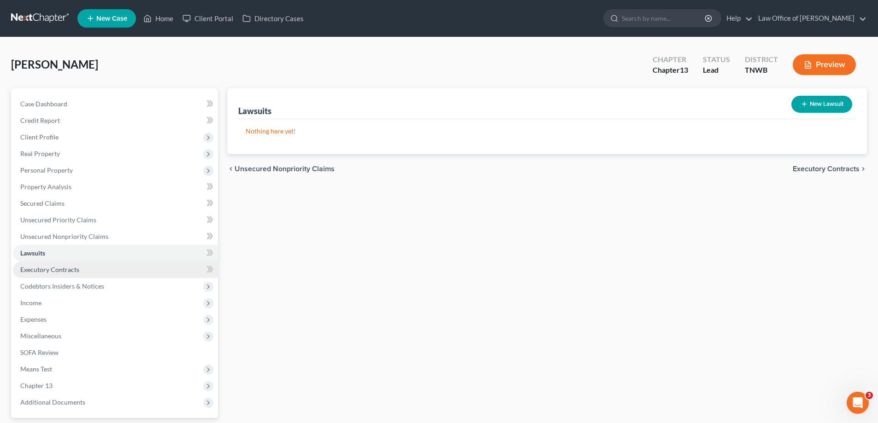
click at [54, 270] on span "Executory Contracts" at bounding box center [49, 270] width 59 height 8
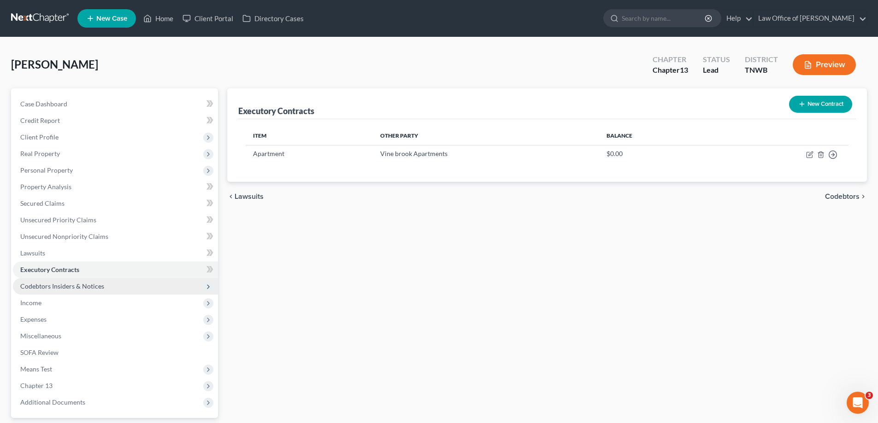
click at [53, 288] on span "Codebtors Insiders & Notices" at bounding box center [62, 286] width 84 height 8
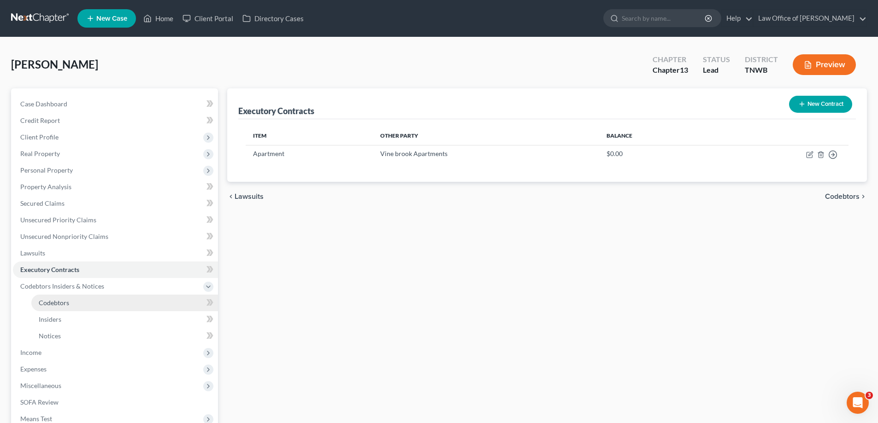
click at [58, 303] on span "Codebtors" at bounding box center [54, 303] width 30 height 8
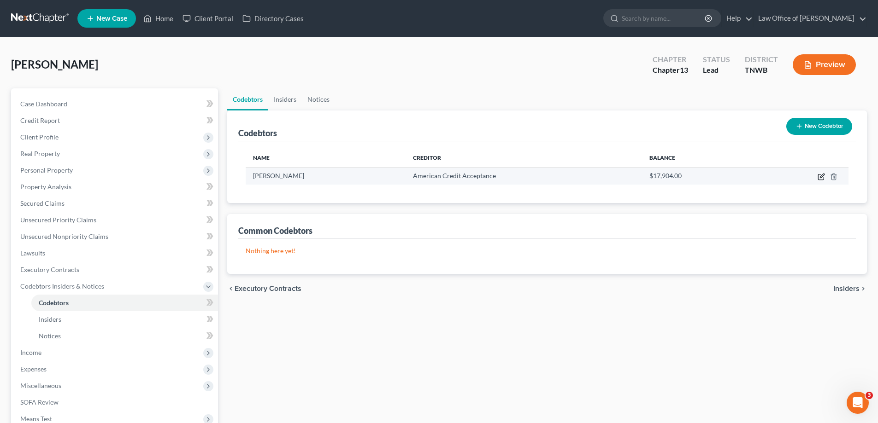
click at [820, 178] on icon "button" at bounding box center [820, 176] width 7 height 7
select select "44"
select select "0"
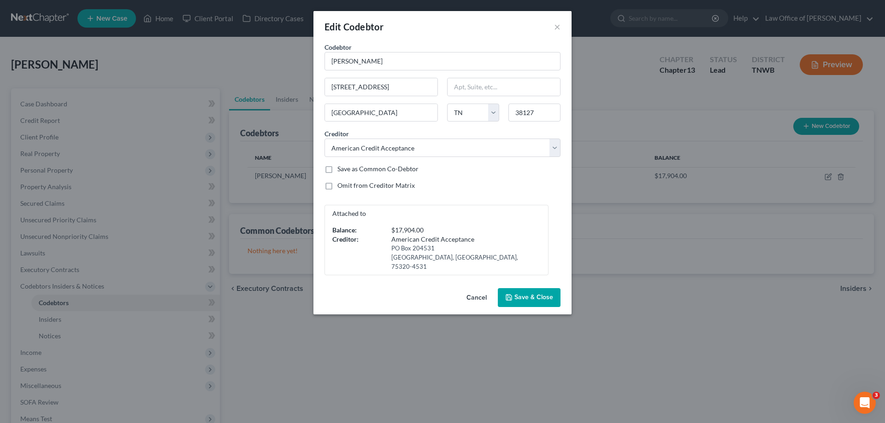
click at [465, 289] on button "Cancel" at bounding box center [476, 298] width 35 height 18
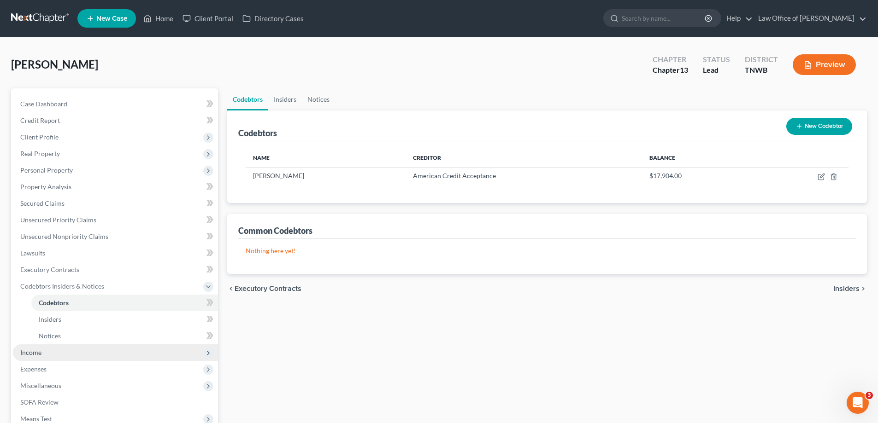
click at [35, 350] on span "Income" at bounding box center [30, 353] width 21 height 8
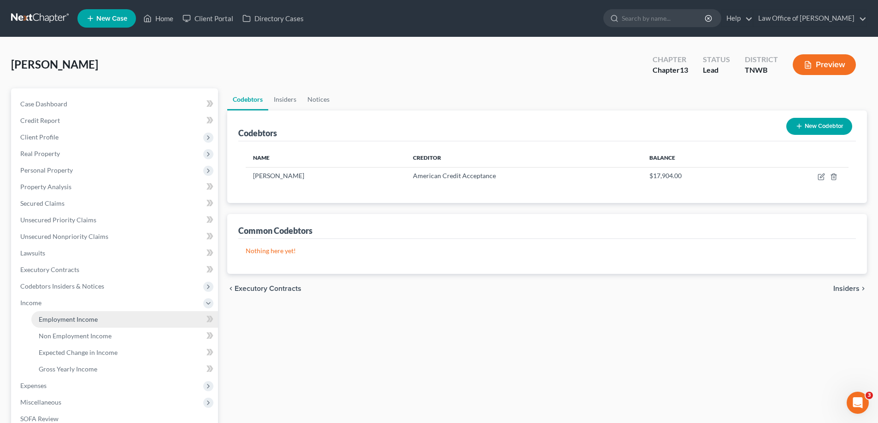
click at [91, 319] on span "Employment Income" at bounding box center [68, 320] width 59 height 8
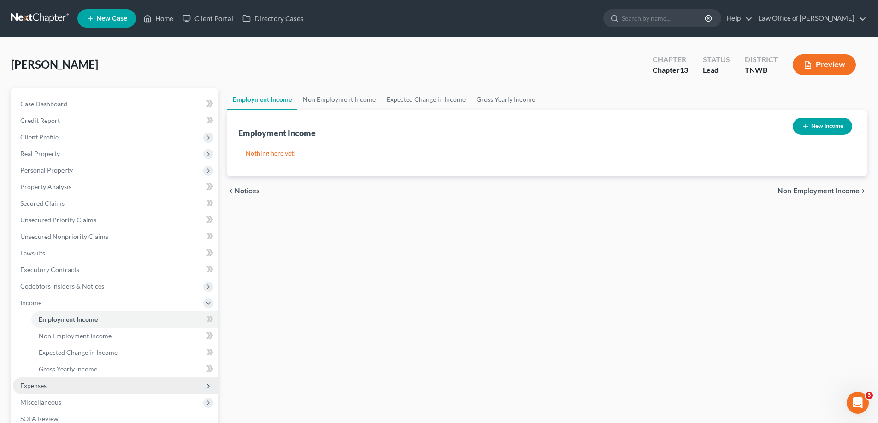
click at [38, 386] on span "Expenses" at bounding box center [33, 386] width 26 height 8
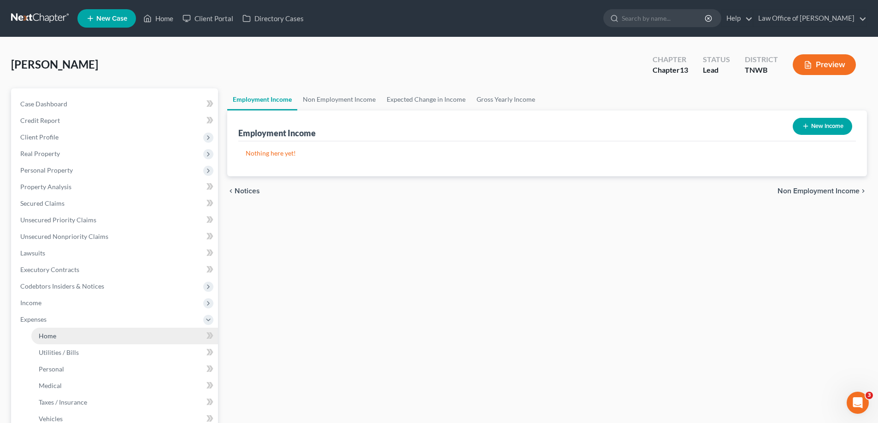
click at [51, 333] on span "Home" at bounding box center [48, 336] width 18 height 8
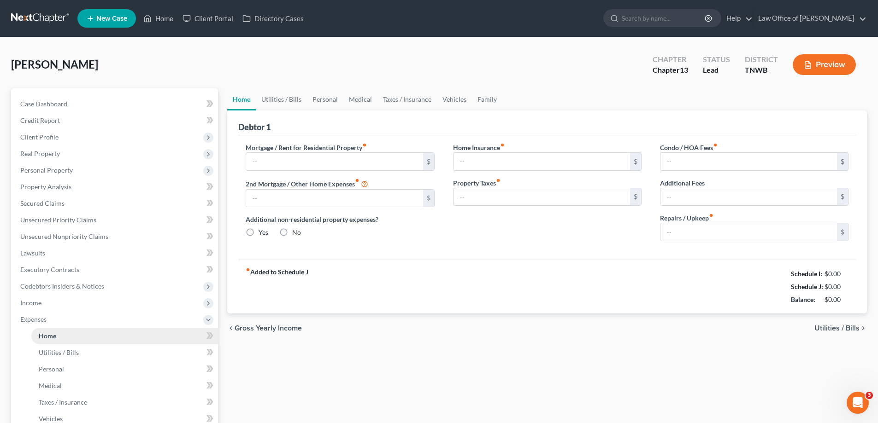
type input "1,175.00"
type input "0.00"
radio input "true"
type input "0.00"
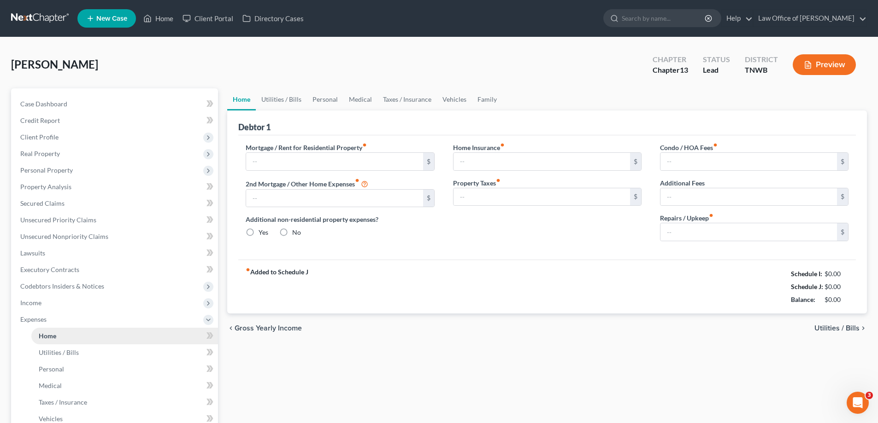
type input "0.00"
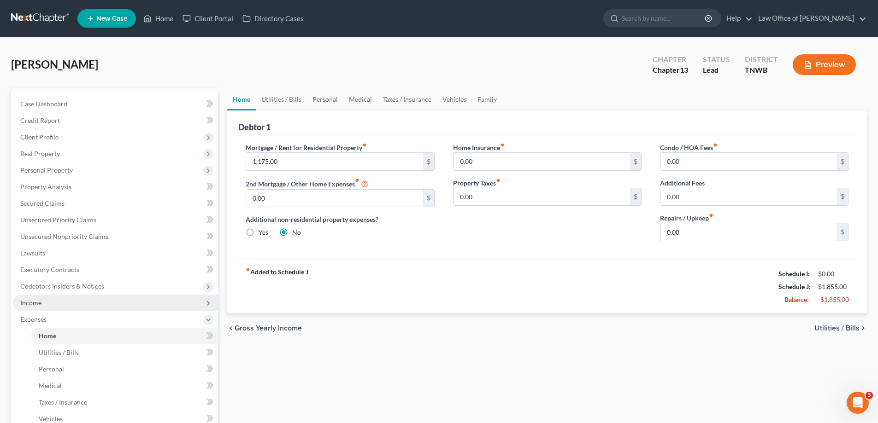
click at [47, 300] on span "Income" at bounding box center [115, 303] width 205 height 17
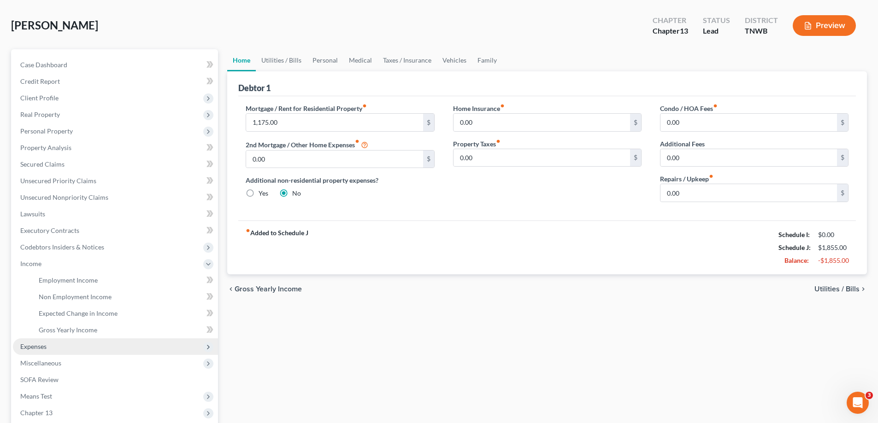
scroll to position [92, 0]
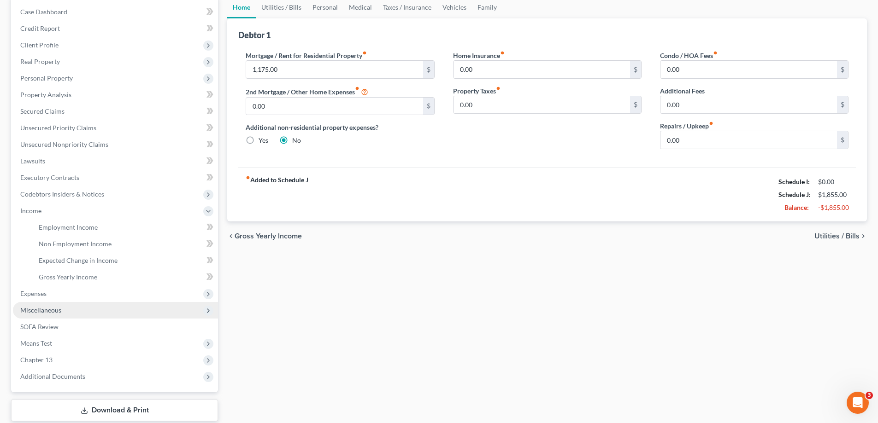
click at [35, 310] on span "Miscellaneous" at bounding box center [40, 310] width 41 height 8
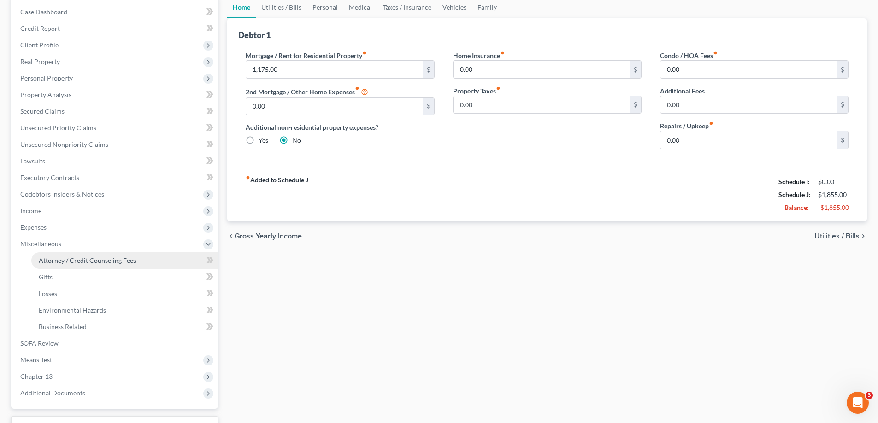
click at [95, 261] on span "Attorney / Credit Counseling Fees" at bounding box center [87, 261] width 97 height 8
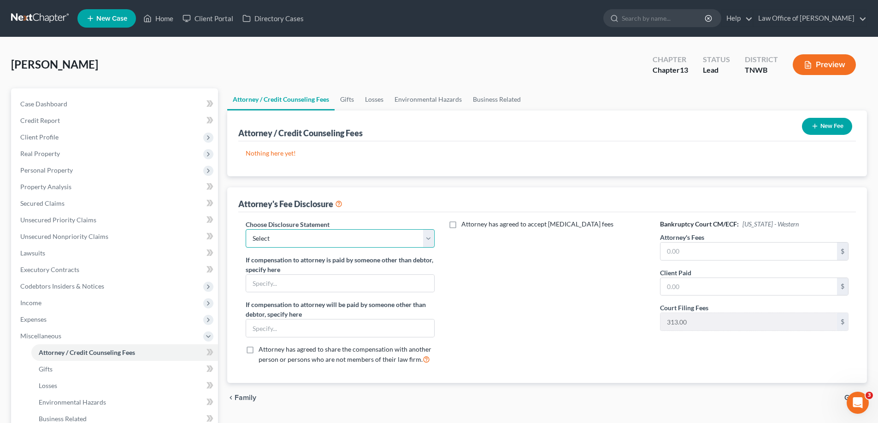
drag, startPoint x: 429, startPoint y: 244, endPoint x: 417, endPoint y: 247, distance: 12.4
click at [429, 244] on select "Select [PERSON_NAME]" at bounding box center [340, 238] width 188 height 18
click at [246, 229] on select "Select [PERSON_NAME]" at bounding box center [340, 238] width 188 height 18
click at [706, 251] on input "text" at bounding box center [748, 252] width 176 height 18
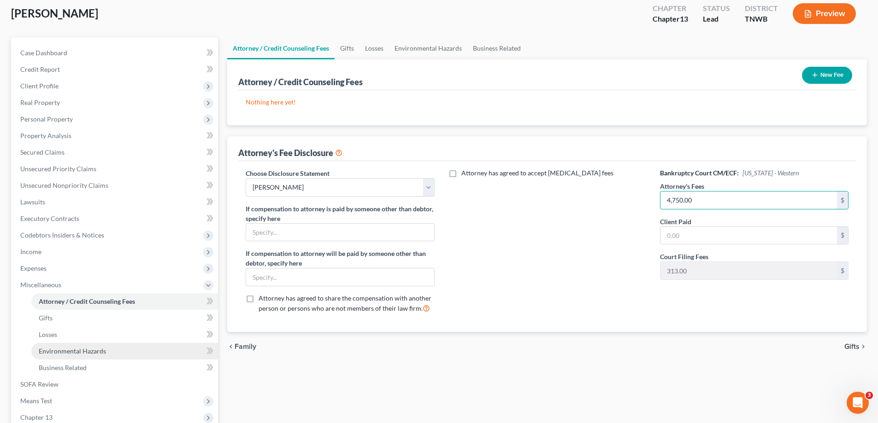
scroll to position [138, 0]
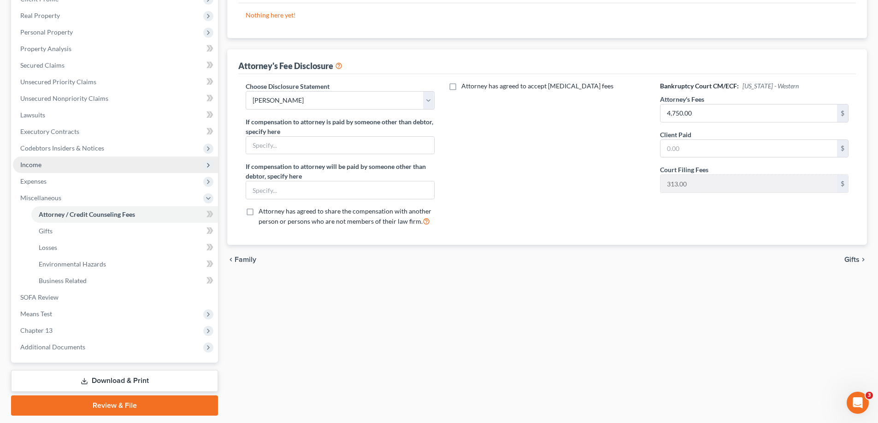
click at [48, 165] on span "Income" at bounding box center [115, 165] width 205 height 17
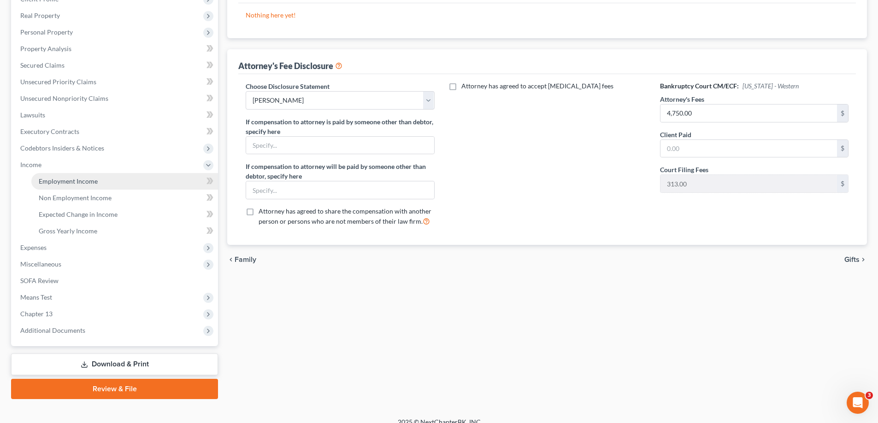
click at [54, 181] on span "Employment Income" at bounding box center [68, 181] width 59 height 8
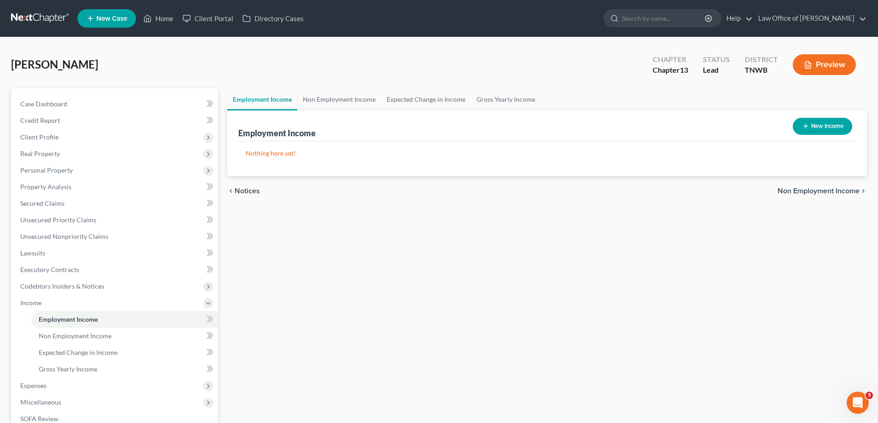
click at [816, 127] on button "New Income" at bounding box center [822, 126] width 59 height 17
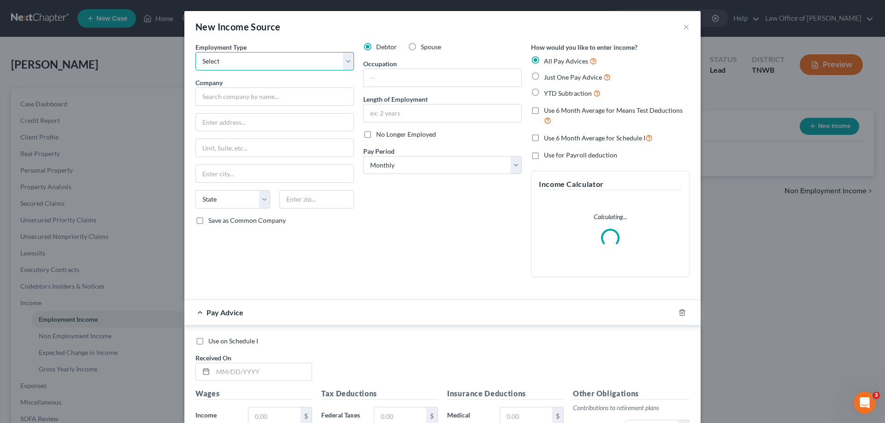
drag, startPoint x: 343, startPoint y: 64, endPoint x: 258, endPoint y: 70, distance: 85.5
click at [343, 64] on select "Select Full or [DEMOGRAPHIC_DATA] Employment Self Employment" at bounding box center [274, 61] width 159 height 18
click at [195, 52] on select "Select Full or [DEMOGRAPHIC_DATA] Employment Self Employment" at bounding box center [274, 61] width 159 height 18
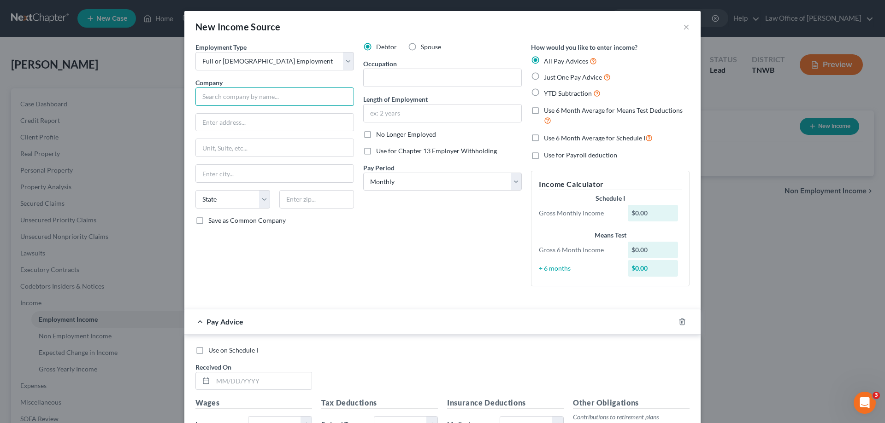
click at [214, 97] on input "text" at bounding box center [274, 97] width 159 height 18
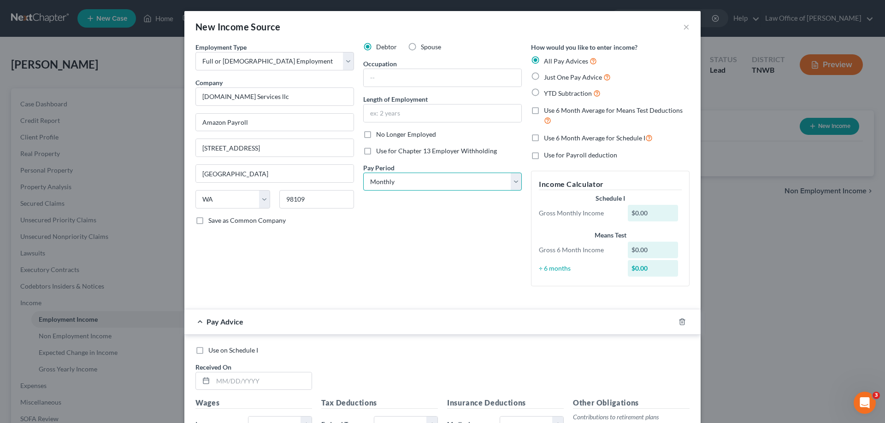
click at [510, 181] on select "Select Monthly Twice Monthly Every Other Week Weekly" at bounding box center [442, 182] width 159 height 18
click at [363, 173] on select "Select Monthly Twice Monthly Every Other Week Weekly" at bounding box center [442, 182] width 159 height 18
click at [544, 78] on label "Just One Pay Advice" at bounding box center [577, 77] width 67 height 11
click at [547, 78] on input "Just One Pay Advice" at bounding box center [550, 75] width 6 height 6
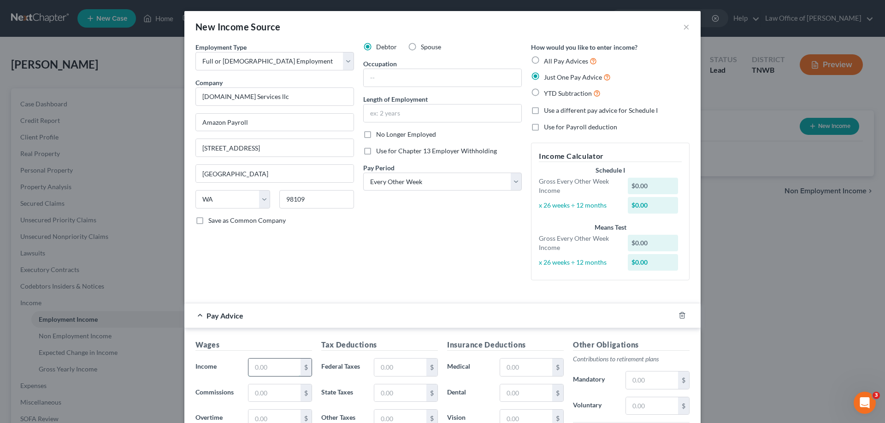
click at [289, 364] on input "text" at bounding box center [274, 368] width 52 height 18
click at [514, 181] on select "Select Monthly Twice Monthly Every Other Week Weekly" at bounding box center [442, 182] width 159 height 18
click at [363, 173] on select "Select Monthly Twice Monthly Every Other Week Weekly" at bounding box center [442, 182] width 159 height 18
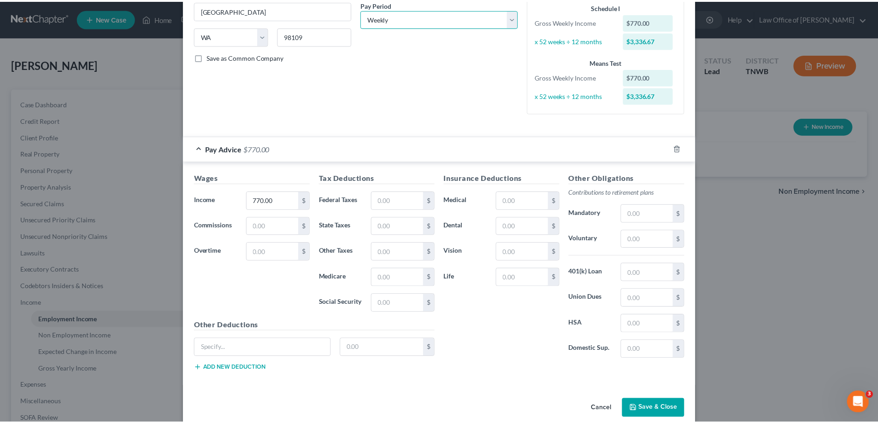
scroll to position [177, 0]
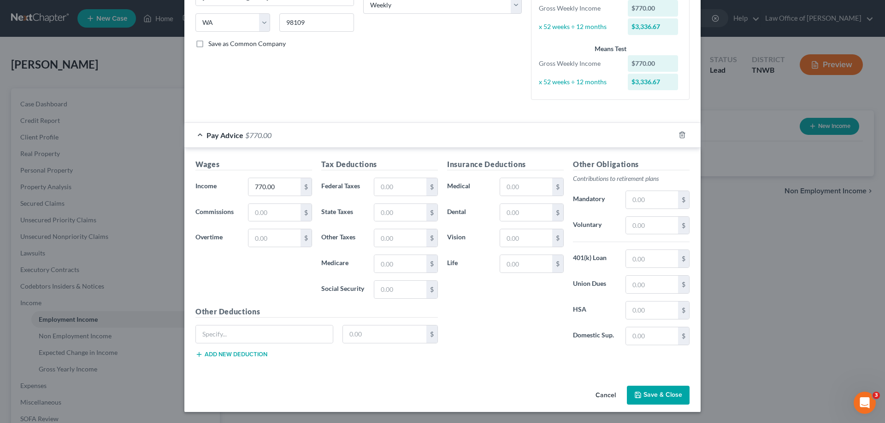
click at [651, 394] on button "Save & Close" at bounding box center [658, 395] width 63 height 19
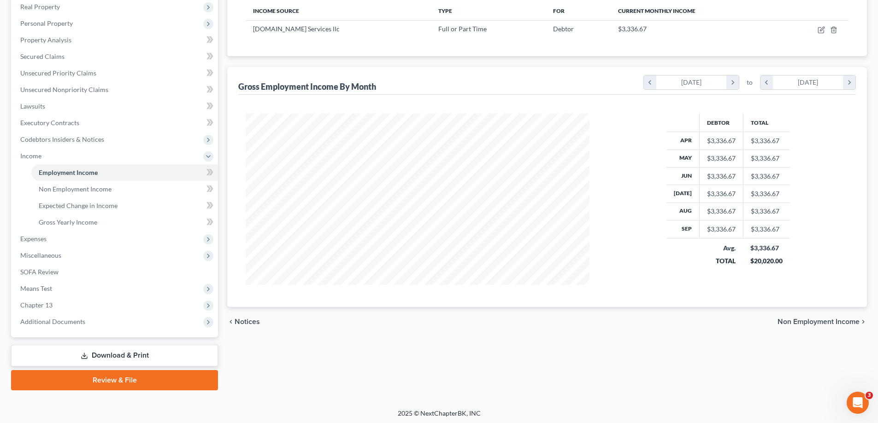
scroll to position [149, 0]
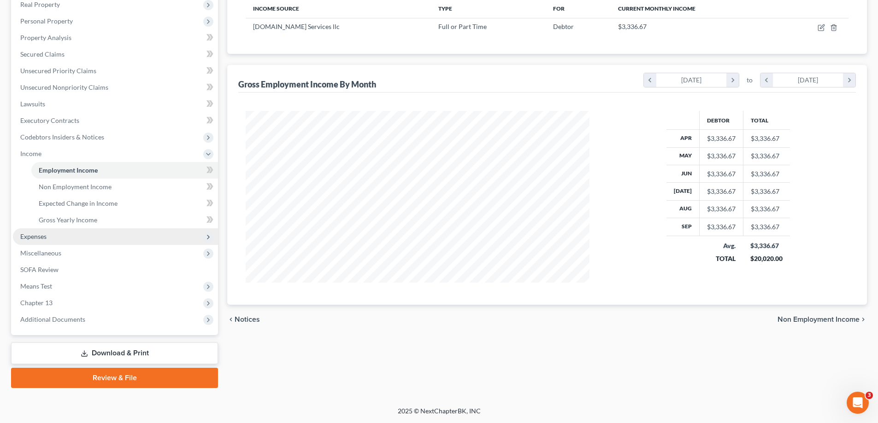
click at [39, 235] on span "Expenses" at bounding box center [33, 237] width 26 height 8
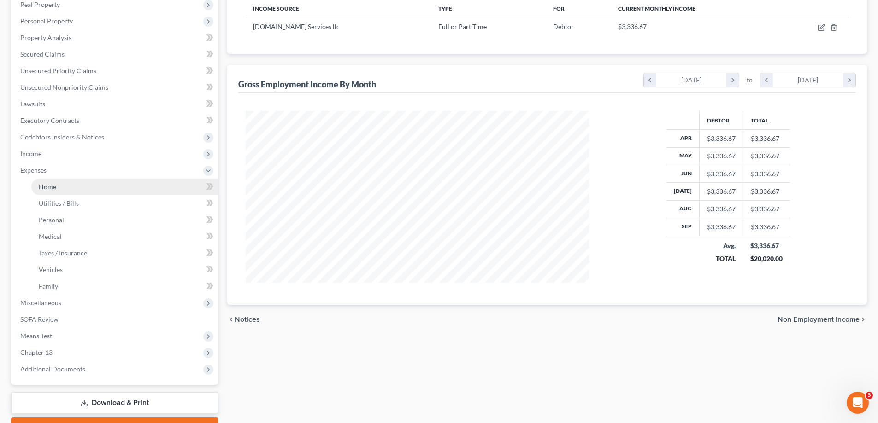
click at [50, 186] on span "Home" at bounding box center [48, 187] width 18 height 8
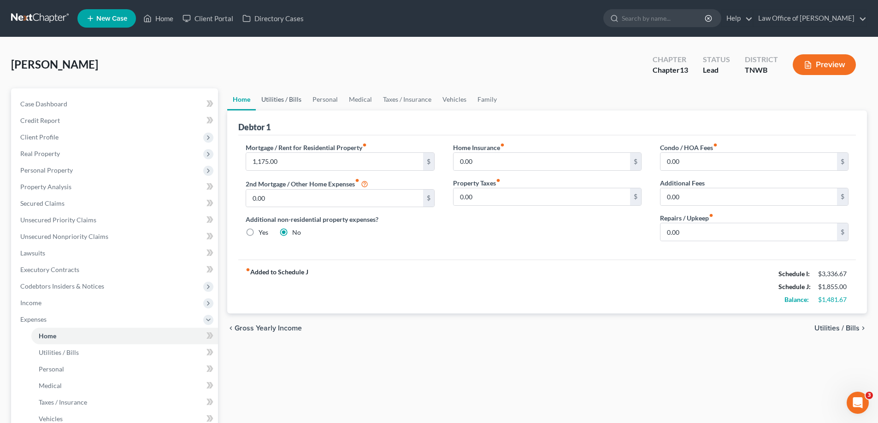
click at [273, 100] on link "Utilities / Bills" at bounding box center [281, 99] width 51 height 22
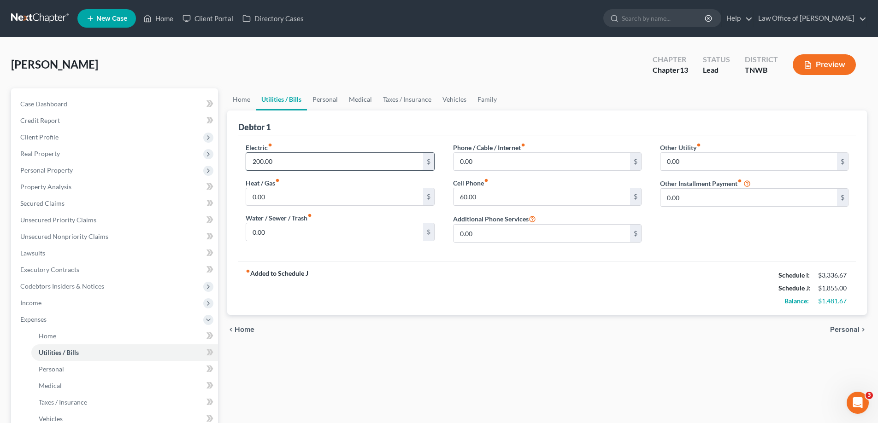
click at [290, 162] on input "200.00" at bounding box center [334, 162] width 176 height 18
click at [501, 156] on input "0.00" at bounding box center [541, 162] width 176 height 18
click at [480, 192] on input "60.00" at bounding box center [541, 197] width 176 height 18
click at [478, 165] on input "0.00" at bounding box center [541, 162] width 176 height 18
click at [328, 100] on link "Personal" at bounding box center [325, 99] width 36 height 22
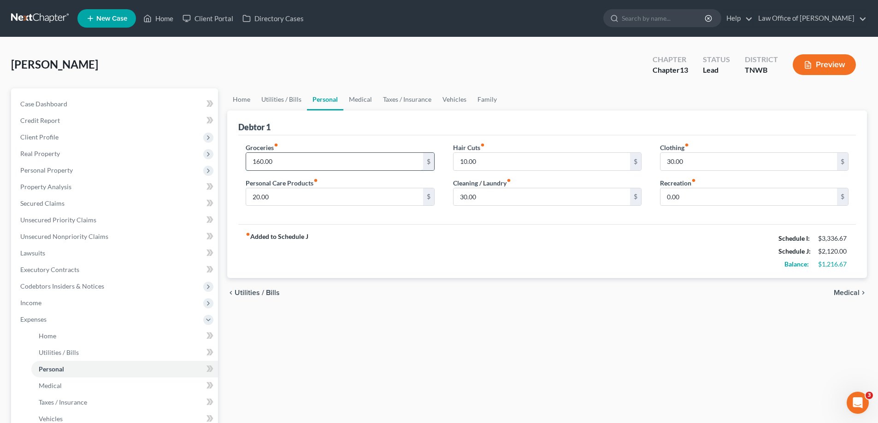
click at [300, 161] on input "160.00" at bounding box center [334, 162] width 176 height 18
click at [361, 97] on link "Medical" at bounding box center [360, 99] width 34 height 22
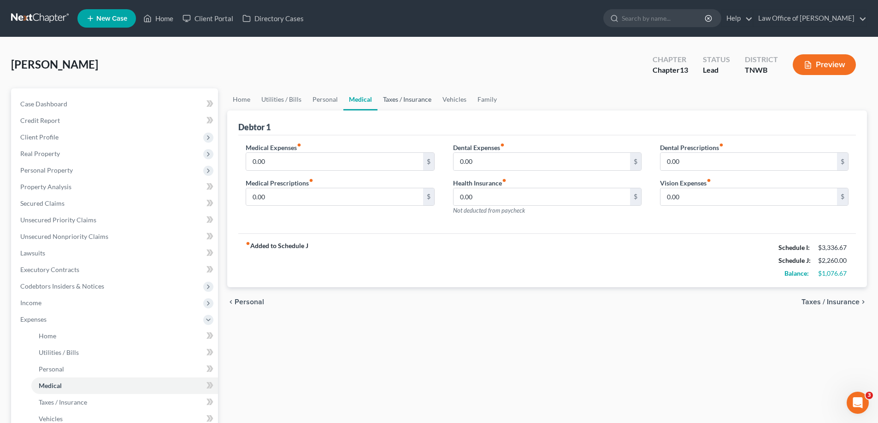
click at [413, 98] on link "Taxes / Insurance" at bounding box center [406, 99] width 59 height 22
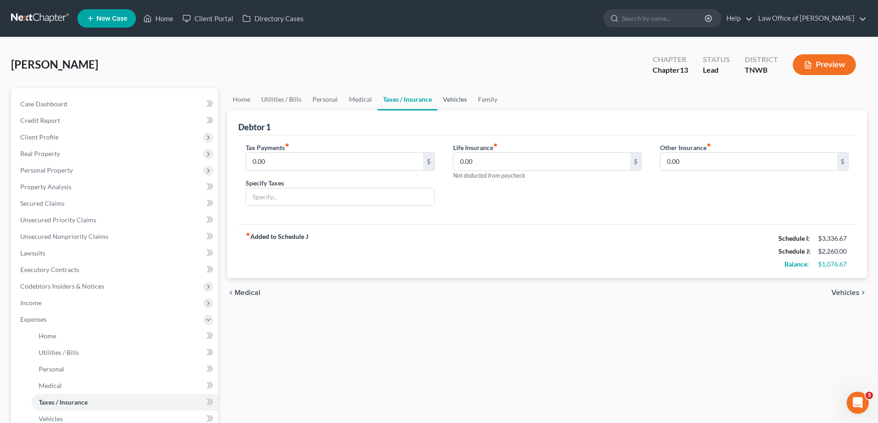
click at [453, 100] on link "Vehicles" at bounding box center [454, 99] width 35 height 22
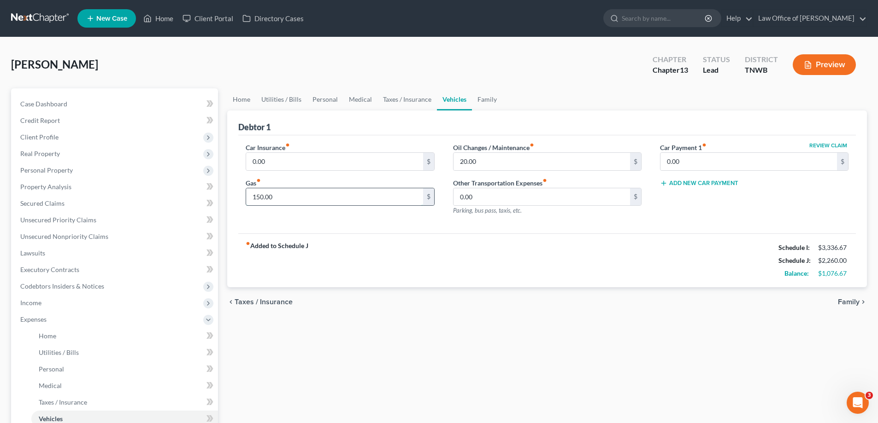
click at [288, 192] on input "150.00" at bounding box center [334, 197] width 176 height 18
click at [487, 161] on input "20.00" at bounding box center [541, 162] width 176 height 18
click at [482, 100] on link "Family" at bounding box center [487, 99] width 30 height 22
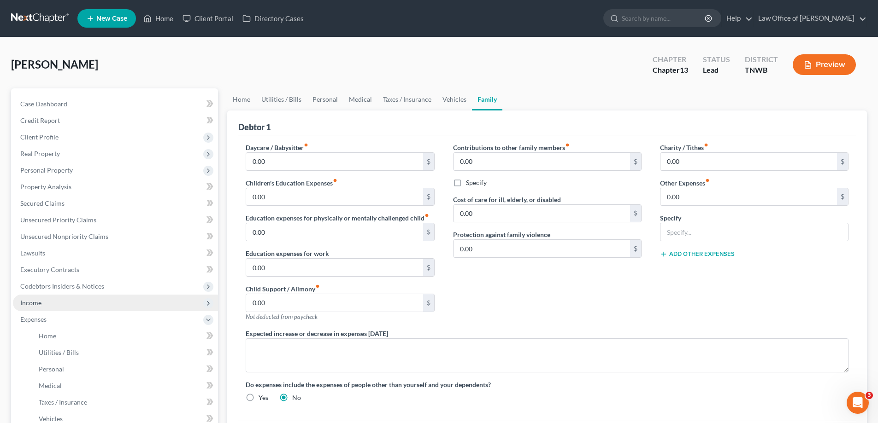
click at [42, 300] on span "Income" at bounding box center [115, 303] width 205 height 17
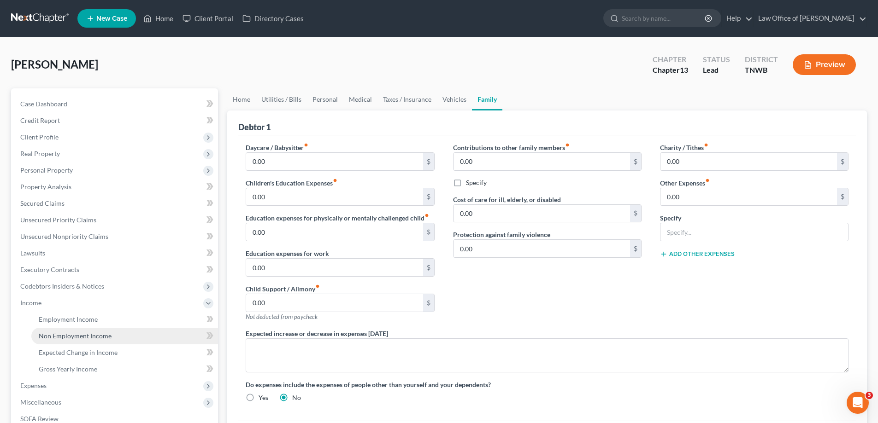
click at [81, 336] on span "Non Employment Income" at bounding box center [75, 336] width 73 height 8
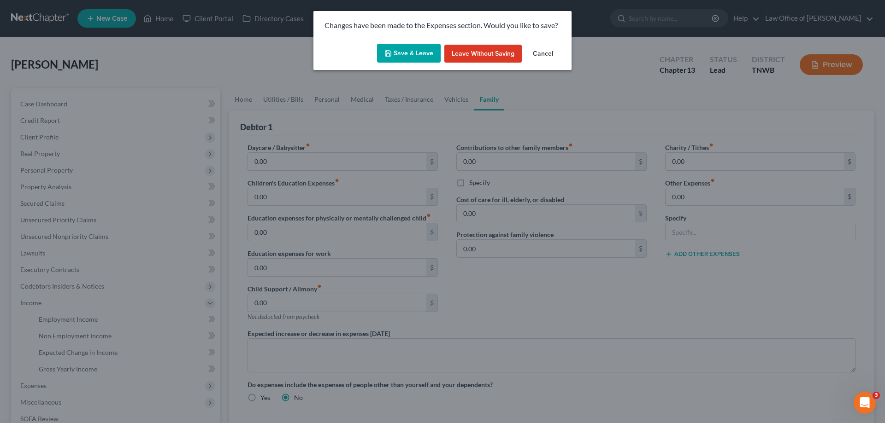
click at [425, 48] on button "Save & Leave" at bounding box center [409, 53] width 64 height 19
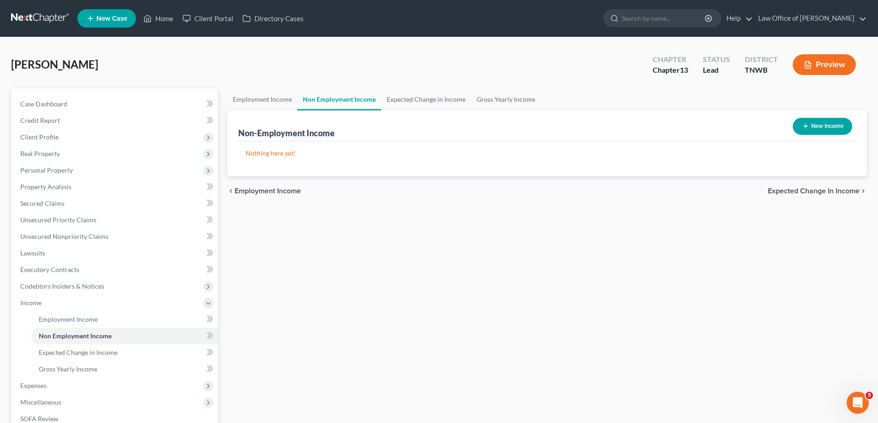
click at [833, 129] on button "New Income" at bounding box center [822, 126] width 59 height 17
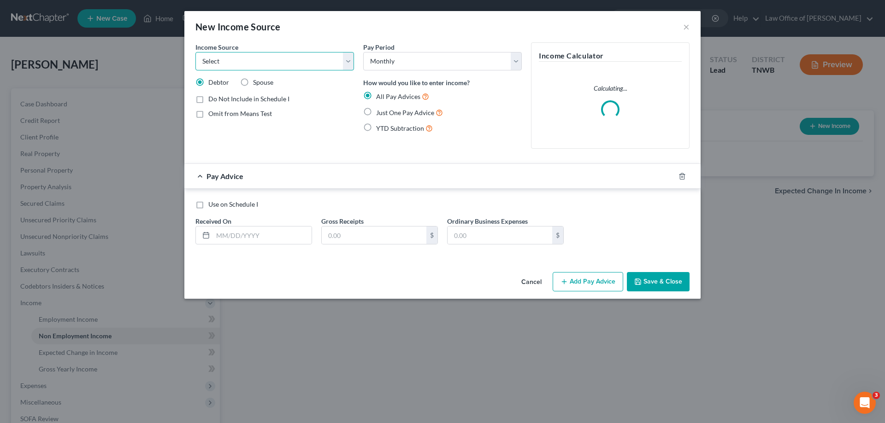
drag, startPoint x: 346, startPoint y: 62, endPoint x: 324, endPoint y: 70, distance: 22.9
click at [346, 62] on select "Select Unemployment Disability (from employer) Pension Retirement Social Securi…" at bounding box center [274, 61] width 159 height 18
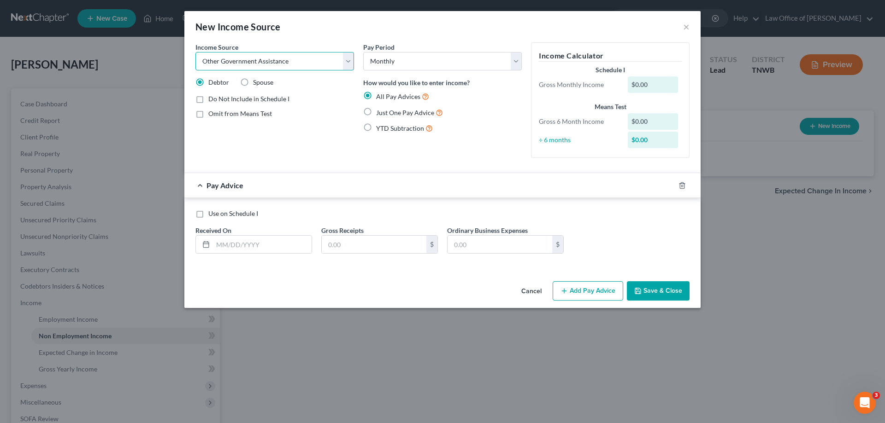
click at [195, 52] on select "Select Unemployment Disability (from employer) Pension Retirement Social Securi…" at bounding box center [274, 61] width 159 height 18
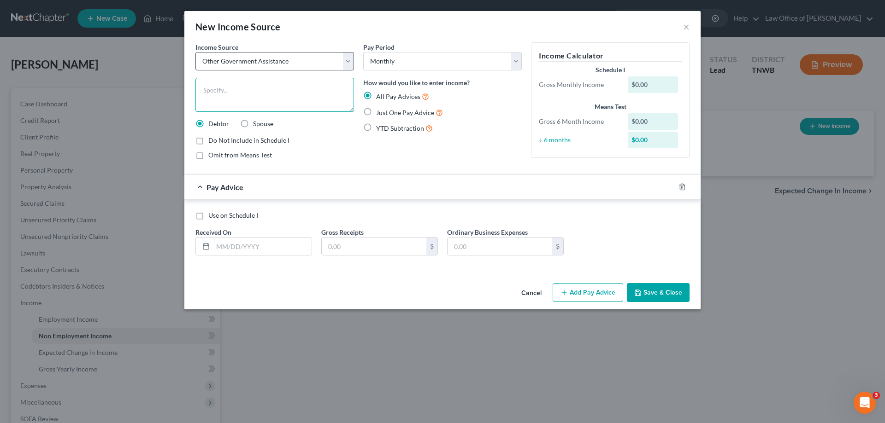
click at [259, 90] on textarea at bounding box center [274, 95] width 159 height 34
click at [376, 112] on label "Just One Pay Advice" at bounding box center [409, 112] width 67 height 11
click at [380, 112] on input "Just One Pay Advice" at bounding box center [383, 110] width 6 height 6
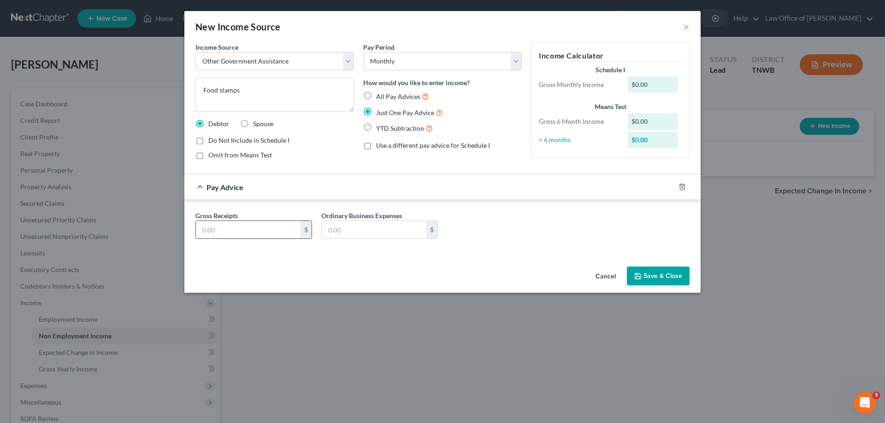
click at [262, 236] on input "text" at bounding box center [248, 230] width 105 height 18
click at [644, 271] on button "Save & Close" at bounding box center [658, 276] width 63 height 19
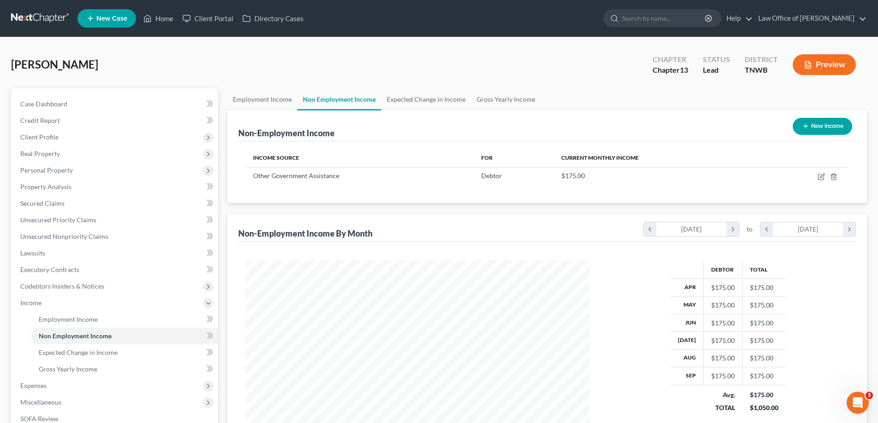
scroll to position [149, 0]
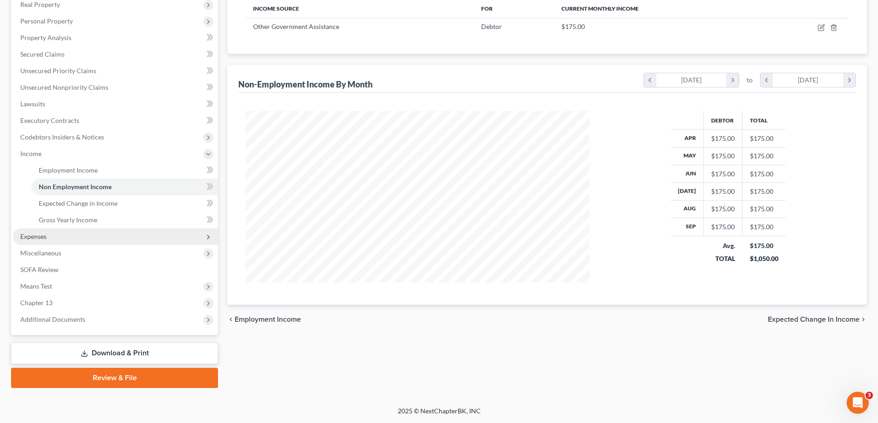
click at [49, 237] on span "Expenses" at bounding box center [115, 237] width 205 height 17
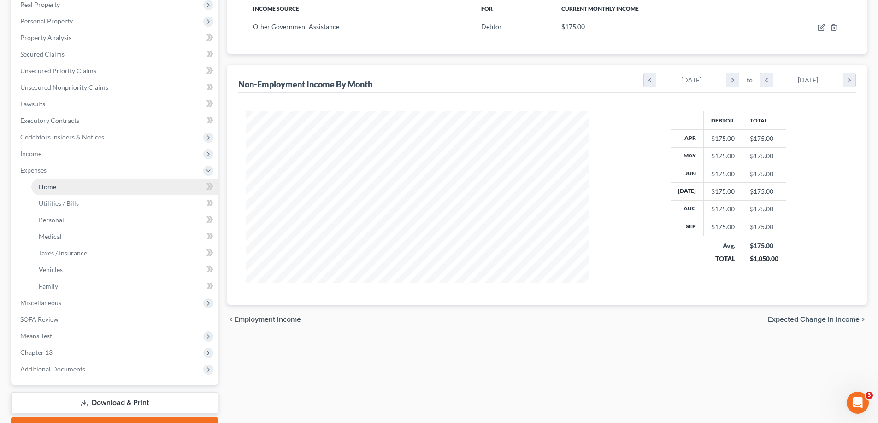
click at [47, 186] on span "Home" at bounding box center [48, 187] width 18 height 8
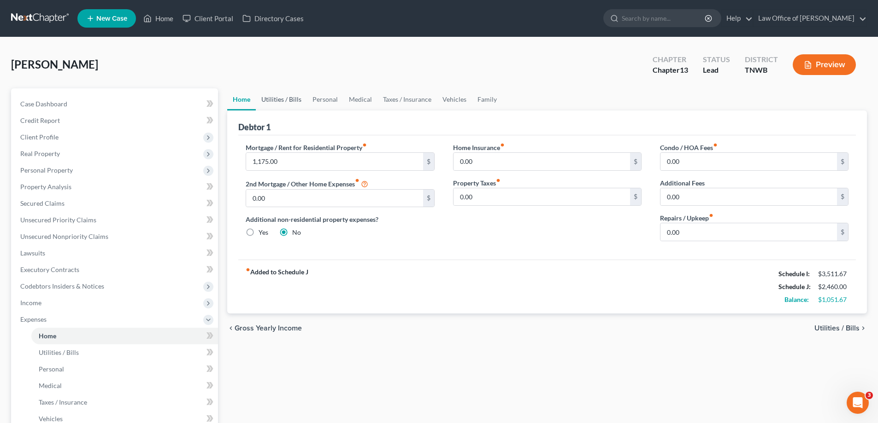
click at [282, 94] on link "Utilities / Bills" at bounding box center [281, 99] width 51 height 22
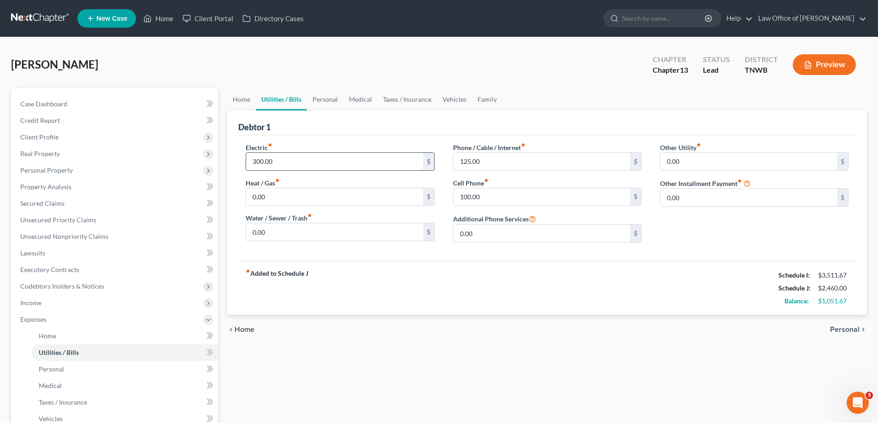
click at [255, 162] on input "300.00" at bounding box center [334, 162] width 176 height 18
click at [858, 329] on span "Personal" at bounding box center [844, 329] width 29 height 7
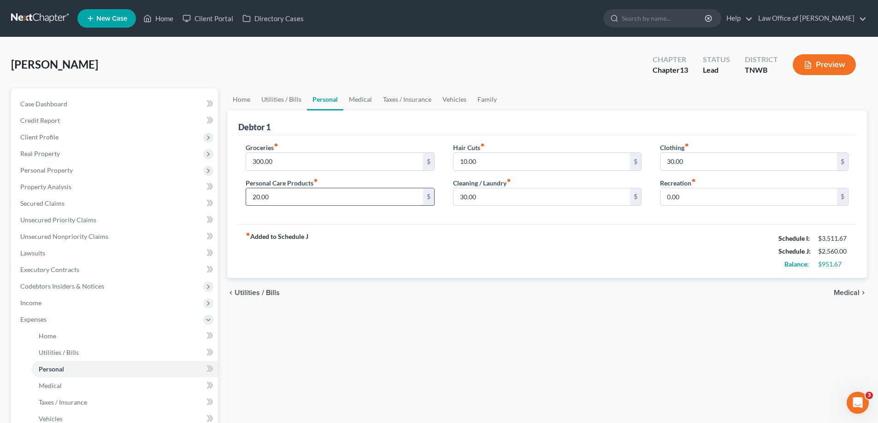
click at [255, 196] on input "20.00" at bounding box center [334, 197] width 176 height 18
click at [463, 160] on input "10.00" at bounding box center [541, 162] width 176 height 18
click at [671, 161] on input "30.00" at bounding box center [748, 162] width 176 height 18
click at [849, 292] on span "Medical" at bounding box center [847, 292] width 26 height 7
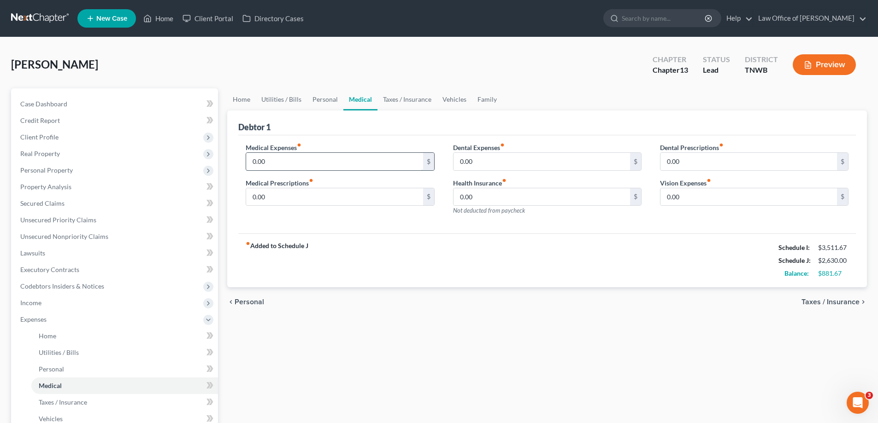
click at [253, 162] on input "0.00" at bounding box center [334, 162] width 176 height 18
click at [253, 195] on input "0.00" at bounding box center [334, 197] width 176 height 18
click at [454, 101] on link "Vehicles" at bounding box center [454, 99] width 35 height 22
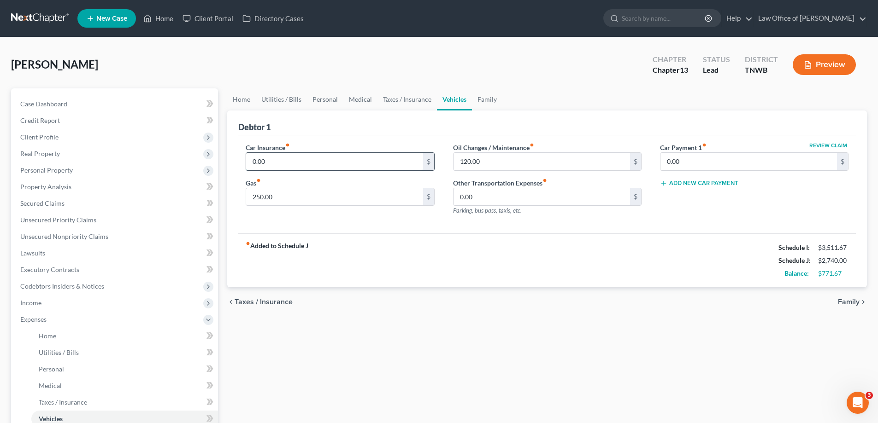
drag, startPoint x: 253, startPoint y: 161, endPoint x: 270, endPoint y: 168, distance: 19.3
click at [253, 161] on input "0.00" at bounding box center [334, 162] width 176 height 18
click at [849, 304] on span "Family" at bounding box center [849, 302] width 22 height 7
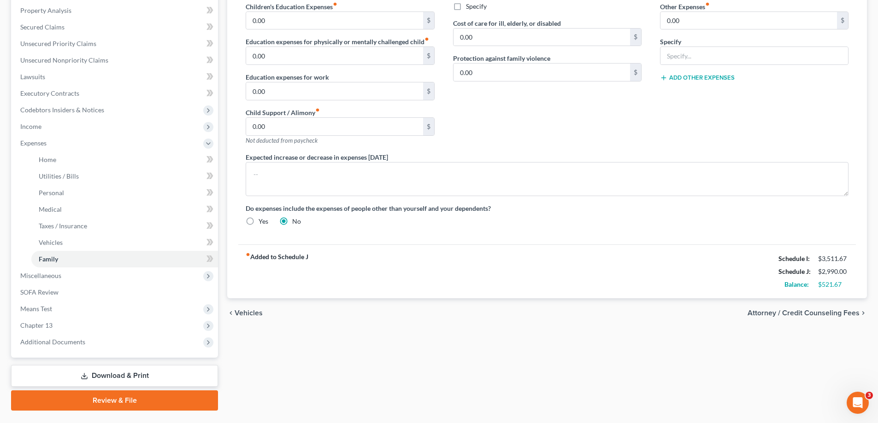
scroll to position [184, 0]
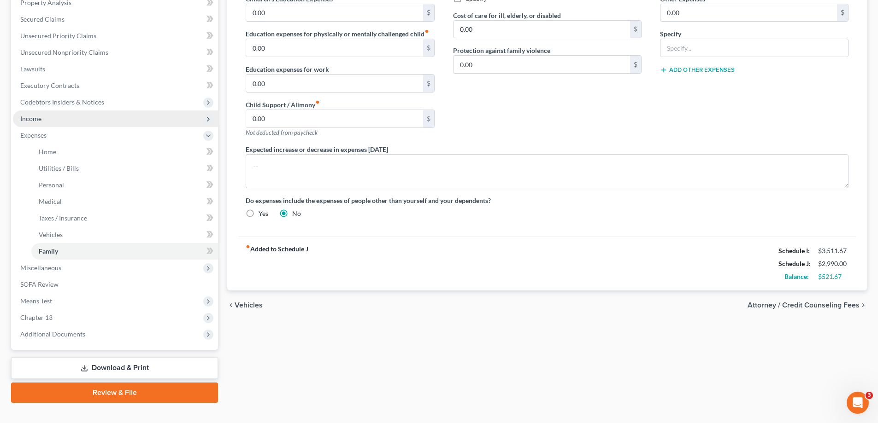
click at [47, 122] on span "Income" at bounding box center [115, 119] width 205 height 17
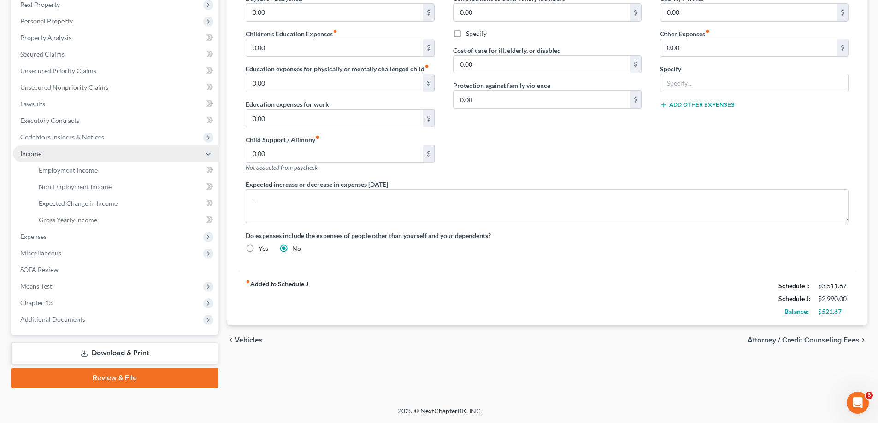
scroll to position [149, 0]
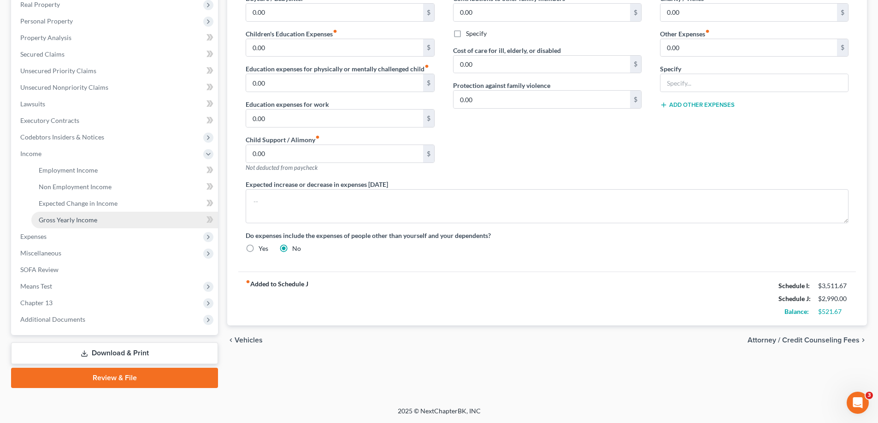
click at [63, 219] on span "Gross Yearly Income" at bounding box center [68, 220] width 59 height 8
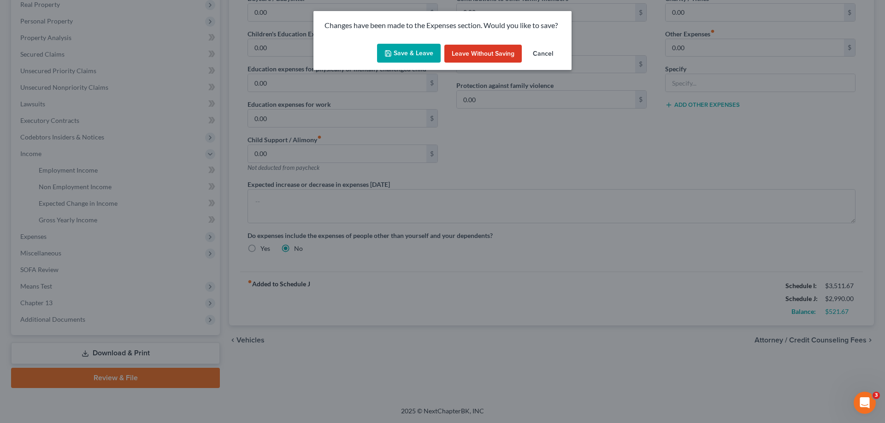
click at [404, 55] on button "Save & Leave" at bounding box center [409, 53] width 64 height 19
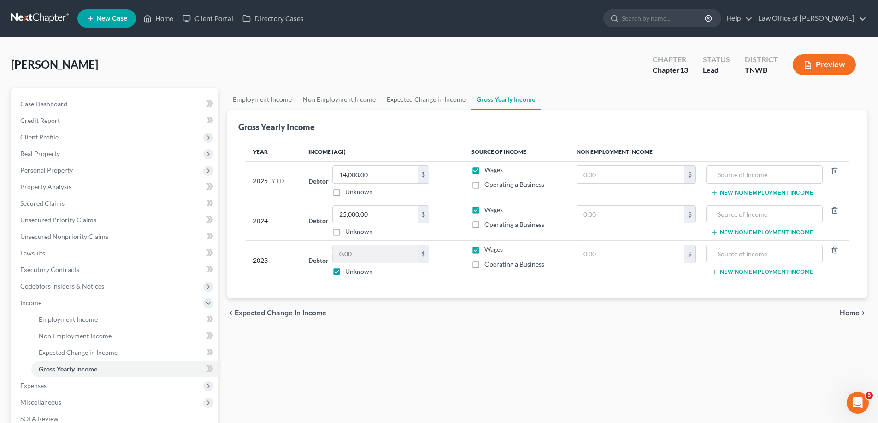
click at [345, 274] on label "Unknown" at bounding box center [359, 271] width 28 height 9
click at [349, 273] on input "Unknown" at bounding box center [352, 270] width 6 height 6
click at [376, 249] on input "0.00" at bounding box center [375, 255] width 85 height 18
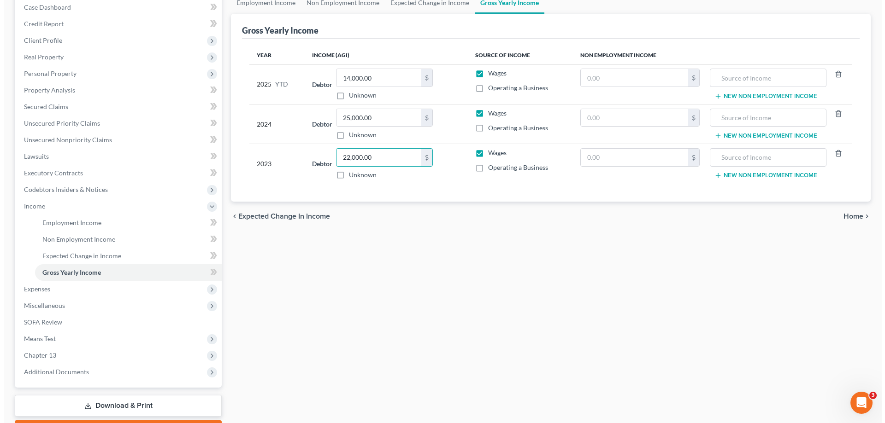
scroll to position [149, 0]
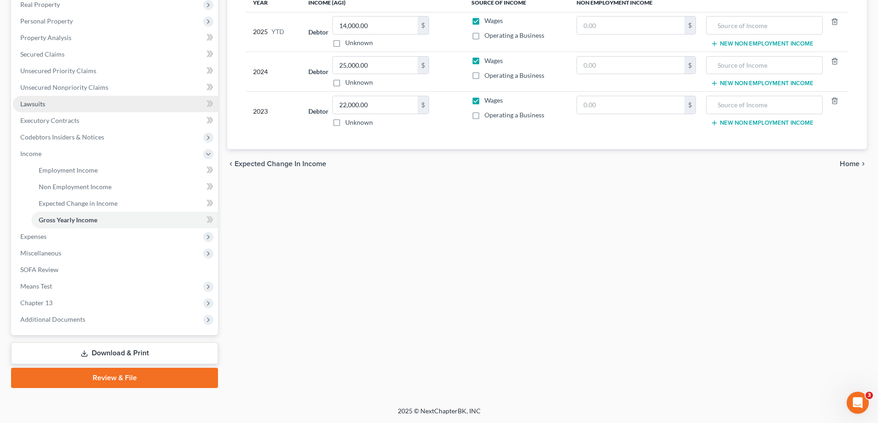
click at [50, 100] on link "Lawsuits" at bounding box center [115, 104] width 205 height 17
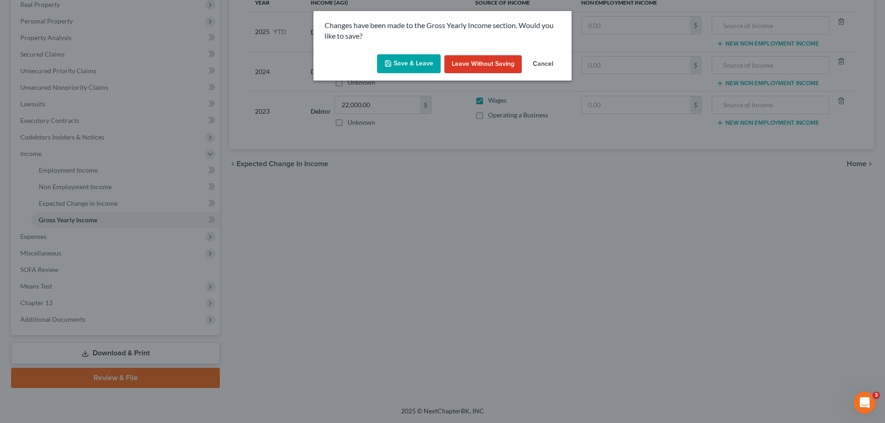
click at [415, 63] on button "Save & Leave" at bounding box center [409, 63] width 64 height 19
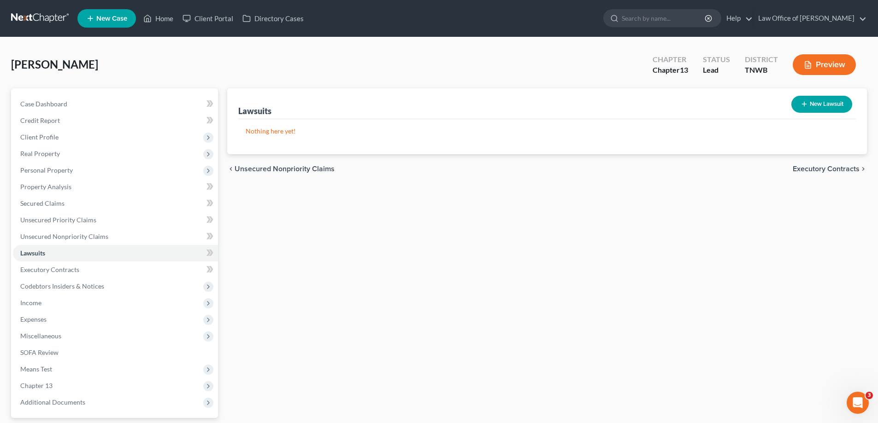
click at [817, 108] on button "New Lawsuit" at bounding box center [821, 104] width 61 height 17
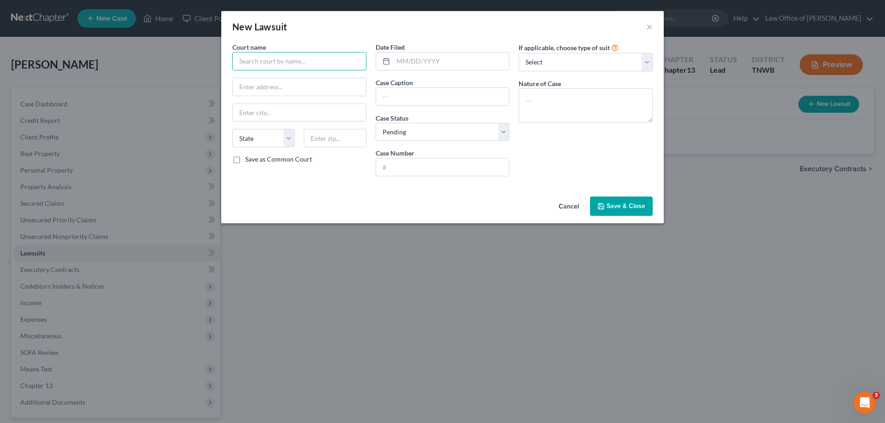
click at [312, 56] on input "text" at bounding box center [299, 61] width 134 height 18
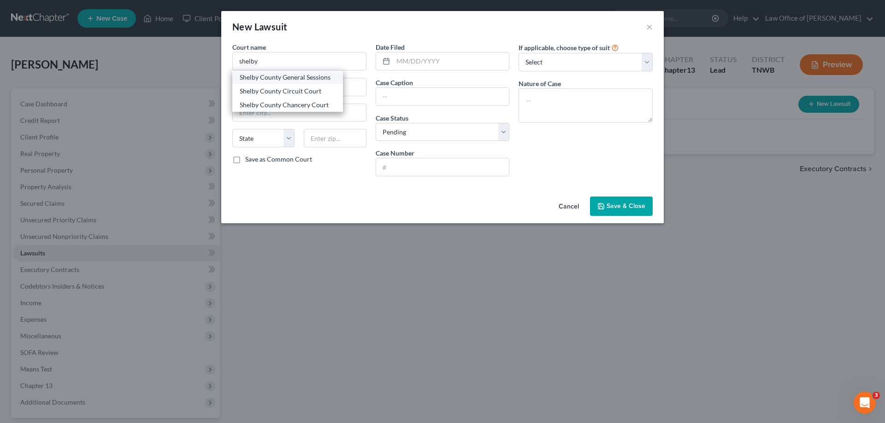
click at [300, 80] on div "Shelby County General Sessions" at bounding box center [288, 77] width 96 height 9
click at [417, 164] on input "text" at bounding box center [442, 168] width 133 height 18
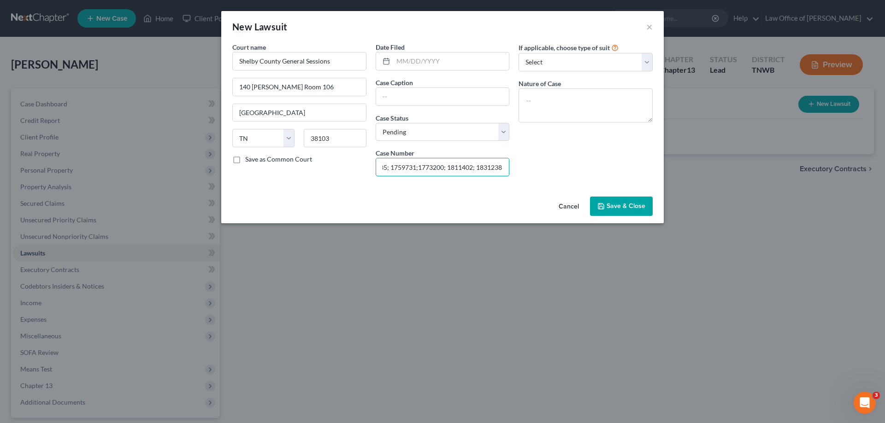
scroll to position [0, 79]
click at [503, 165] on input "1727523;1841082; 1737735; 1759731;1773200; 1811402; 1831238;" at bounding box center [442, 168] width 133 height 18
click at [505, 167] on input "1727523;1841082; 1737735; 1759731;1773200; 1811402; 1831238;" at bounding box center [442, 168] width 133 height 18
click at [629, 202] on button "Save & Close" at bounding box center [621, 206] width 63 height 19
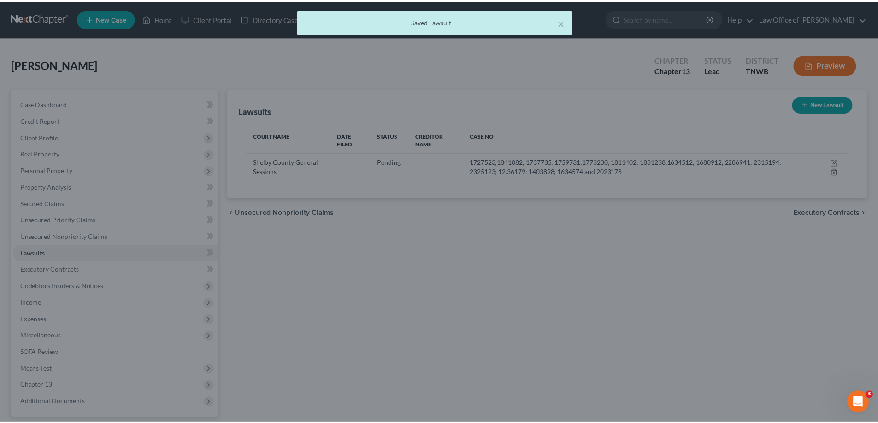
scroll to position [0, 0]
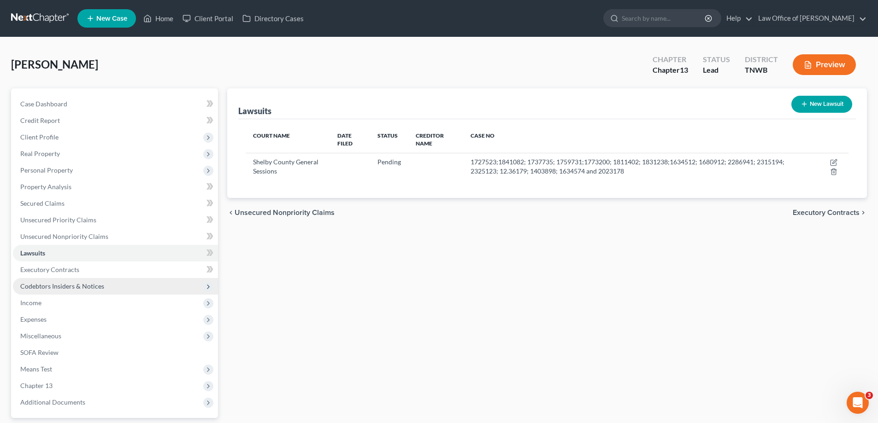
click at [81, 286] on span "Codebtors Insiders & Notices" at bounding box center [62, 286] width 84 height 8
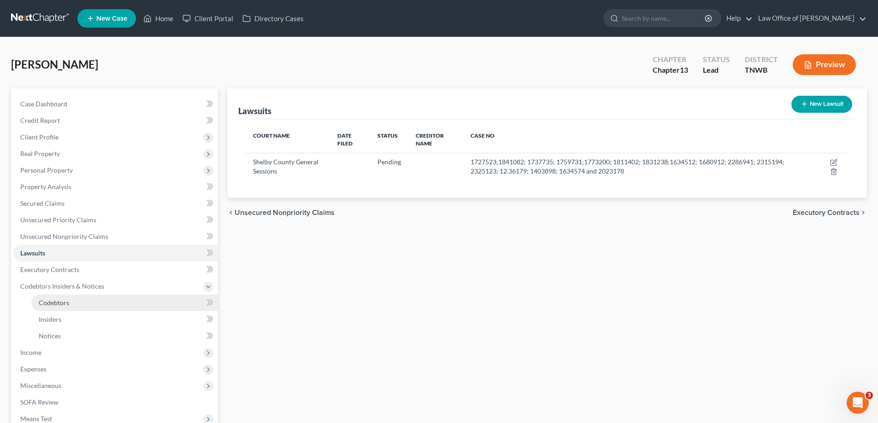
click at [65, 302] on span "Codebtors" at bounding box center [54, 303] width 30 height 8
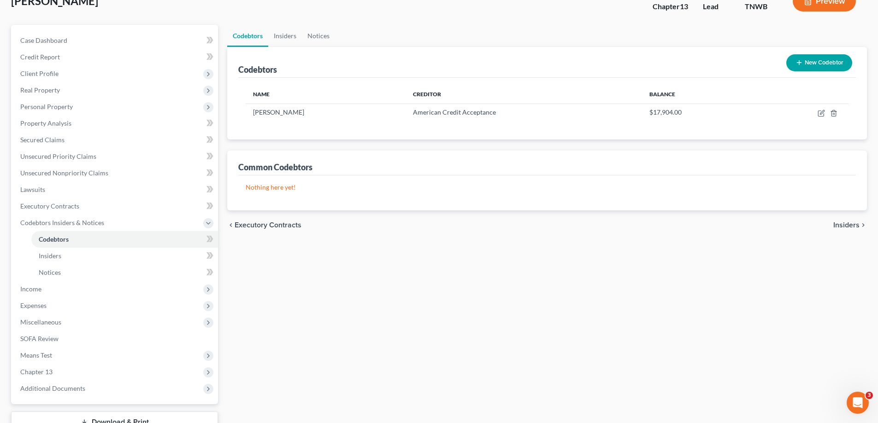
scroll to position [133, 0]
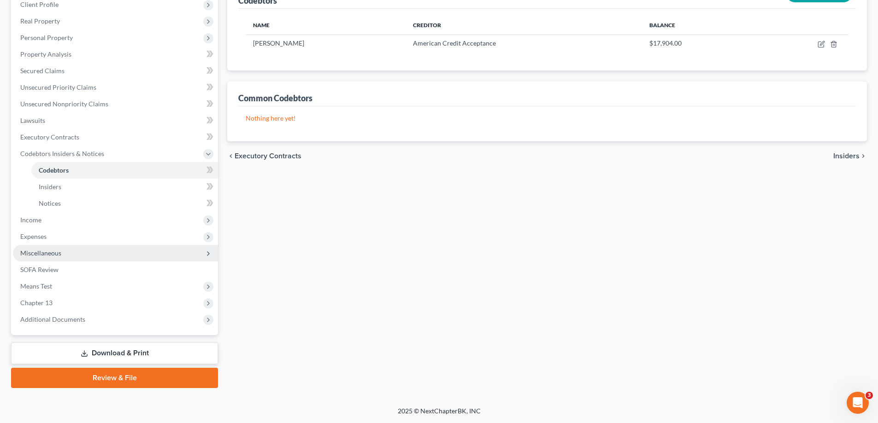
click at [50, 253] on span "Miscellaneous" at bounding box center [40, 253] width 41 height 8
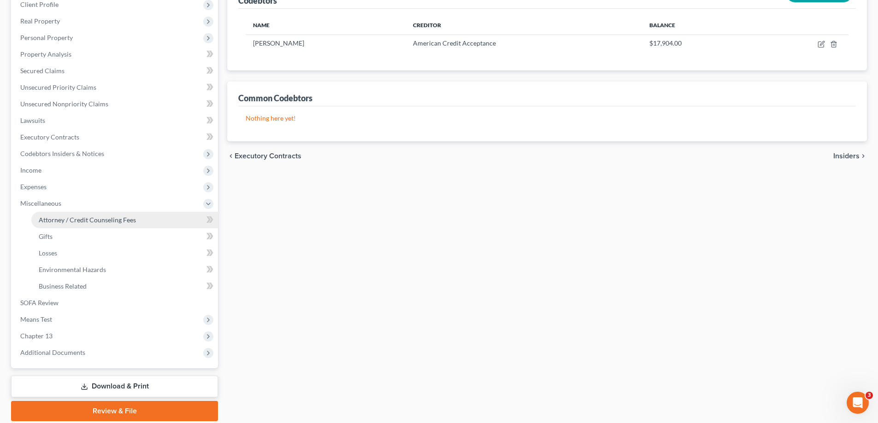
click at [55, 220] on span "Attorney / Credit Counseling Fees" at bounding box center [87, 220] width 97 height 8
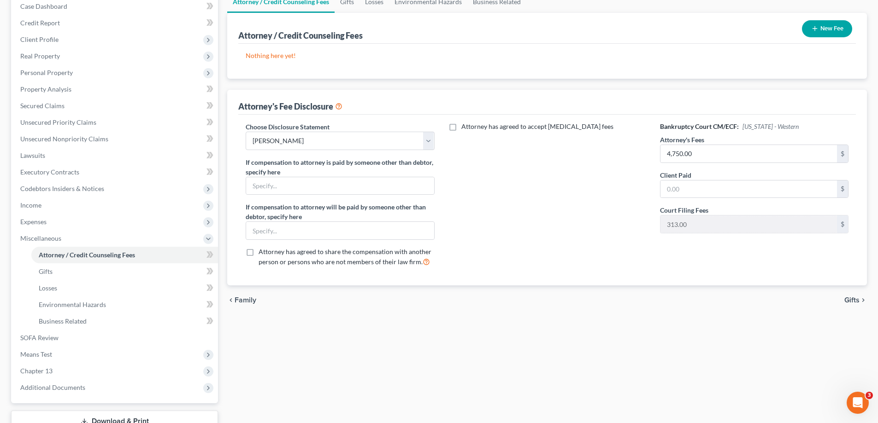
scroll to position [166, 0]
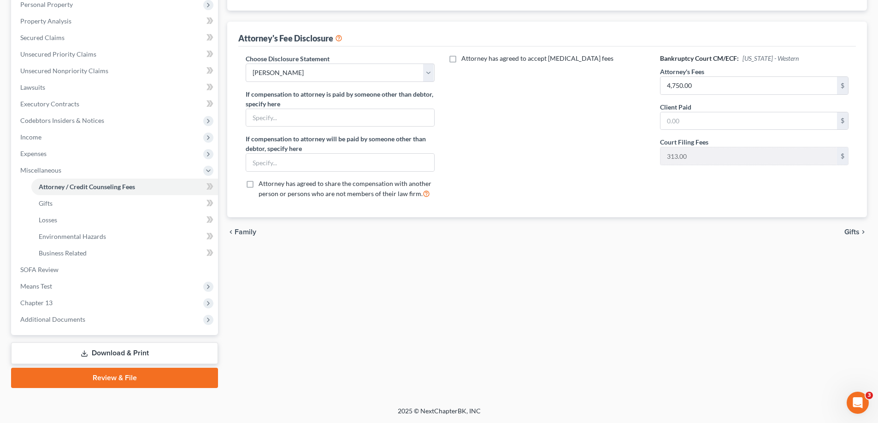
click at [141, 355] on link "Download & Print" at bounding box center [114, 354] width 207 height 22
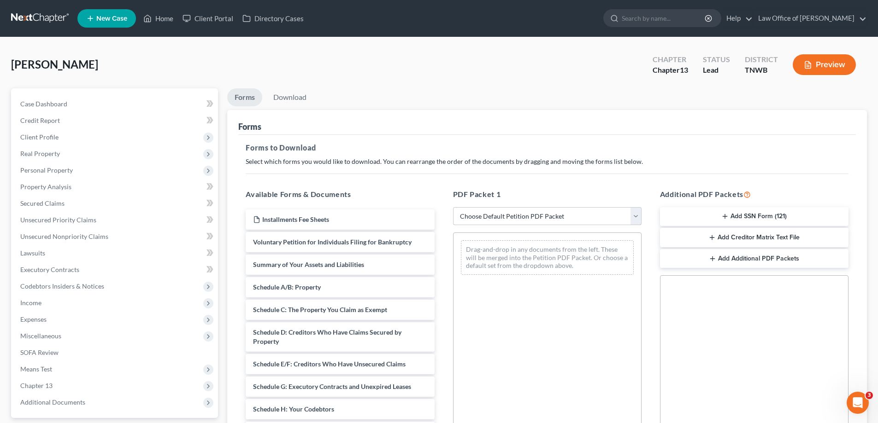
click at [636, 218] on select "Choose Default Petition PDF Packet Complete Bankruptcy Petition (all forms and …" at bounding box center [547, 216] width 188 height 18
click at [453, 207] on select "Choose Default Petition PDF Packet Complete Bankruptcy Petition (all forms and …" at bounding box center [547, 216] width 188 height 18
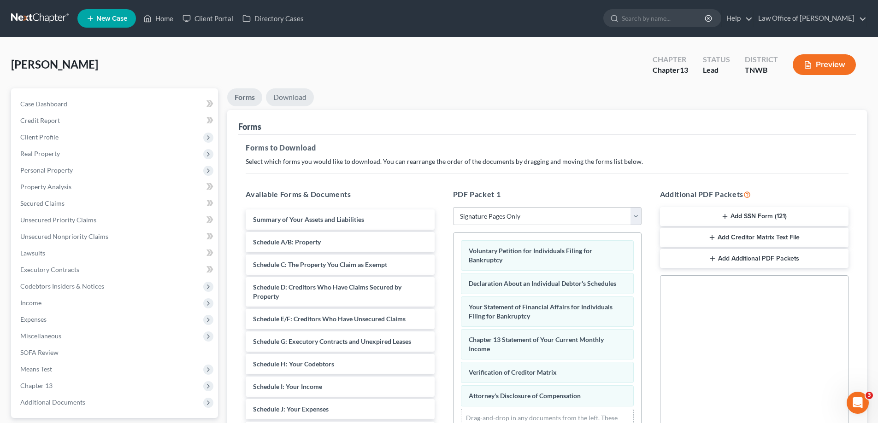
click at [294, 98] on link "Download" at bounding box center [290, 97] width 48 height 18
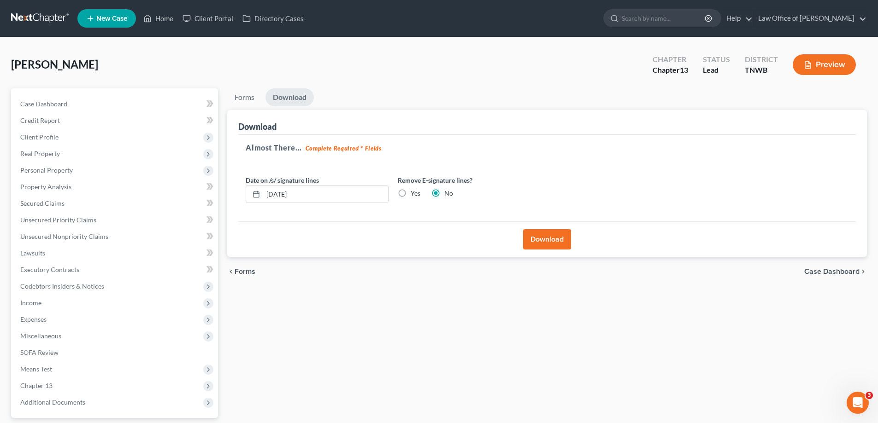
click at [565, 237] on button "Download" at bounding box center [547, 239] width 48 height 20
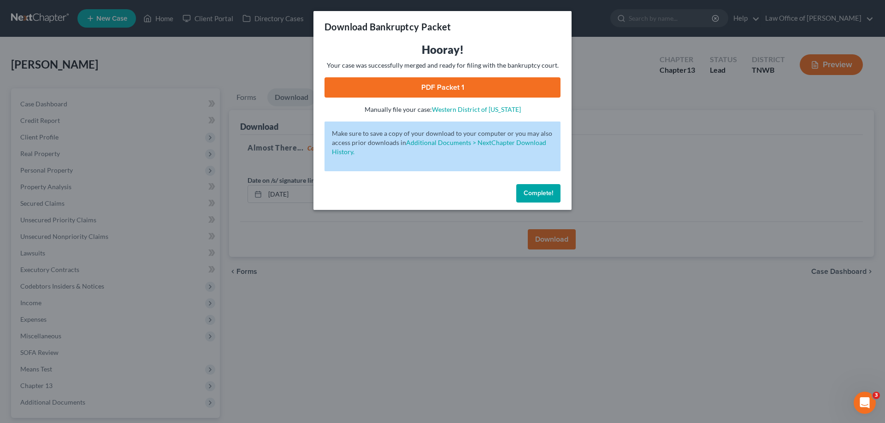
click at [477, 84] on link "PDF Packet 1" at bounding box center [442, 87] width 236 height 20
click at [541, 190] on span "Complete!" at bounding box center [537, 193] width 29 height 8
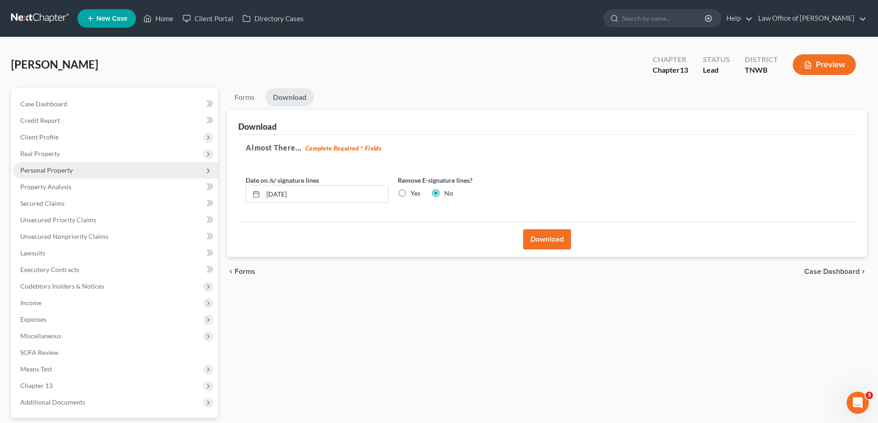
click at [32, 175] on span "Personal Property" at bounding box center [115, 170] width 205 height 17
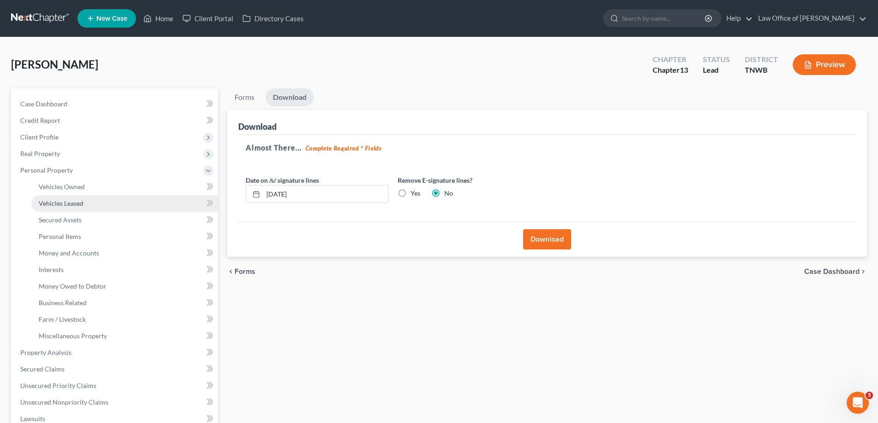
click at [99, 198] on link "Vehicles Leased" at bounding box center [124, 203] width 187 height 17
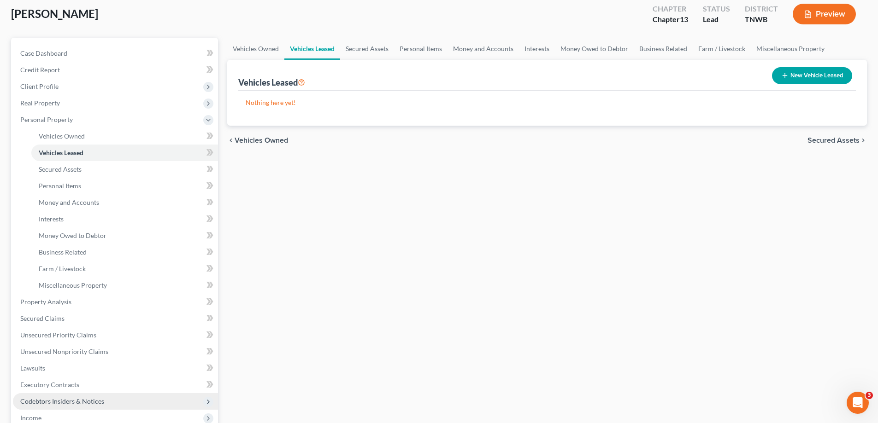
scroll to position [230, 0]
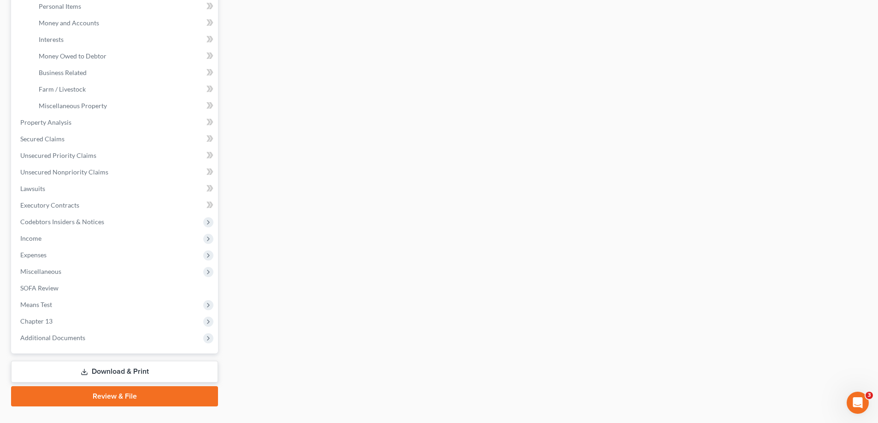
click at [143, 374] on link "Download & Print" at bounding box center [114, 372] width 207 height 22
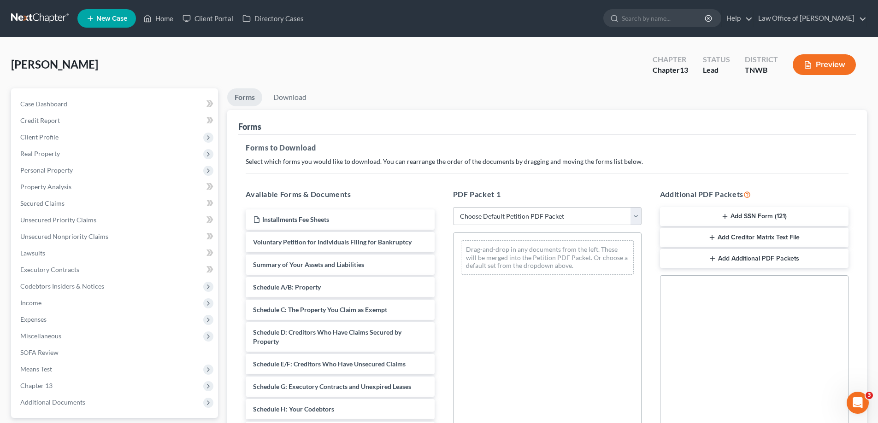
click at [766, 212] on button "Add SSN Form (121)" at bounding box center [754, 216] width 188 height 19
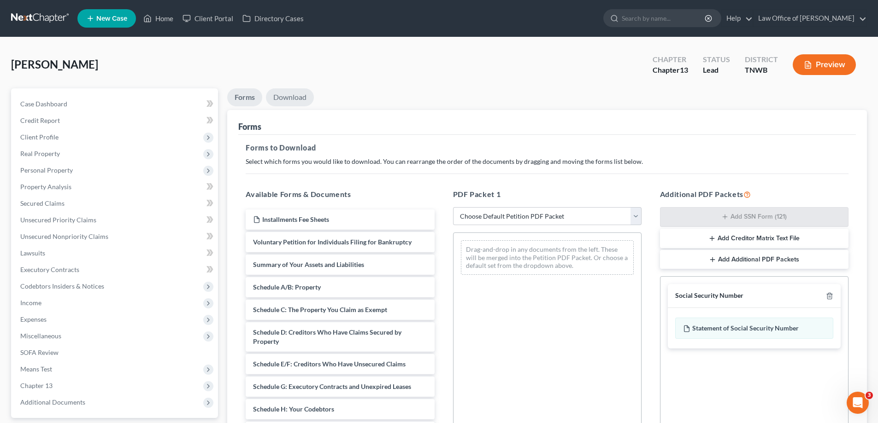
click at [279, 94] on link "Download" at bounding box center [290, 97] width 48 height 18
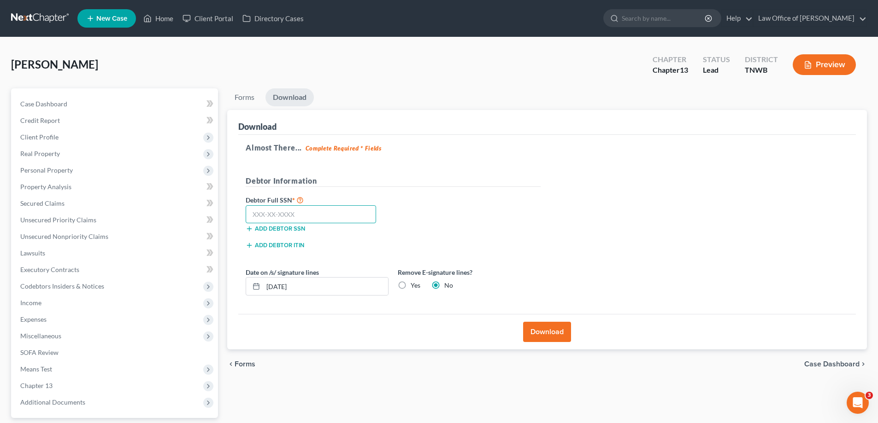
click at [319, 221] on input "text" at bounding box center [311, 215] width 130 height 18
click at [542, 331] on button "Download" at bounding box center [547, 332] width 48 height 20
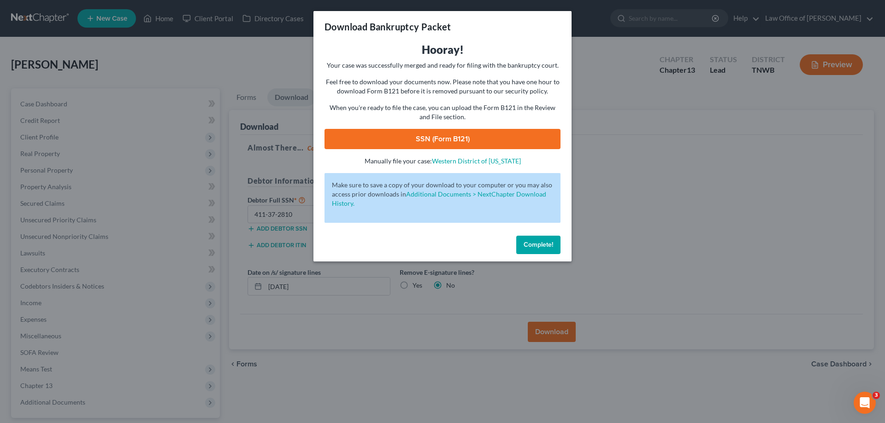
click at [478, 132] on link "SSN (Form B121)" at bounding box center [442, 139] width 236 height 20
click at [545, 235] on div "Complete!" at bounding box center [442, 246] width 258 height 29
click at [542, 247] on span "Complete!" at bounding box center [537, 245] width 29 height 8
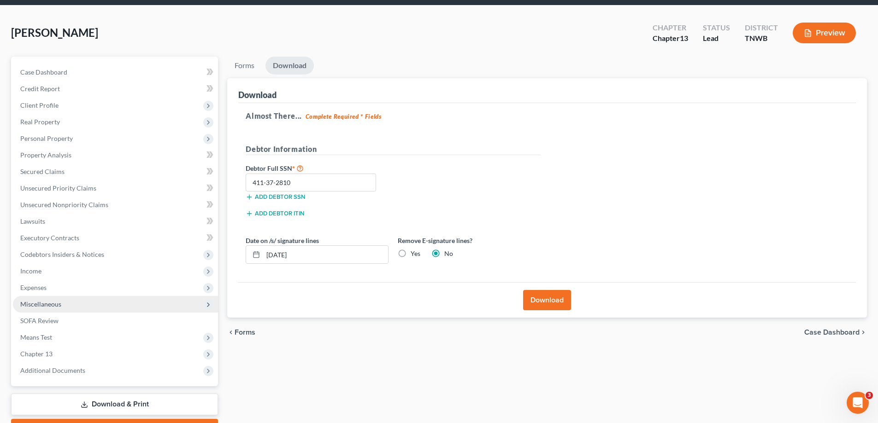
scroll to position [83, 0]
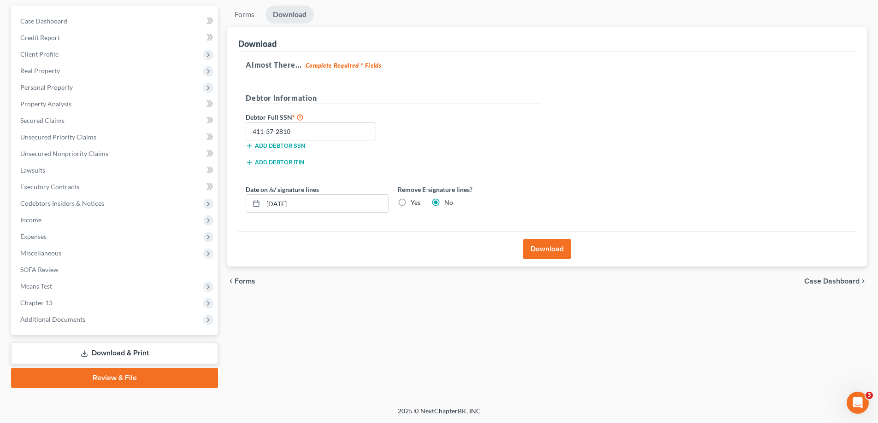
click at [119, 377] on link "Review & File" at bounding box center [114, 378] width 207 height 20
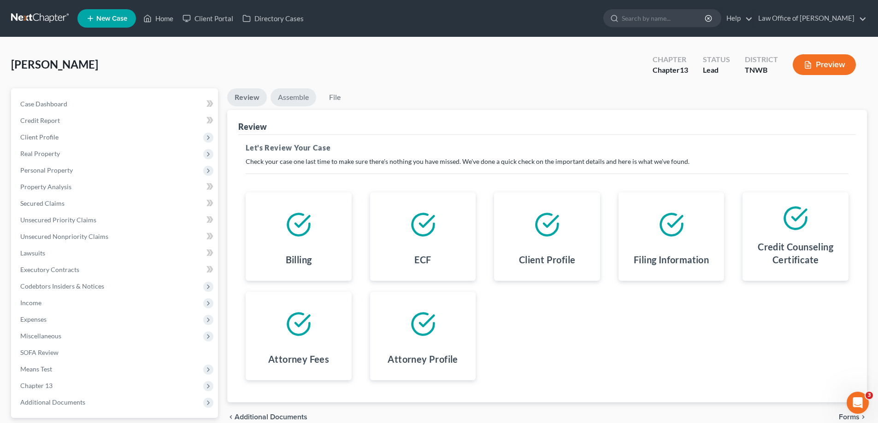
click at [284, 101] on link "Assemble" at bounding box center [293, 97] width 46 height 18
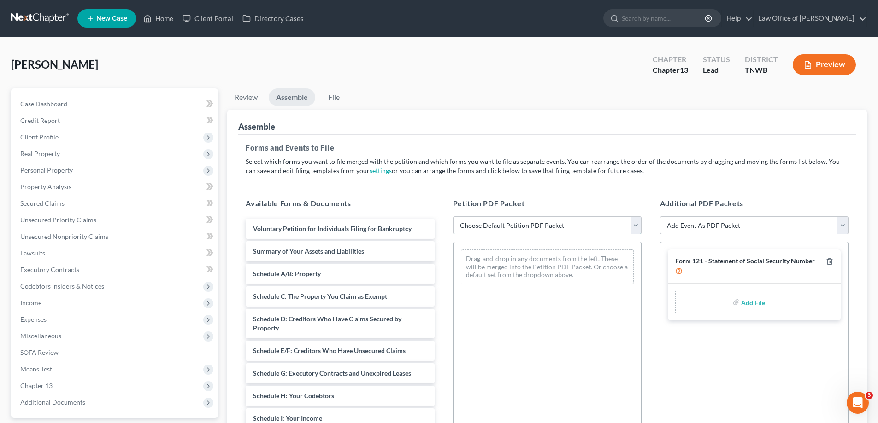
drag, startPoint x: 637, startPoint y: 227, endPoint x: 493, endPoint y: 294, distance: 158.1
click at [637, 227] on select "Choose Default Petition PDF Packet Emergency Filing (Voluntary Petition and Cre…" at bounding box center [547, 226] width 188 height 18
click at [453, 217] on select "Choose Default Petition PDF Packet Emergency Filing (Voluntary Petition and Cre…" at bounding box center [547, 226] width 188 height 18
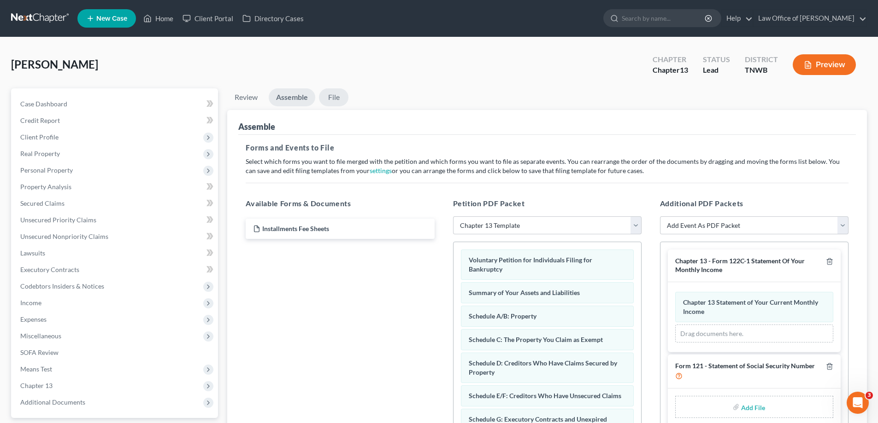
click at [341, 96] on link "File" at bounding box center [333, 97] width 29 height 18
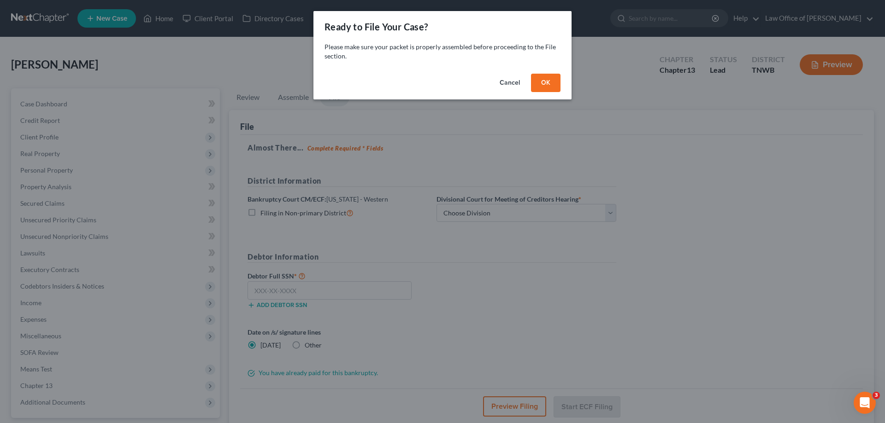
click at [545, 79] on button "OK" at bounding box center [545, 83] width 29 height 18
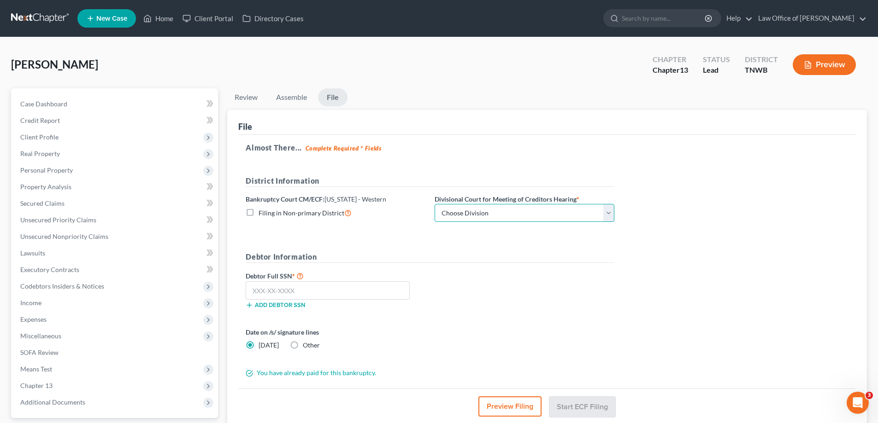
click at [610, 217] on select "Choose Division [PERSON_NAME] Memphis" at bounding box center [525, 213] width 180 height 18
click at [435, 204] on select "Choose Division [PERSON_NAME] Memphis" at bounding box center [525, 213] width 180 height 18
click at [311, 296] on input "text" at bounding box center [328, 291] width 164 height 18
click at [332, 290] on input "text" at bounding box center [328, 291] width 164 height 18
click at [562, 405] on button "Start ECF Filing" at bounding box center [582, 407] width 66 height 20
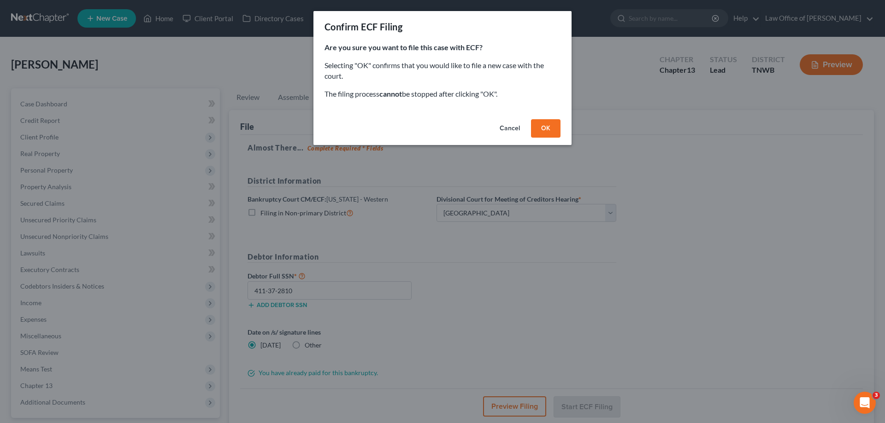
click at [547, 131] on button "OK" at bounding box center [545, 128] width 29 height 18
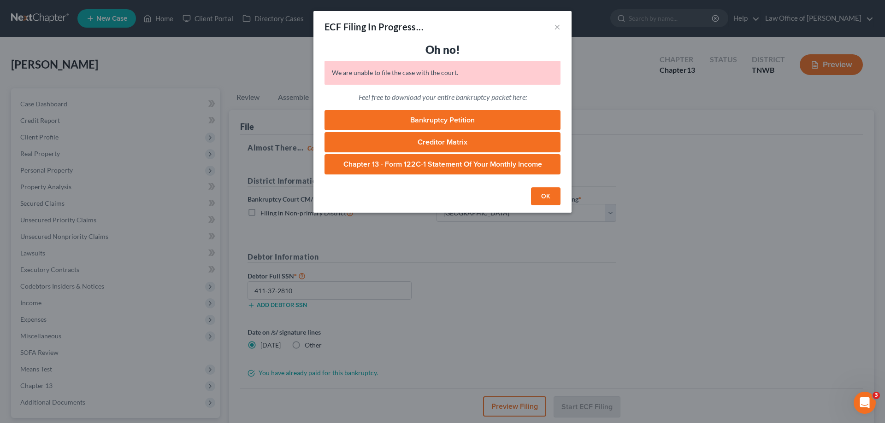
click at [547, 196] on button "OK" at bounding box center [545, 197] width 29 height 18
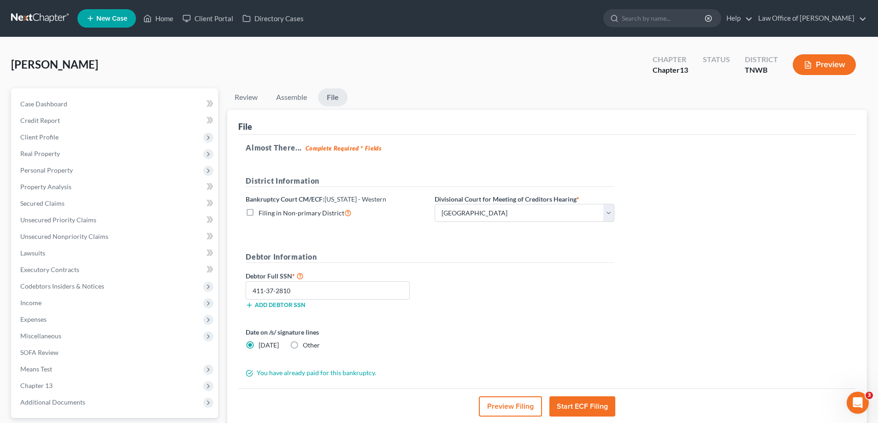
click at [583, 408] on button "Start ECF Filing" at bounding box center [582, 407] width 66 height 20
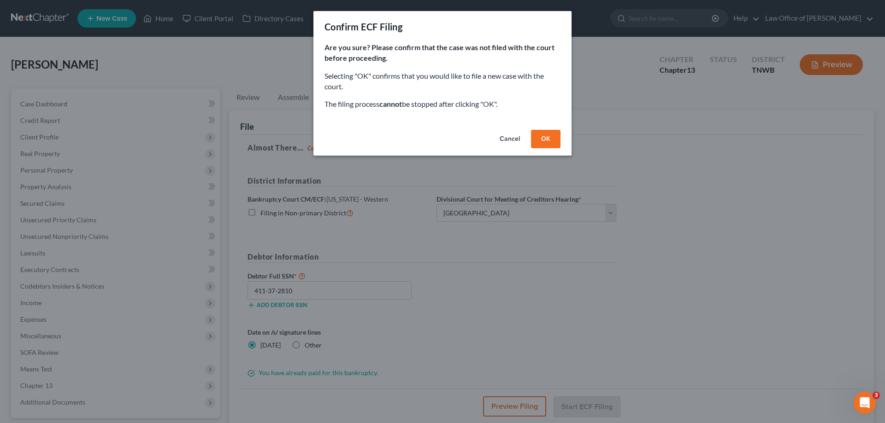
click at [536, 139] on button "OK" at bounding box center [545, 139] width 29 height 18
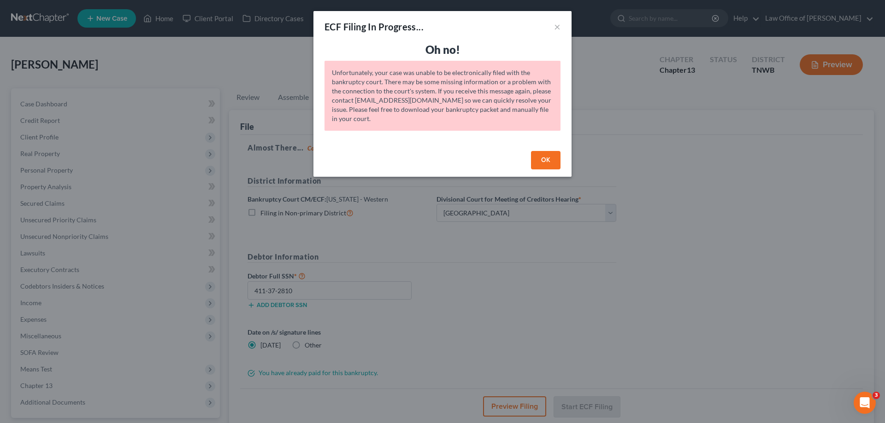
click at [545, 158] on button "OK" at bounding box center [545, 160] width 29 height 18
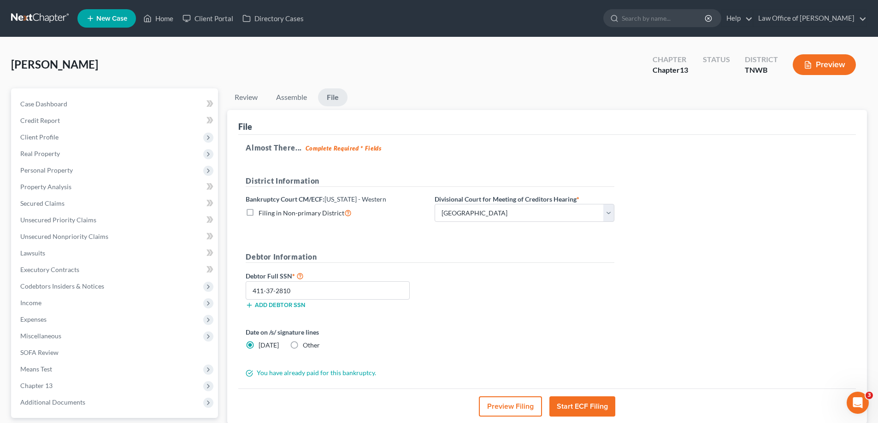
click at [586, 405] on button "Start ECF Filing" at bounding box center [582, 407] width 66 height 20
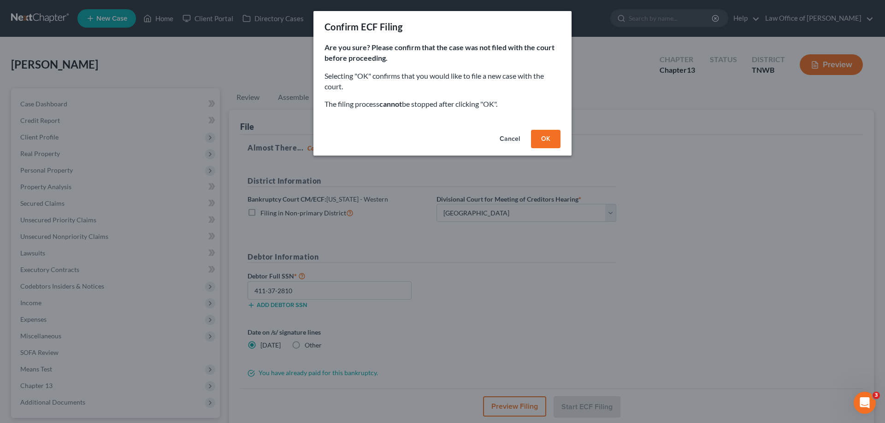
click at [547, 140] on button "OK" at bounding box center [545, 139] width 29 height 18
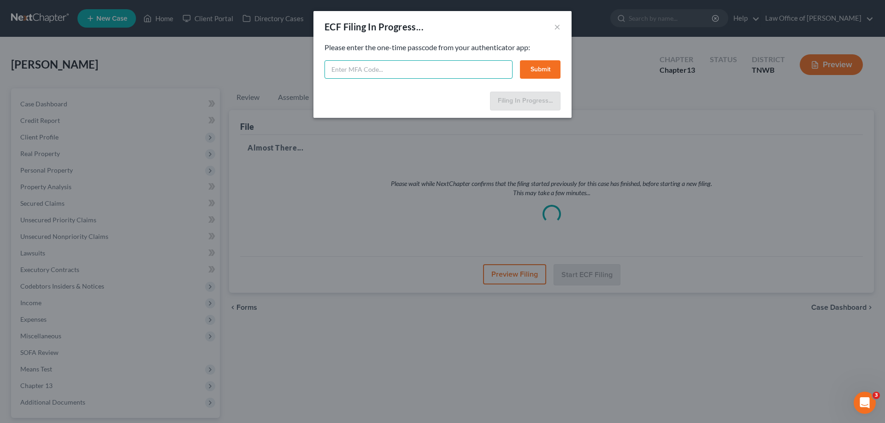
click at [413, 69] on input "text" at bounding box center [418, 69] width 188 height 18
click at [394, 69] on input "text" at bounding box center [418, 69] width 188 height 18
click at [372, 74] on input "647" at bounding box center [418, 69] width 188 height 18
click at [543, 72] on button "Submit" at bounding box center [540, 69] width 41 height 18
click at [542, 62] on button "Submit" at bounding box center [540, 69] width 41 height 18
